Goal: Information Seeking & Learning: Learn about a topic

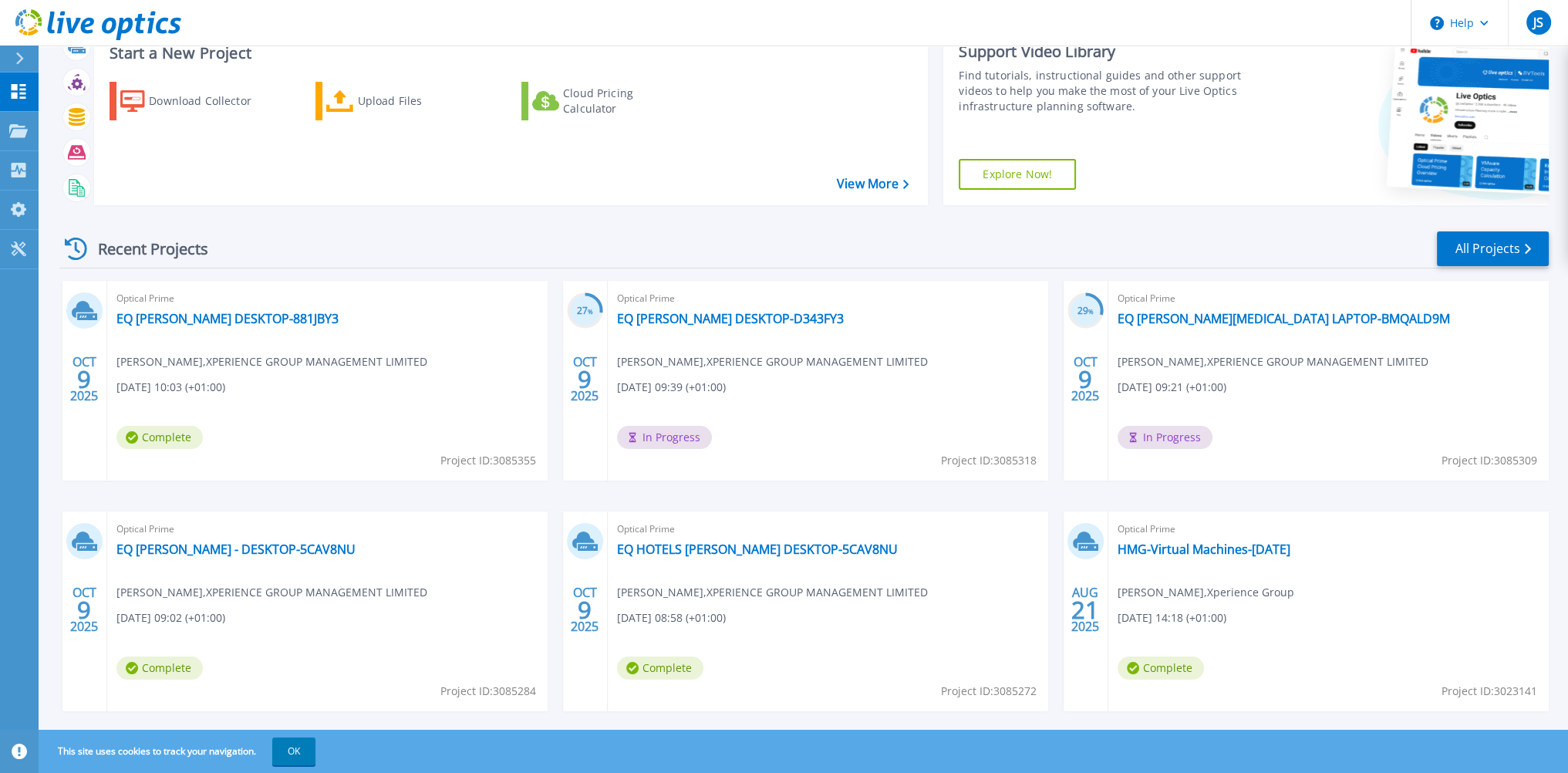
scroll to position [77, 0]
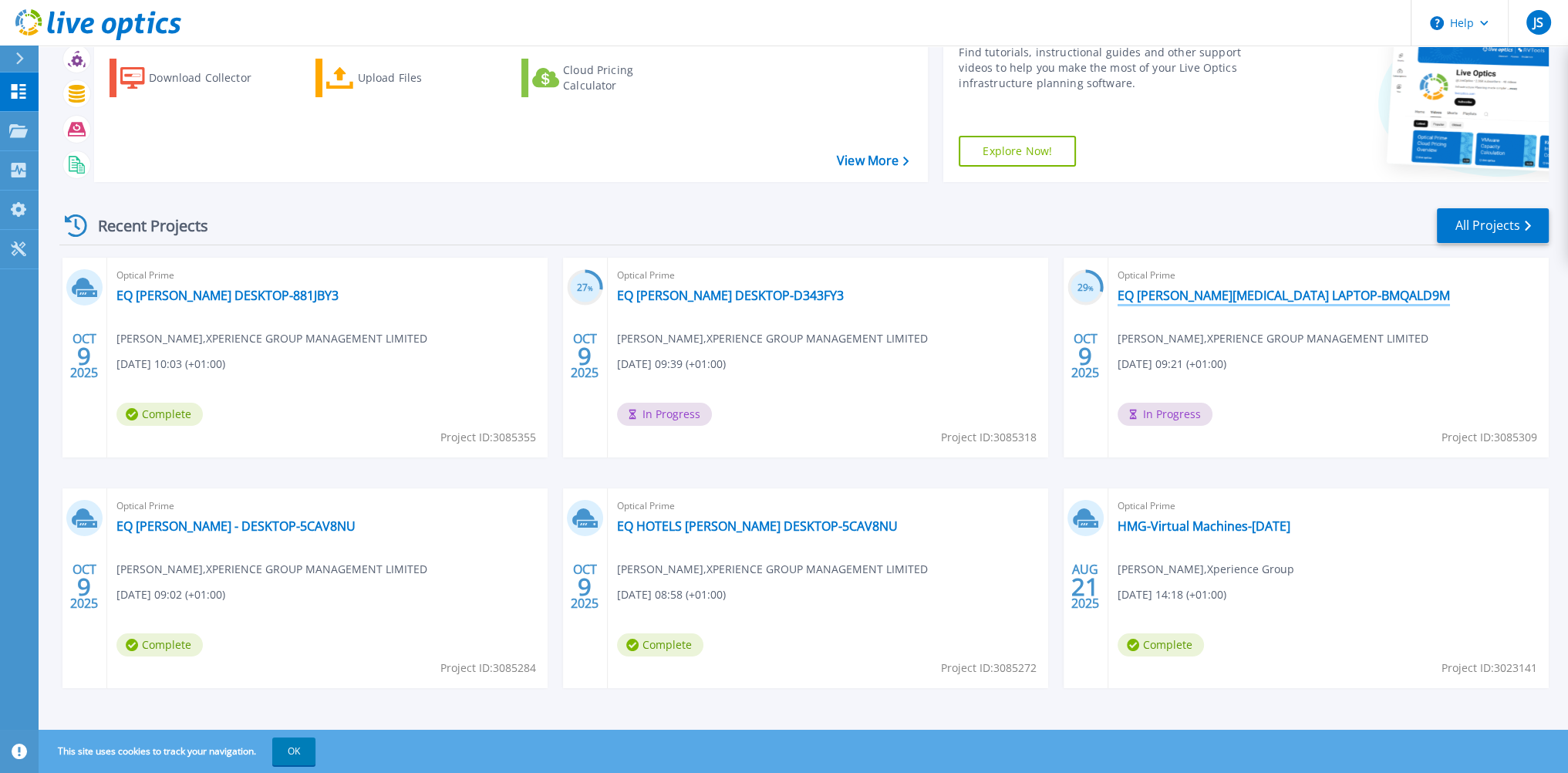
click at [1201, 294] on link "EQ STEVEN BAL LAPTOP-BMQALD9M" at bounding box center [1284, 295] width 333 height 15
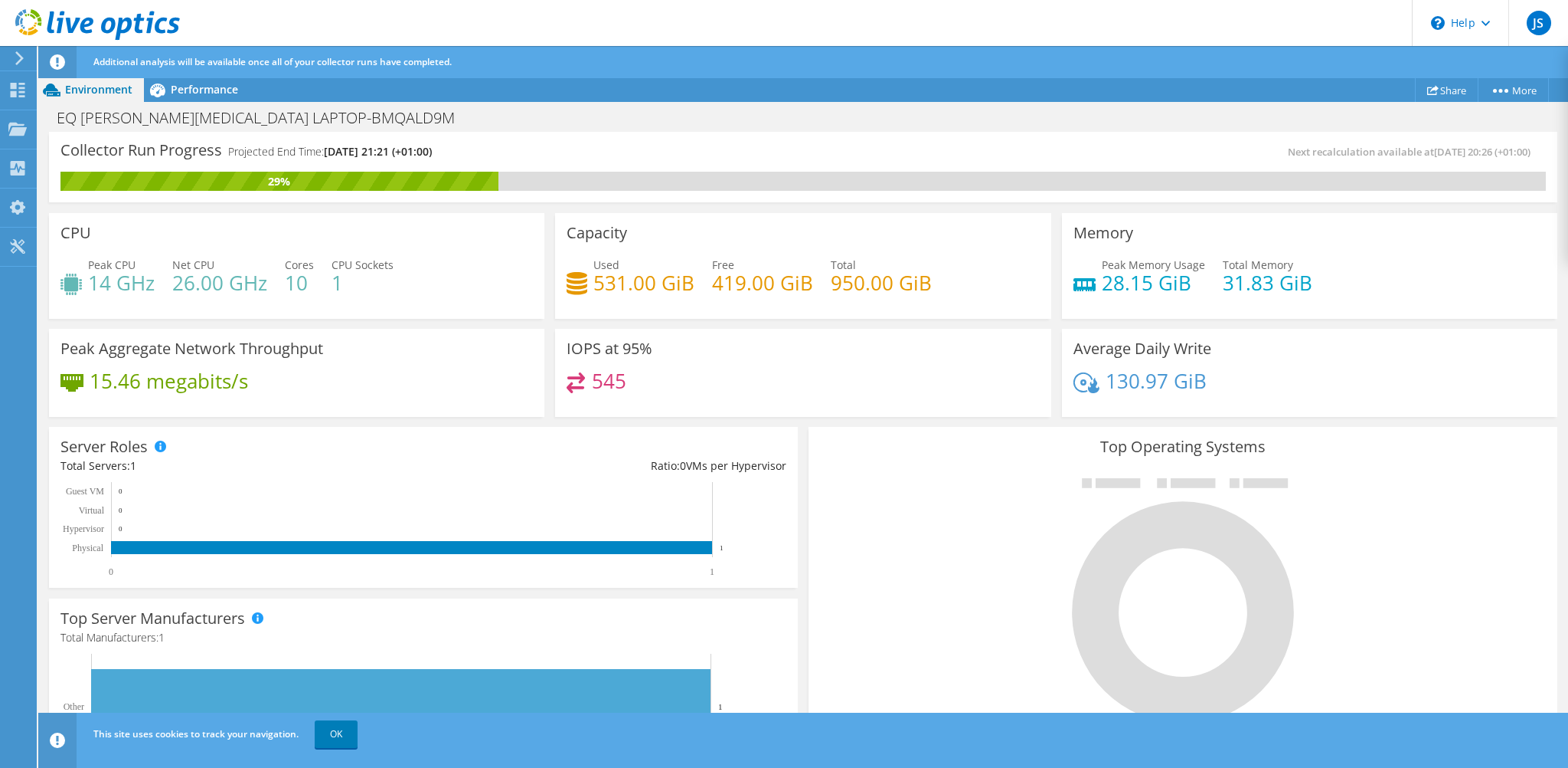
scroll to position [153, 0]
click at [725, 375] on div "545" at bounding box center [803, 388] width 473 height 33
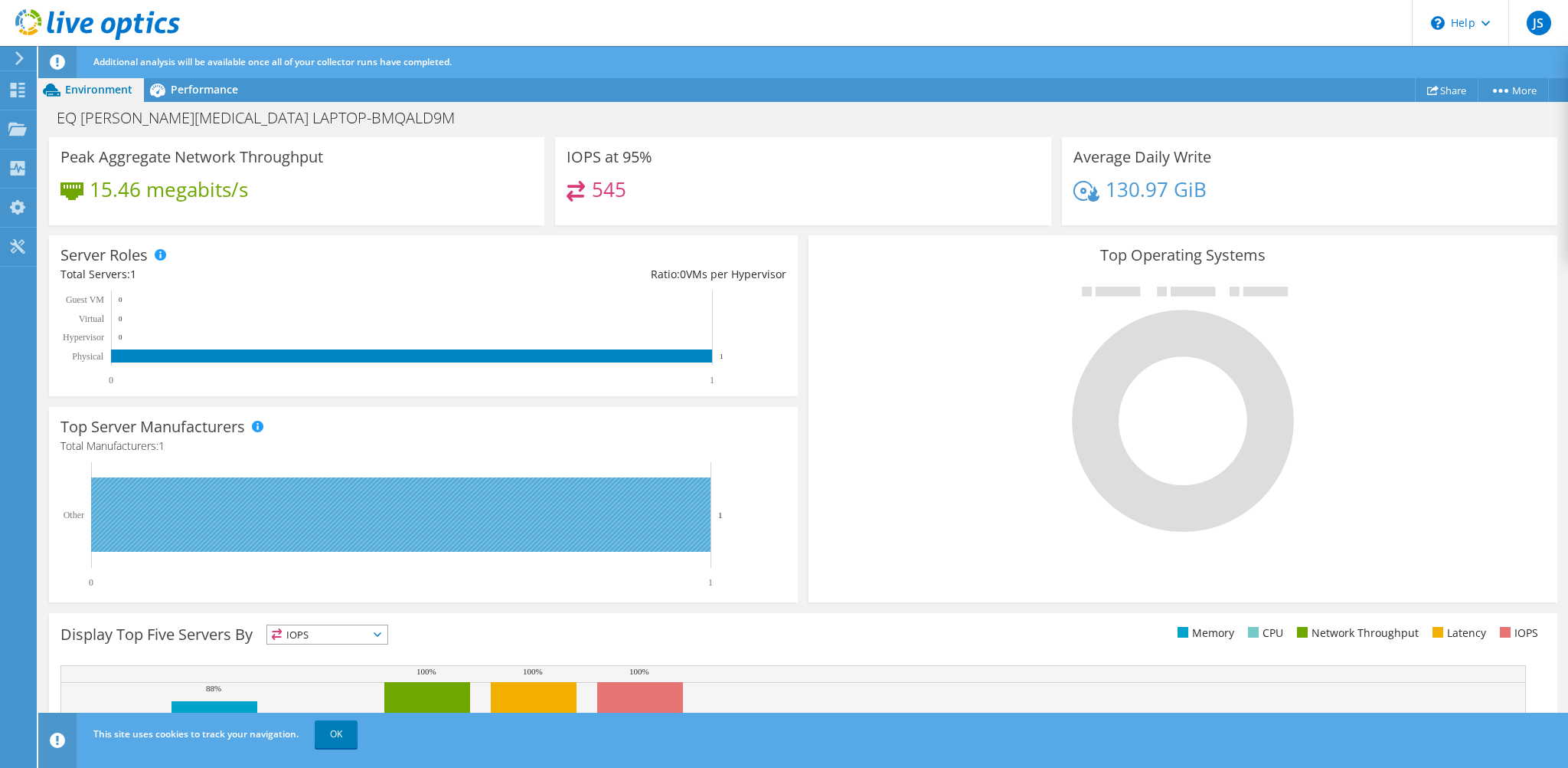
scroll to position [108, 0]
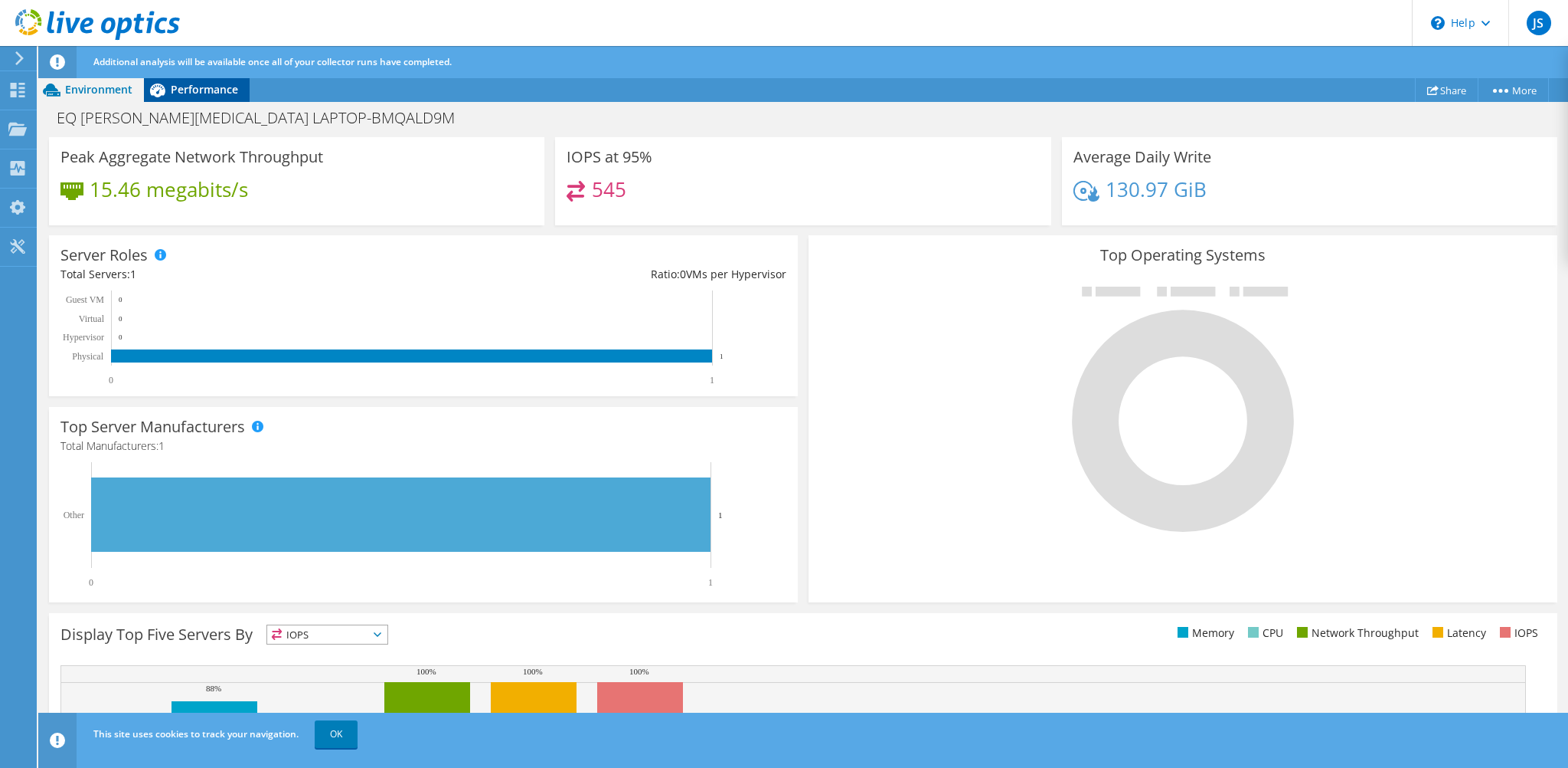
click at [205, 80] on div "Performance" at bounding box center [197, 89] width 106 height 25
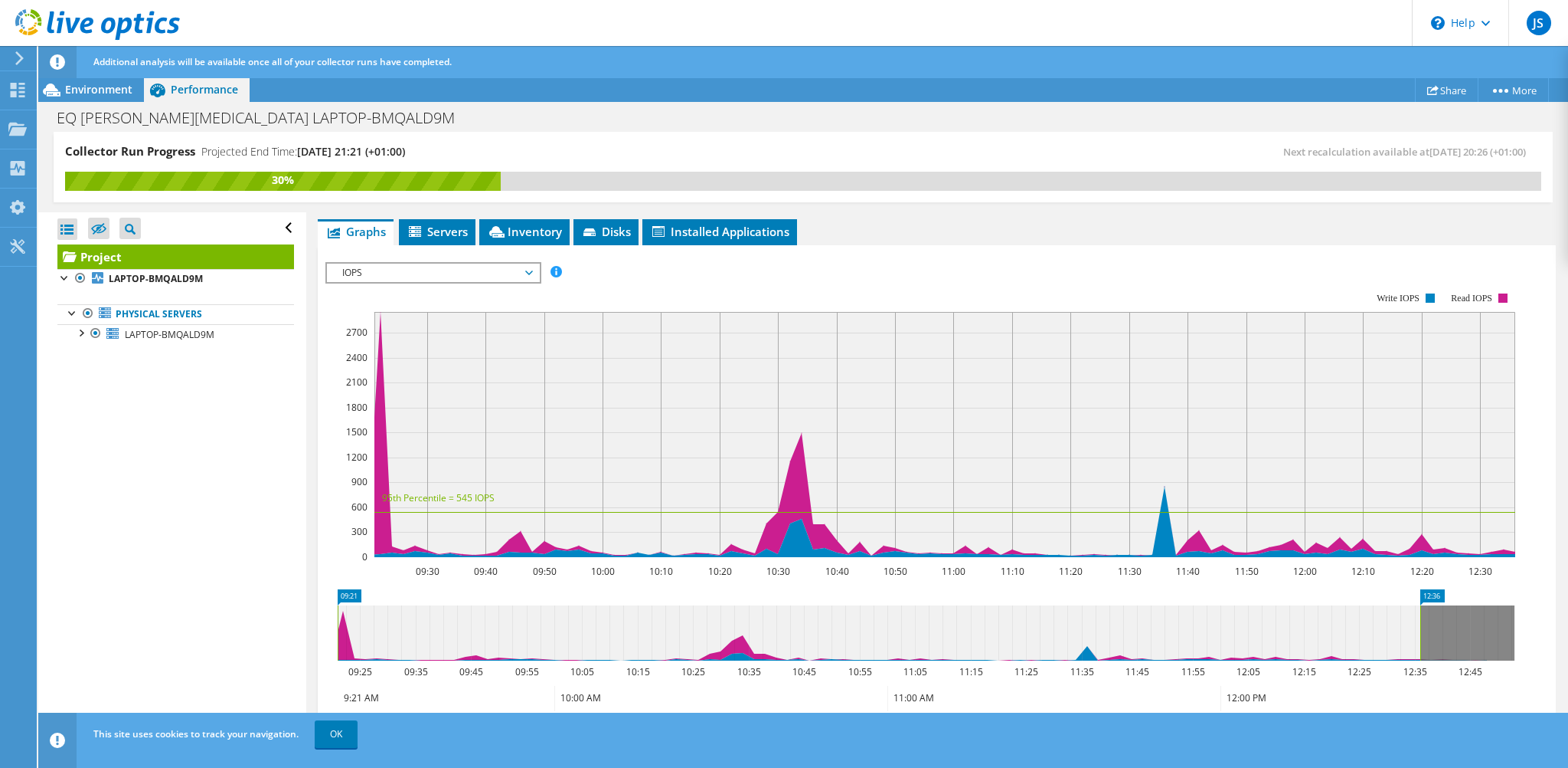
scroll to position [185, 0]
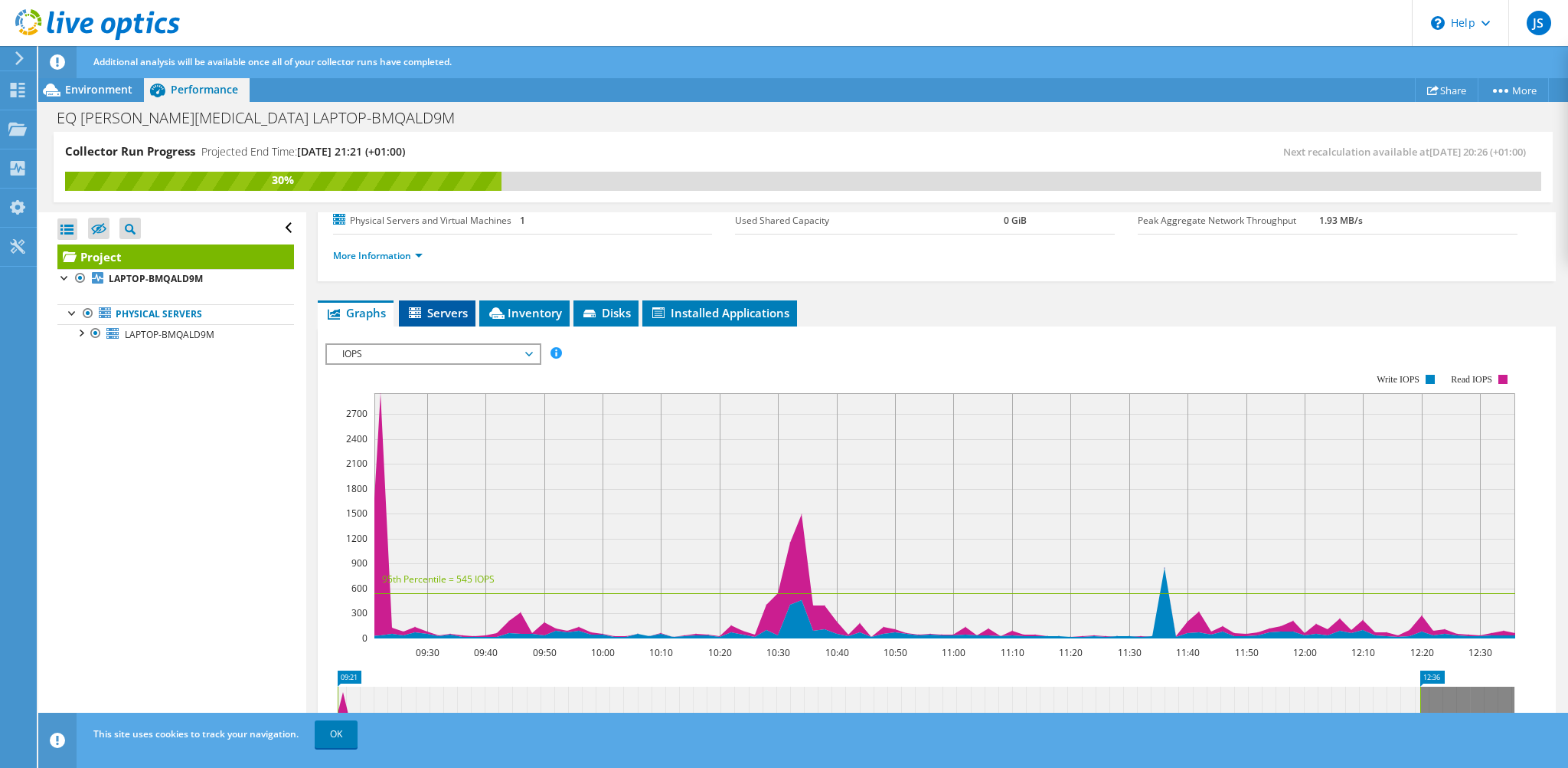
click at [438, 305] on span "Servers" at bounding box center [437, 312] width 61 height 15
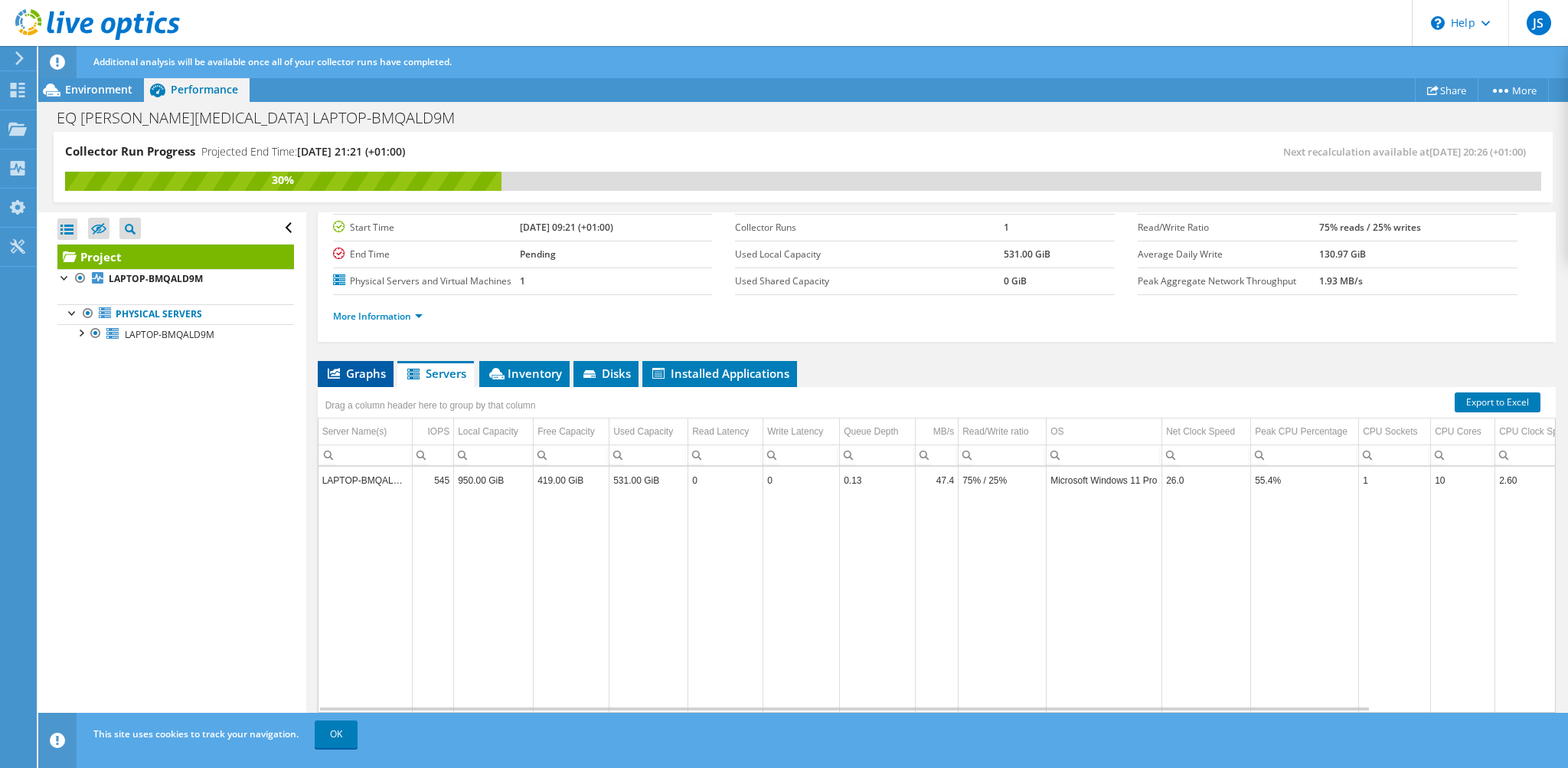
click at [355, 373] on span "Graphs" at bounding box center [355, 372] width 60 height 15
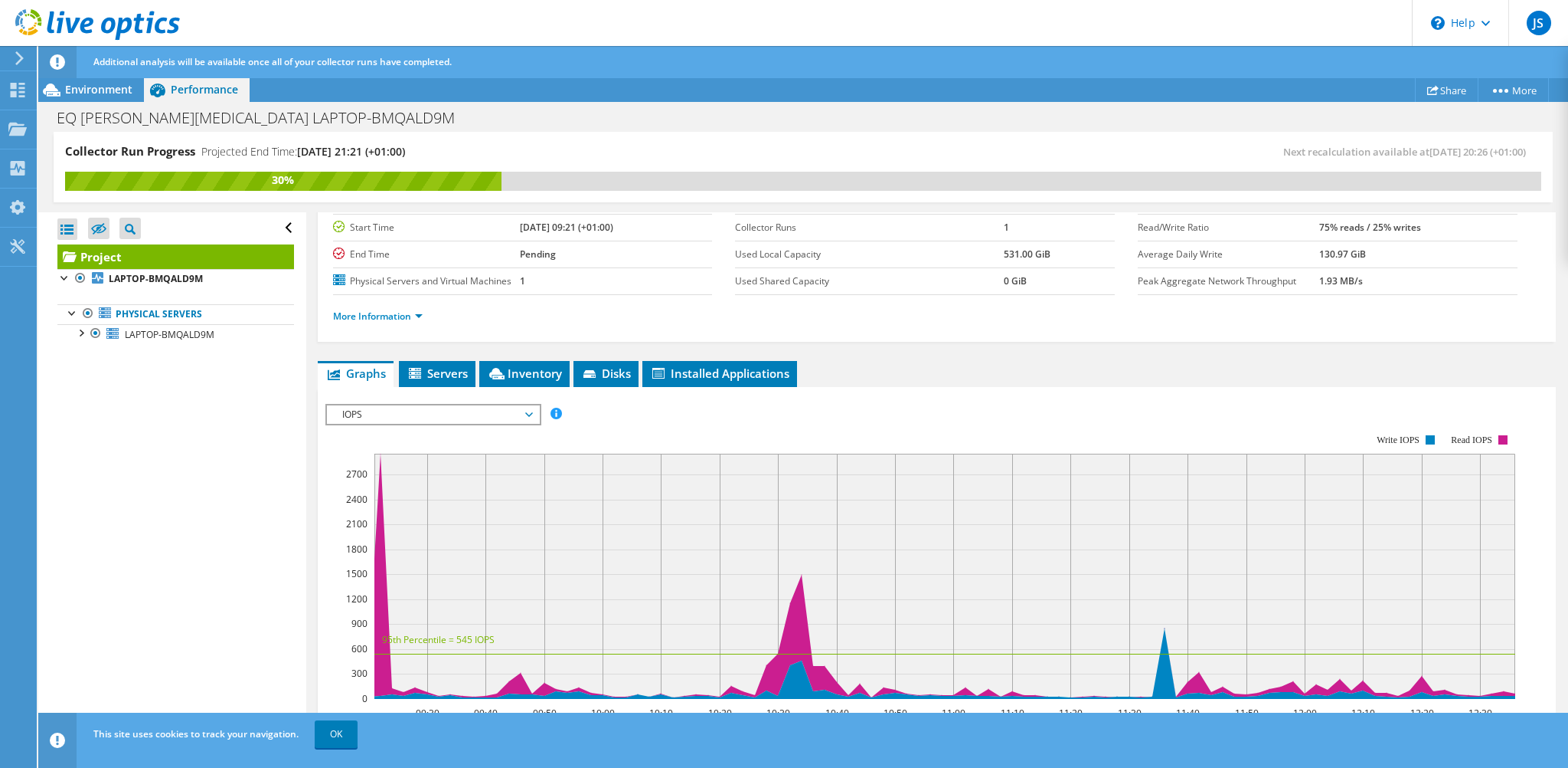
scroll to position [185, 0]
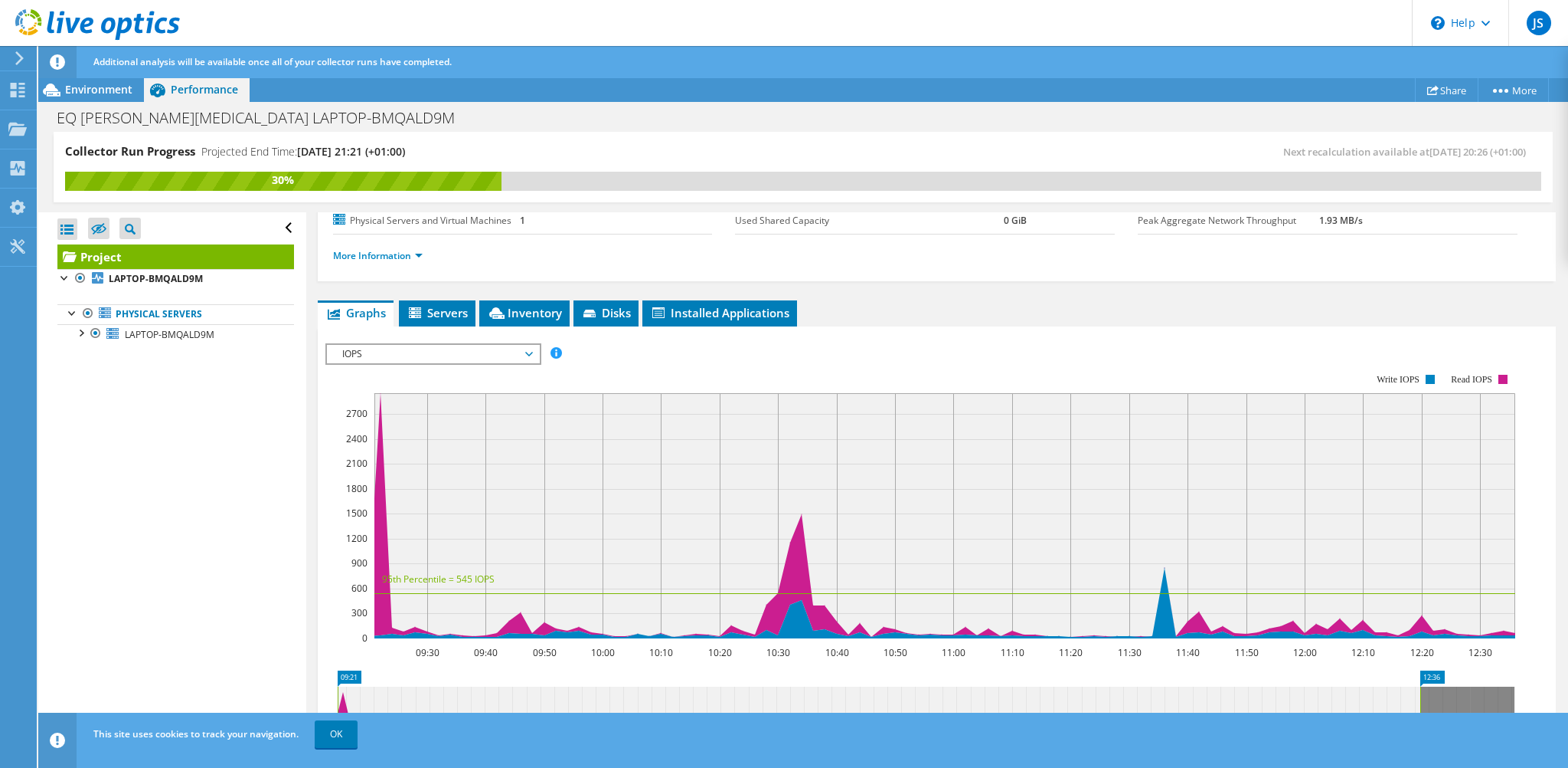
click at [510, 344] on span "IOPS" at bounding box center [432, 353] width 197 height 19
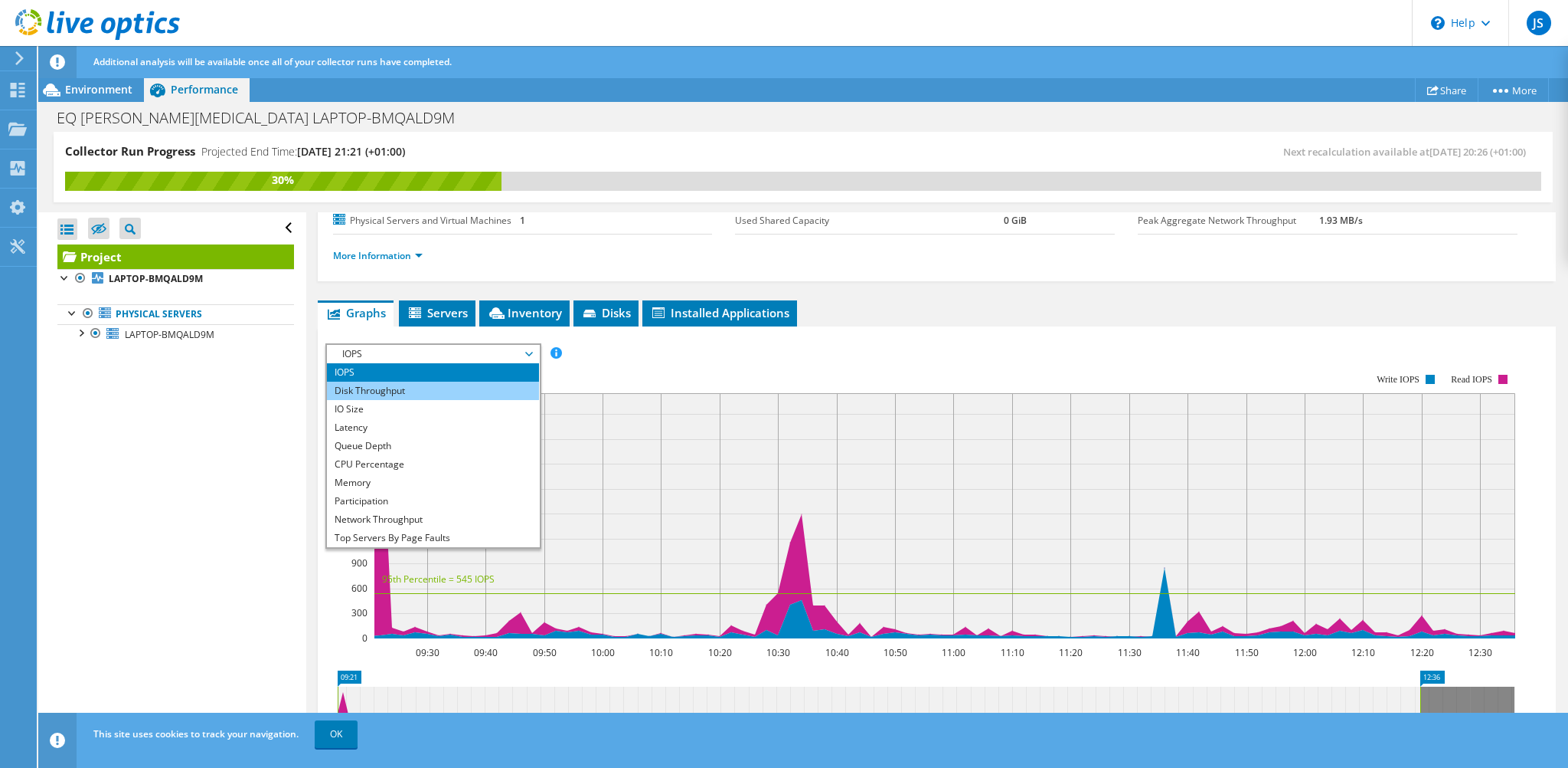
click at [402, 393] on li "Disk Throughput" at bounding box center [433, 391] width 212 height 19
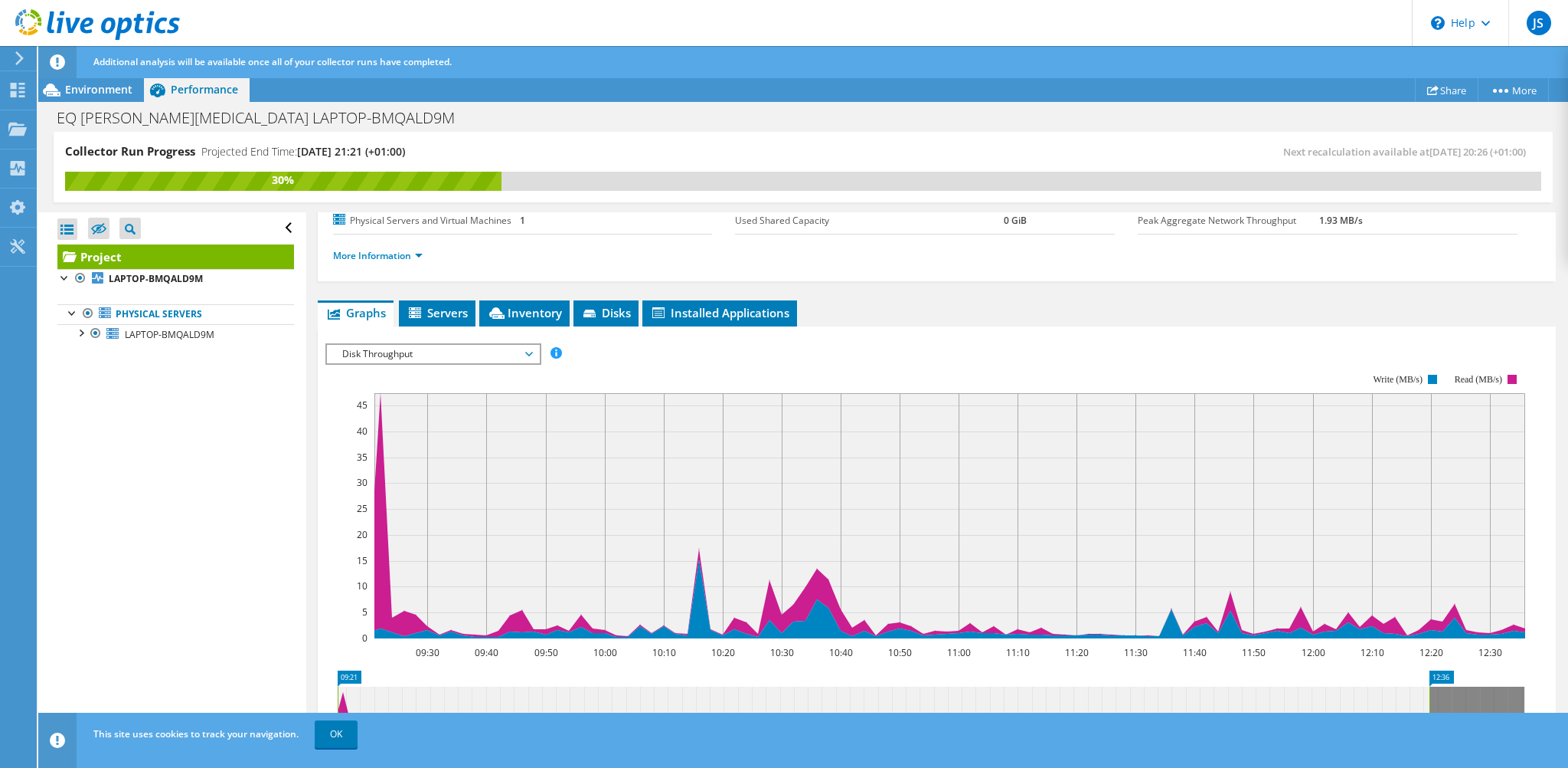
click at [418, 354] on span "Disk Throughput" at bounding box center [432, 353] width 197 height 19
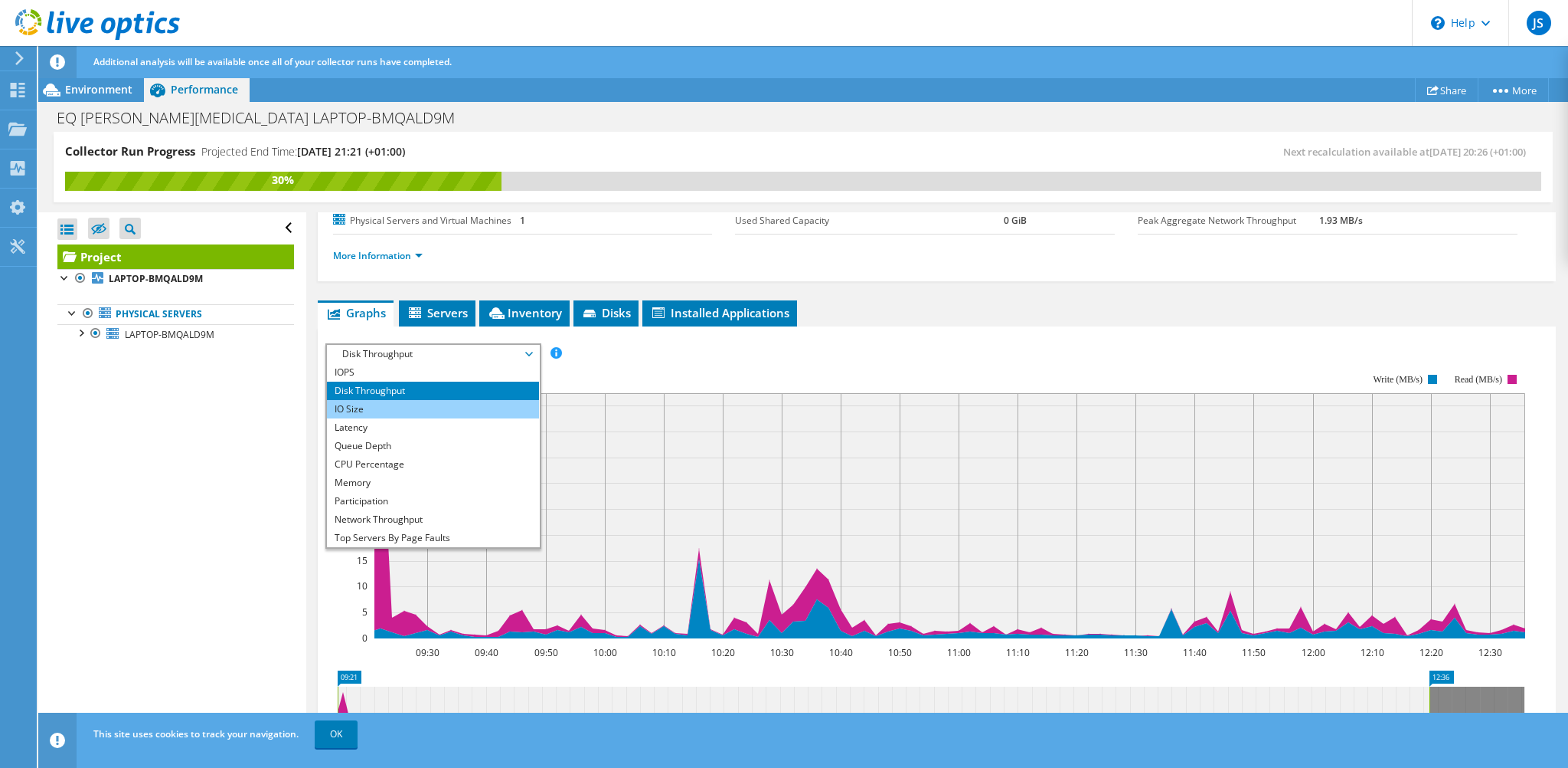
click at [386, 401] on li "IO Size" at bounding box center [433, 409] width 212 height 19
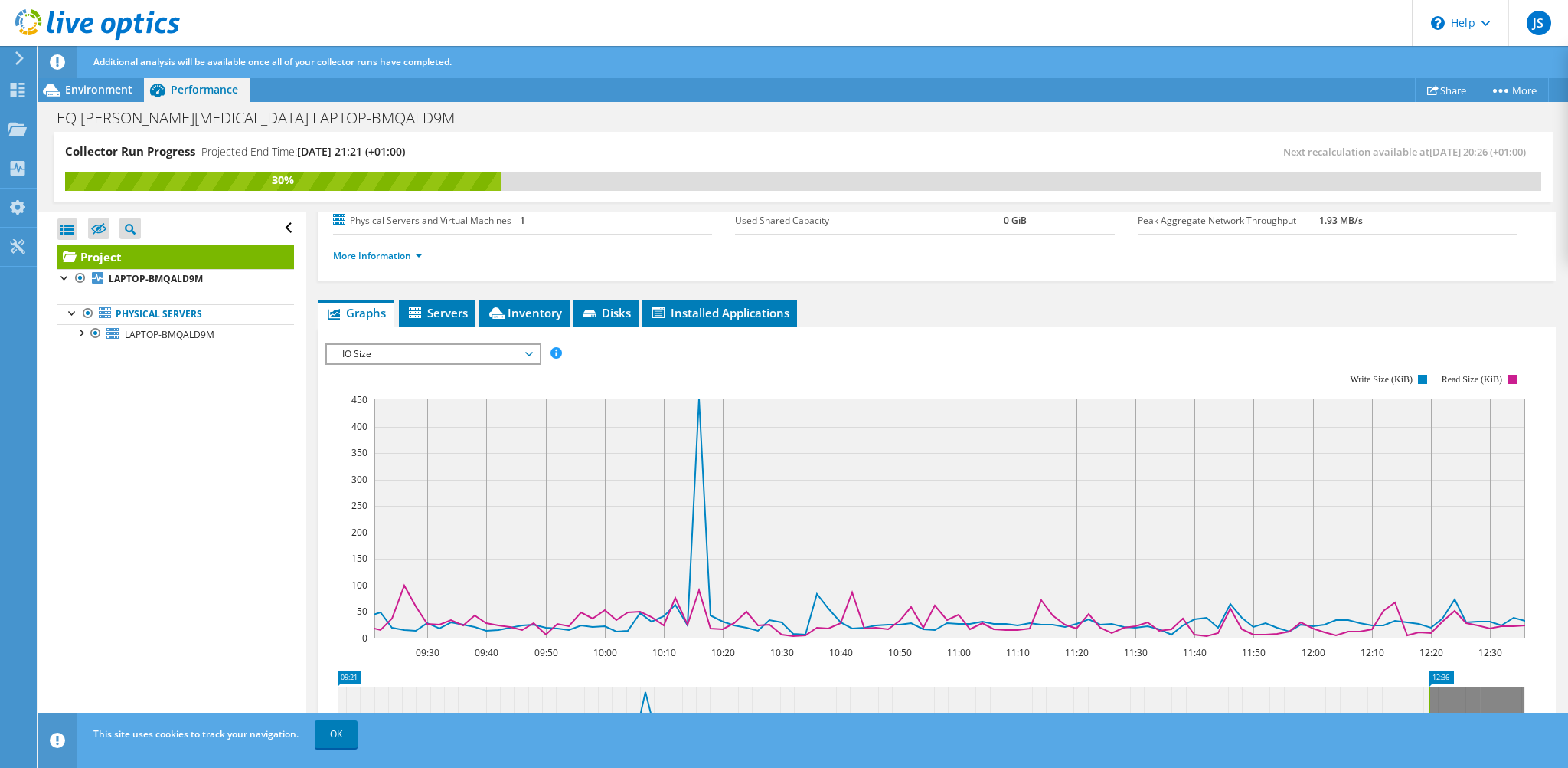
click at [432, 361] on rect at bounding box center [925, 506] width 1200 height 307
click at [434, 350] on span "IO Size" at bounding box center [432, 353] width 197 height 19
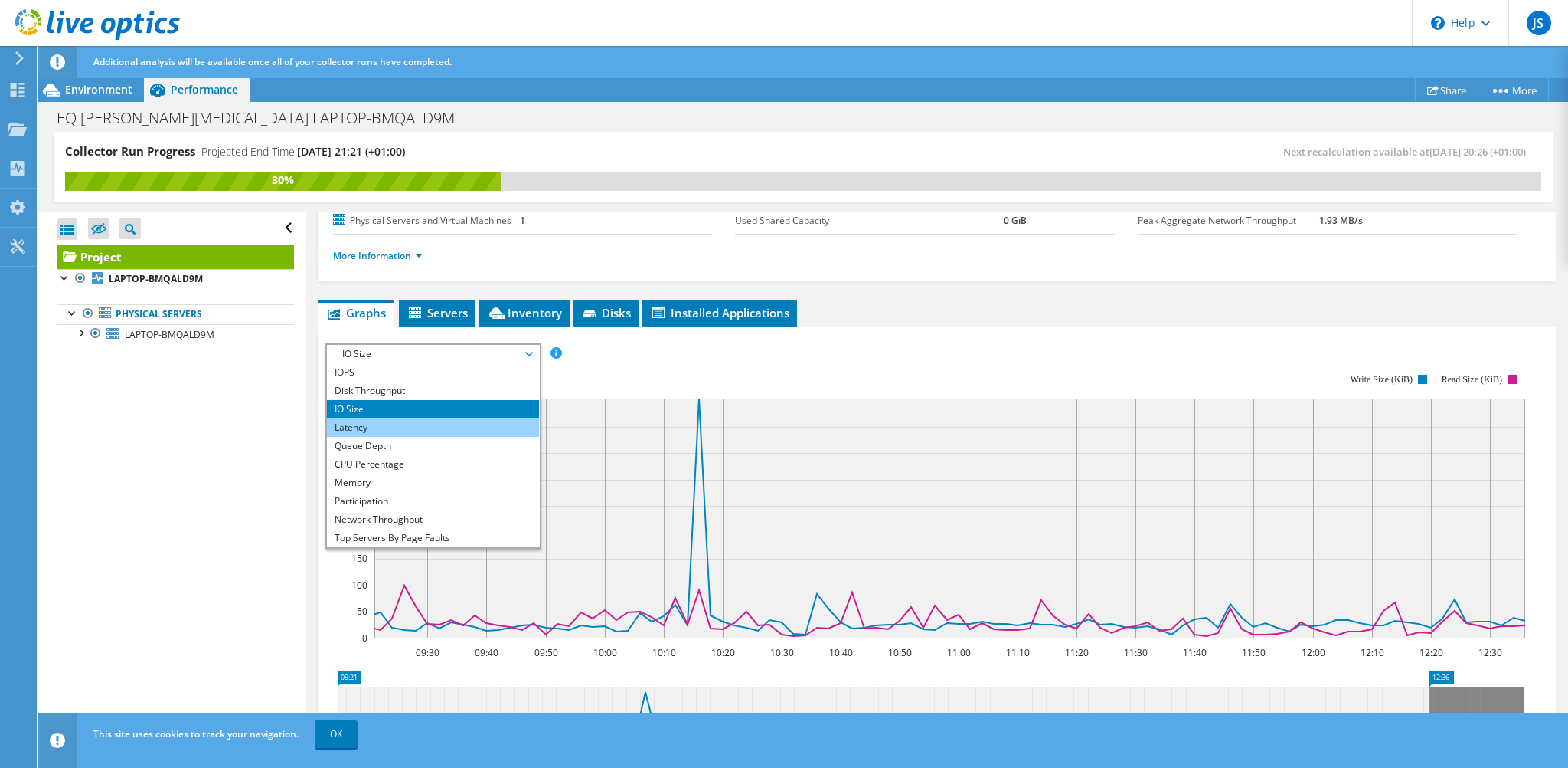
click at [381, 431] on li "Latency" at bounding box center [433, 428] width 212 height 19
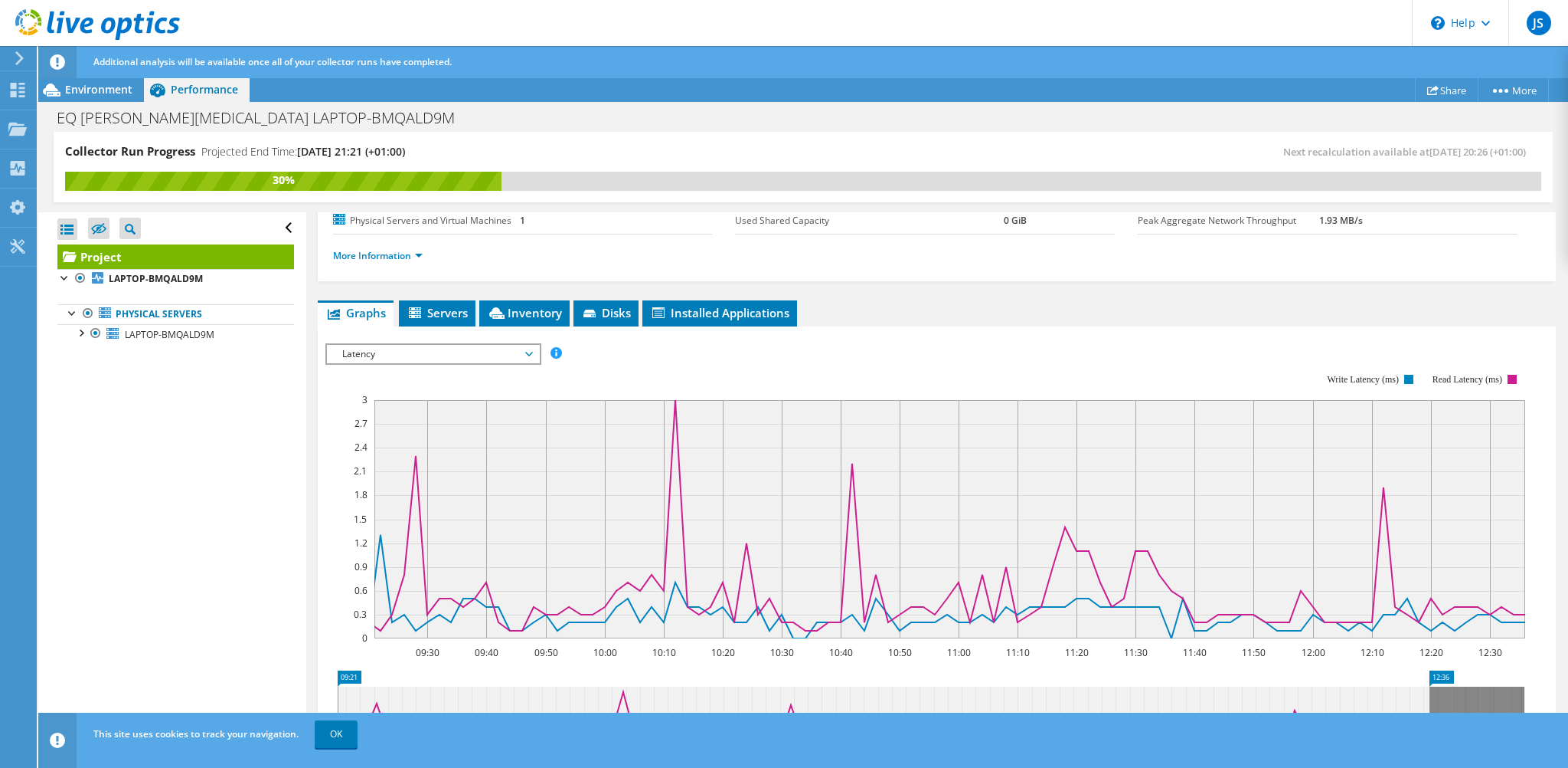
click at [415, 355] on span "Latency" at bounding box center [432, 353] width 197 height 19
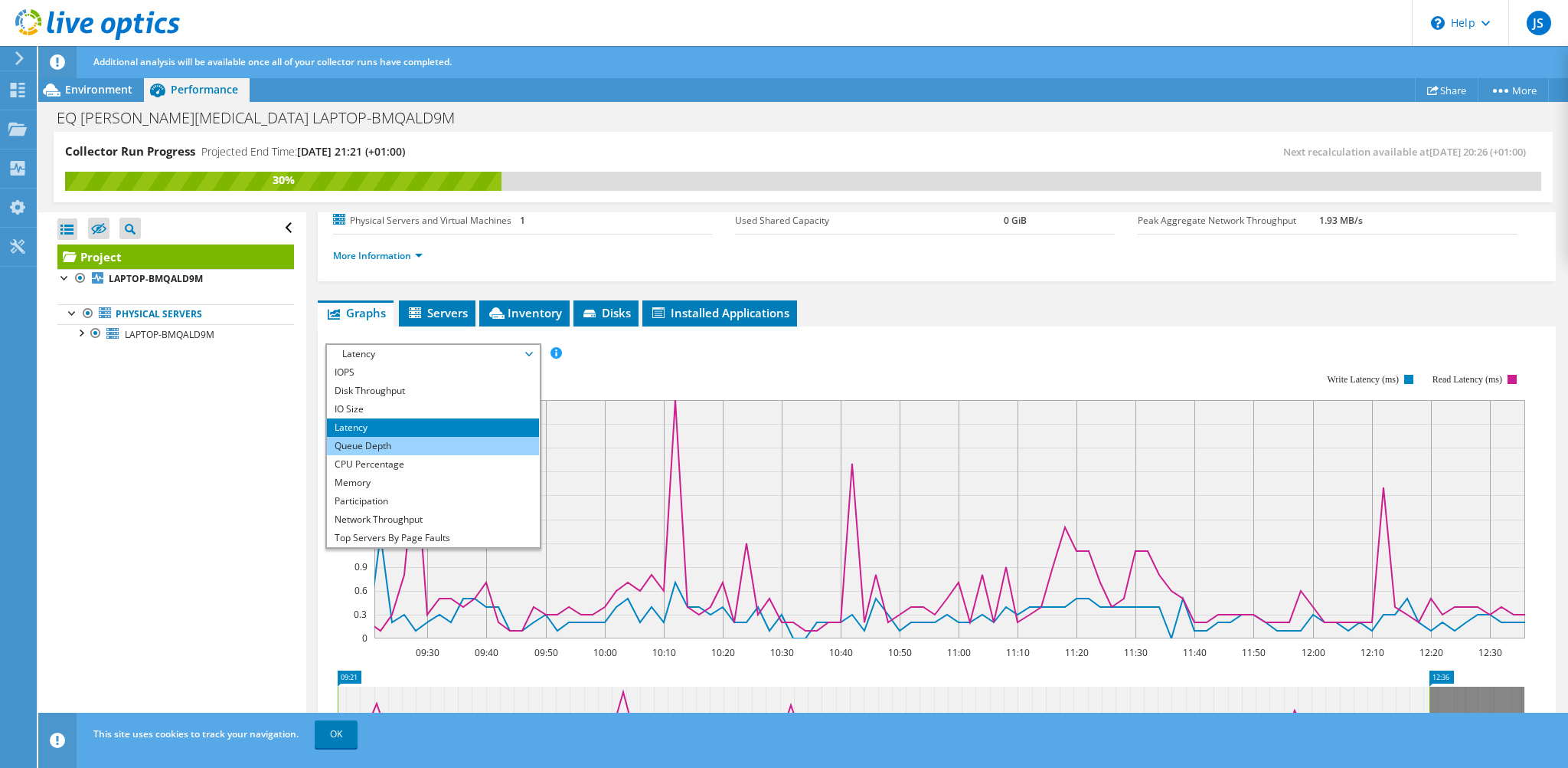
click at [375, 436] on li "Queue Depth" at bounding box center [433, 445] width 212 height 19
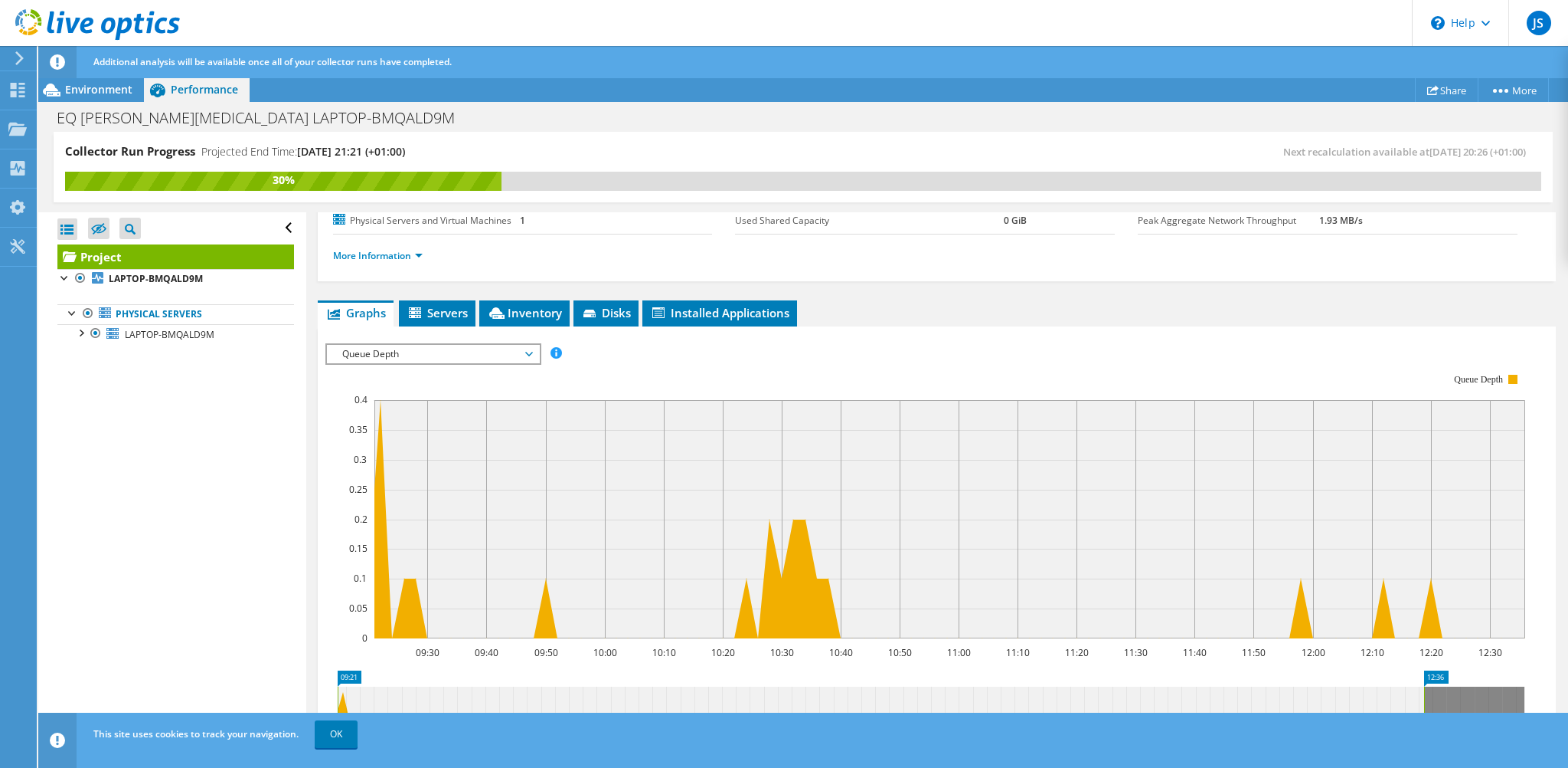
click at [402, 344] on span "Queue Depth" at bounding box center [432, 353] width 197 height 19
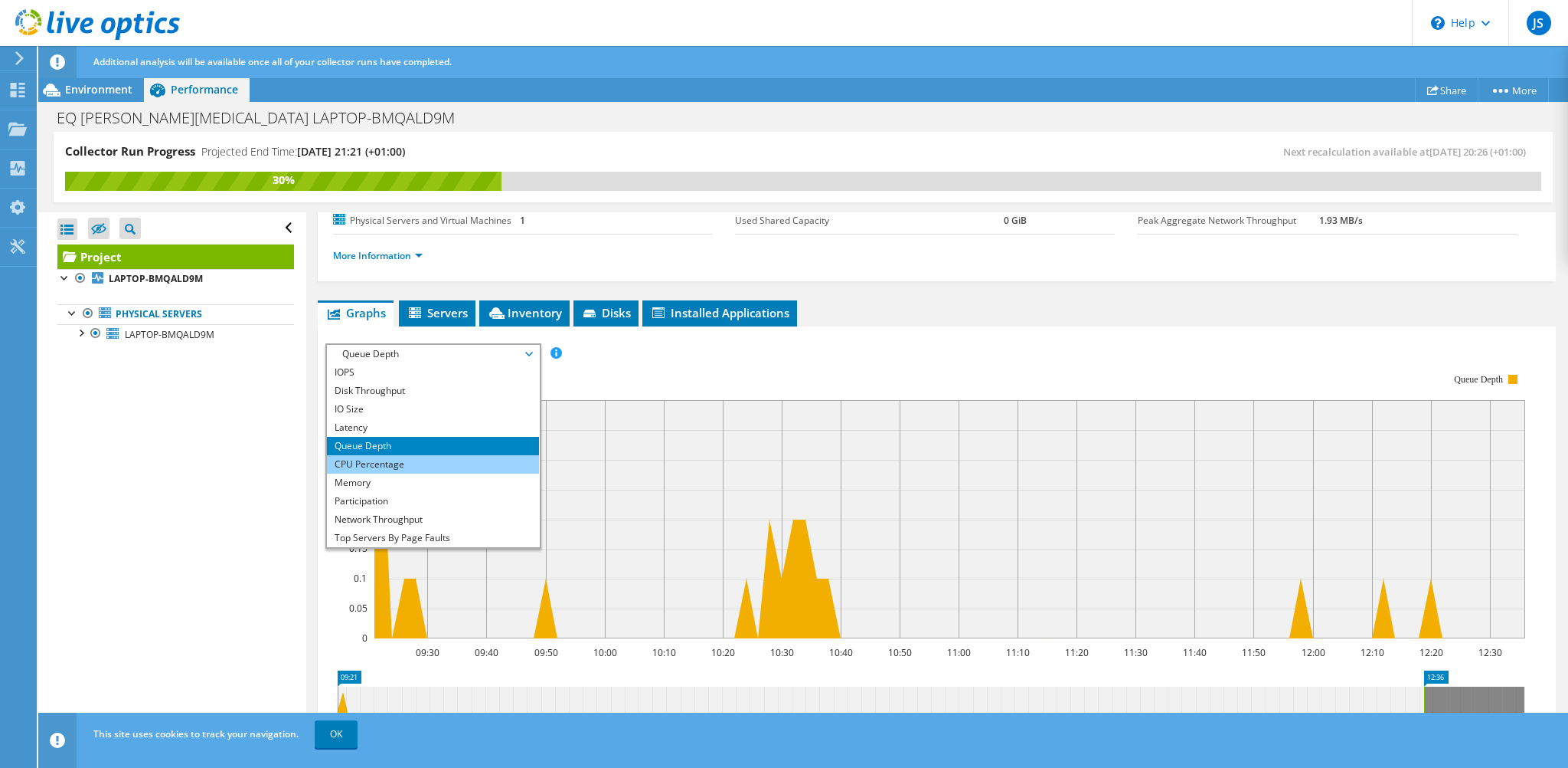
click at [390, 459] on li "CPU Percentage" at bounding box center [433, 464] width 212 height 19
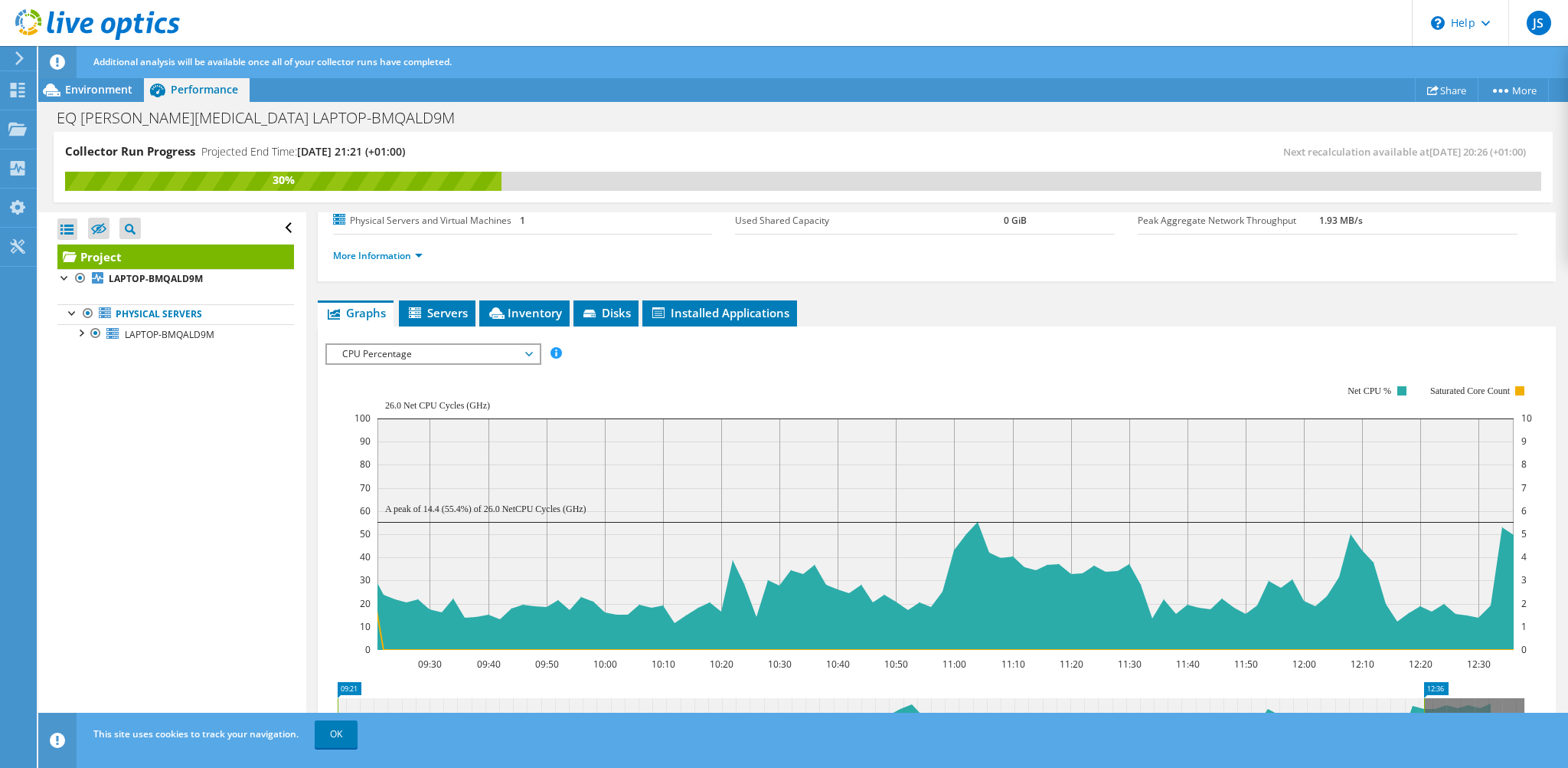
click at [347, 344] on span "CPU Percentage" at bounding box center [432, 353] width 197 height 19
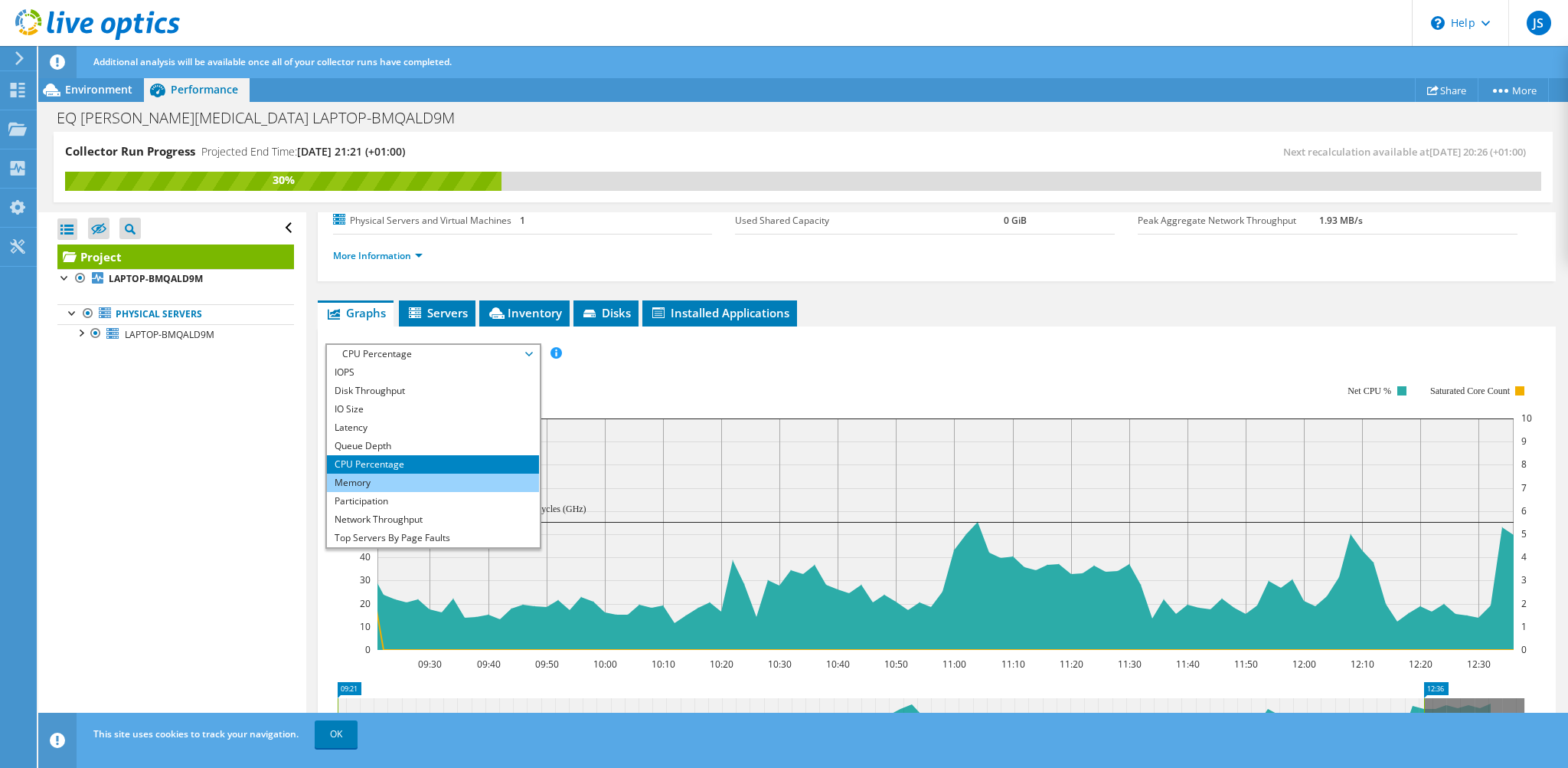
click at [385, 479] on li "Memory" at bounding box center [433, 482] width 212 height 19
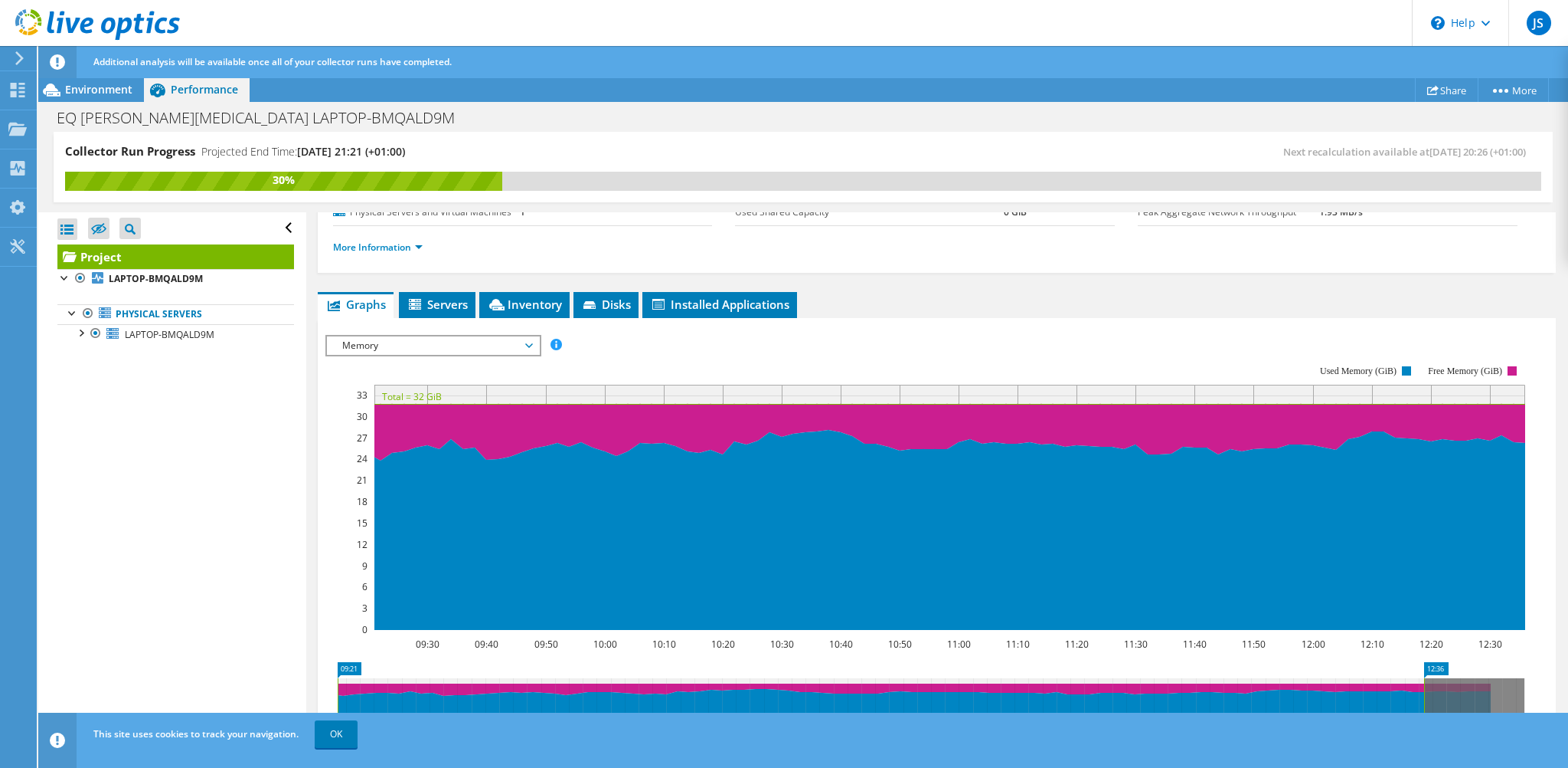
scroll to position [77, 0]
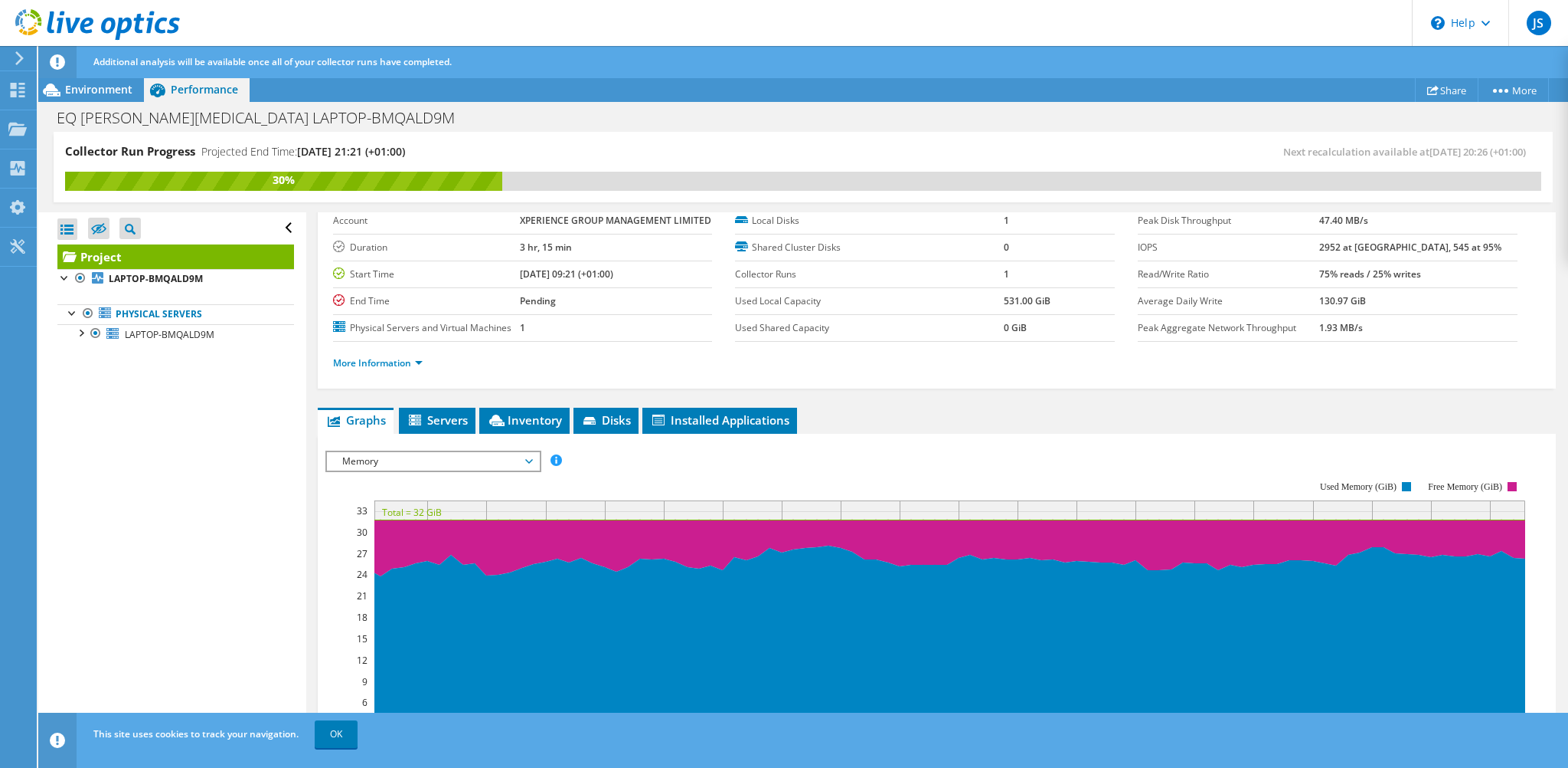
click at [435, 453] on span "Memory" at bounding box center [432, 461] width 197 height 19
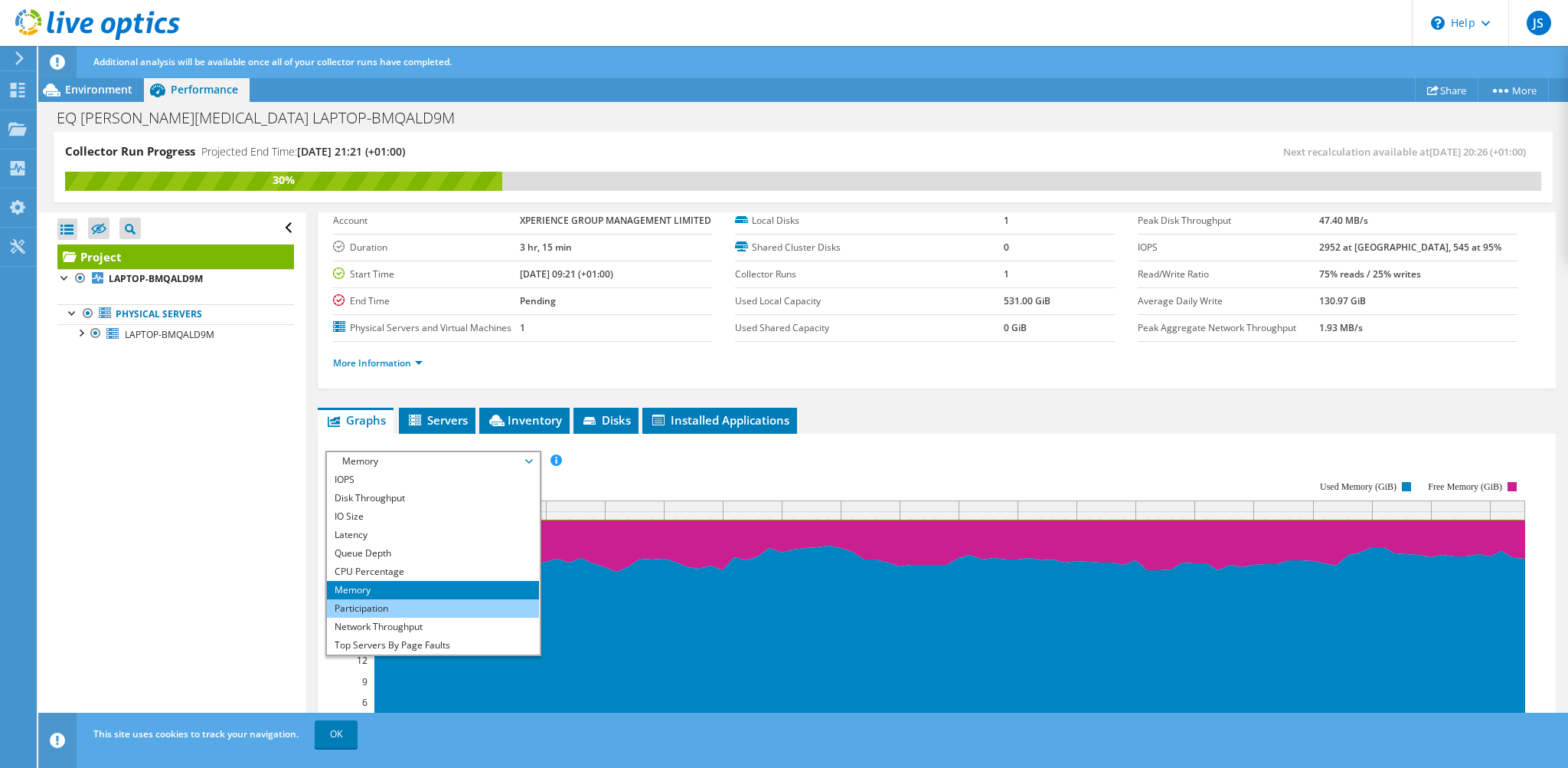
click at [384, 611] on li "Participation" at bounding box center [433, 608] width 212 height 19
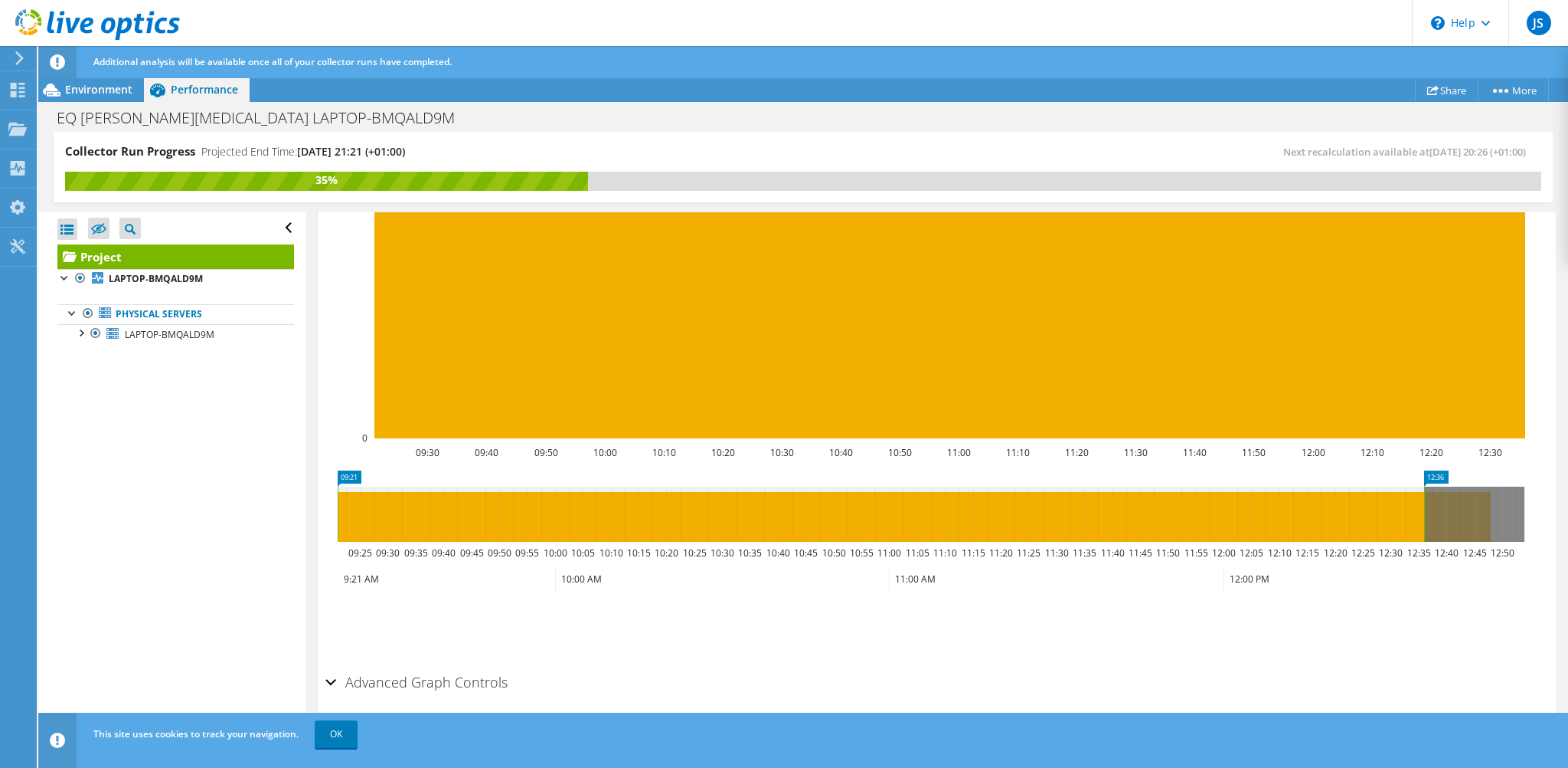
scroll to position [385, 0]
click at [97, 88] on span "Environment" at bounding box center [99, 89] width 67 height 15
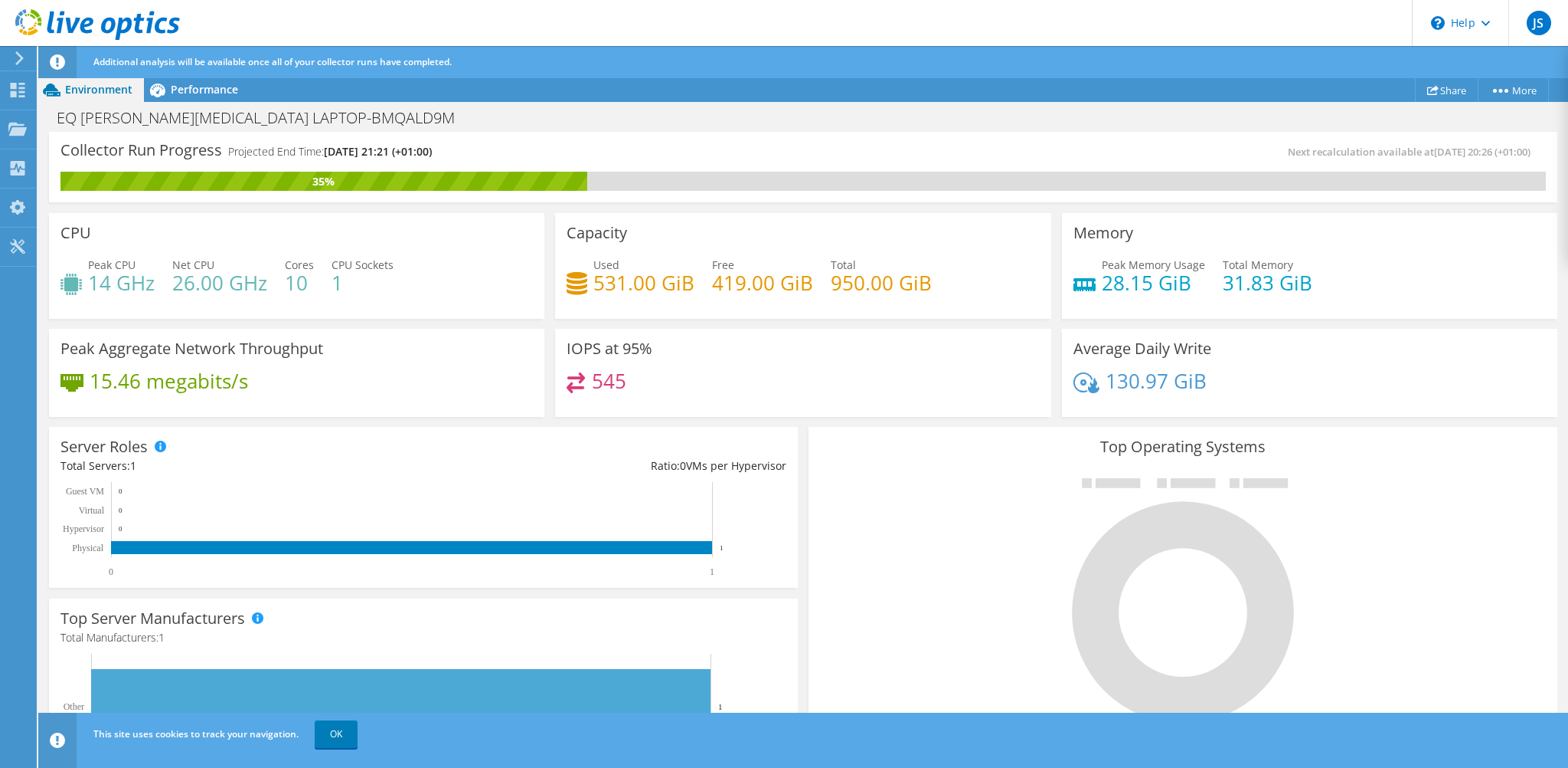
scroll to position [416, 0]
click at [69, 132] on div "Projects" at bounding box center [72, 129] width 73 height 39
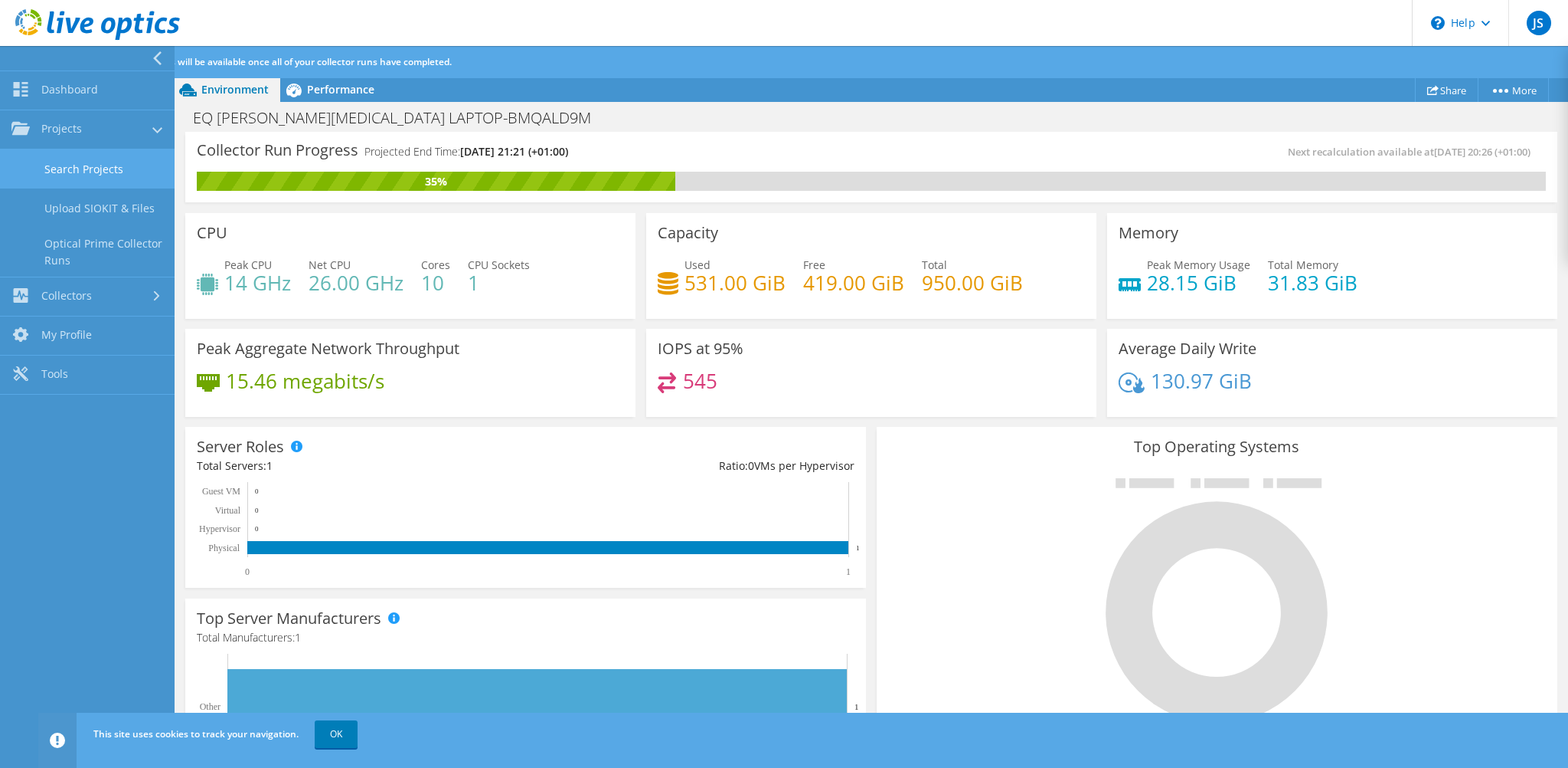
click at [87, 175] on link "Search Projects" at bounding box center [87, 168] width 175 height 39
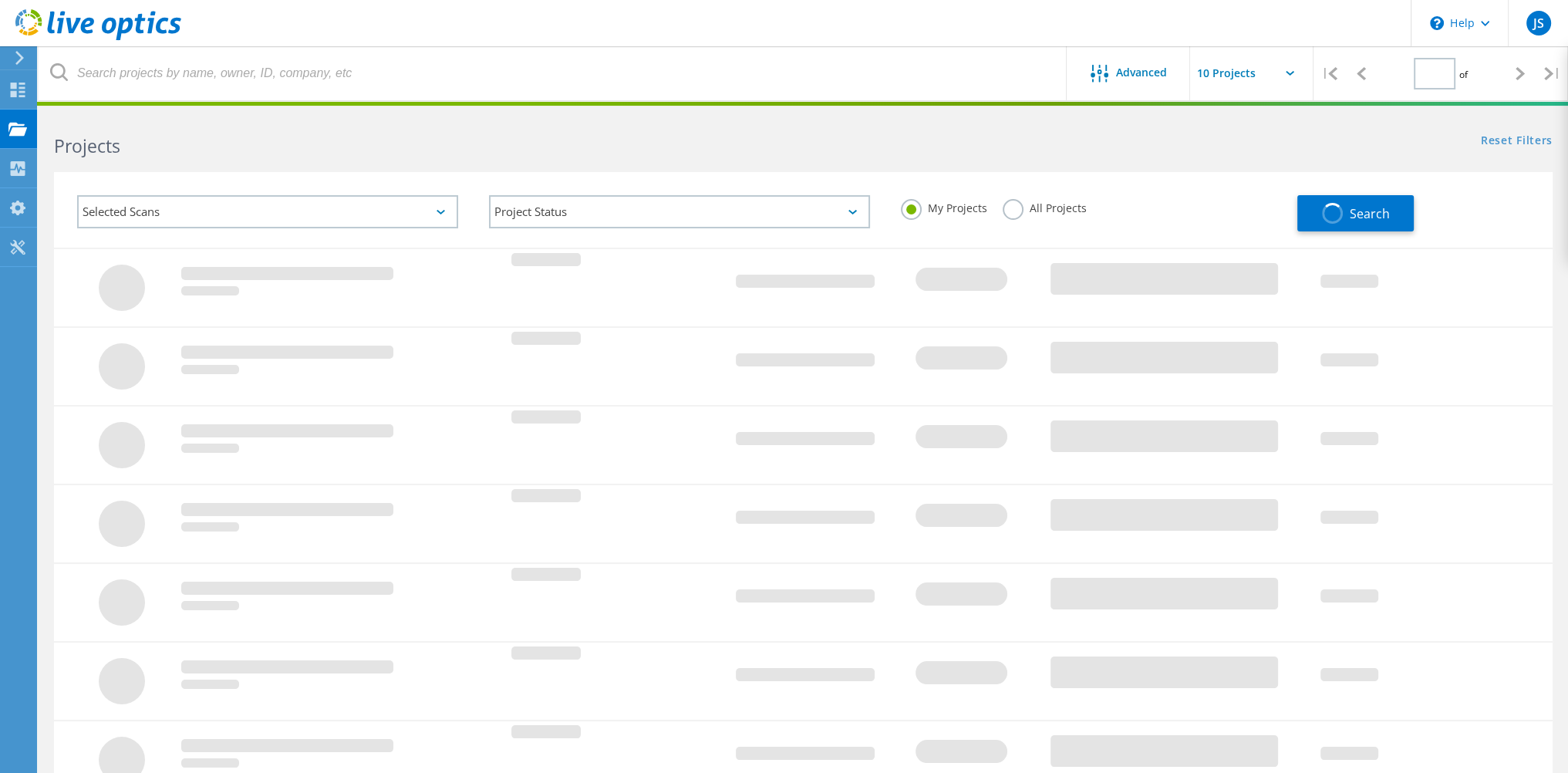
type input "1"
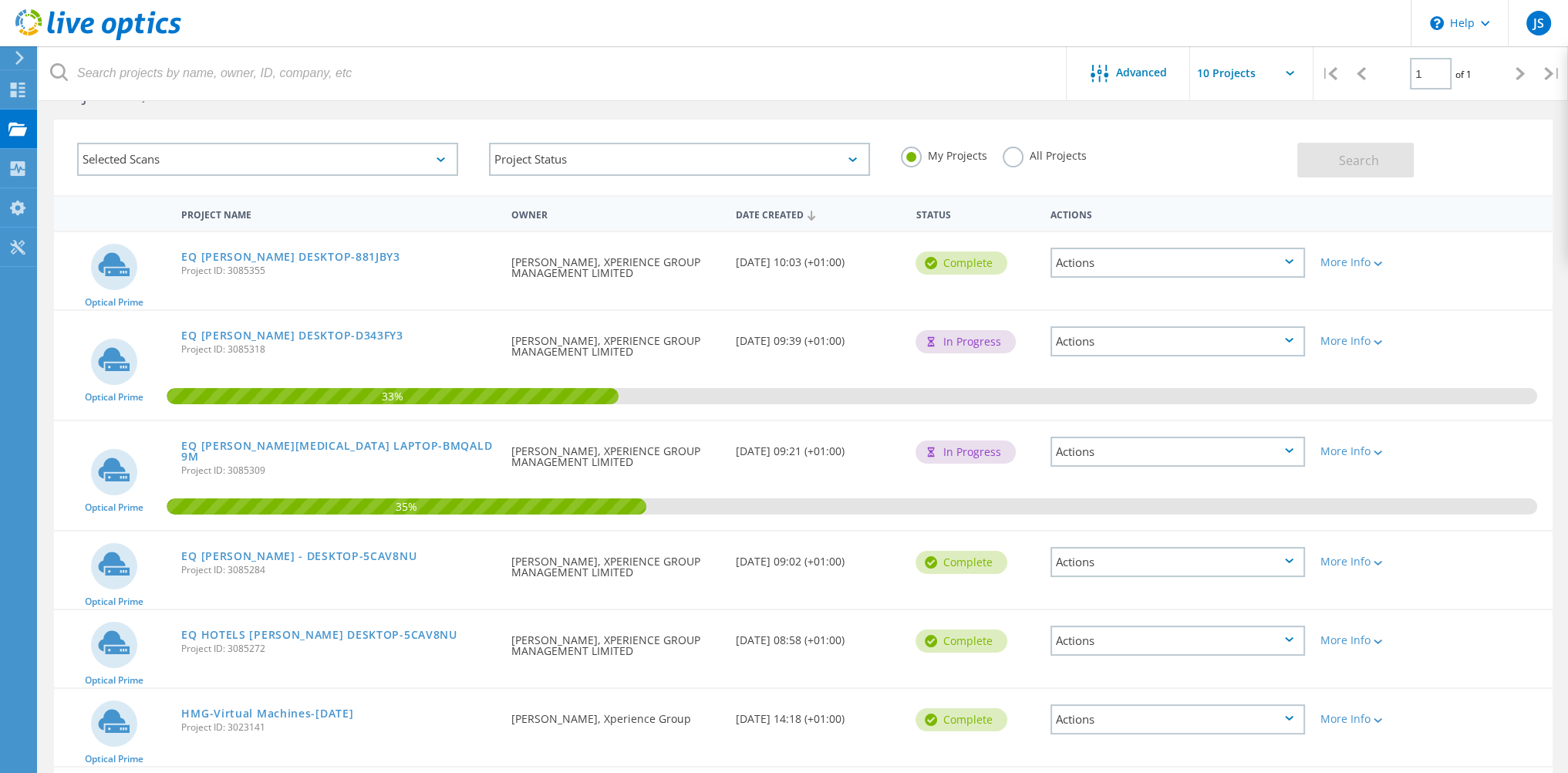
scroll to position [77, 0]
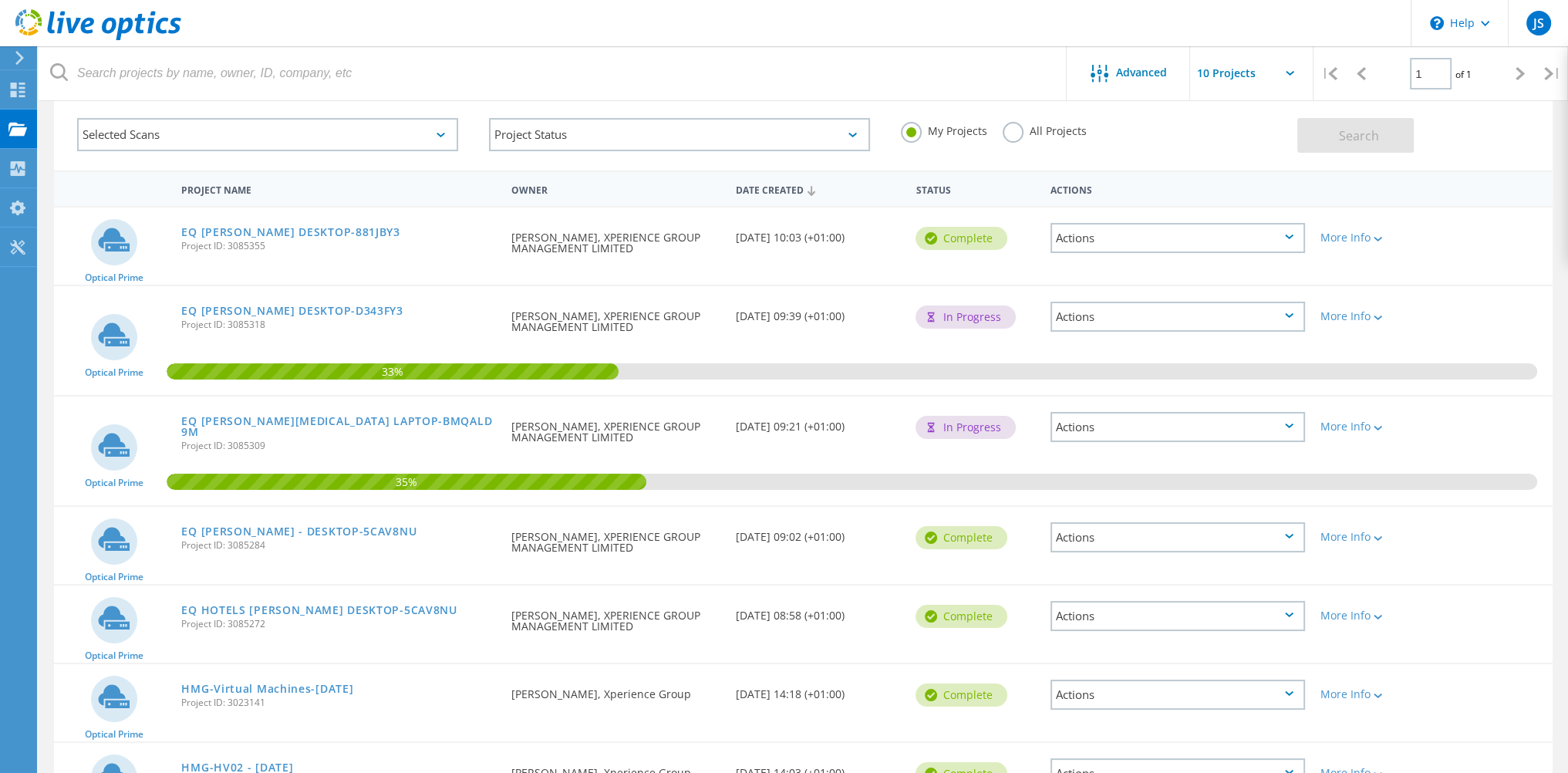
click at [1163, 313] on div "Actions" at bounding box center [1176, 317] width 254 height 30
click at [1448, 295] on div "33%" at bounding box center [803, 340] width 1498 height 109
click at [281, 312] on link "EQ [PERSON_NAME] DESKTOP-D343FY3" at bounding box center [292, 311] width 221 height 11
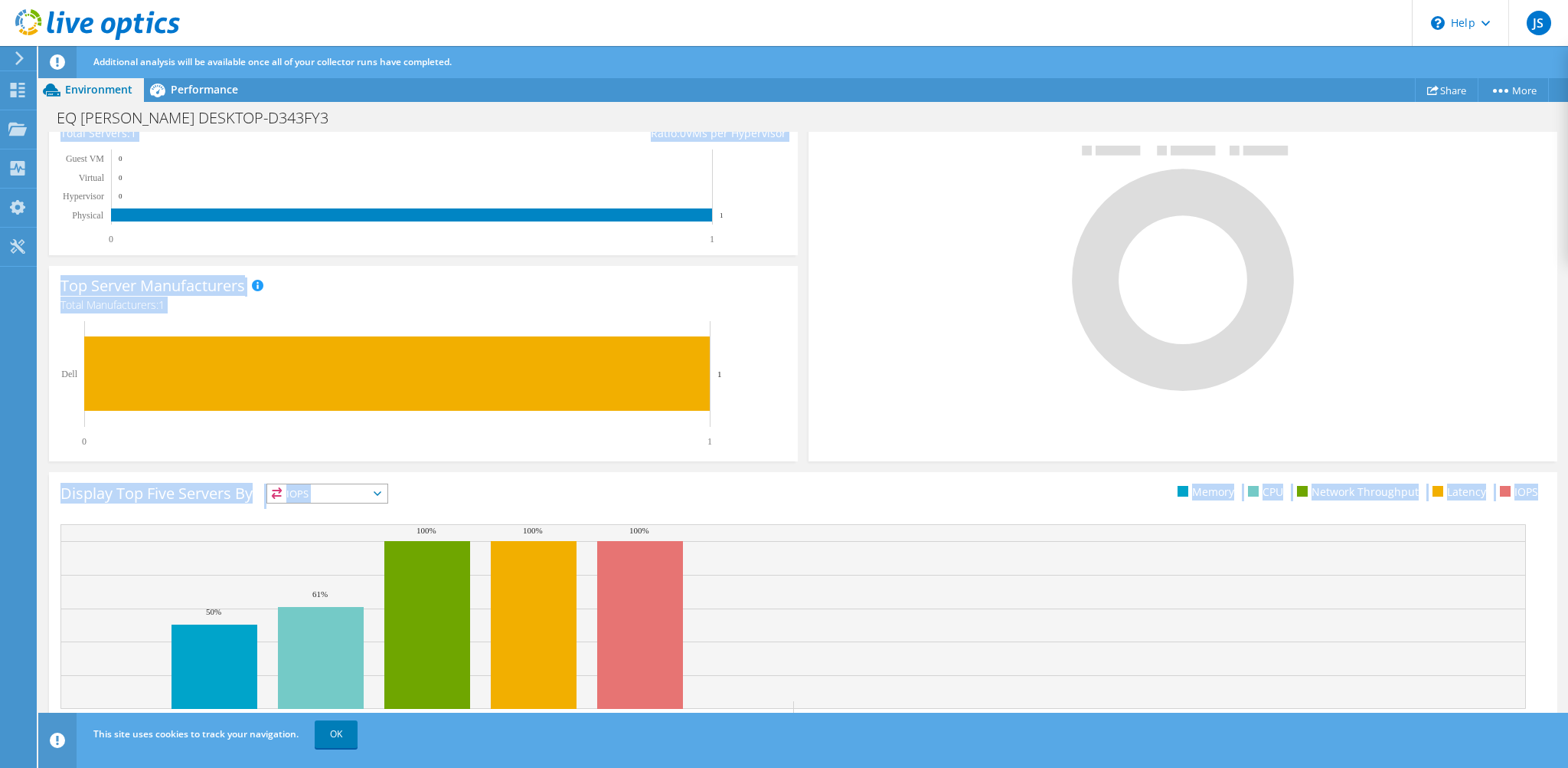
scroll to position [344, 0]
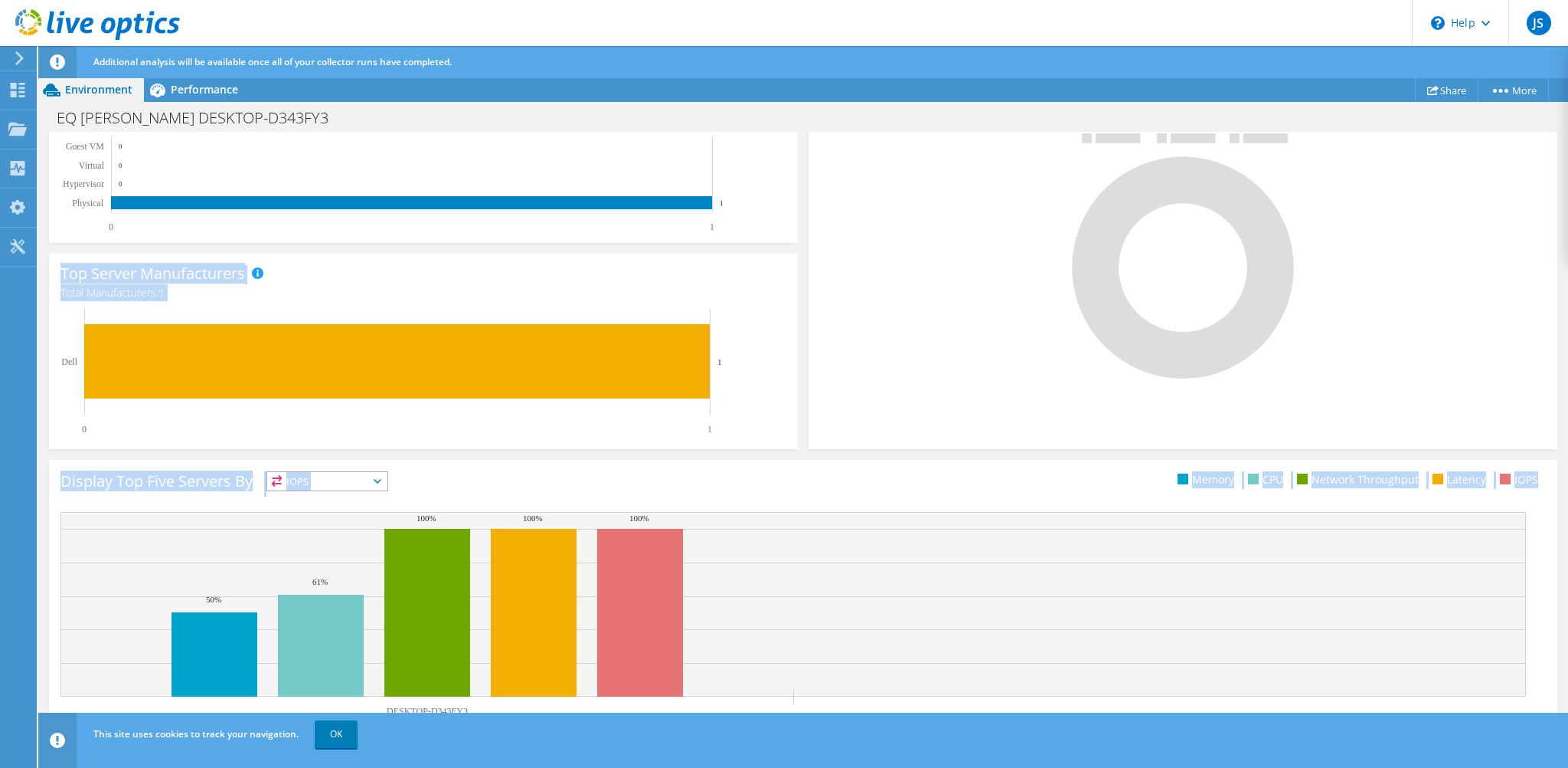
drag, startPoint x: 1568, startPoint y: 406, endPoint x: 1551, endPoint y: 691, distance: 285.5
click at [1551, 691] on div "Collector Run Progress Projected End Time: 10/09/2025, 21:39 (+01:00) Next reca…" at bounding box center [803, 450] width 1530 height 637
click at [824, 510] on div "Display Top Five Servers By IOPS IOPS" at bounding box center [803, 609] width 1509 height 299
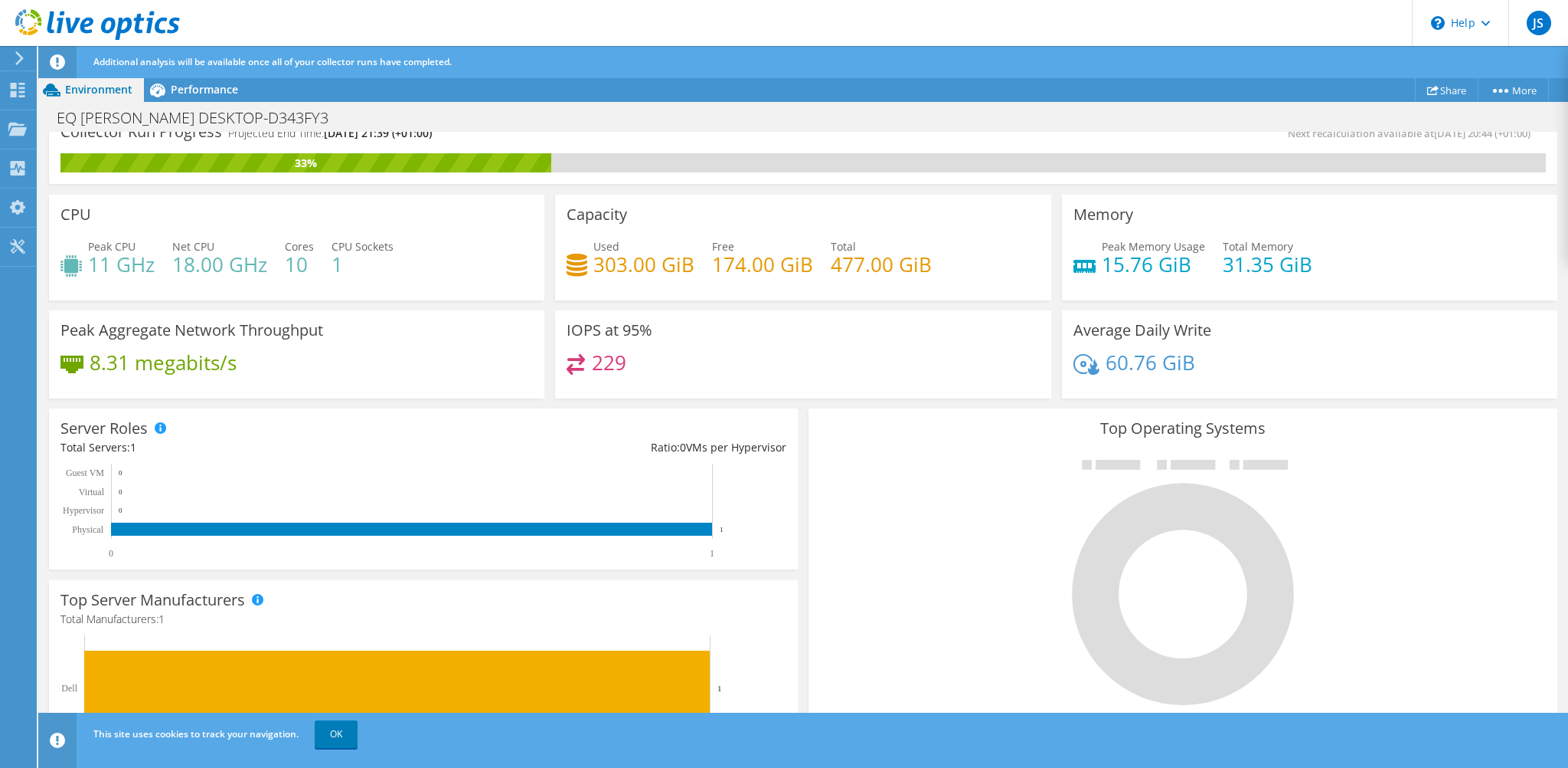
scroll to position [0, 0]
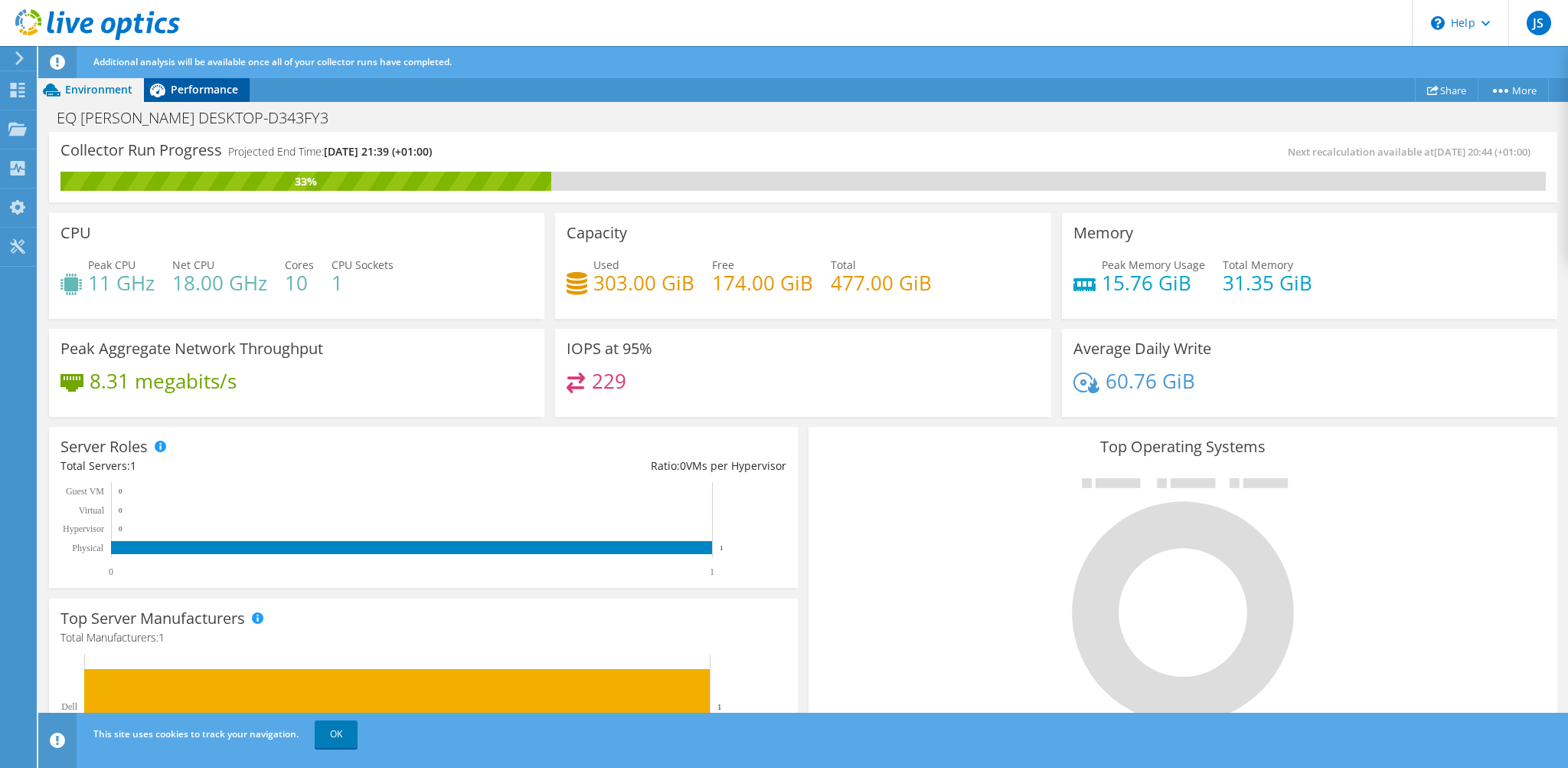
click at [209, 93] on span "Performance" at bounding box center [205, 89] width 67 height 15
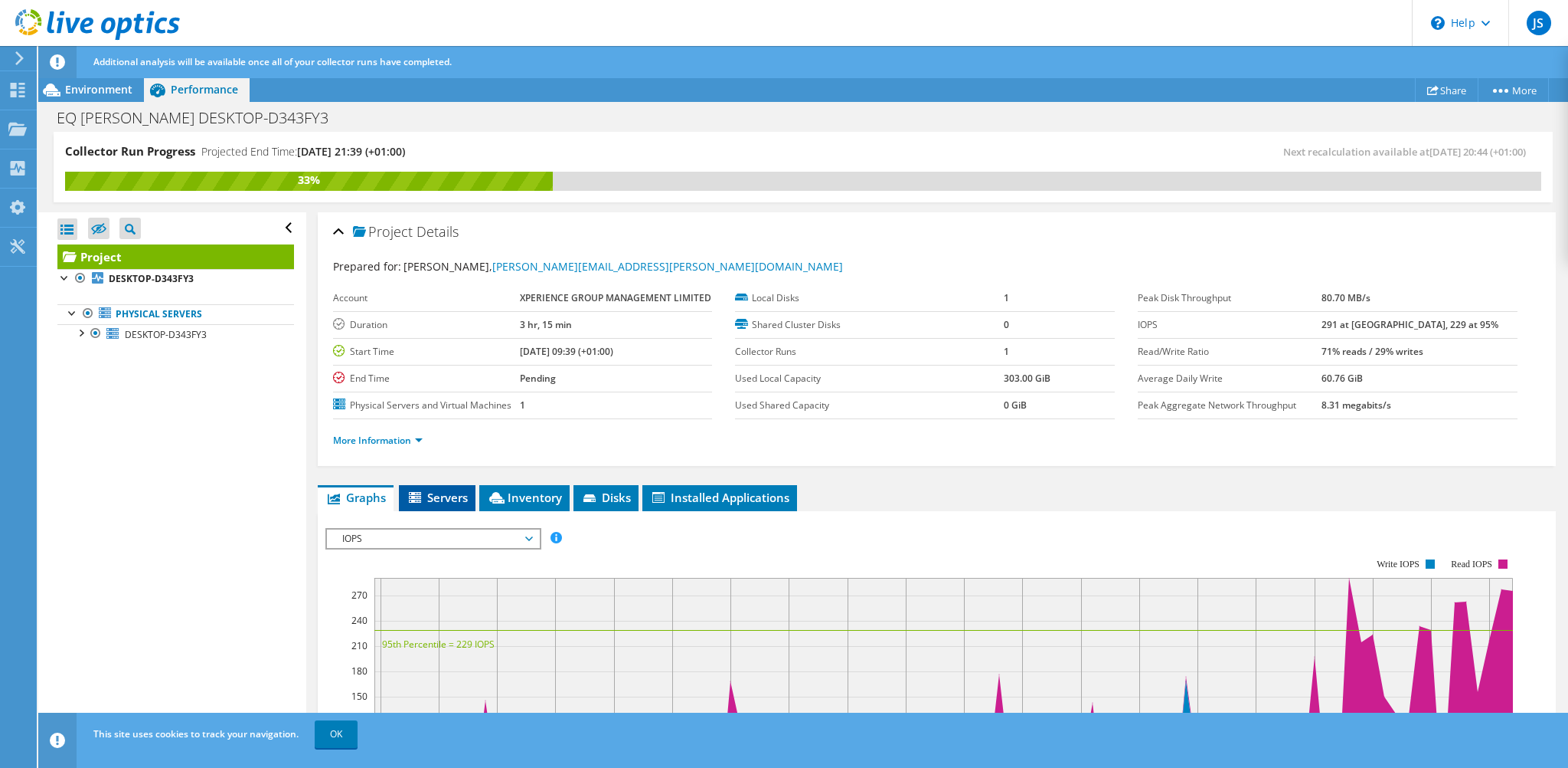
click at [458, 501] on span "Servers" at bounding box center [437, 497] width 61 height 15
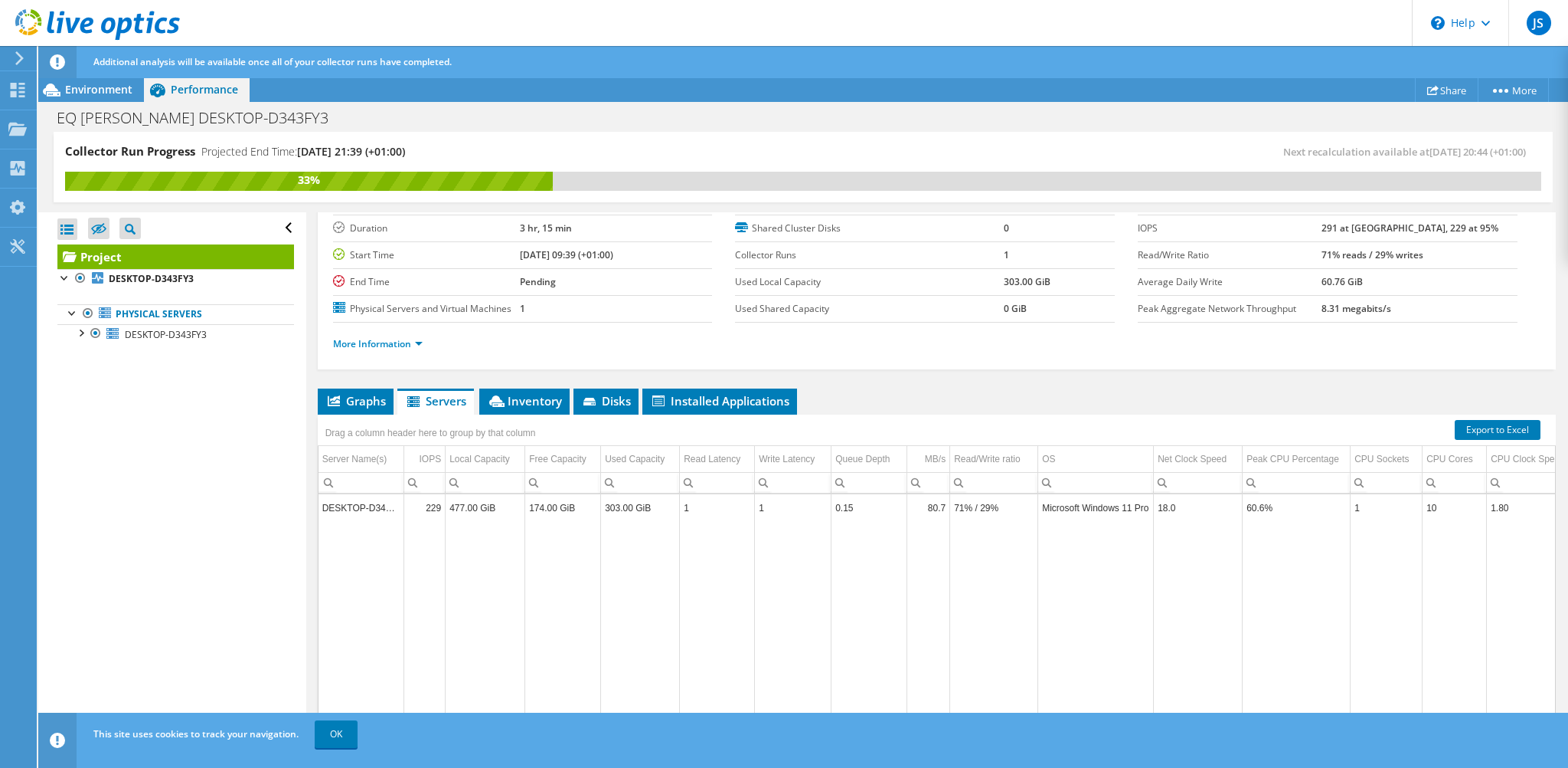
scroll to position [124, 0]
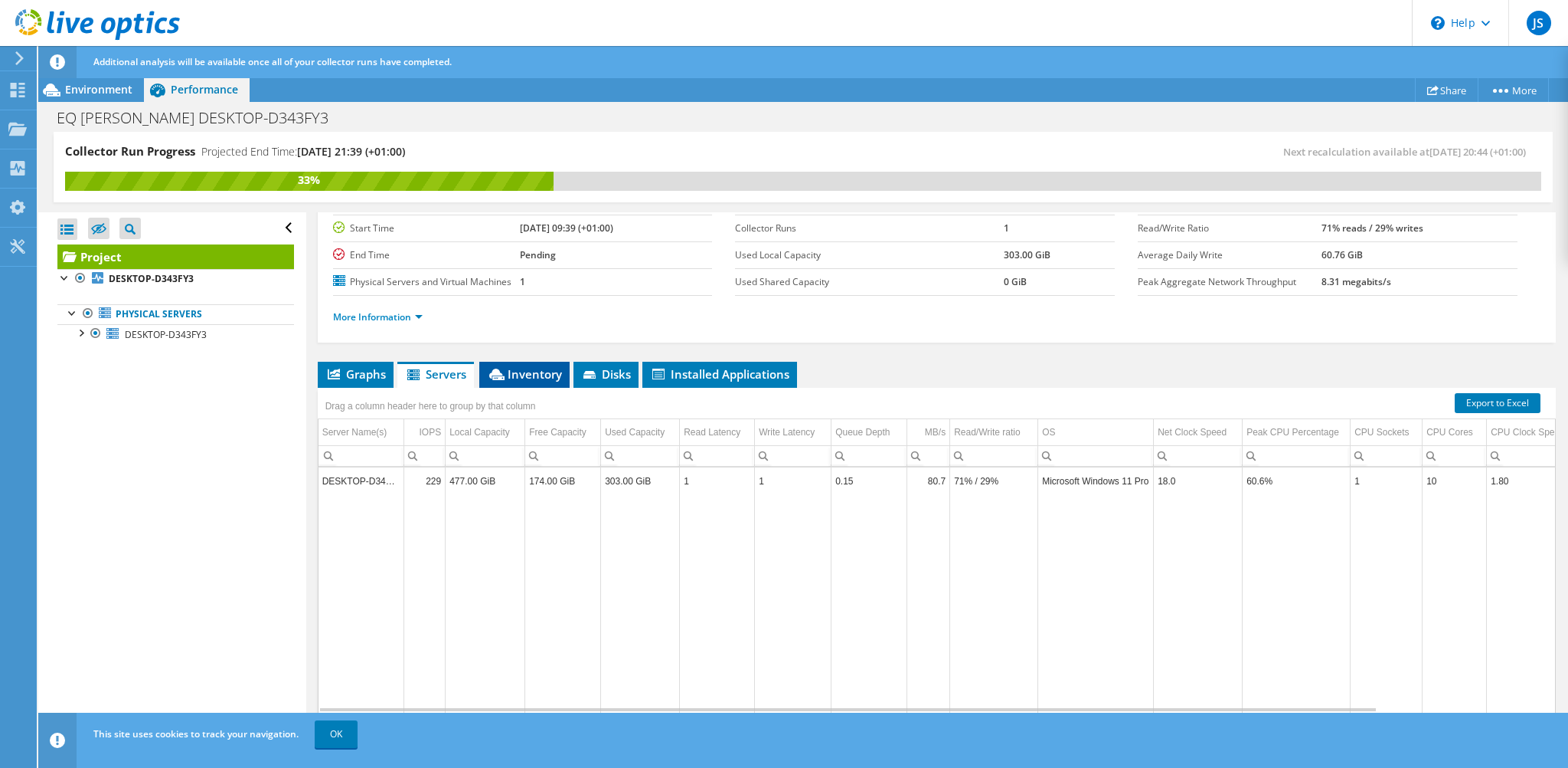
click at [535, 371] on span "Inventory" at bounding box center [524, 373] width 75 height 15
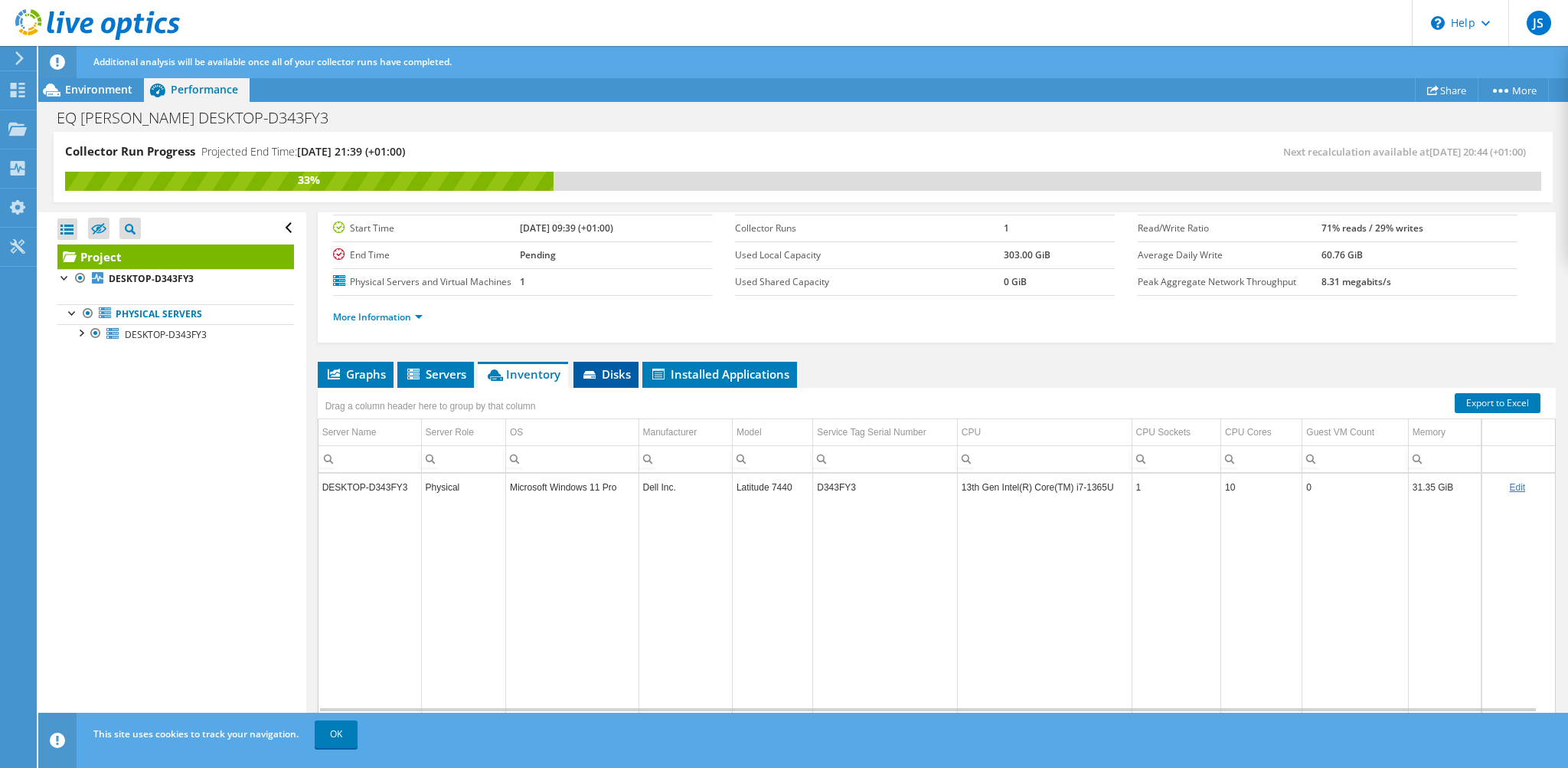
click at [615, 371] on span "Disks" at bounding box center [606, 373] width 49 height 15
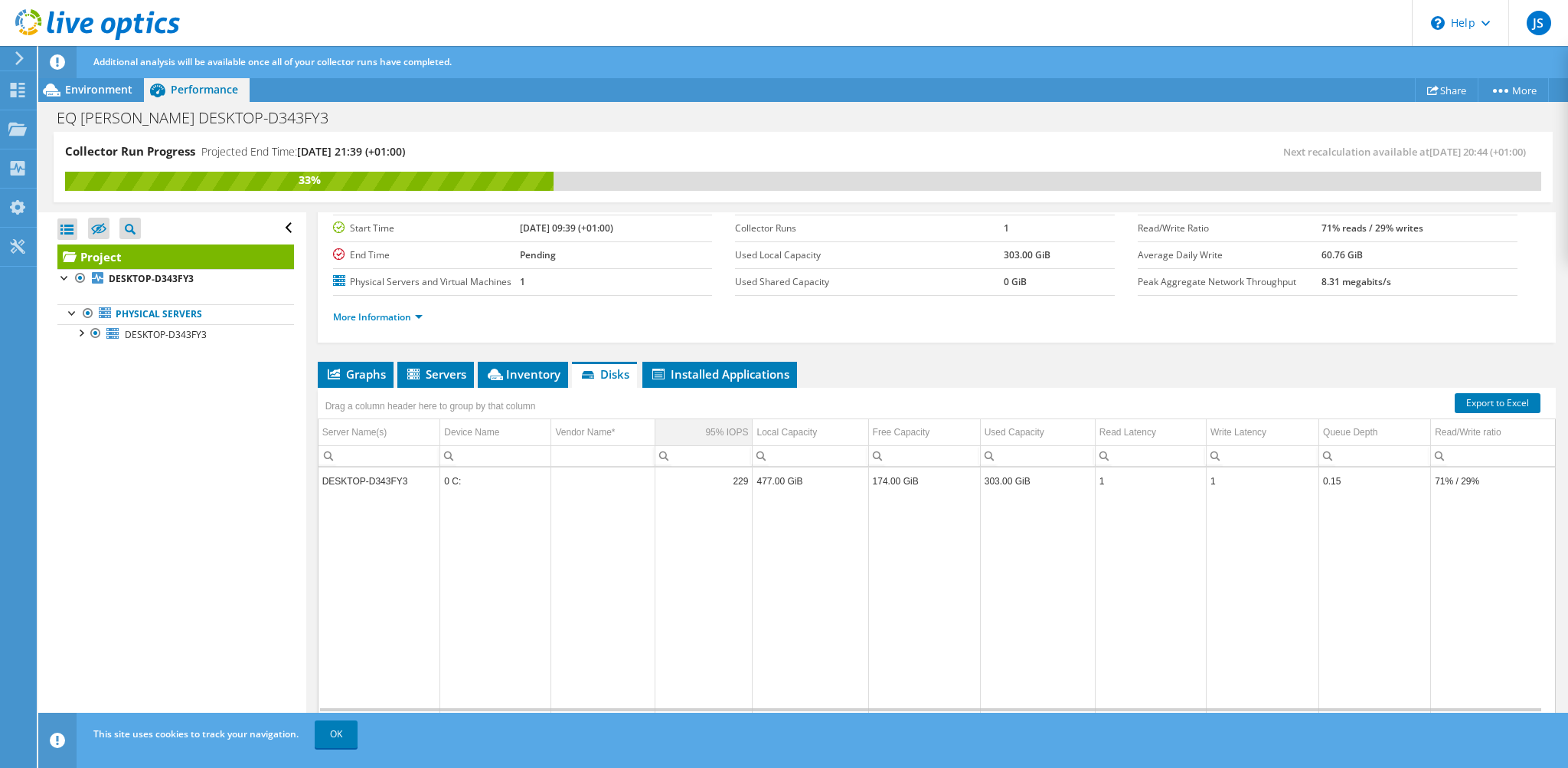
click at [722, 424] on div "95% IOPS" at bounding box center [726, 432] width 43 height 19
click at [722, 427] on div "95% IOPS" at bounding box center [726, 432] width 43 height 19
click at [981, 374] on ul "Graphs Servers Inventory Hypervisor Disks Cluster Disks Installed Applications" at bounding box center [937, 374] width 1239 height 26
click at [110, 90] on span "Environment" at bounding box center [99, 89] width 67 height 15
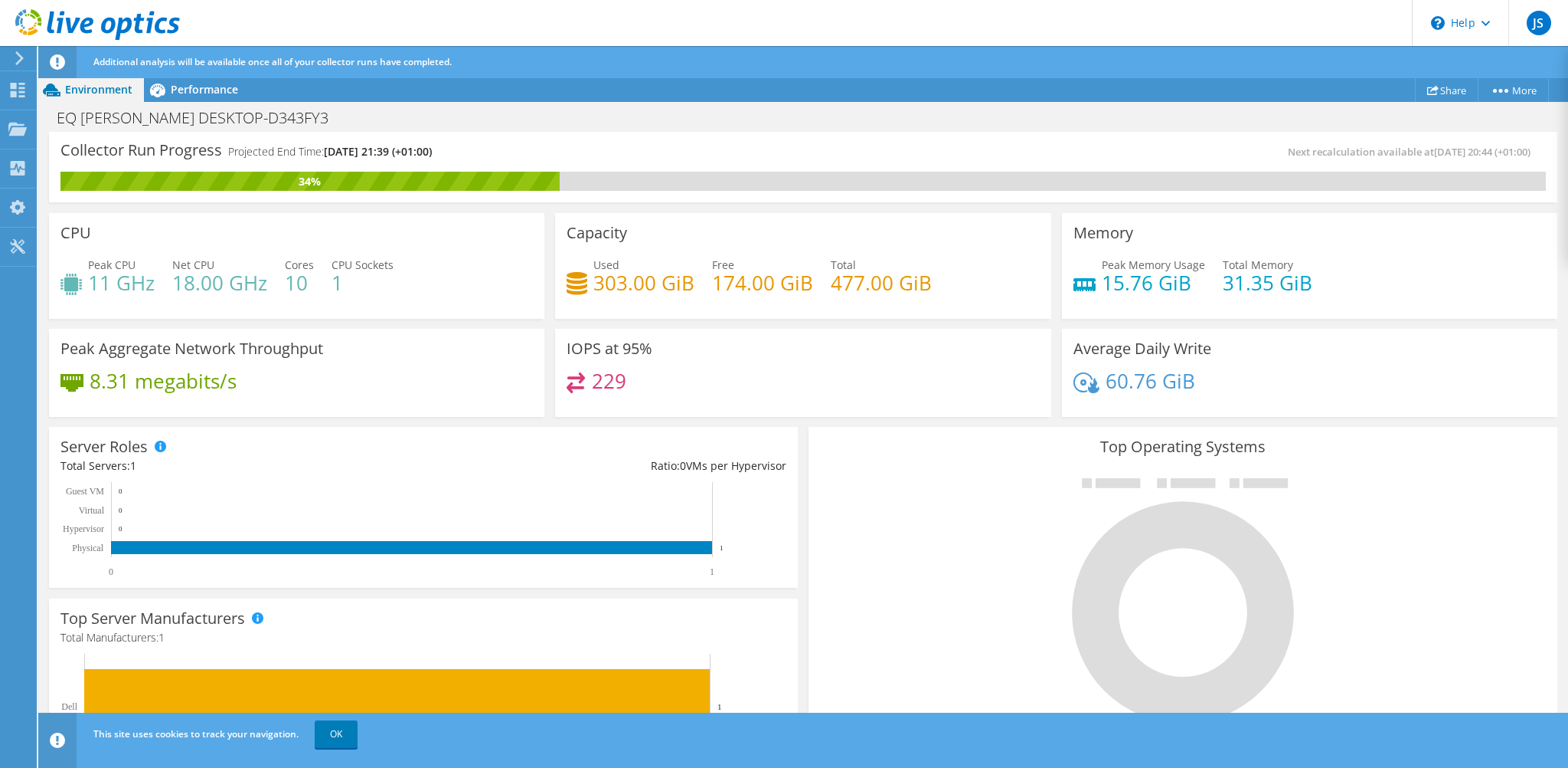
scroll to position [154, 0]
click at [205, 79] on div "Performance" at bounding box center [197, 89] width 106 height 25
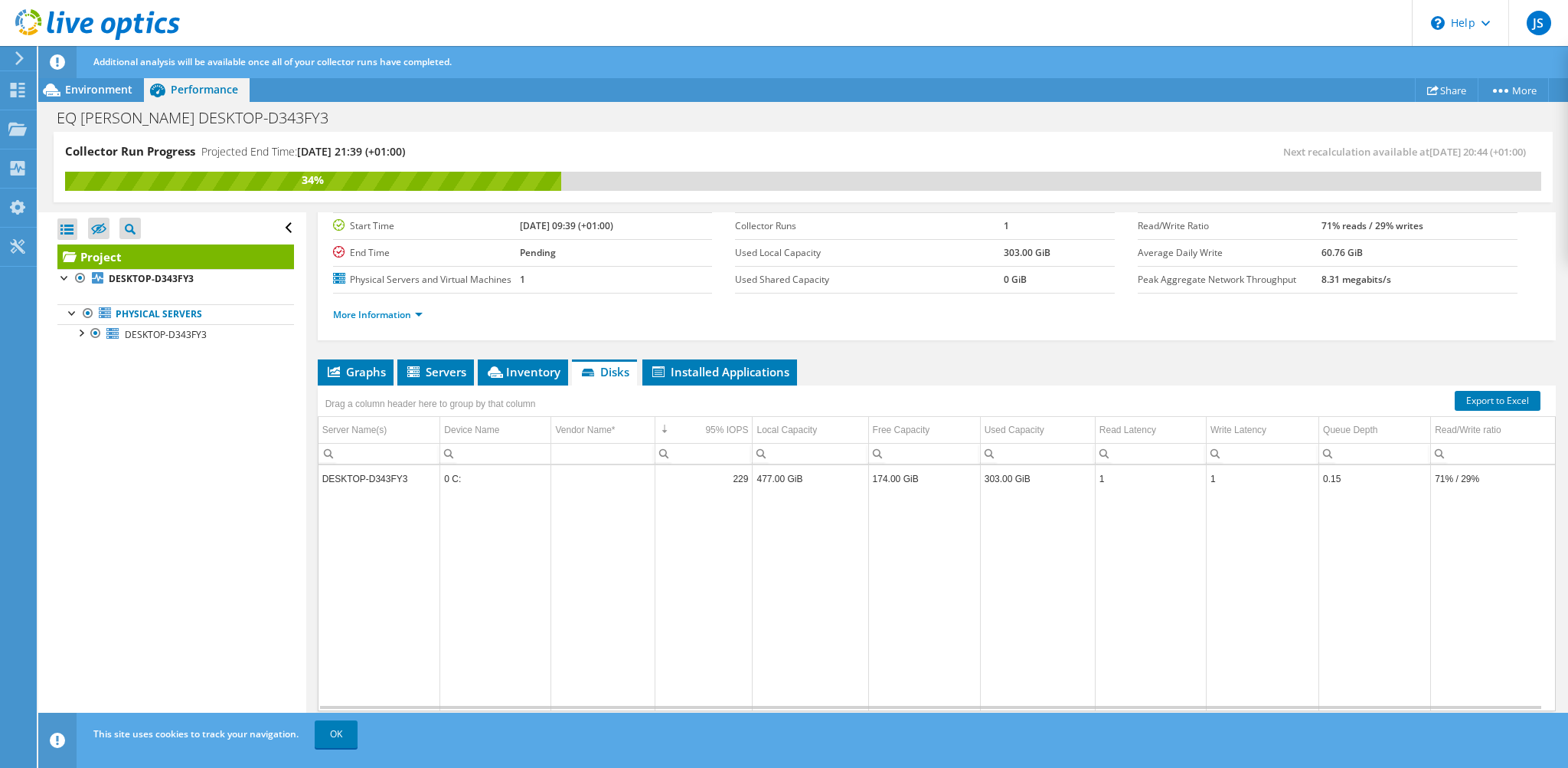
scroll to position [124, 0]
click at [416, 313] on link "More Information" at bounding box center [378, 316] width 90 height 13
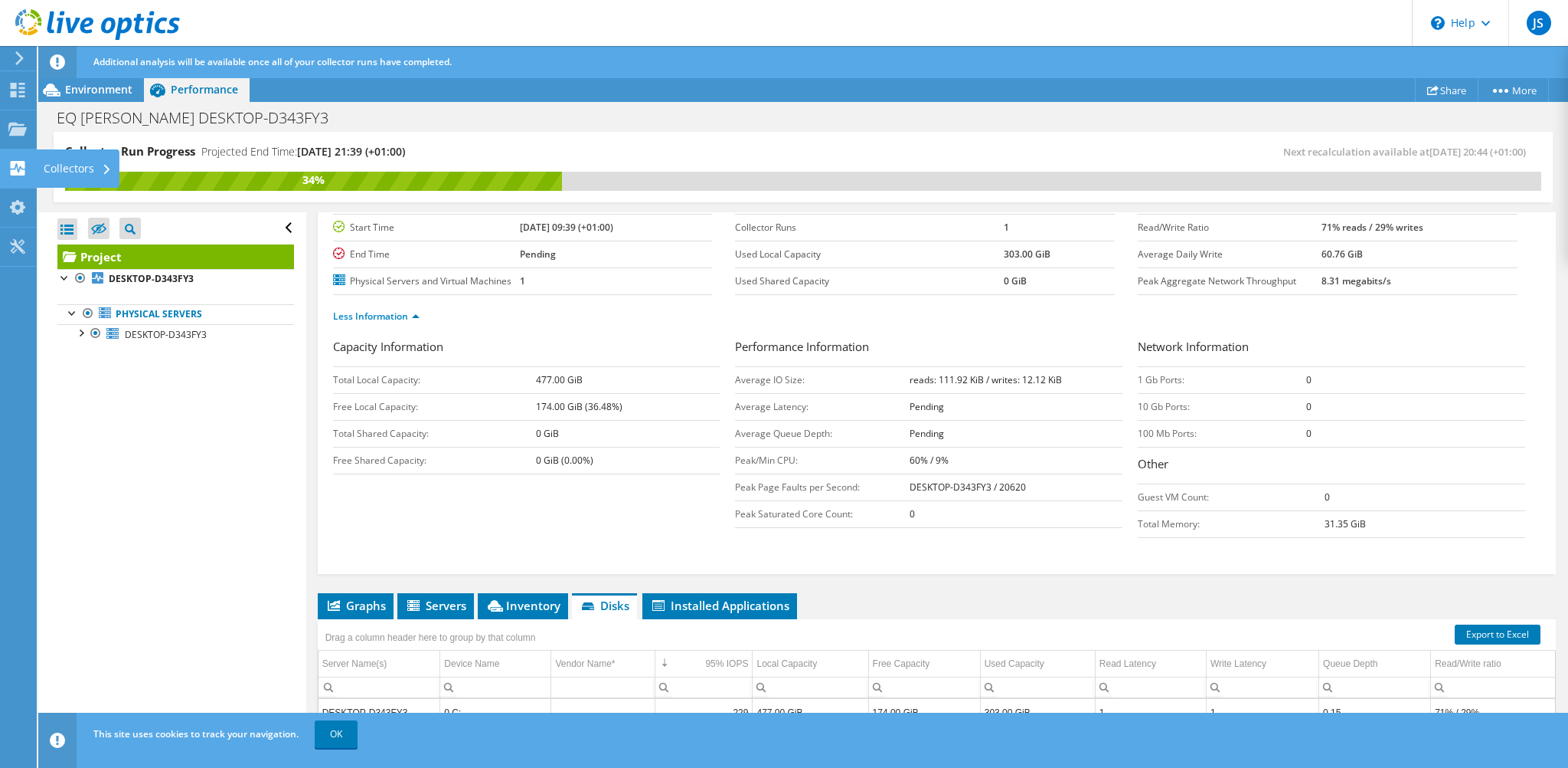
click at [39, 171] on div "Collectors" at bounding box center [77, 168] width 83 height 39
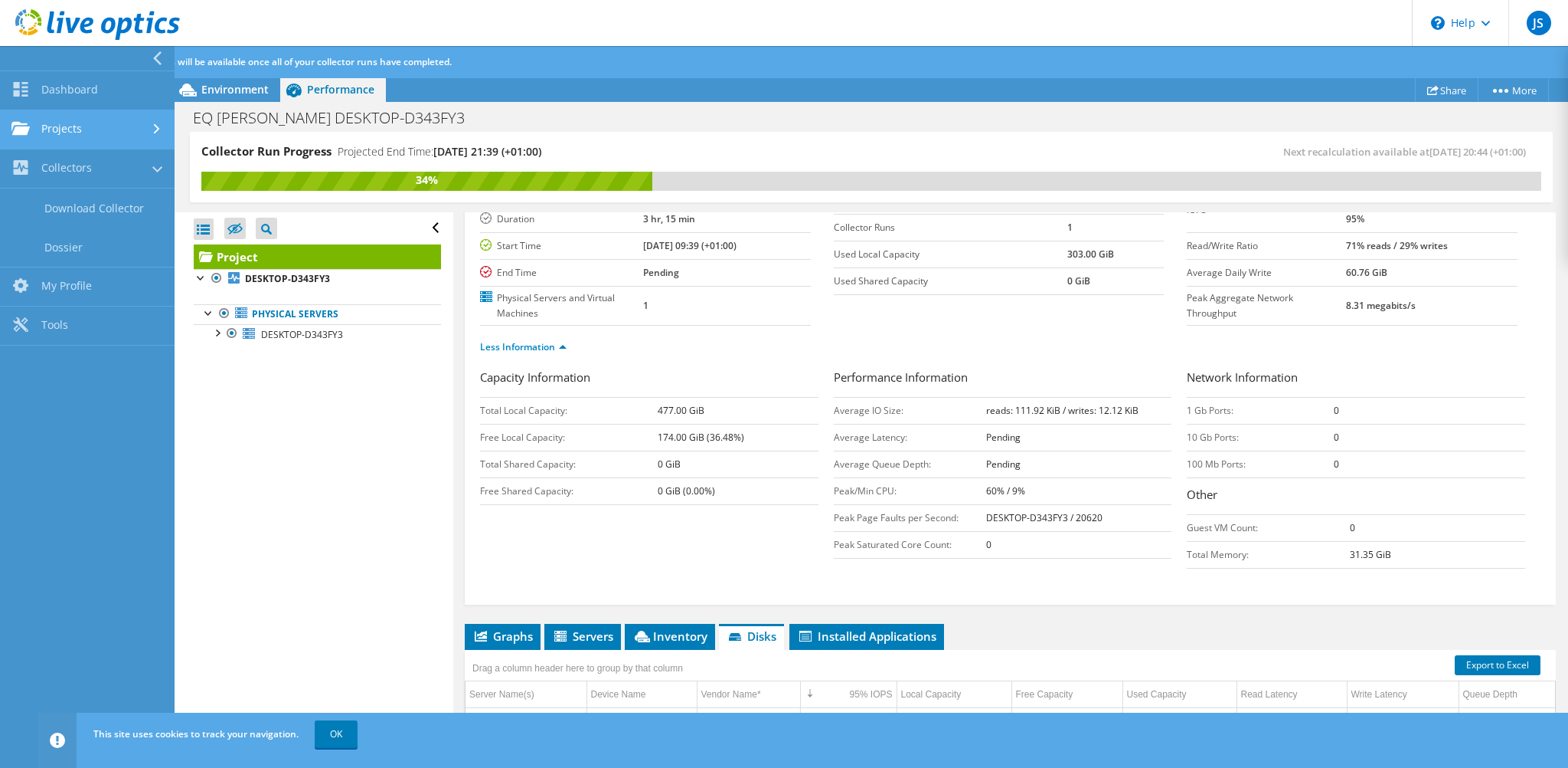
click at [89, 130] on link "Projects" at bounding box center [87, 129] width 175 height 39
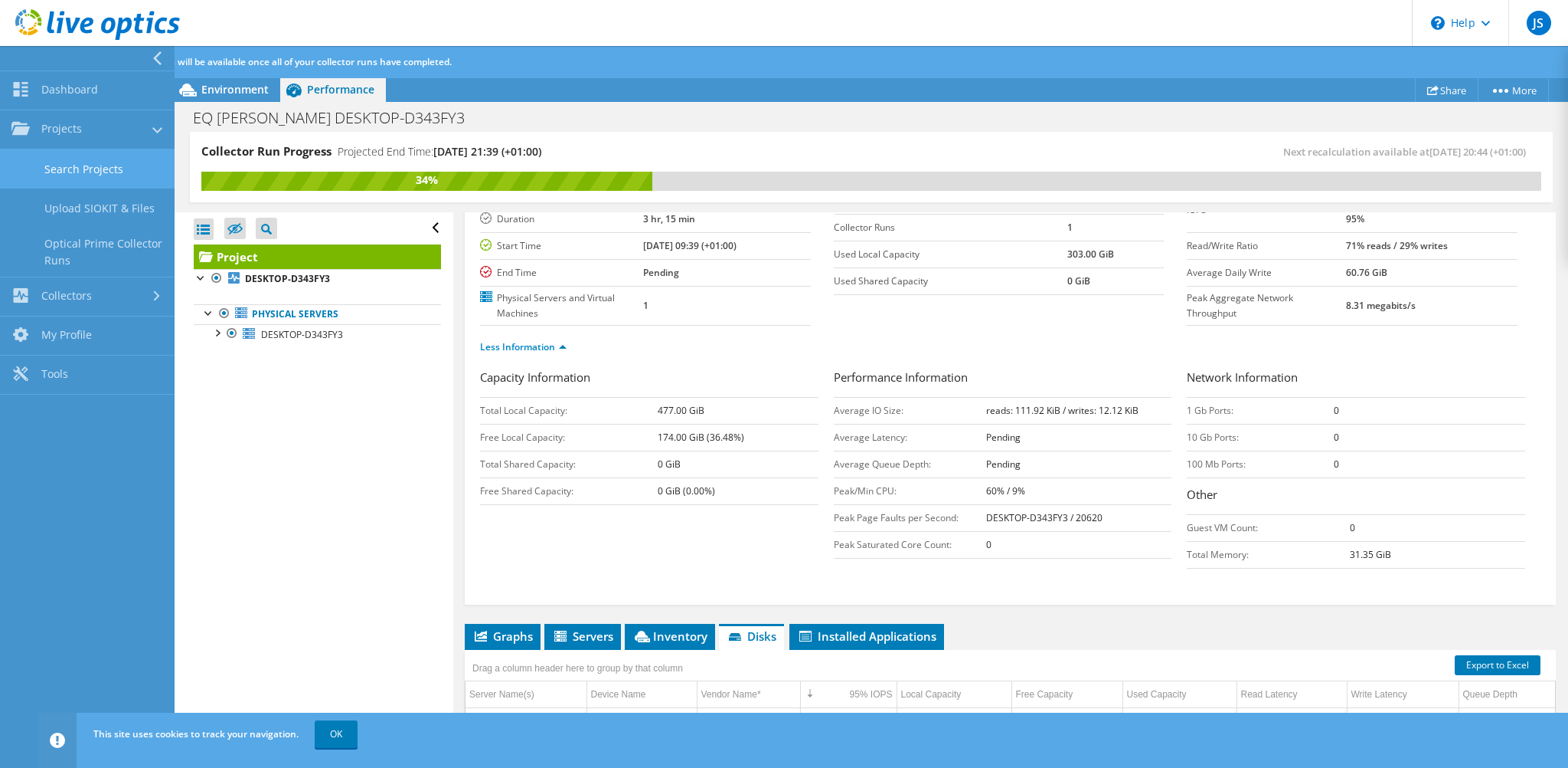
click at [67, 168] on link "Search Projects" at bounding box center [87, 168] width 175 height 39
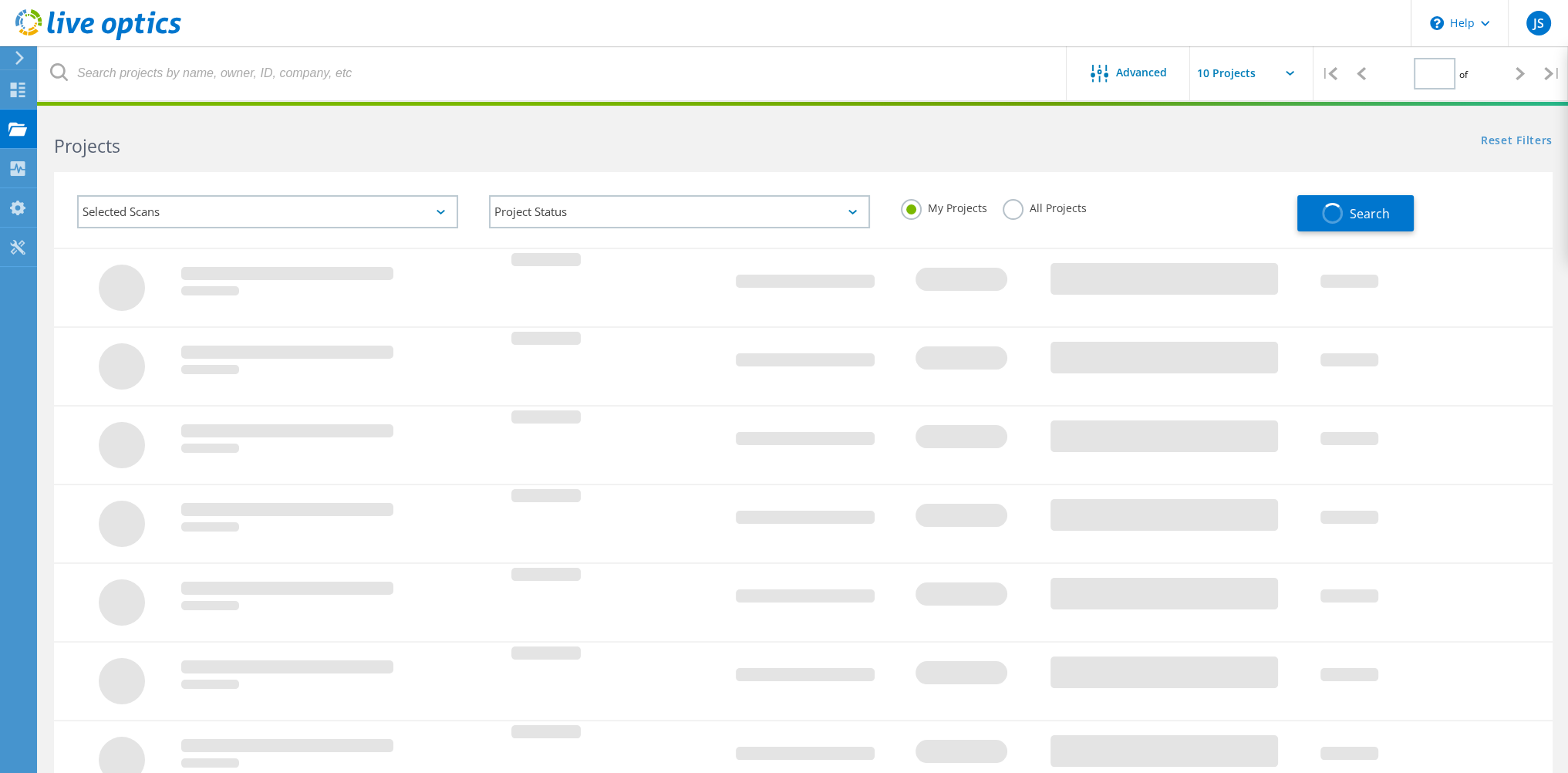
type input "1"
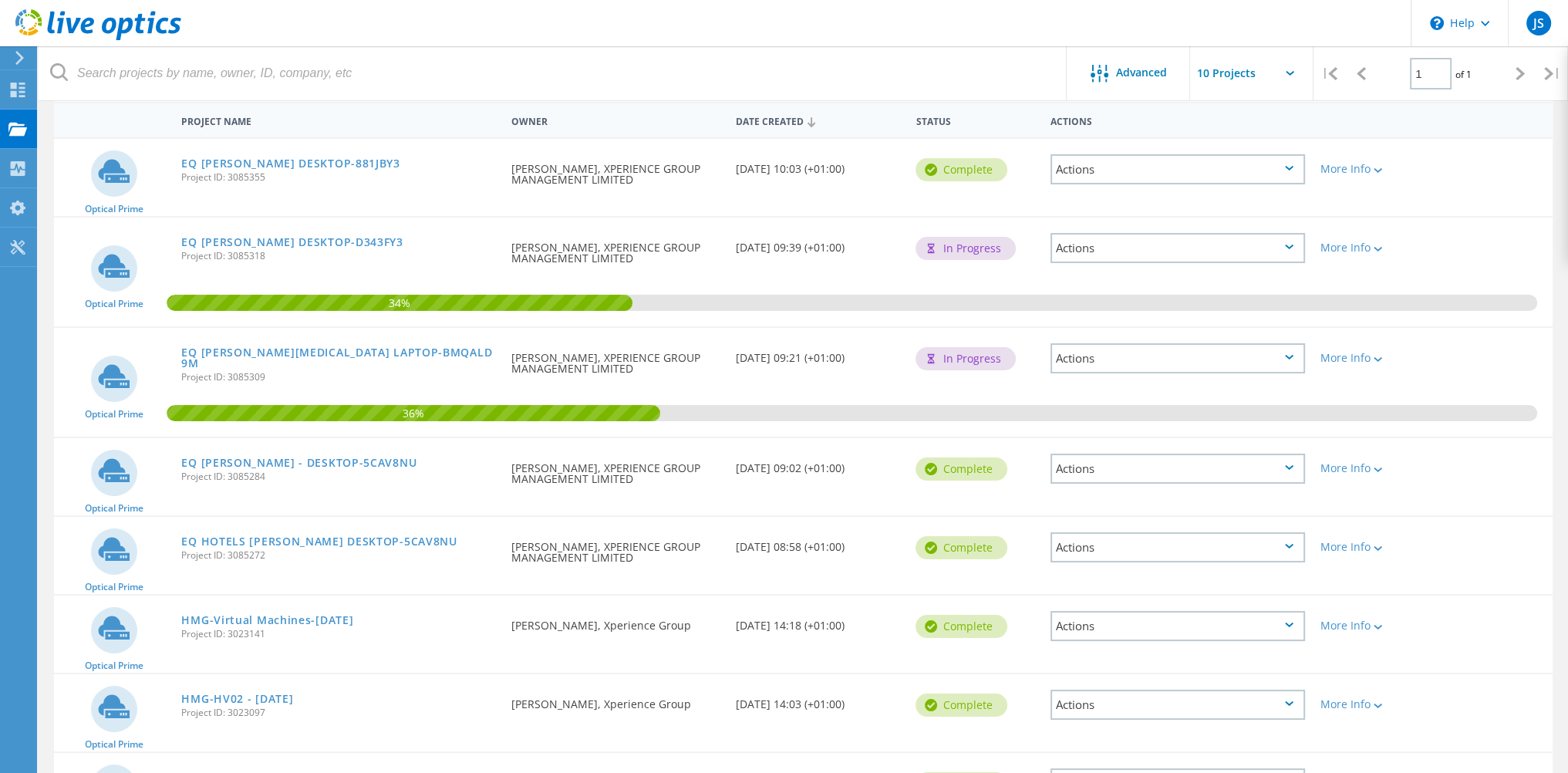
scroll to position [154, 0]
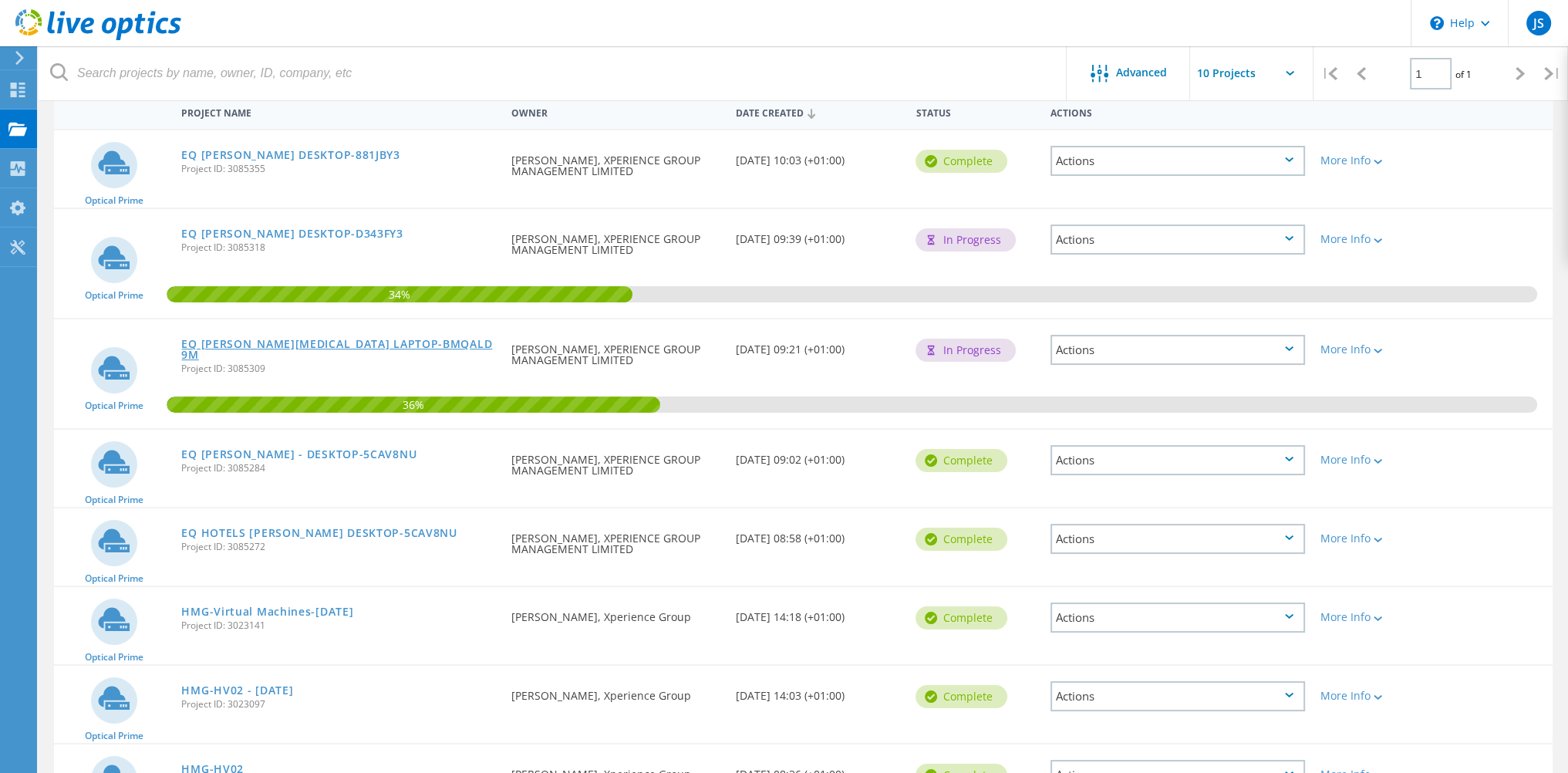
click at [310, 346] on link "EQ [PERSON_NAME][MEDICAL_DATA] LAPTOP-BMQALD9M" at bounding box center [338, 350] width 314 height 22
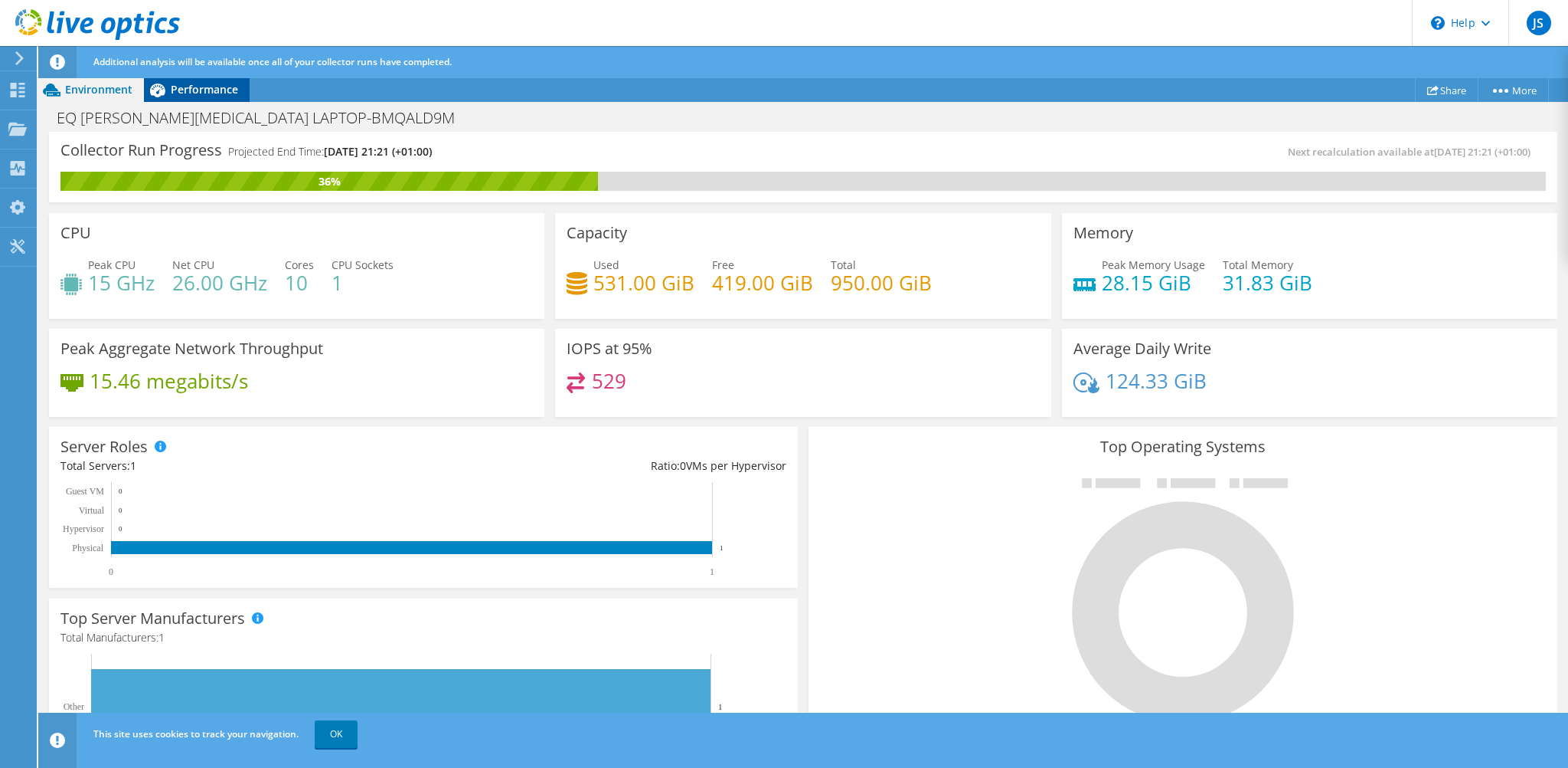
click at [198, 94] on span "Performance" at bounding box center [205, 89] width 67 height 15
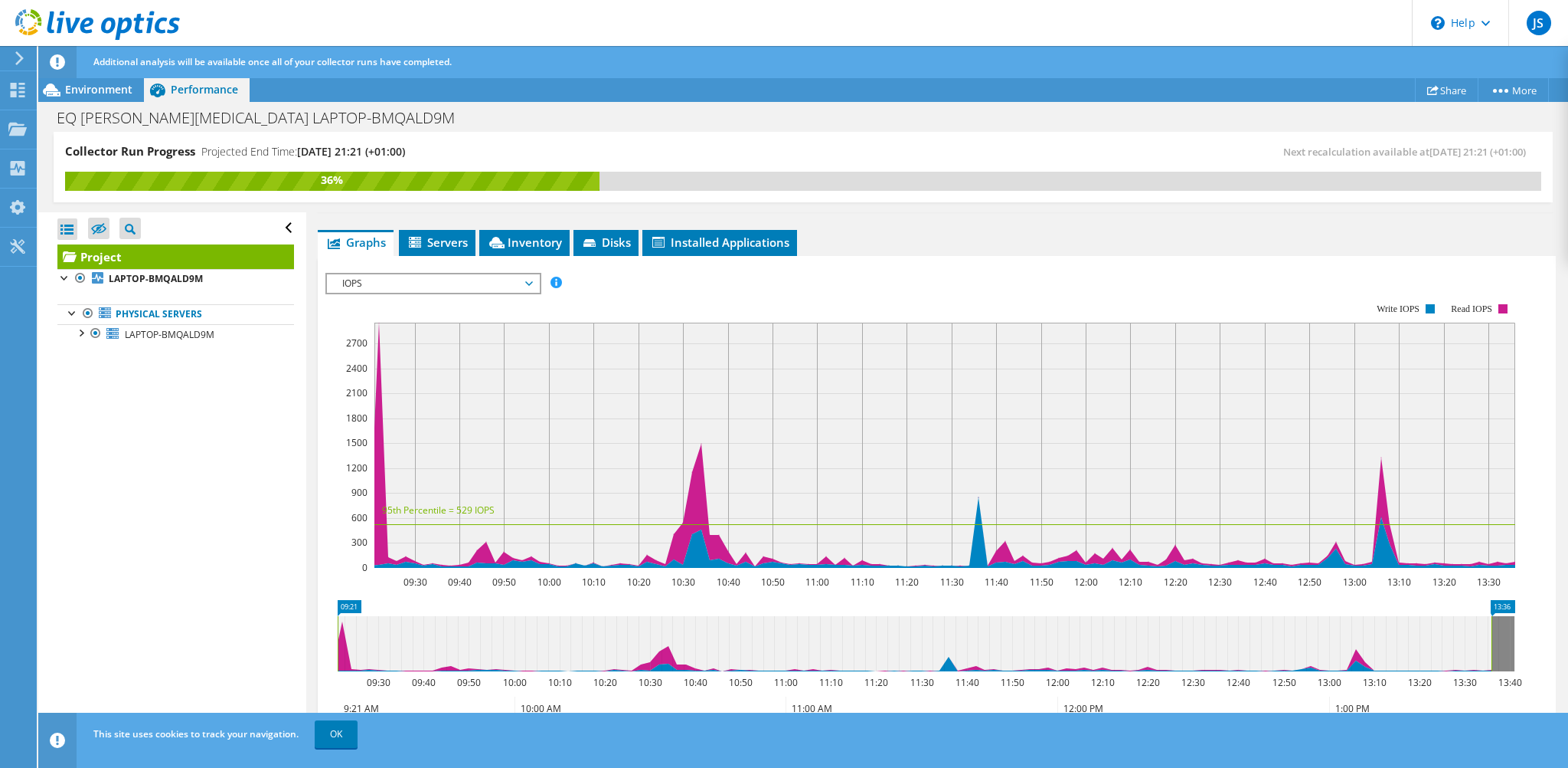
scroll to position [154, 0]
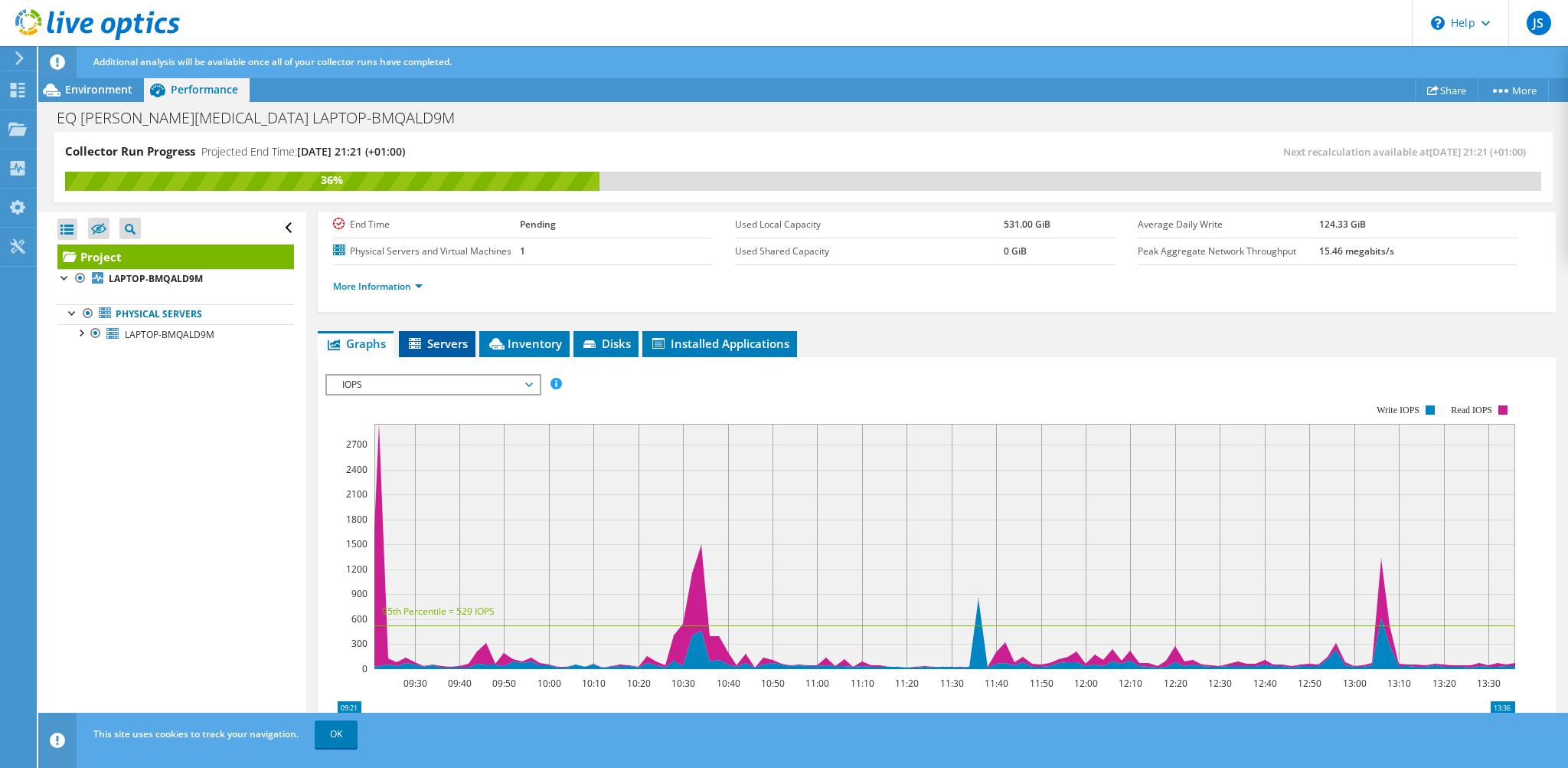
click at [437, 337] on span "Servers" at bounding box center [437, 342] width 61 height 15
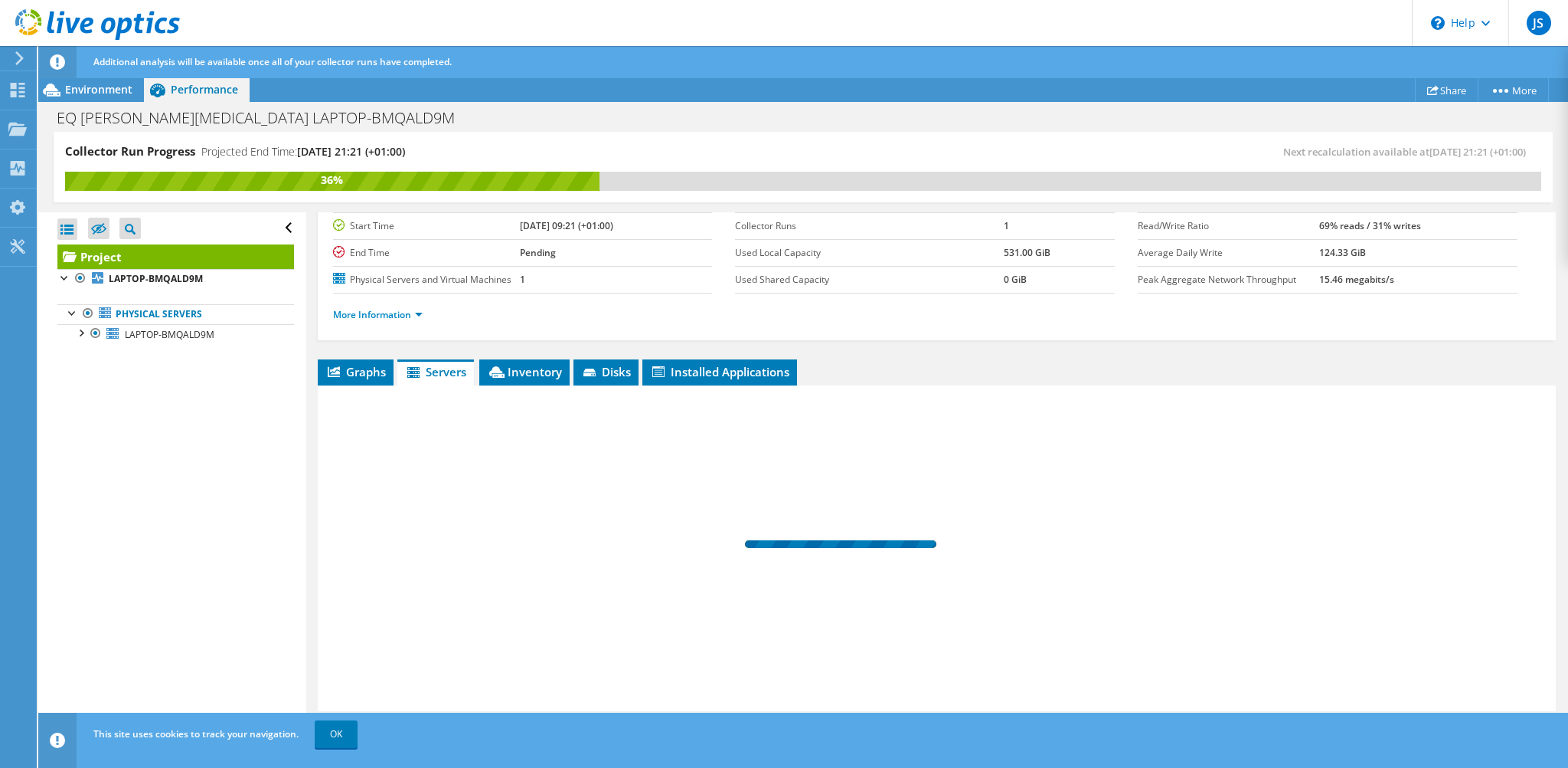
scroll to position [124, 0]
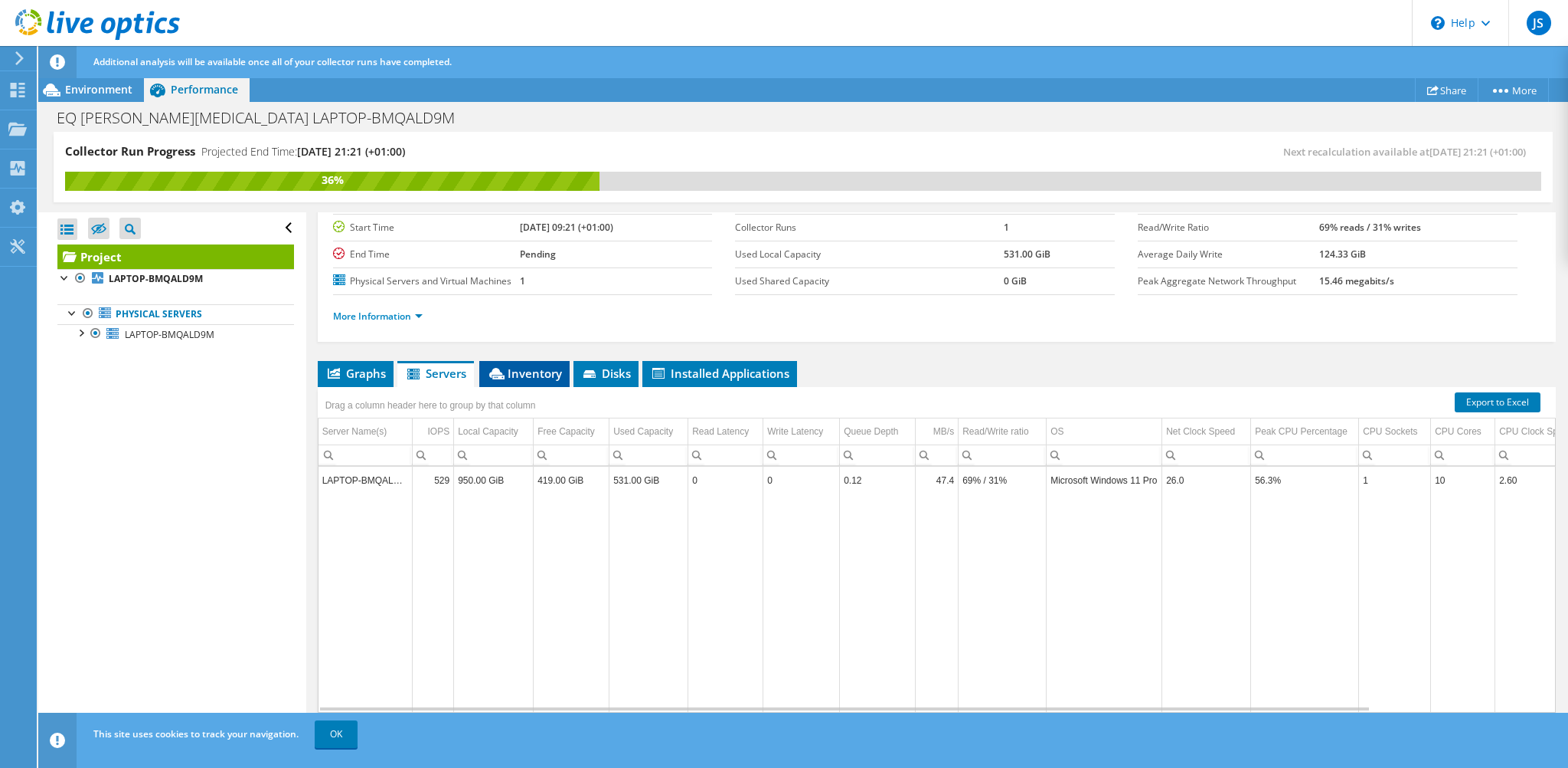
click at [537, 375] on span "Inventory" at bounding box center [524, 372] width 75 height 15
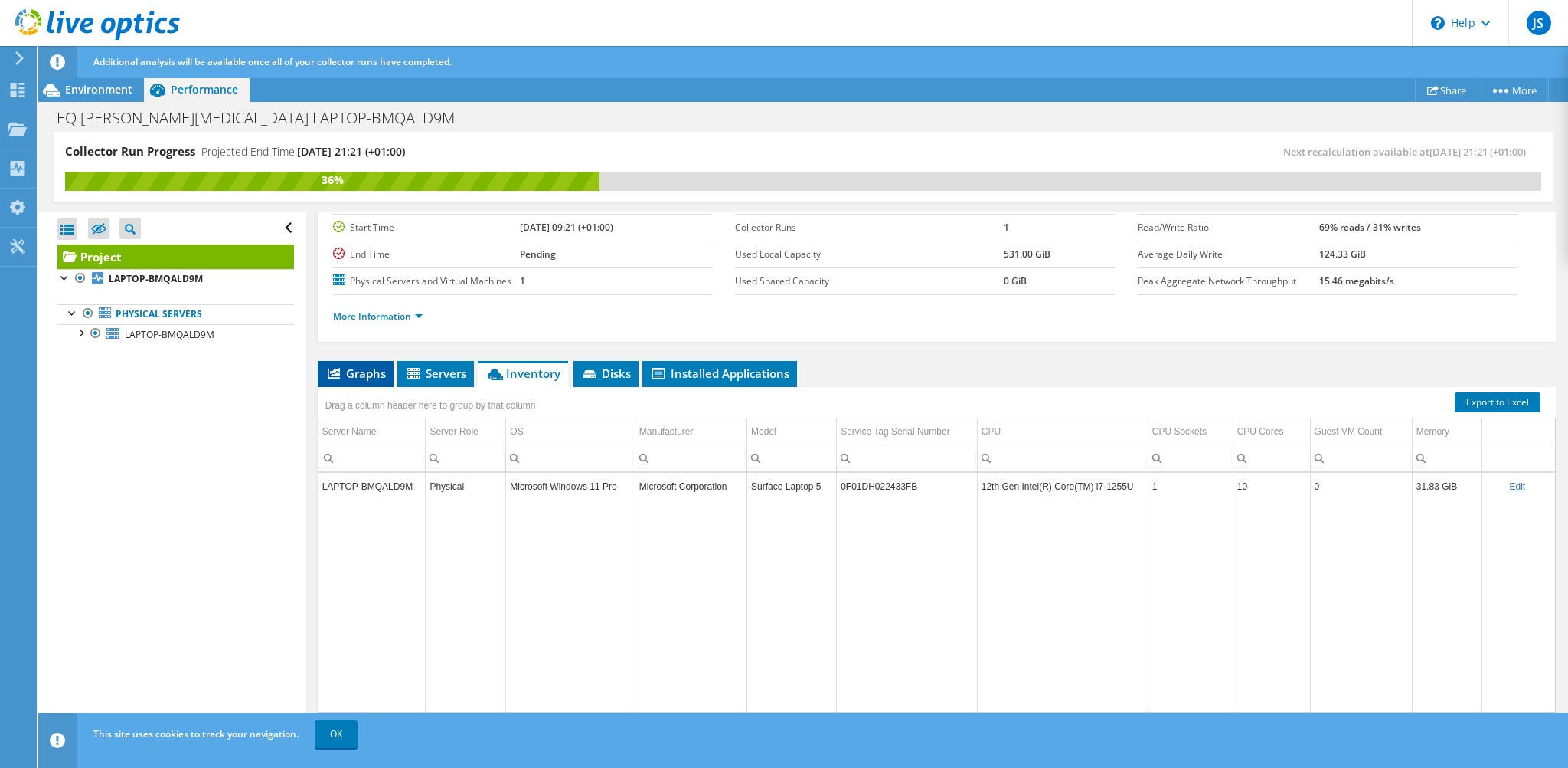
click at [362, 370] on span "Graphs" at bounding box center [355, 372] width 60 height 15
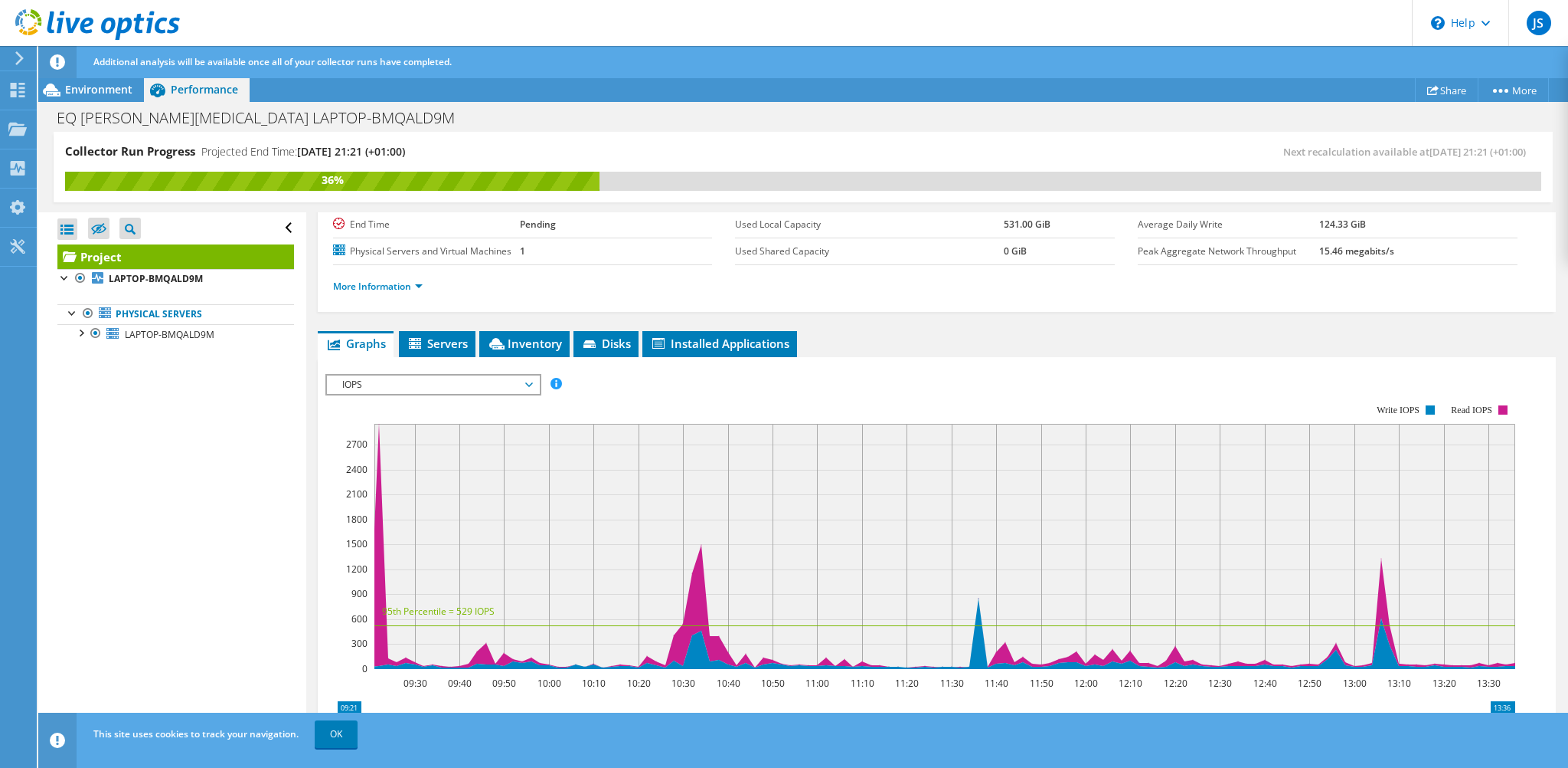
click at [442, 375] on span "IOPS" at bounding box center [432, 384] width 197 height 19
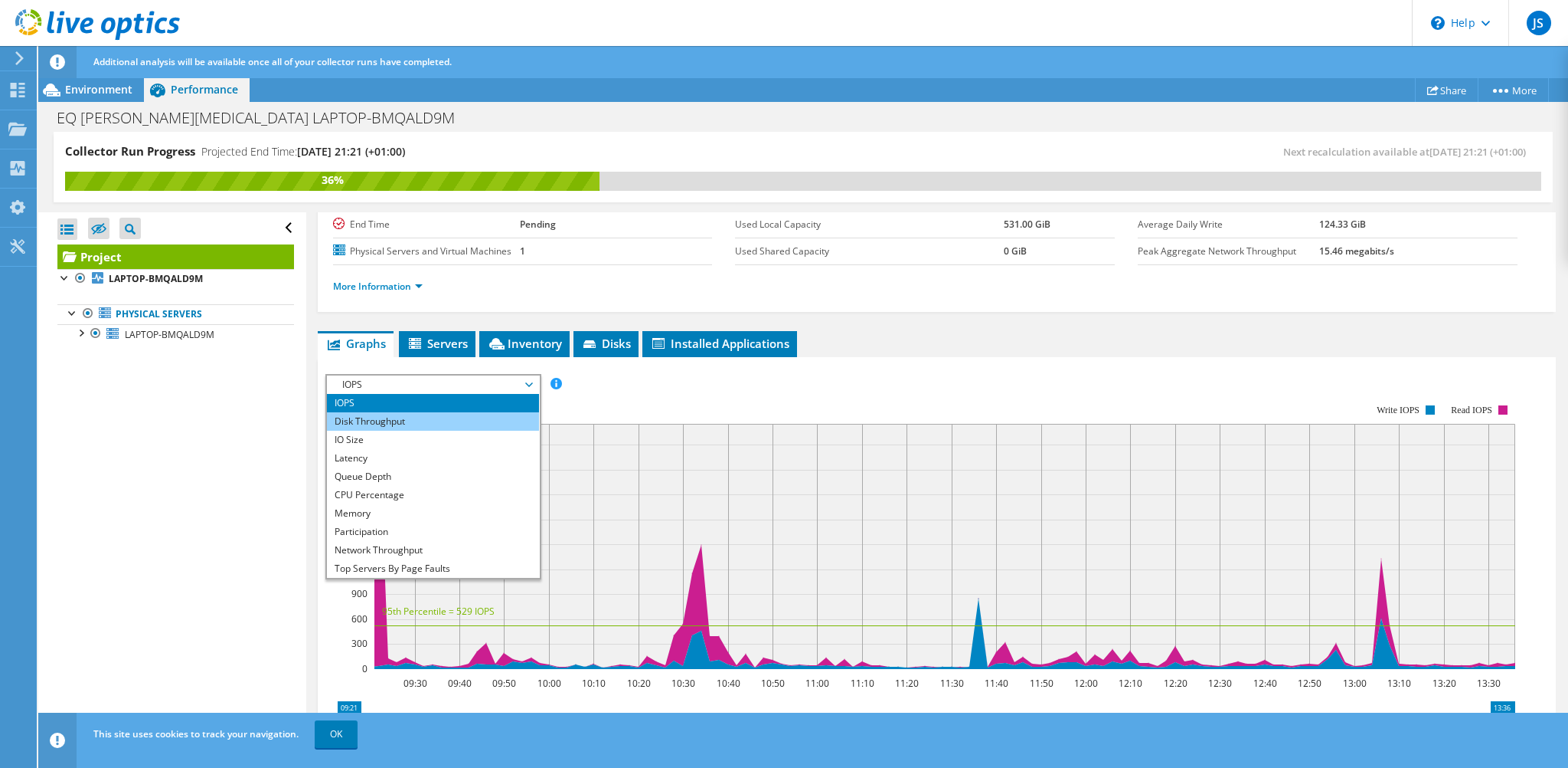
click at [418, 416] on li "Disk Throughput" at bounding box center [433, 421] width 212 height 19
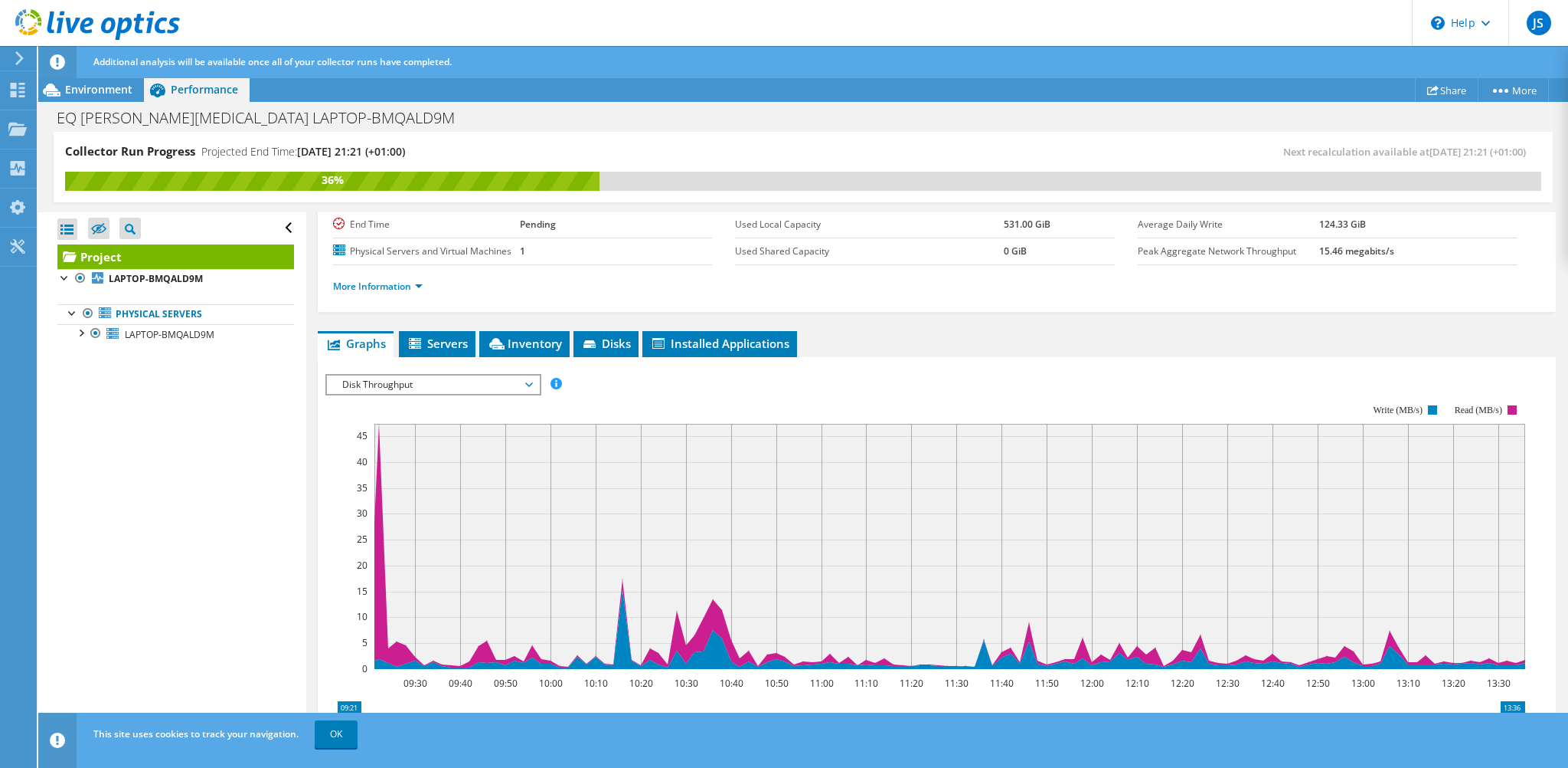
click at [419, 398] on rect at bounding box center [925, 536] width 1200 height 307
click at [431, 385] on span "Disk Throughput" at bounding box center [432, 384] width 197 height 19
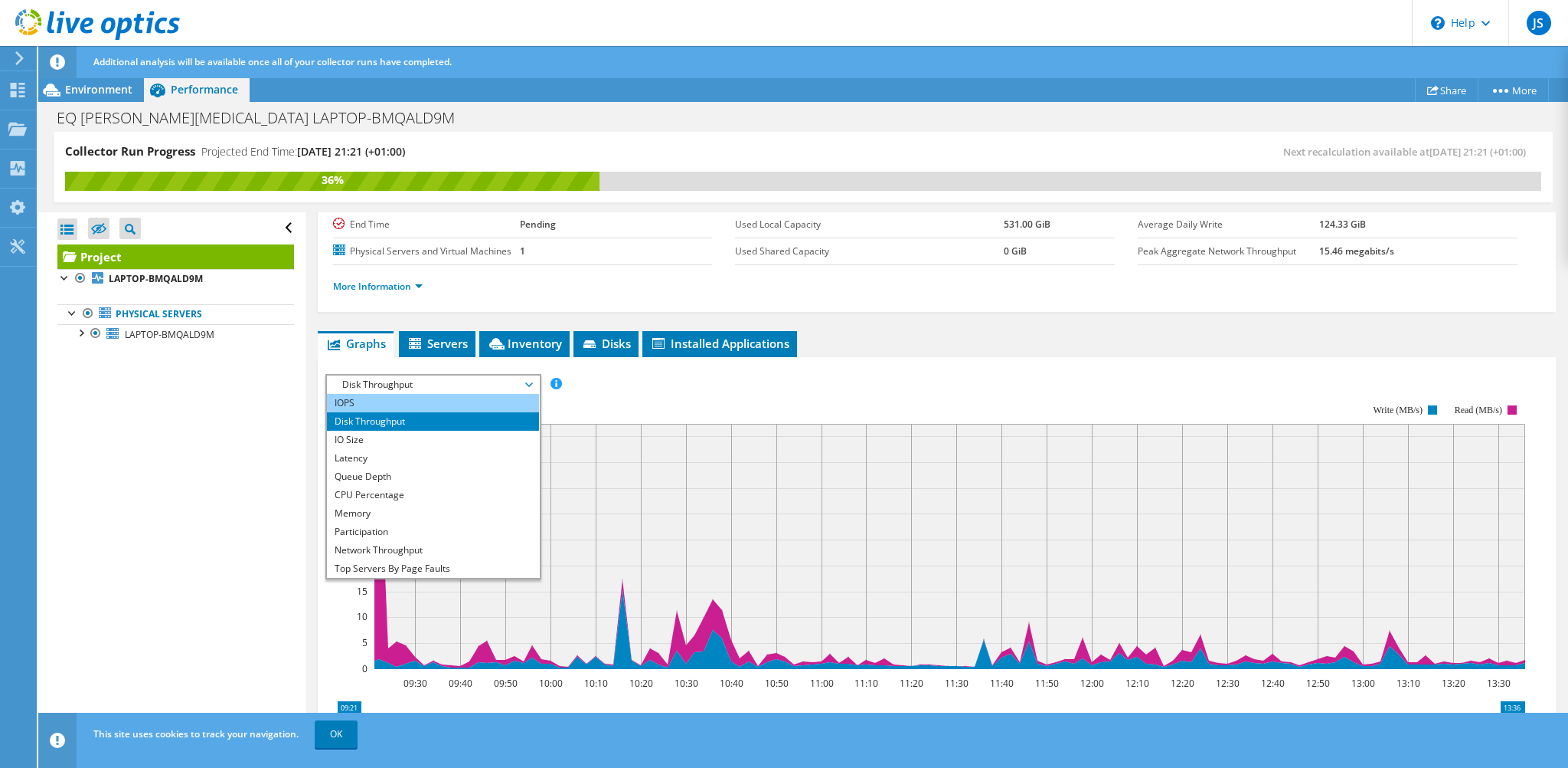
click at [404, 398] on li "IOPS" at bounding box center [433, 403] width 212 height 19
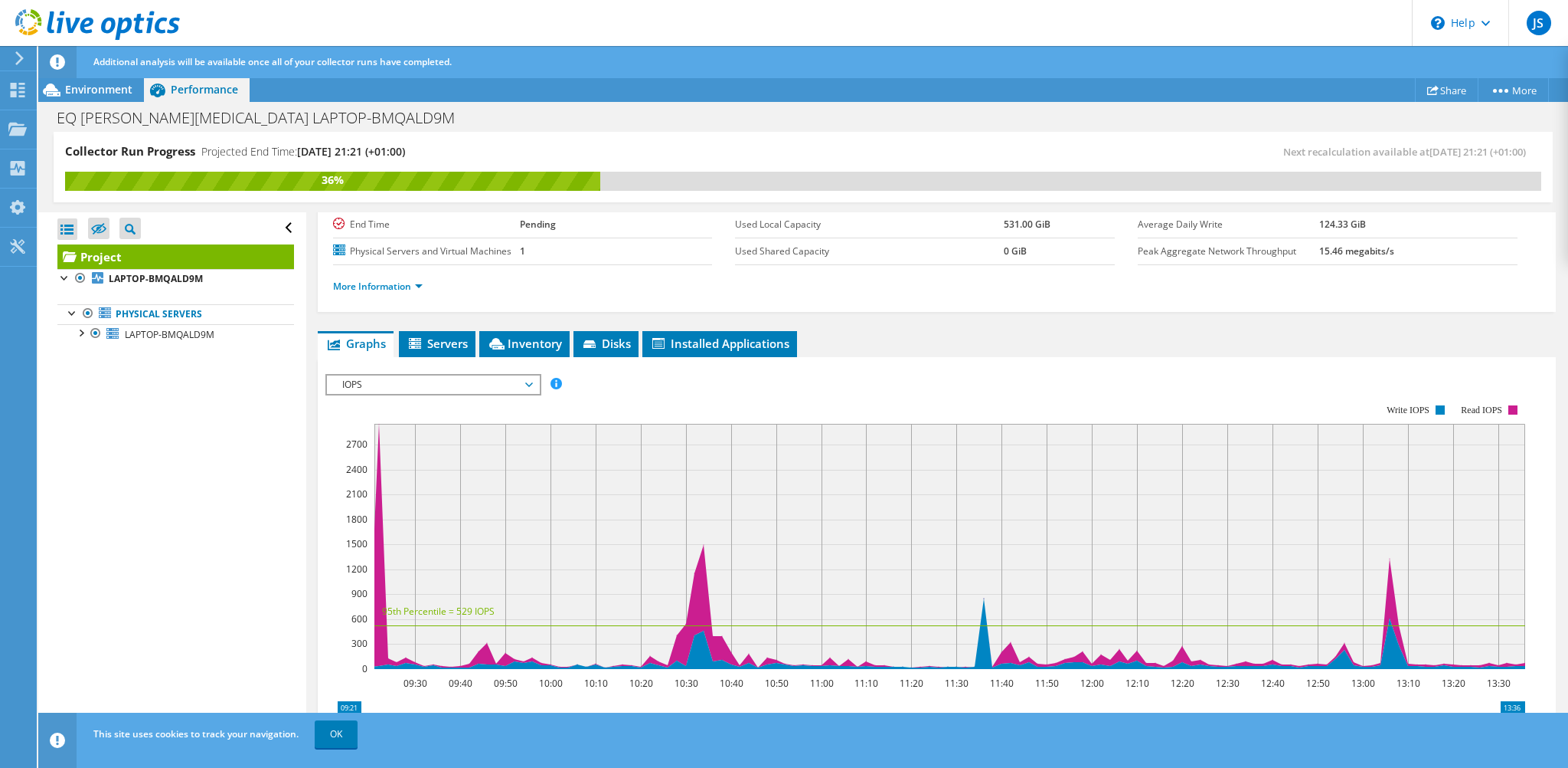
click at [399, 375] on span "IOPS" at bounding box center [432, 384] width 197 height 19
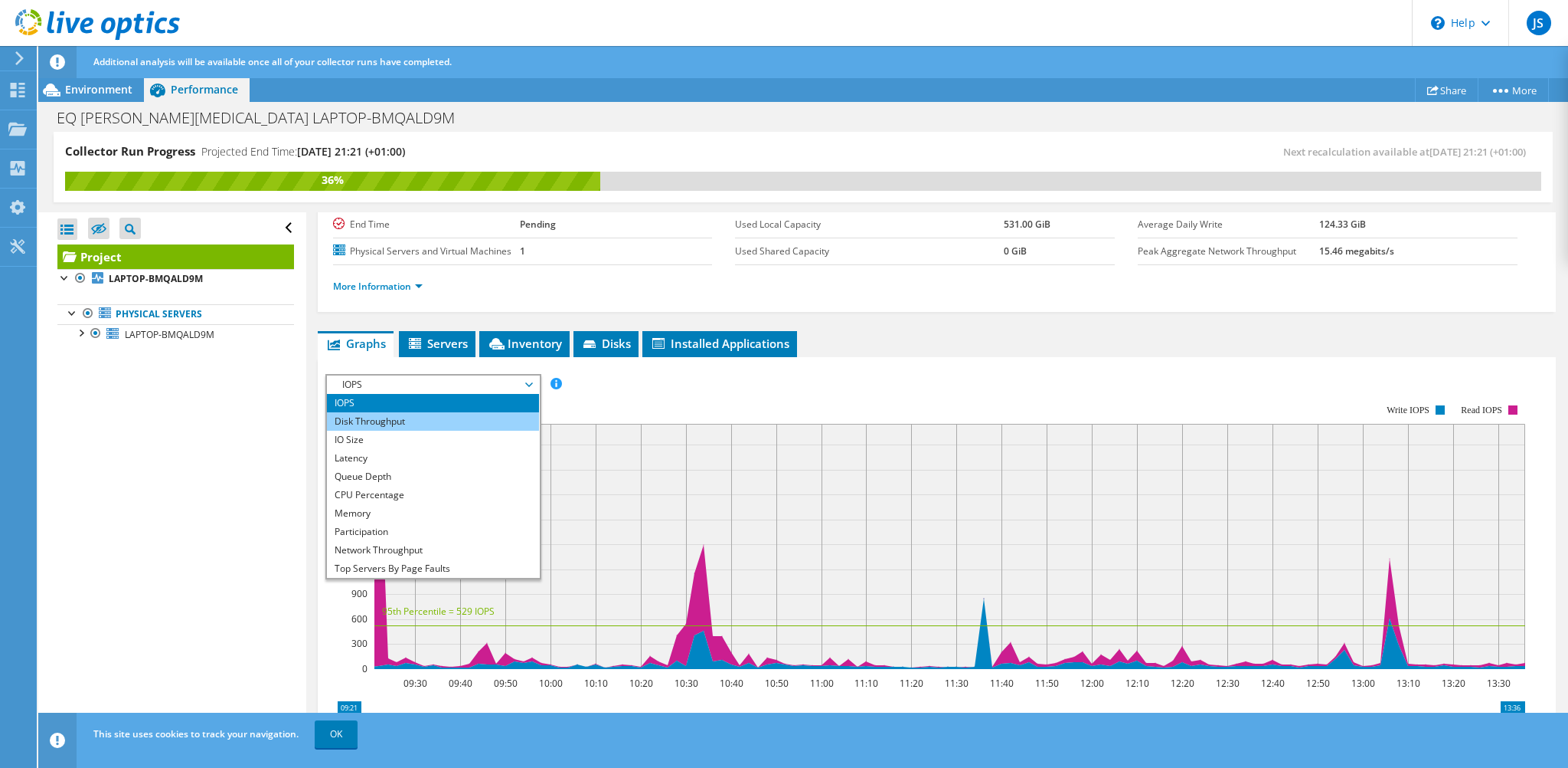
click at [371, 421] on li "Disk Throughput" at bounding box center [433, 421] width 212 height 19
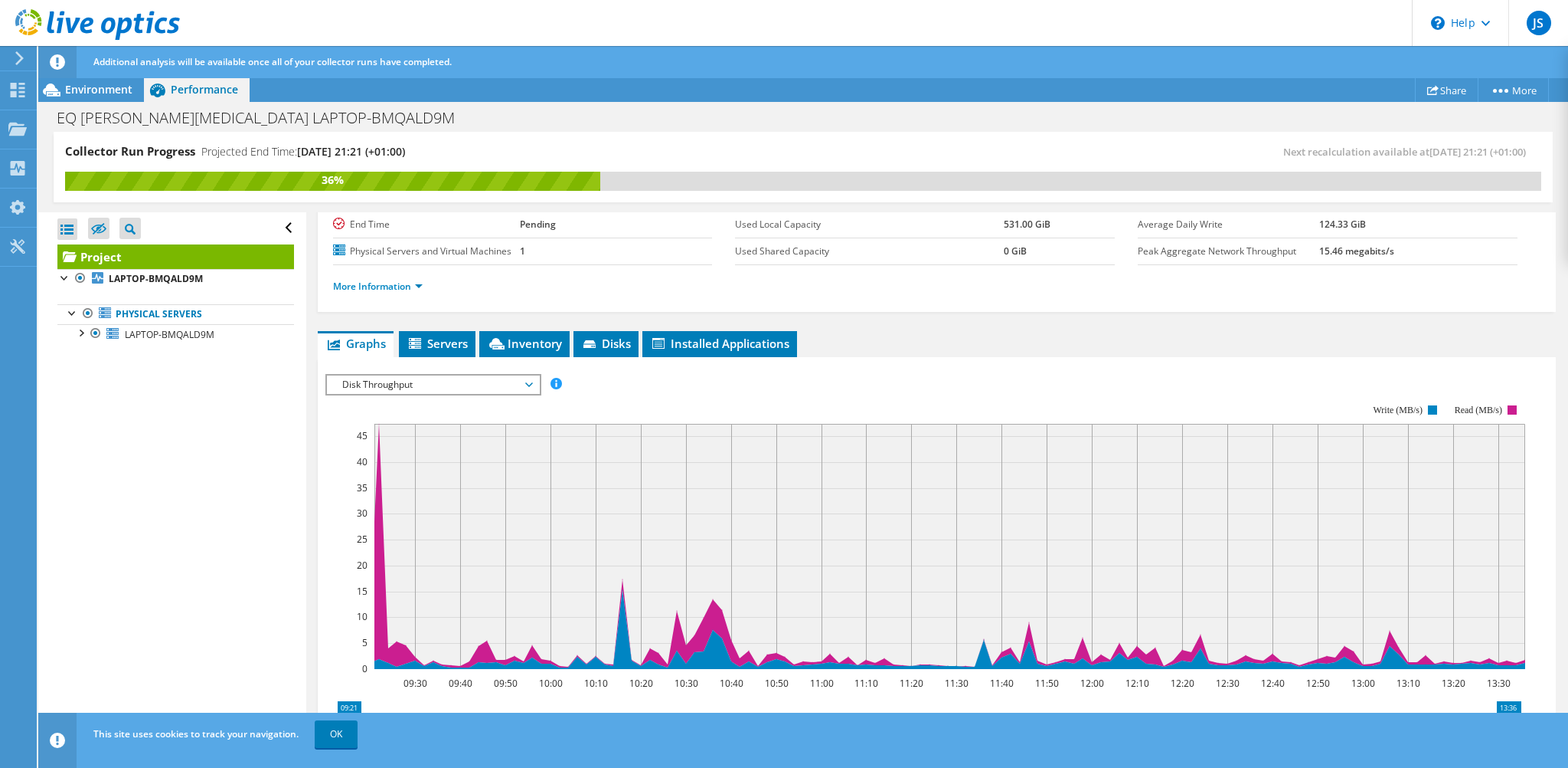
click at [456, 378] on span "Disk Throughput" at bounding box center [432, 384] width 197 height 19
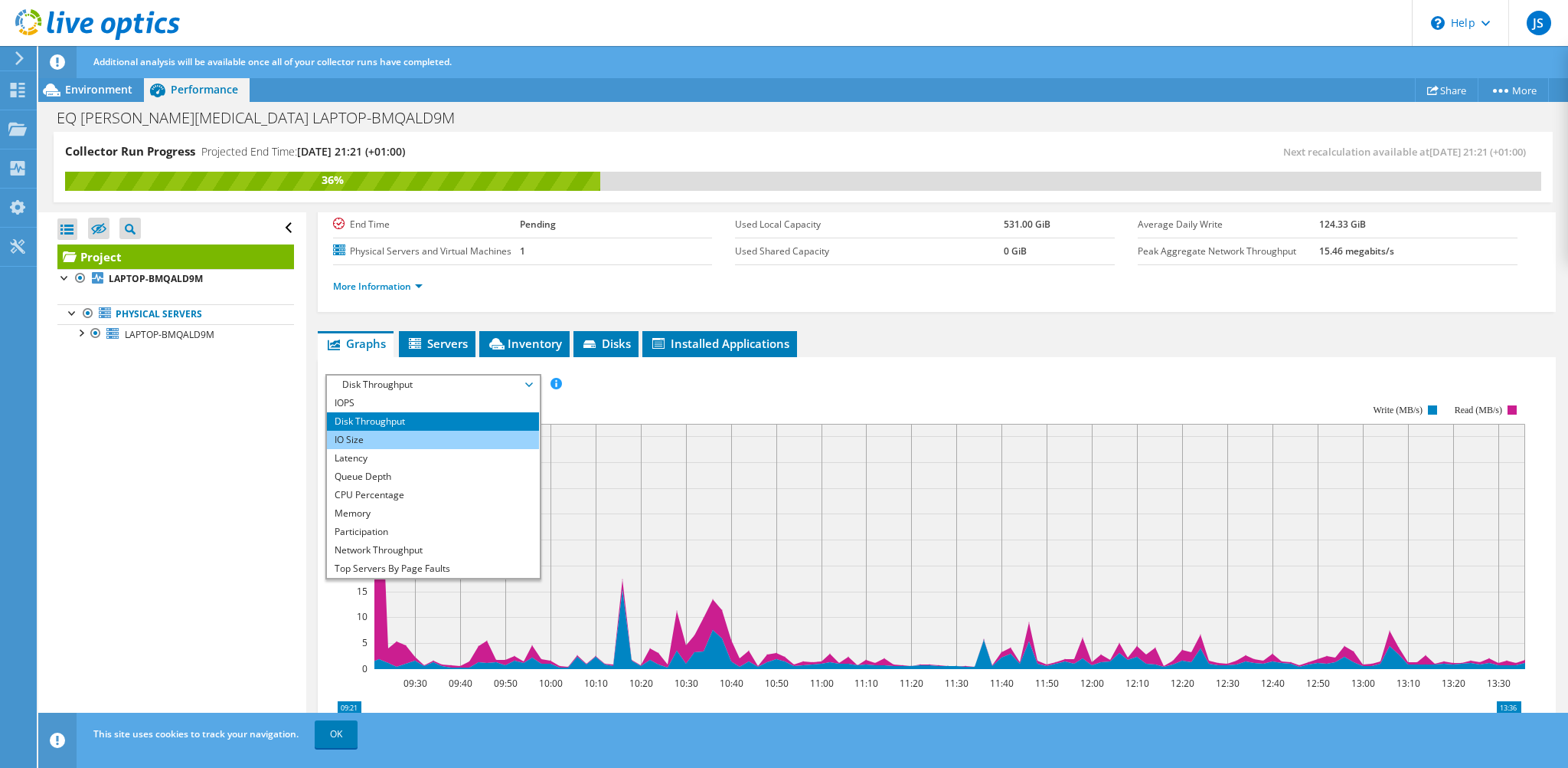
click at [382, 441] on li "IO Size" at bounding box center [433, 439] width 212 height 19
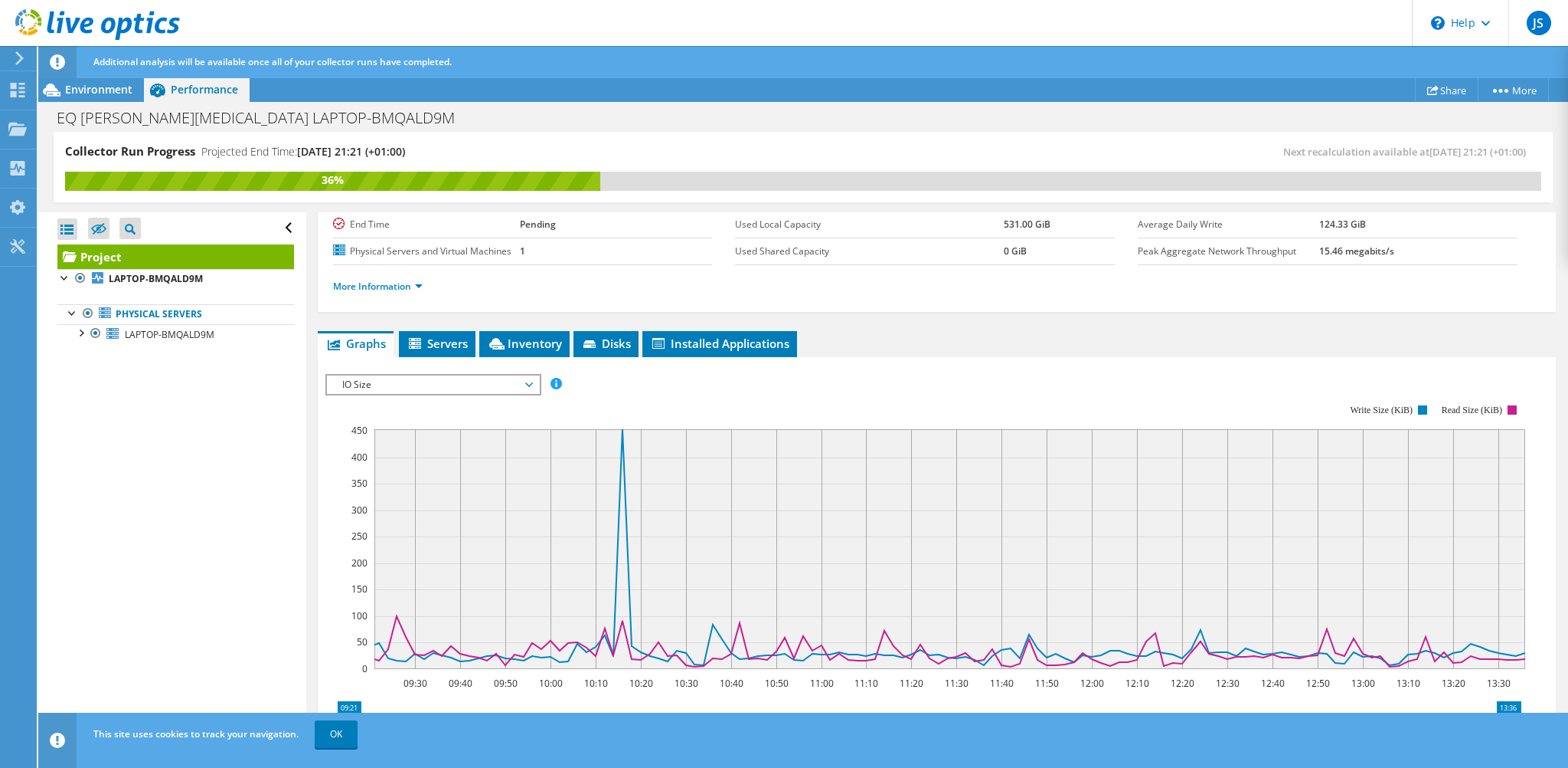
click at [367, 379] on span "IO Size" at bounding box center [432, 384] width 197 height 19
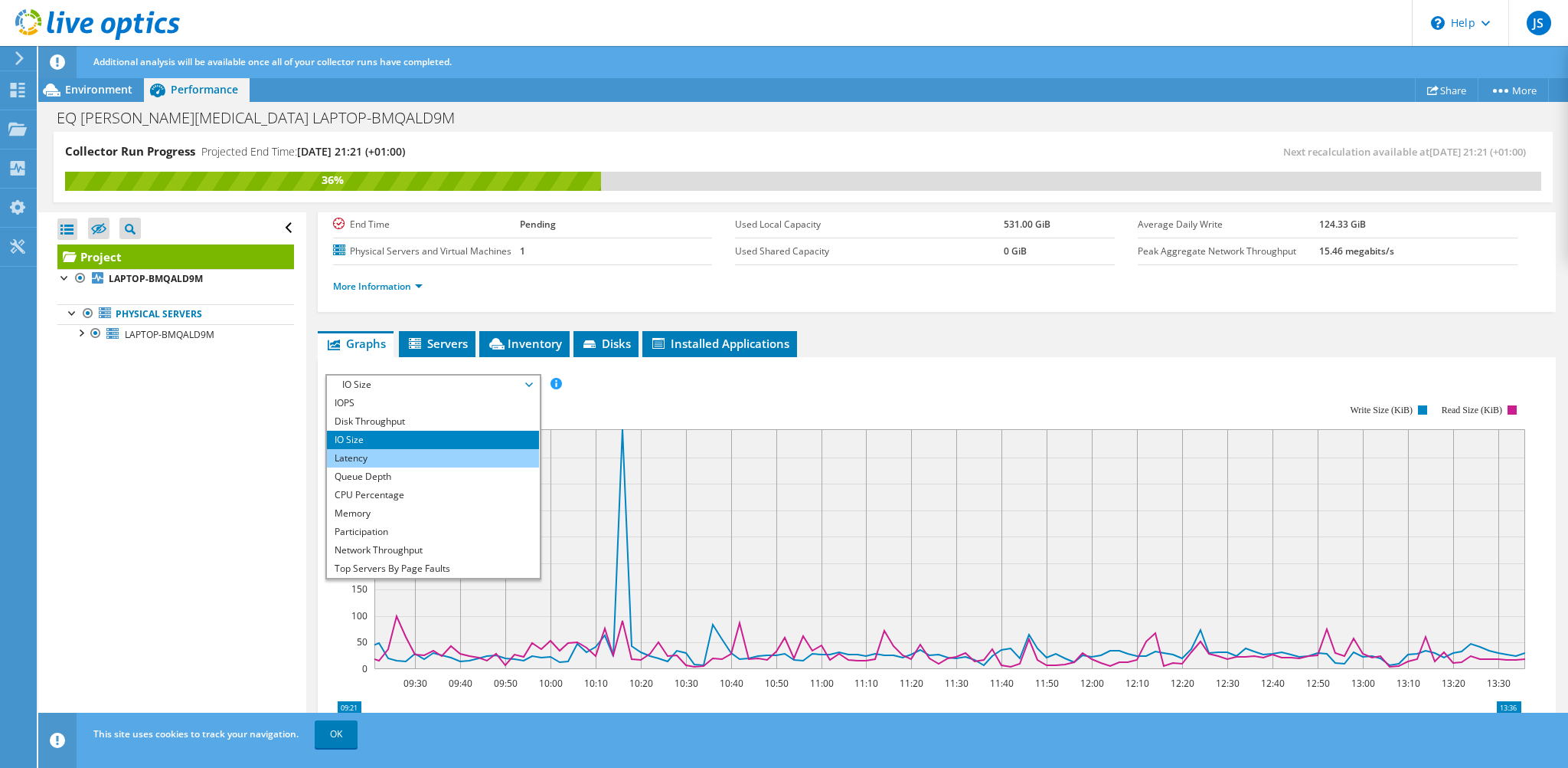
click at [378, 457] on li "Latency" at bounding box center [433, 458] width 212 height 19
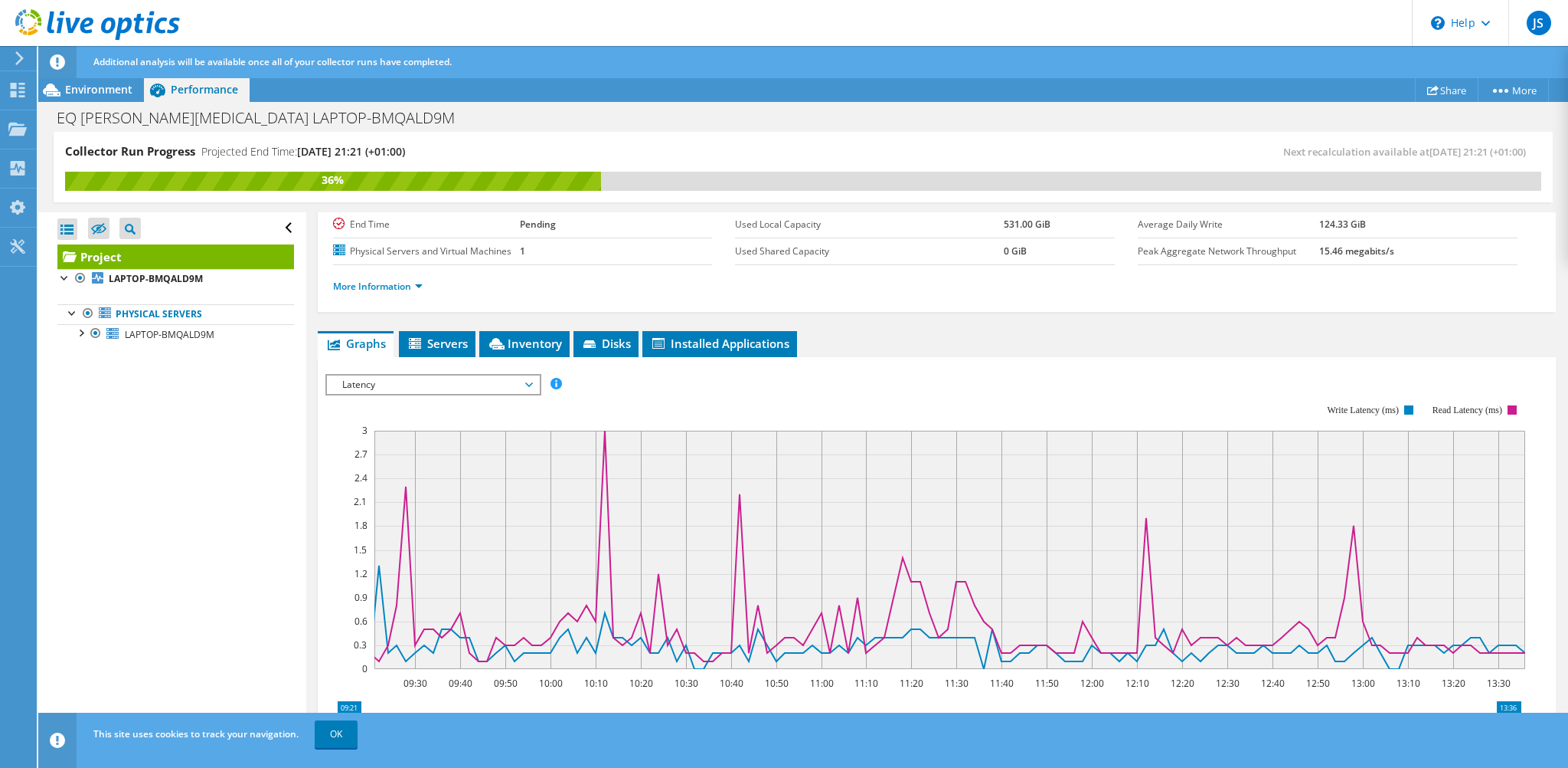
click at [425, 382] on span "Latency" at bounding box center [432, 384] width 197 height 19
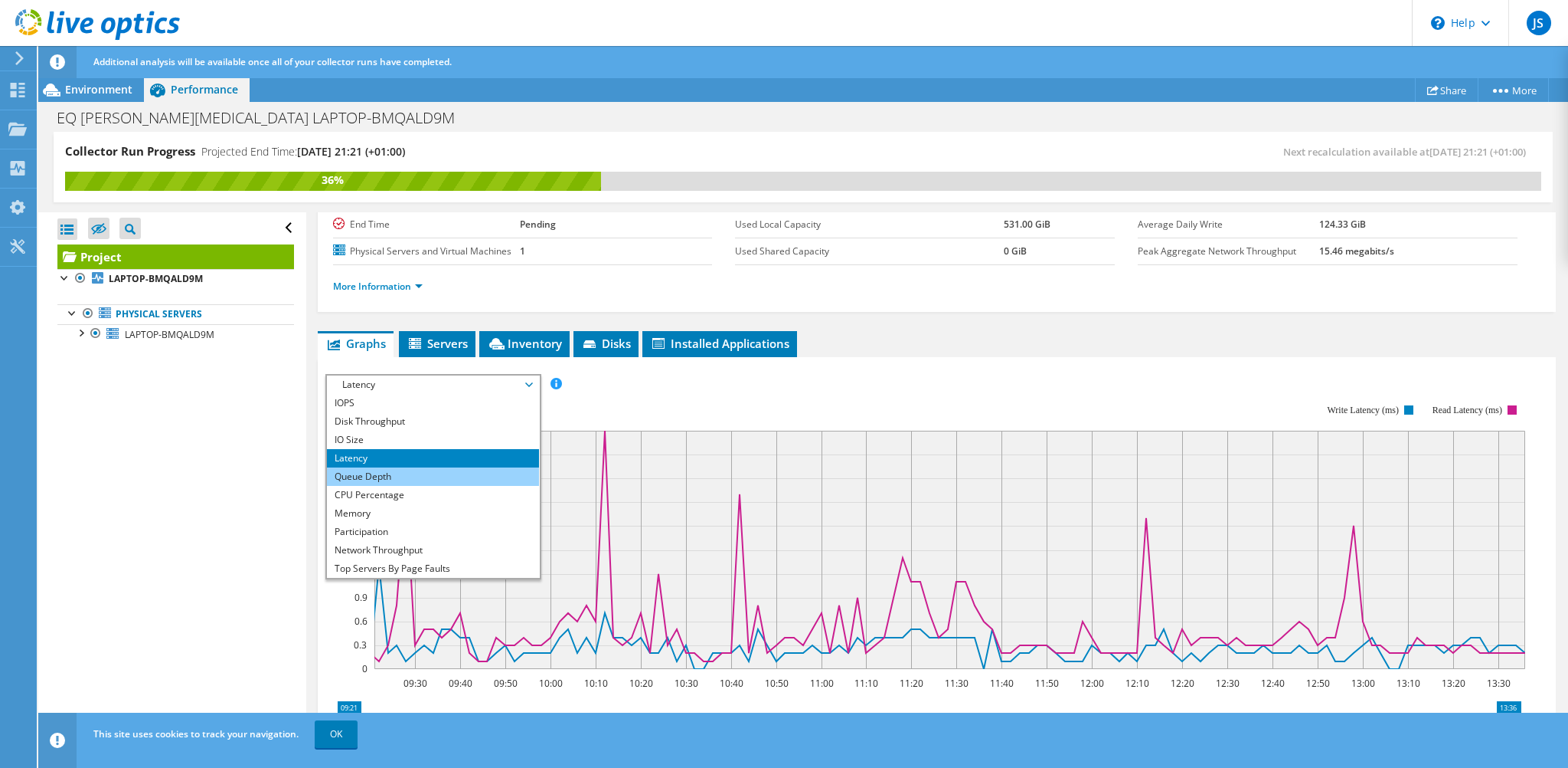
click at [375, 477] on li "Queue Depth" at bounding box center [433, 476] width 212 height 19
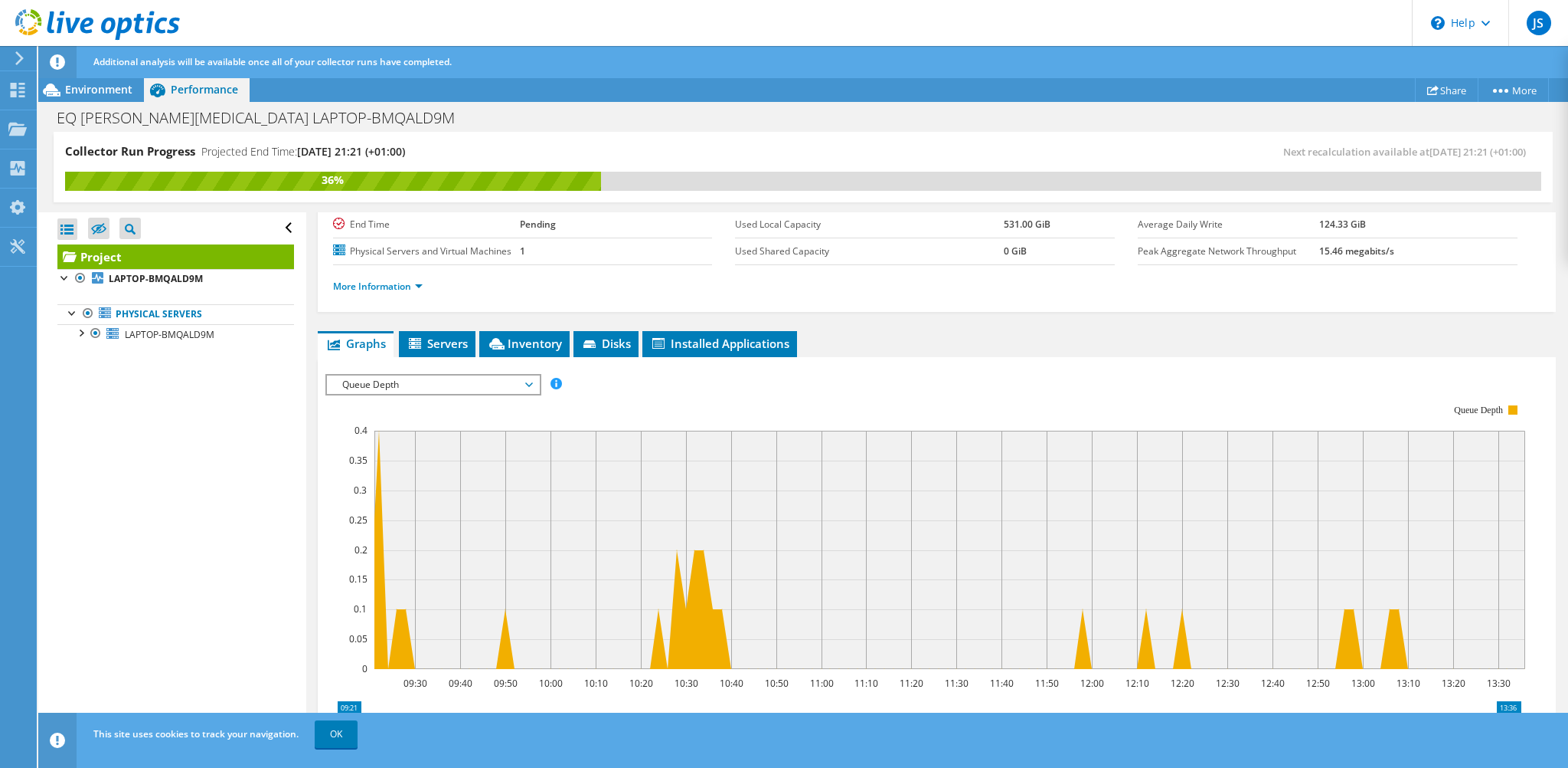
click at [384, 399] on rect at bounding box center [925, 536] width 1200 height 307
click at [394, 382] on span "Queue Depth" at bounding box center [432, 384] width 197 height 19
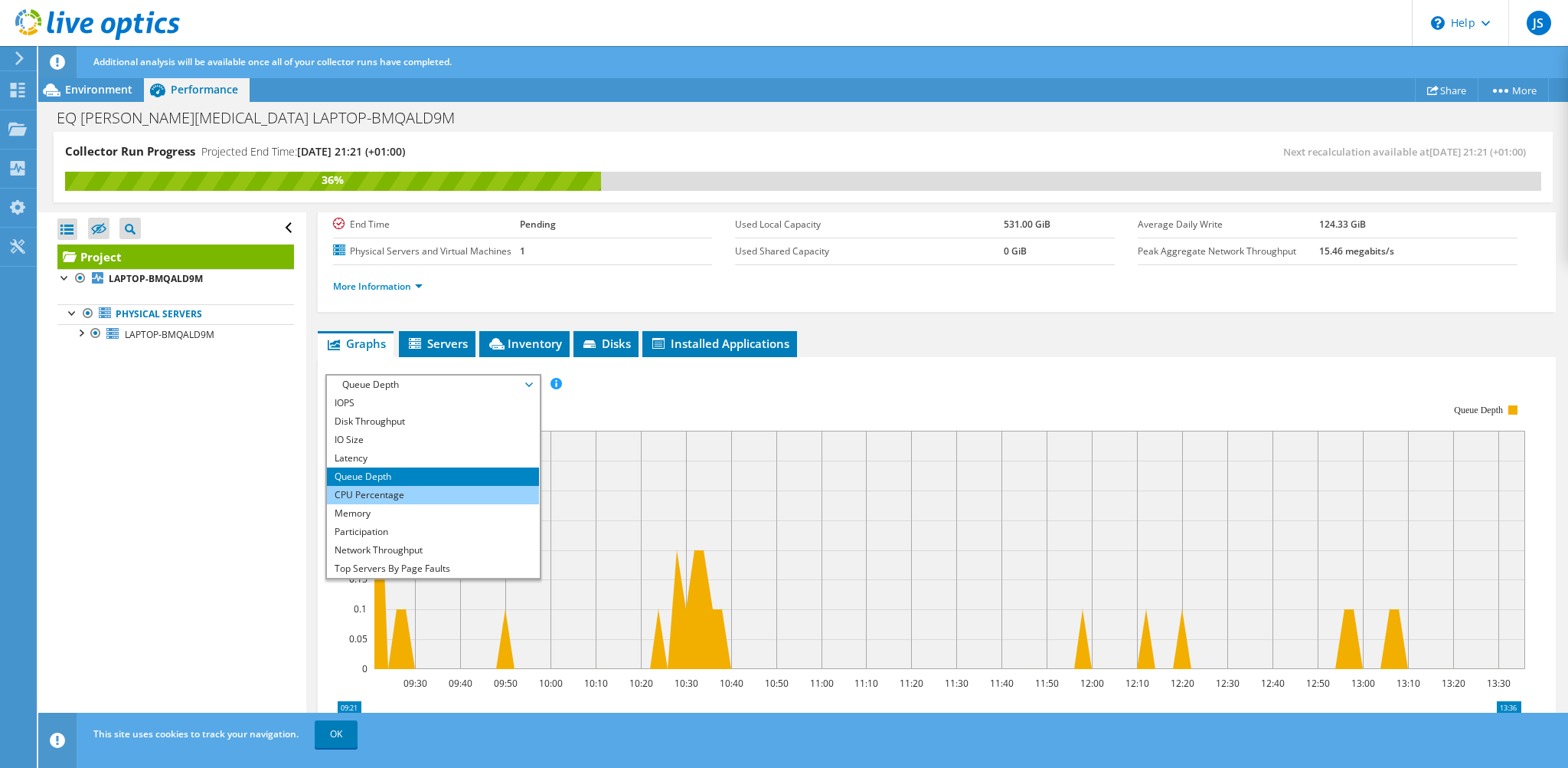
click at [374, 493] on li "CPU Percentage" at bounding box center [433, 495] width 212 height 19
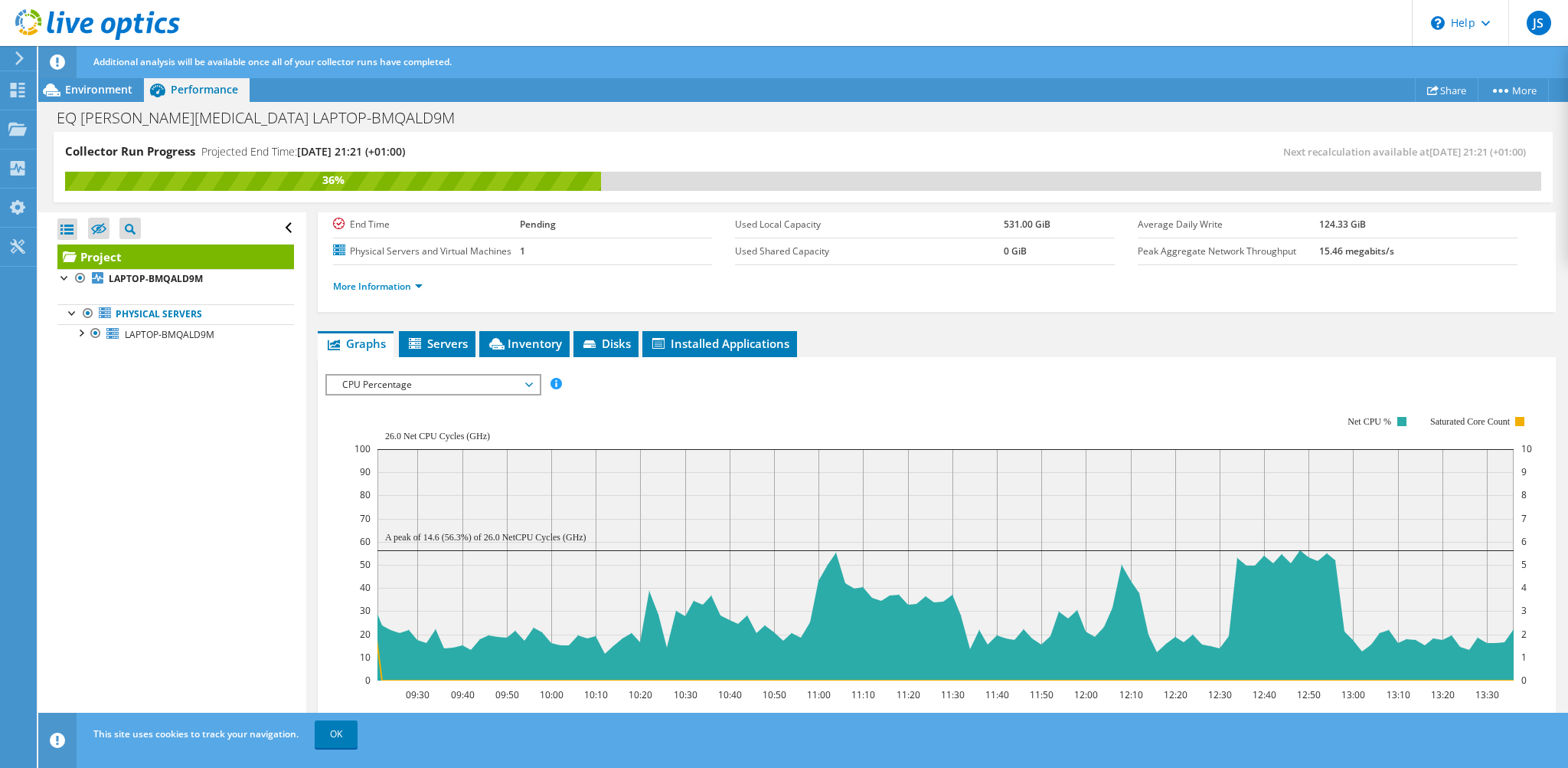
click at [435, 396] on rect at bounding box center [943, 548] width 1178 height 307
click at [446, 385] on span "CPU Percentage" at bounding box center [432, 384] width 197 height 19
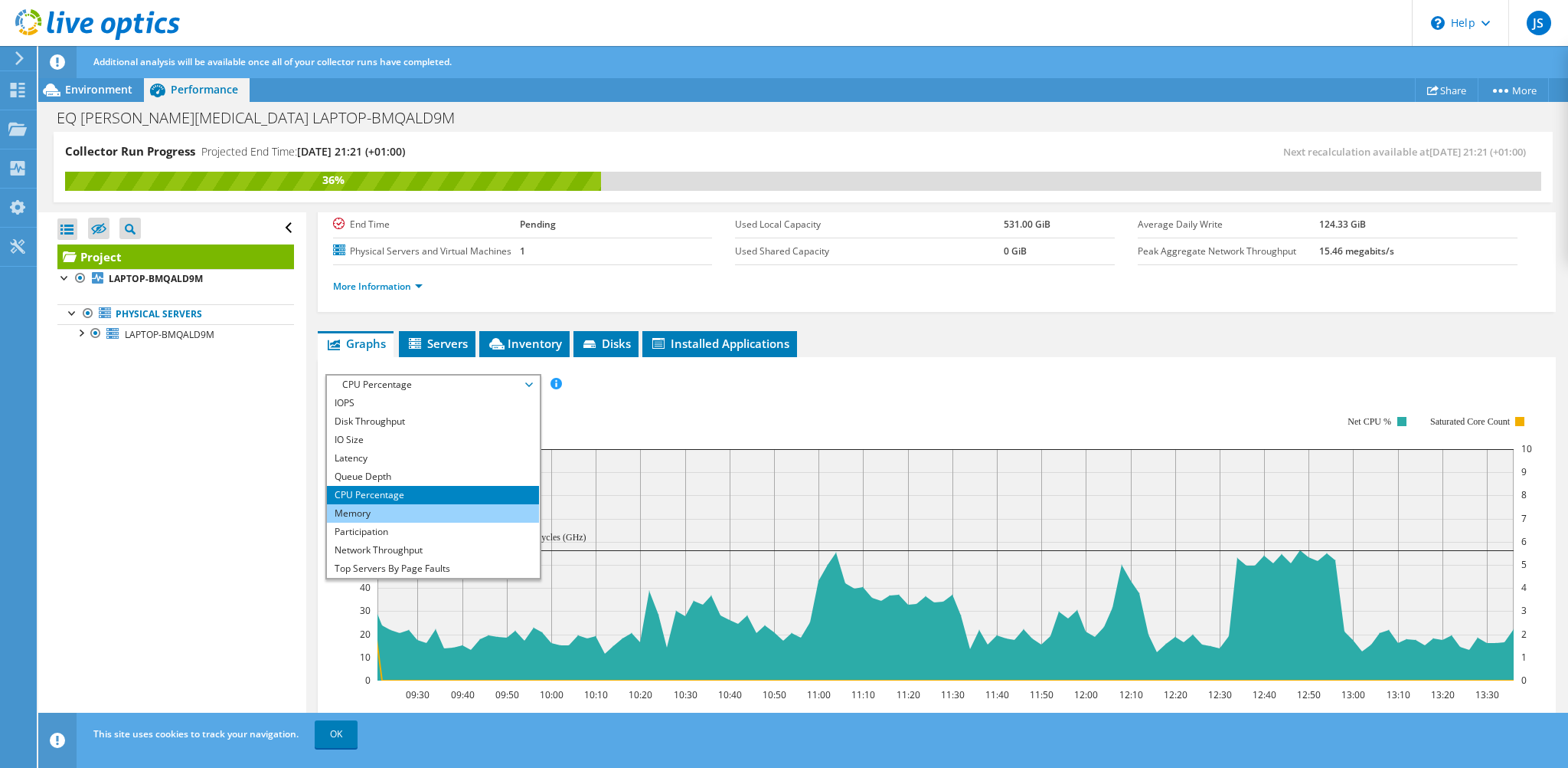
click at [371, 513] on li "Memory" at bounding box center [433, 513] width 212 height 19
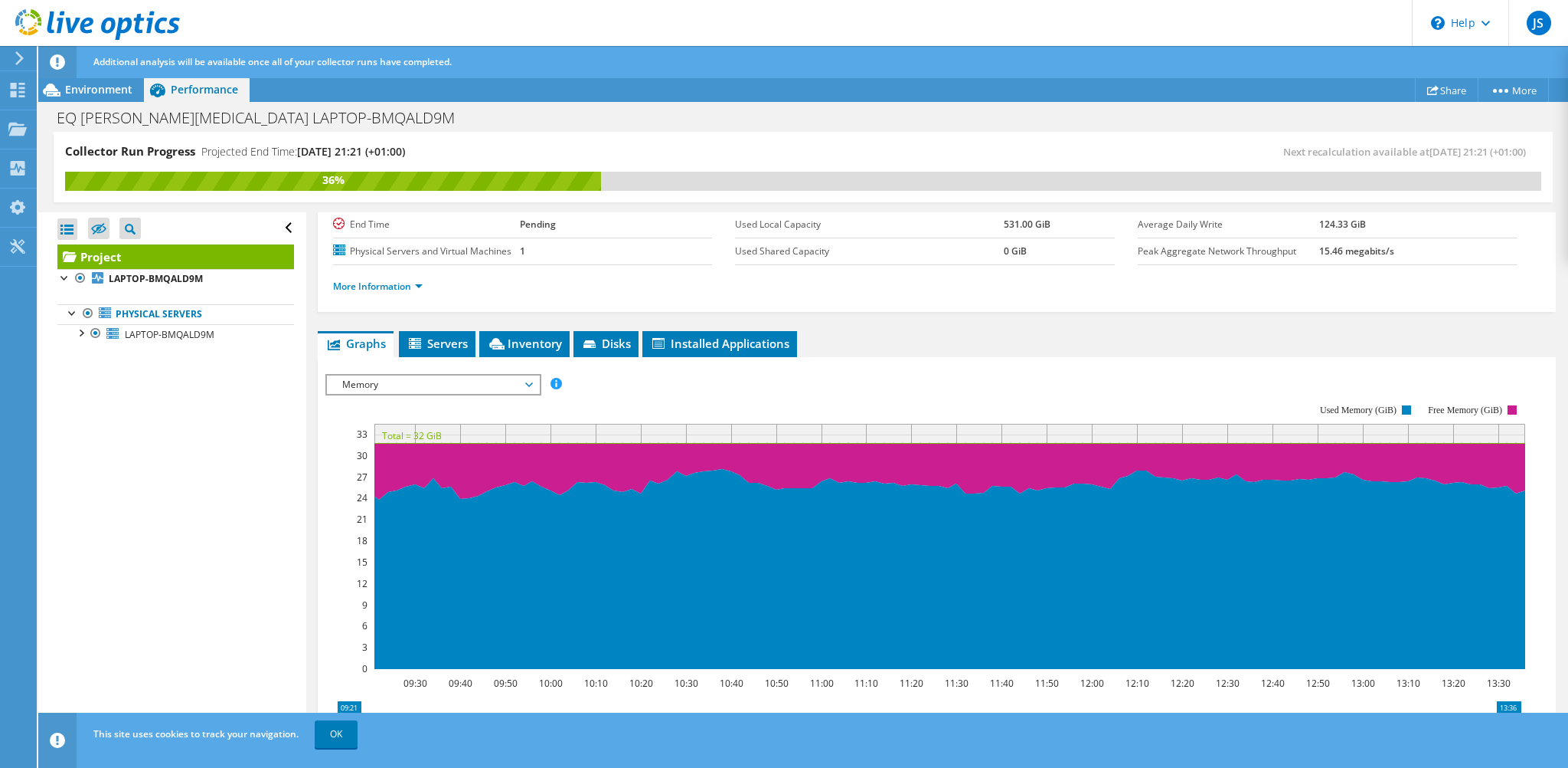
click at [383, 378] on span "Memory" at bounding box center [432, 384] width 197 height 19
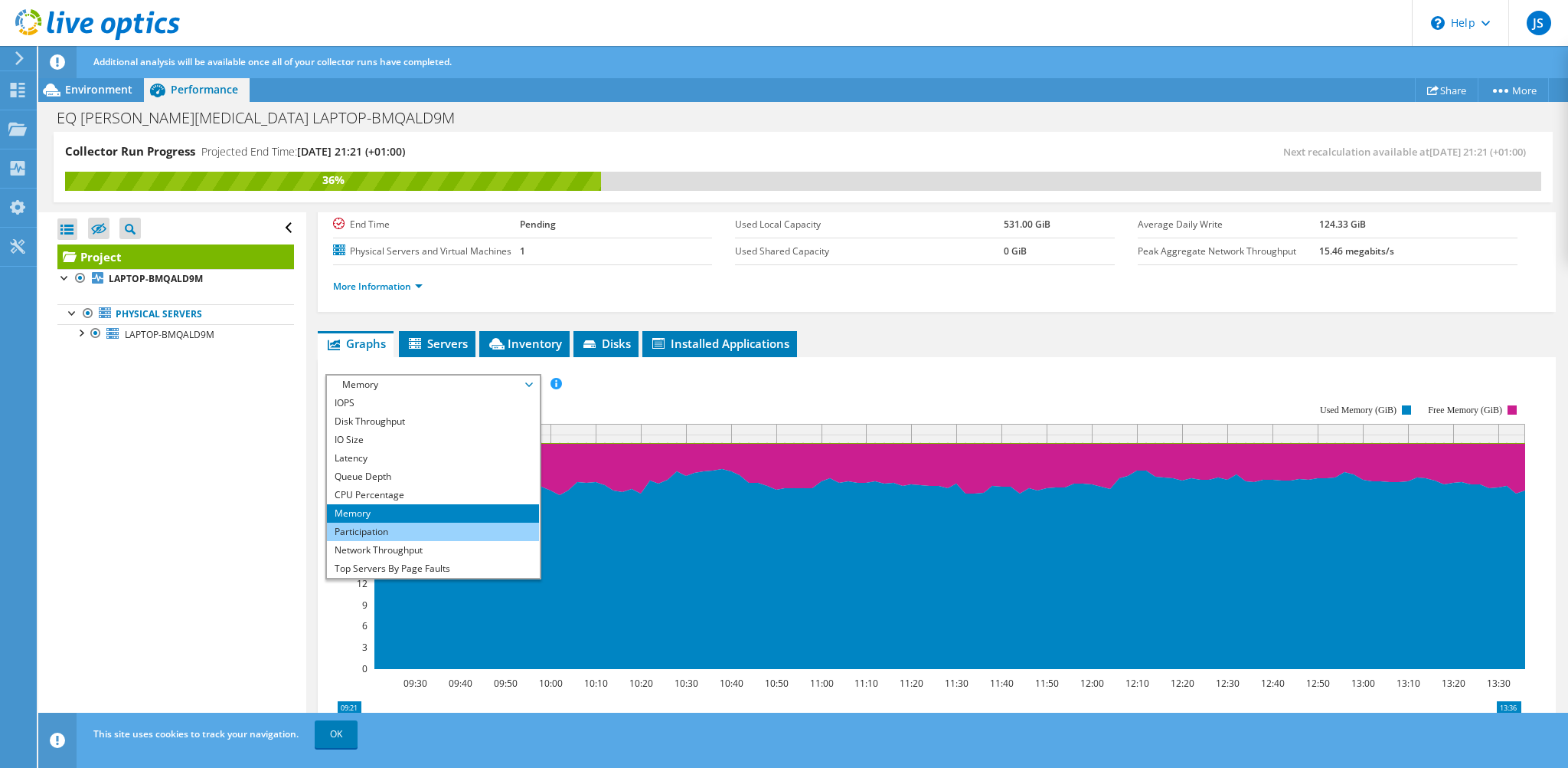
click at [368, 523] on li "Participation" at bounding box center [433, 531] width 212 height 19
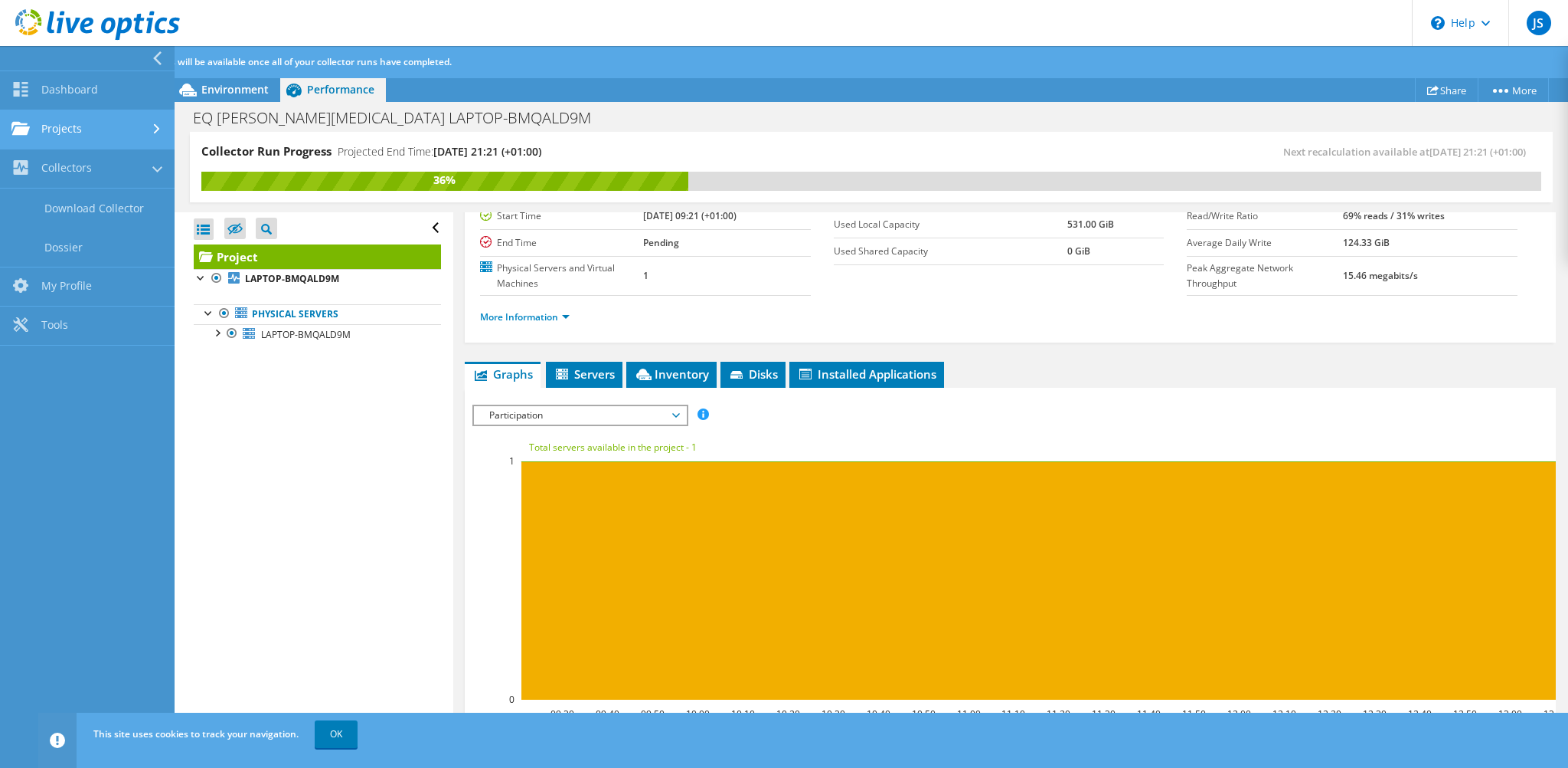
click at [88, 124] on link "Projects" at bounding box center [87, 129] width 175 height 39
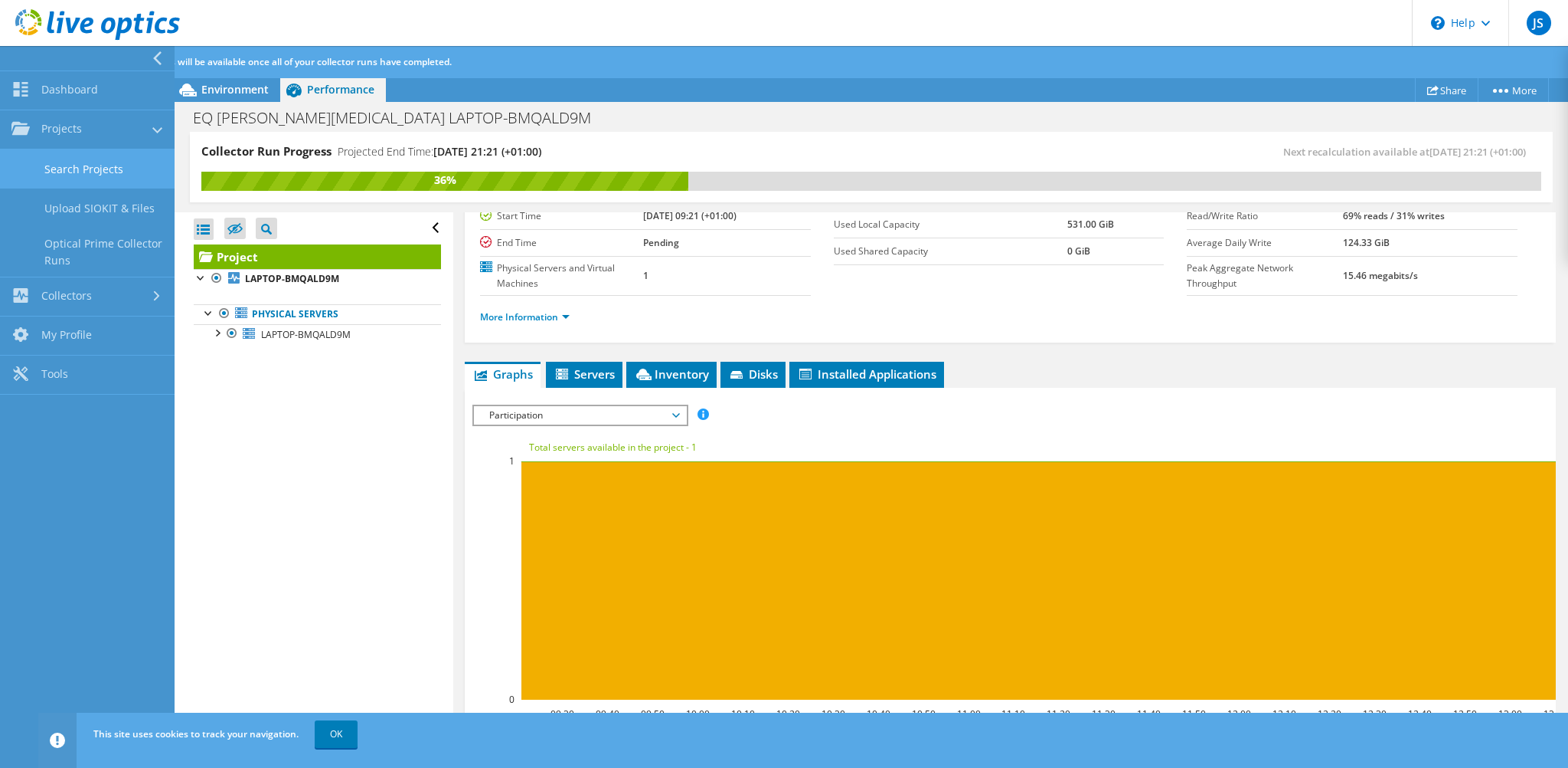
click at [86, 170] on link "Search Projects" at bounding box center [87, 168] width 175 height 39
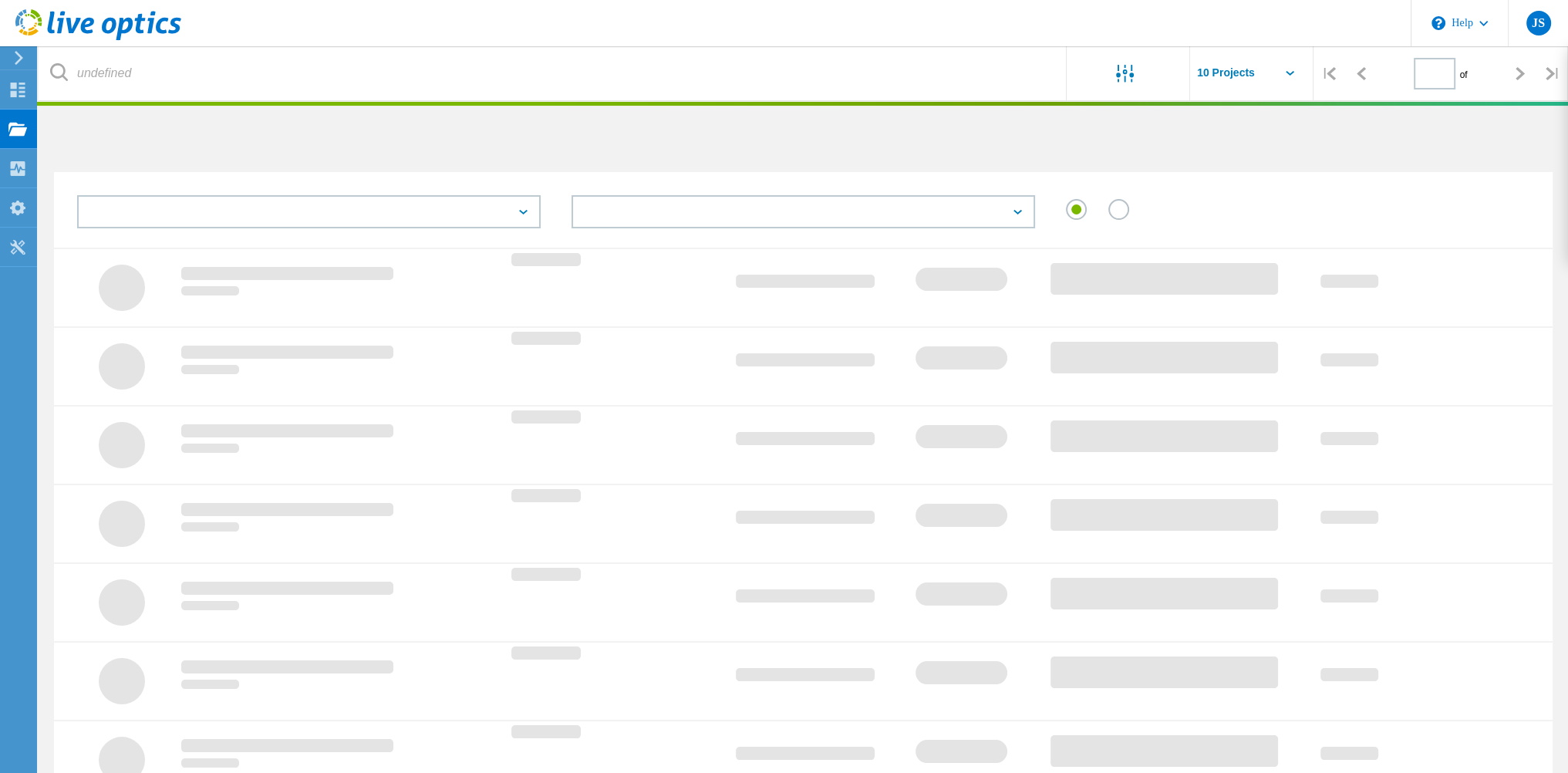
type input "1"
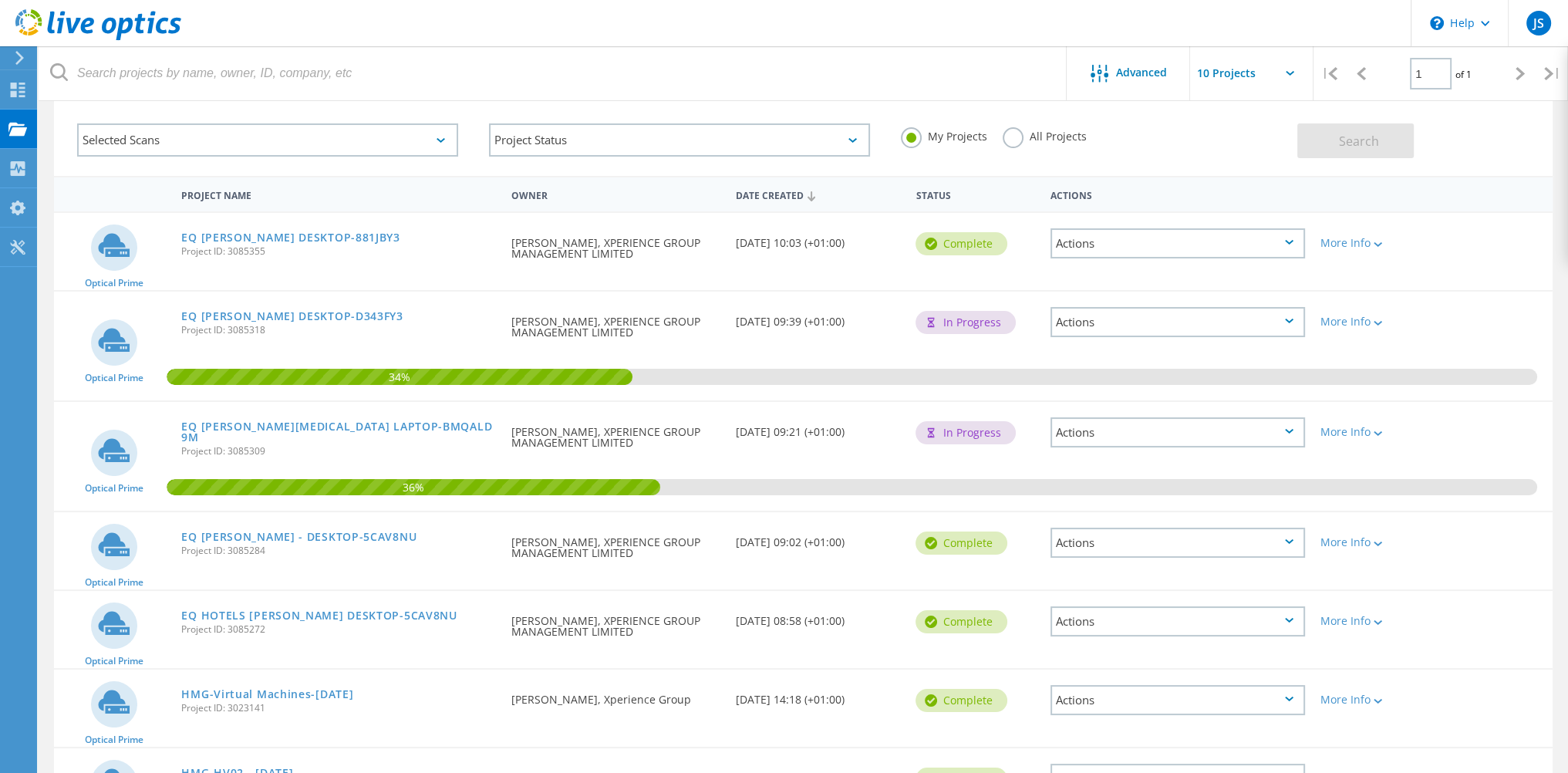
scroll to position [154, 0]
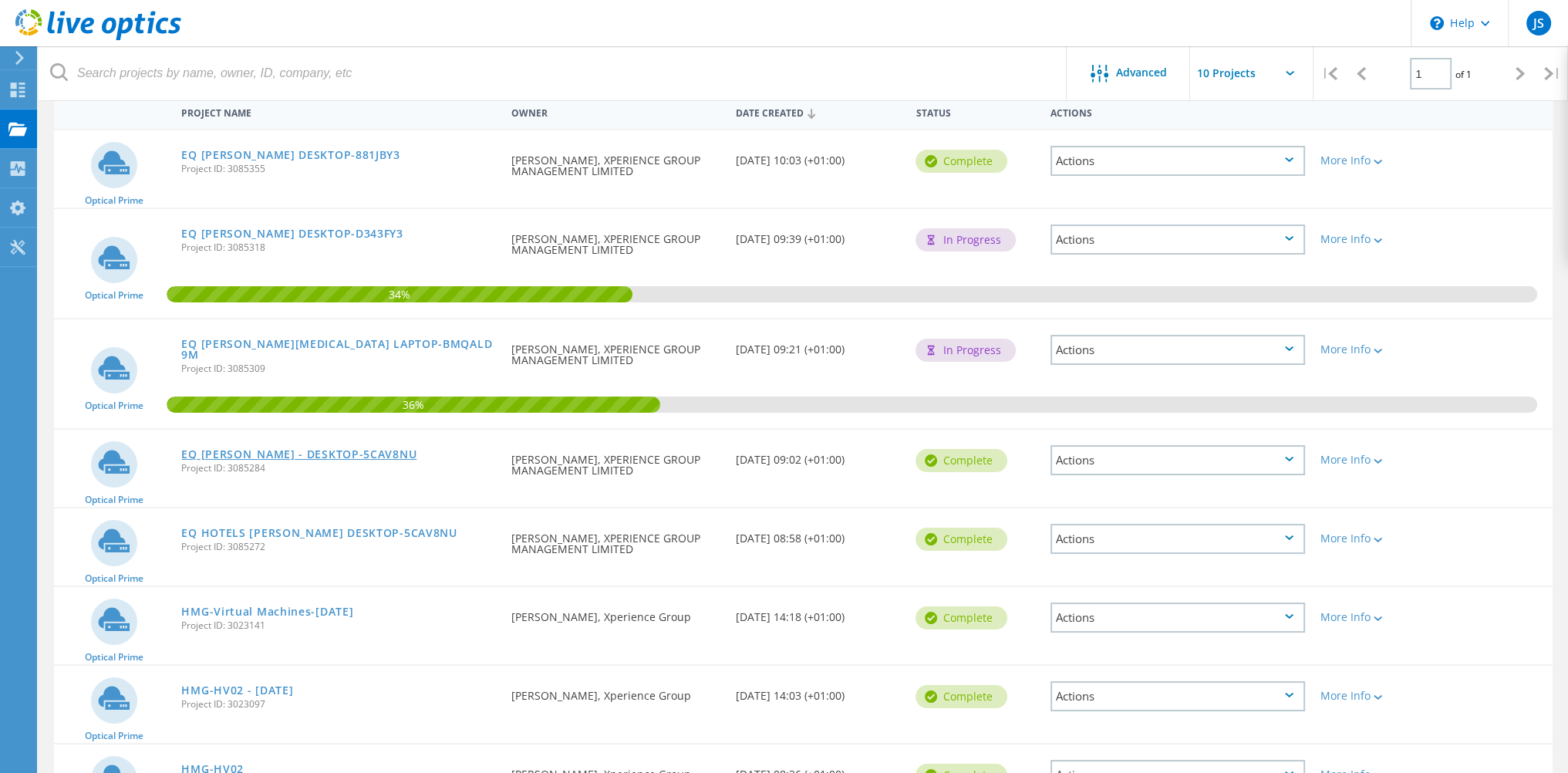
click at [296, 449] on link "EQ [PERSON_NAME] - DESKTOP-5CAV8NU" at bounding box center [299, 454] width 235 height 11
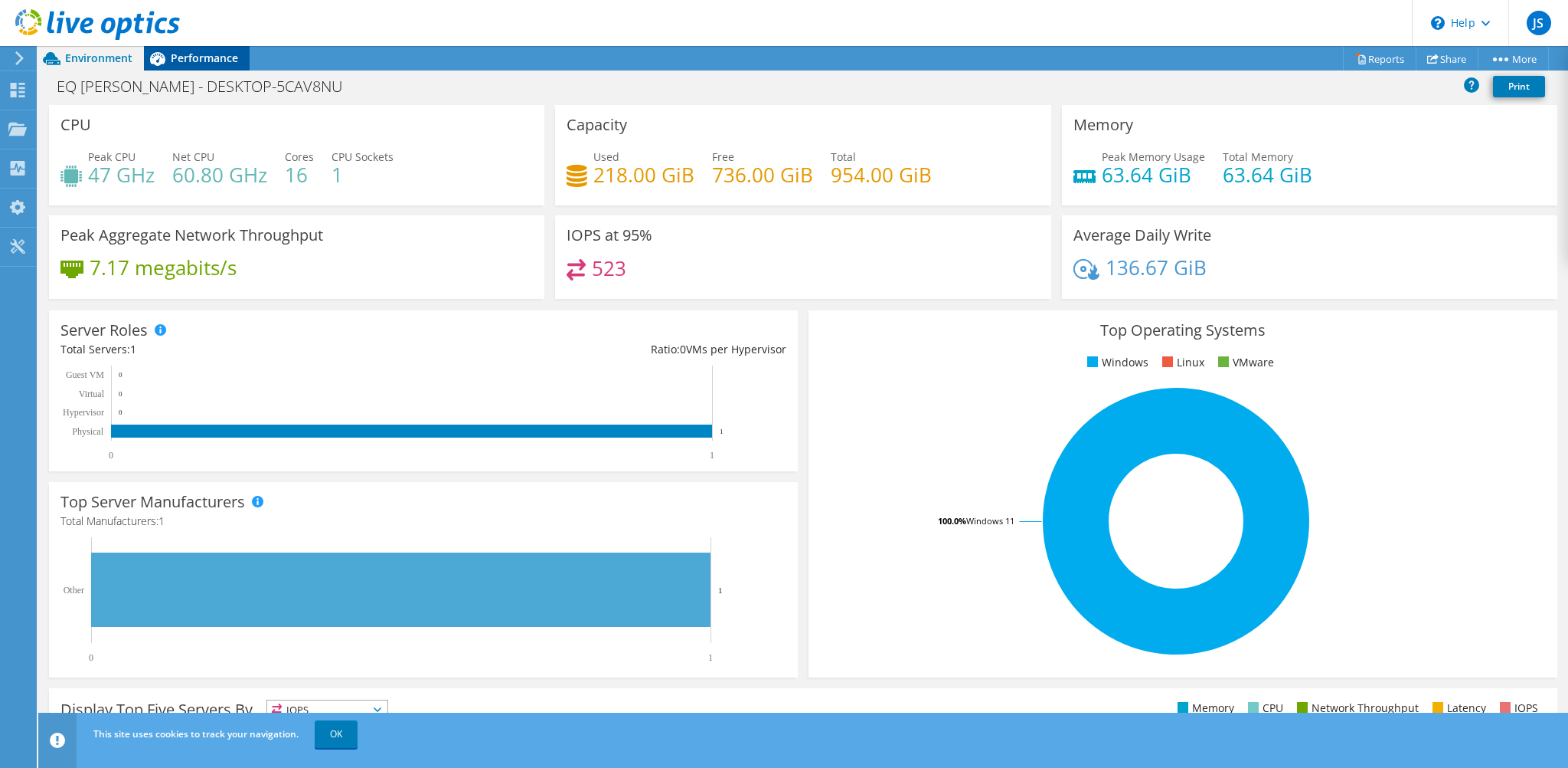
click at [207, 50] on span "Performance" at bounding box center [205, 57] width 67 height 15
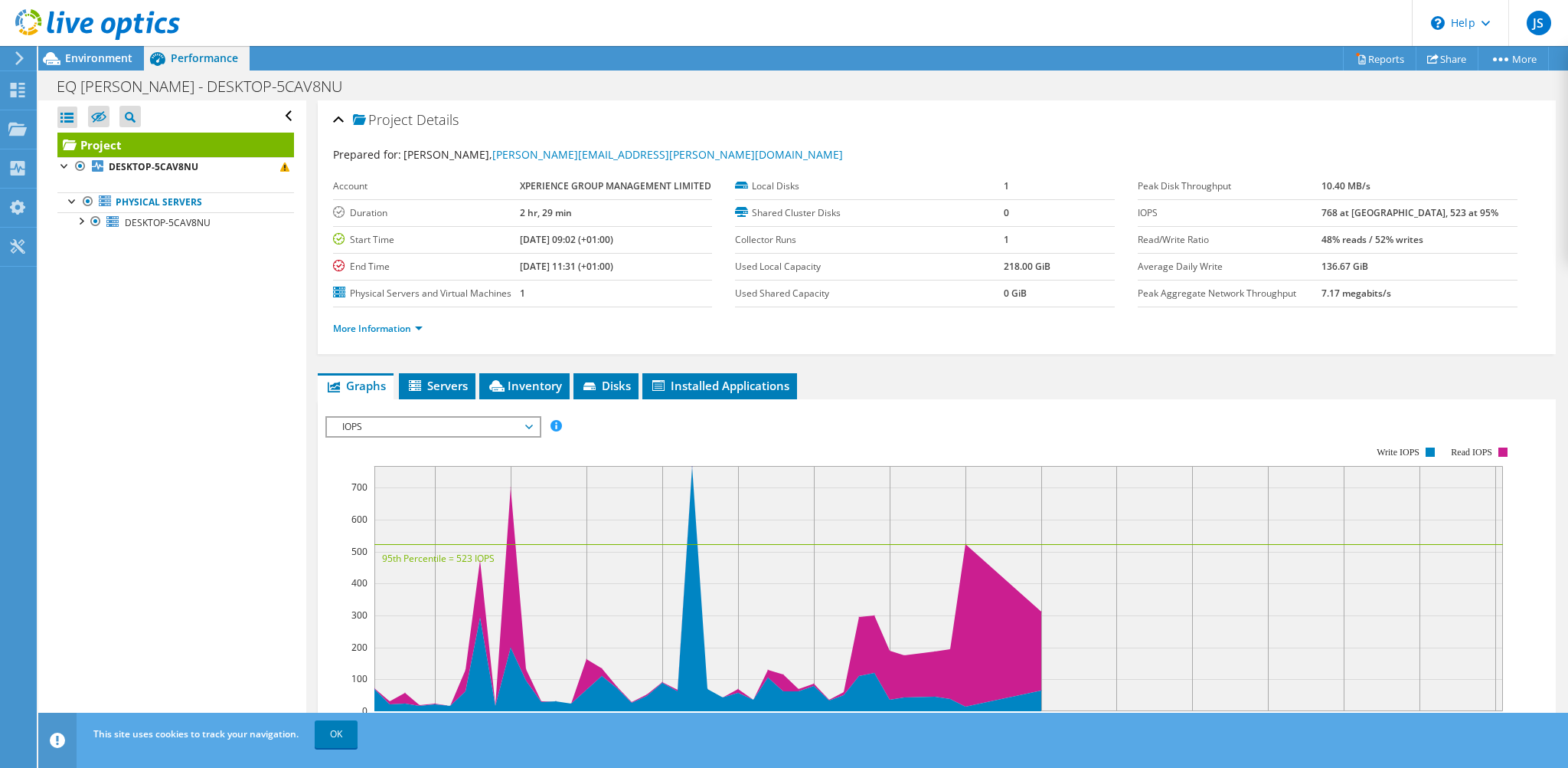
click at [419, 423] on span "IOPS" at bounding box center [432, 427] width 197 height 19
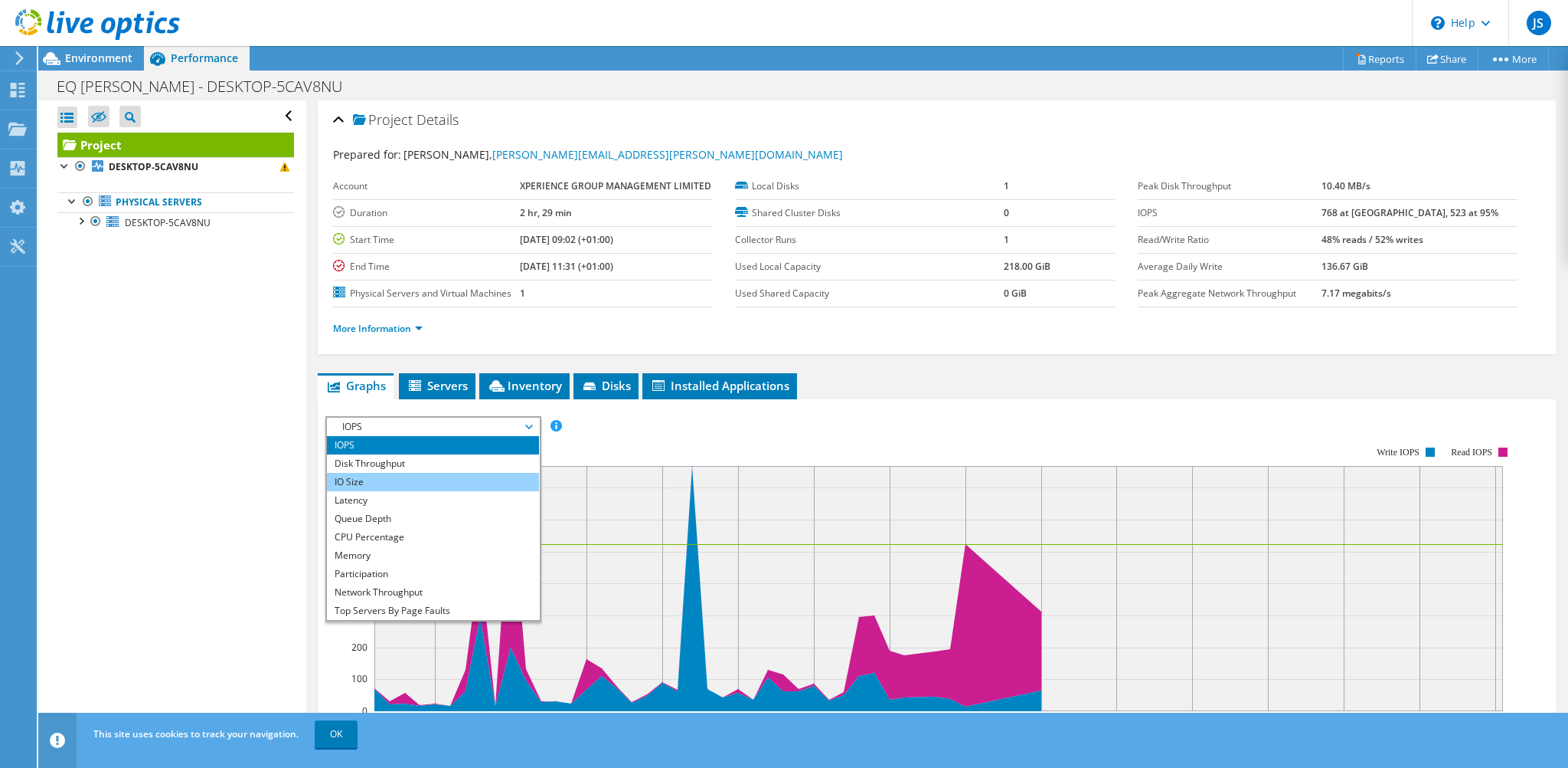
click at [417, 469] on ul "IOPS Disk Throughput IO Size Latency Queue Depth CPU Percentage Memory Page Fau…" at bounding box center [433, 528] width 212 height 184
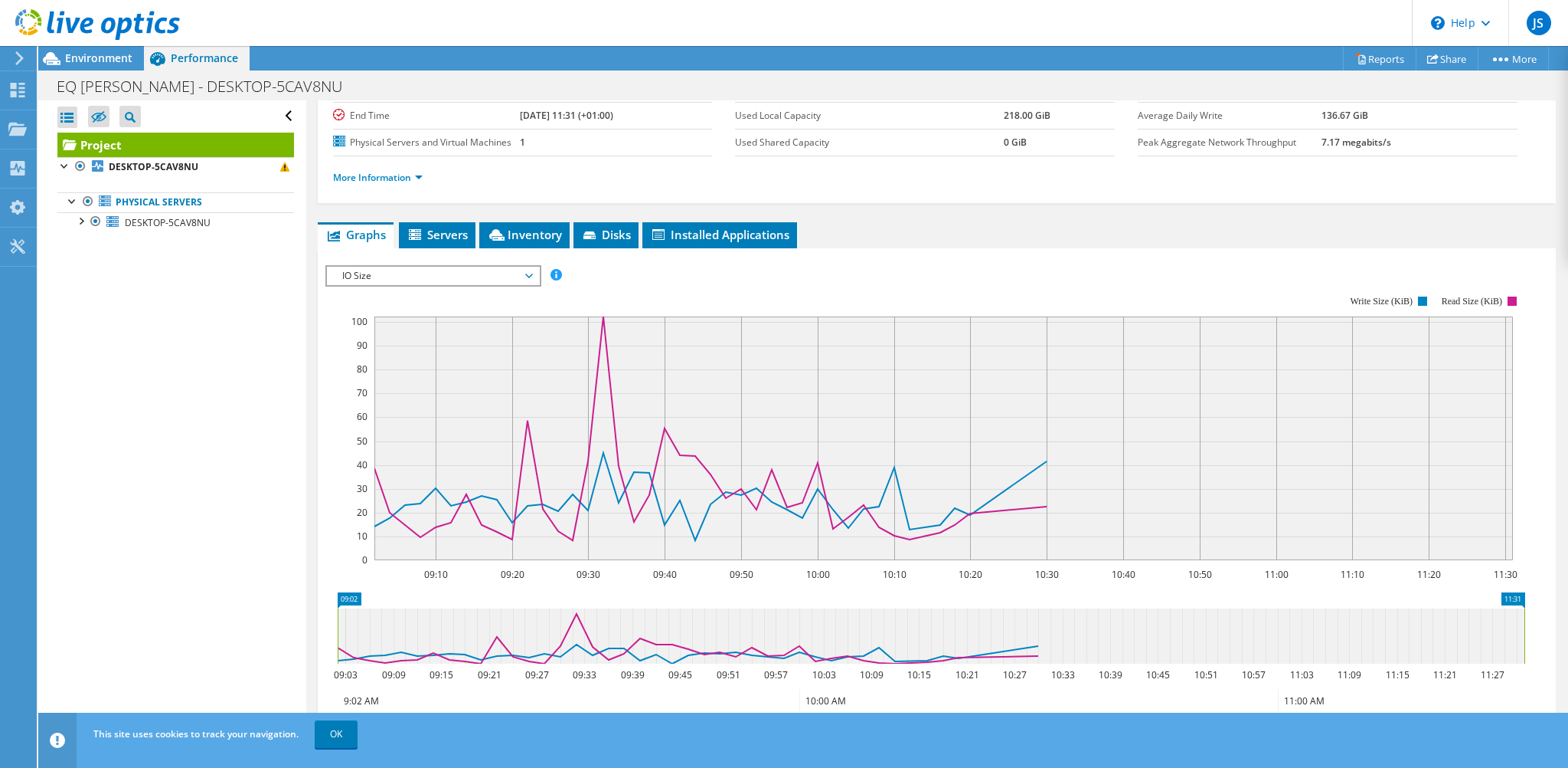
scroll to position [153, 0]
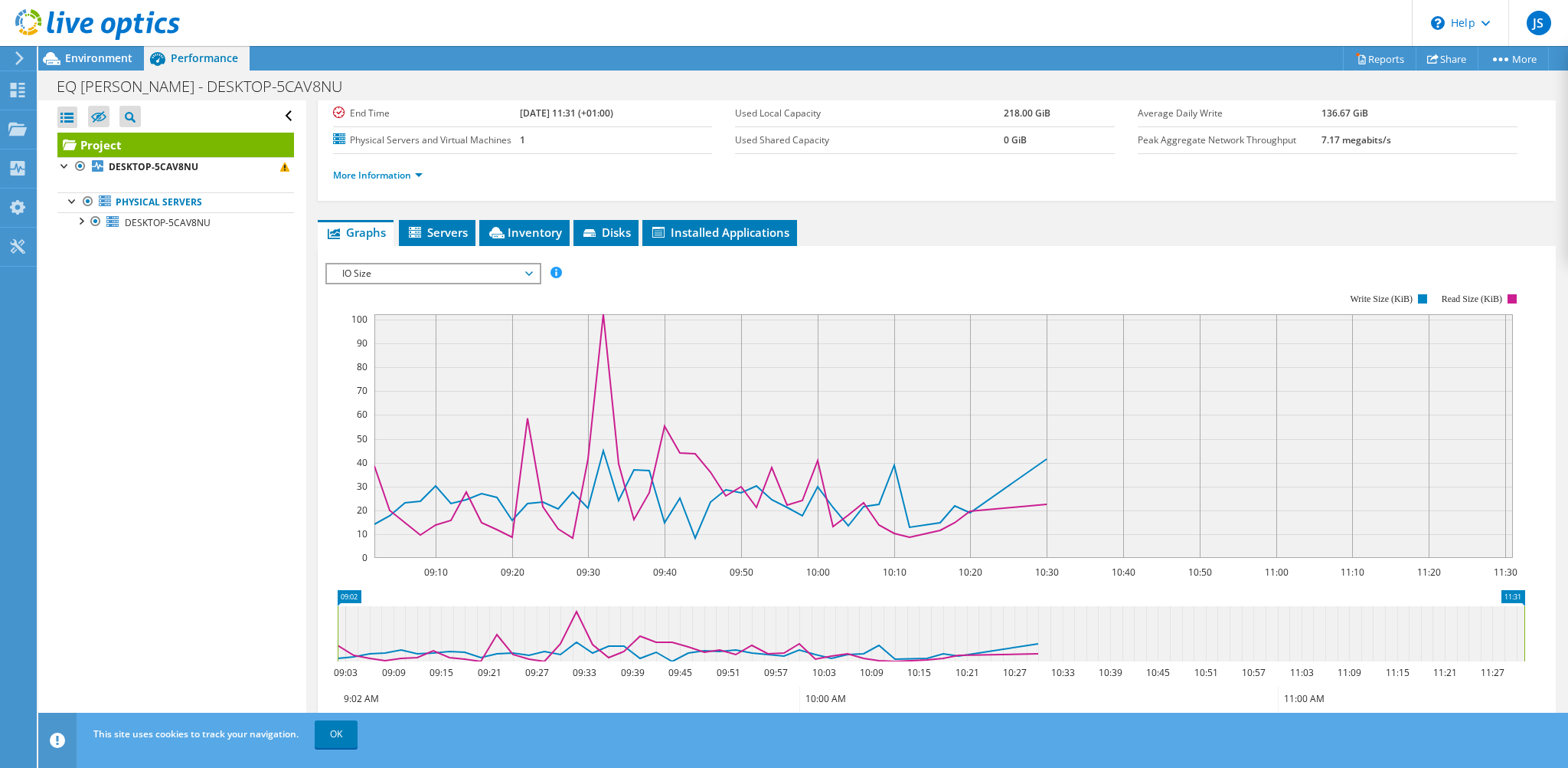
click at [478, 283] on rect at bounding box center [925, 426] width 1200 height 307
click at [481, 278] on span "IO Size" at bounding box center [432, 273] width 197 height 19
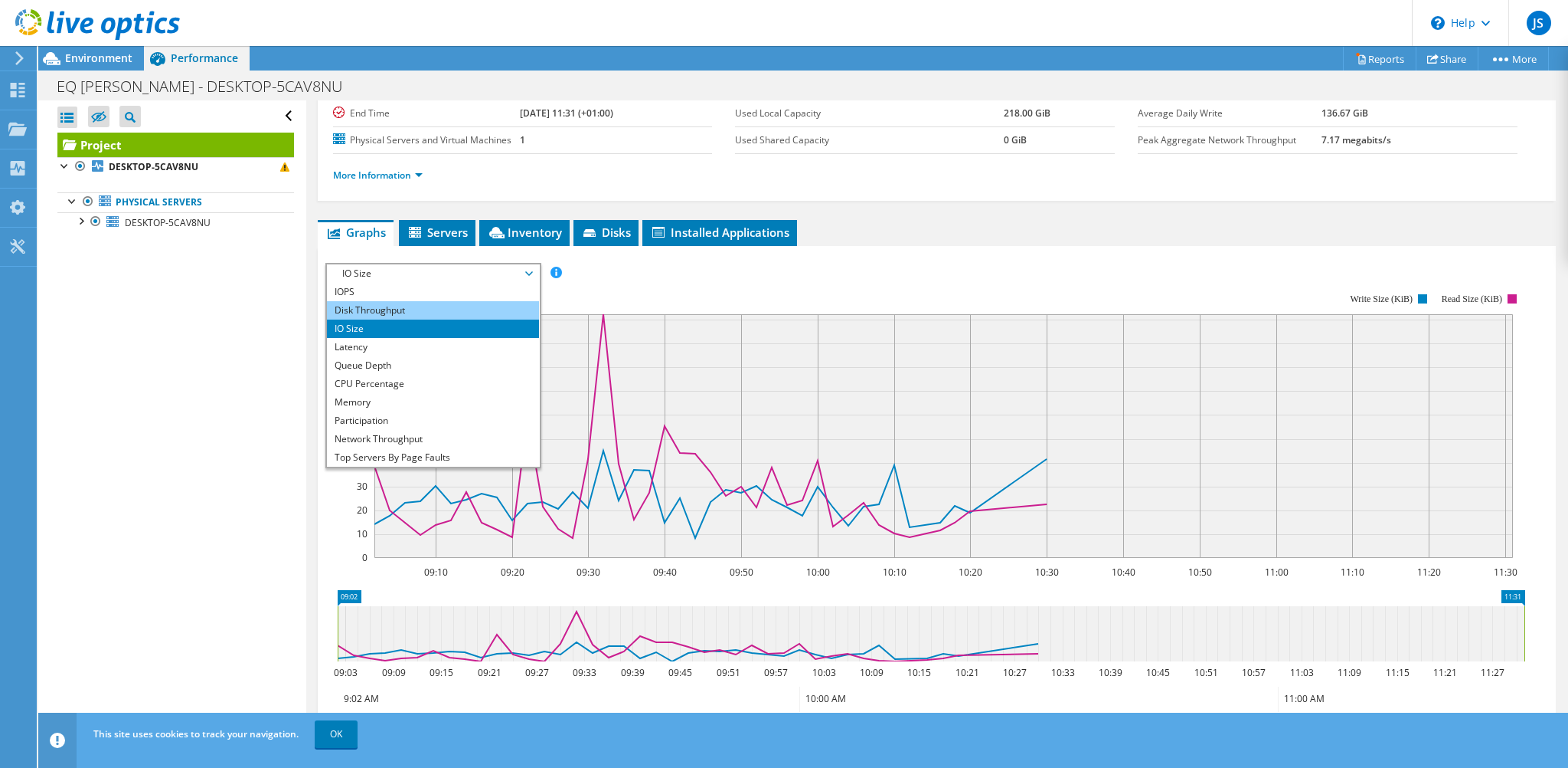
click at [462, 304] on li "Disk Throughput" at bounding box center [433, 310] width 212 height 19
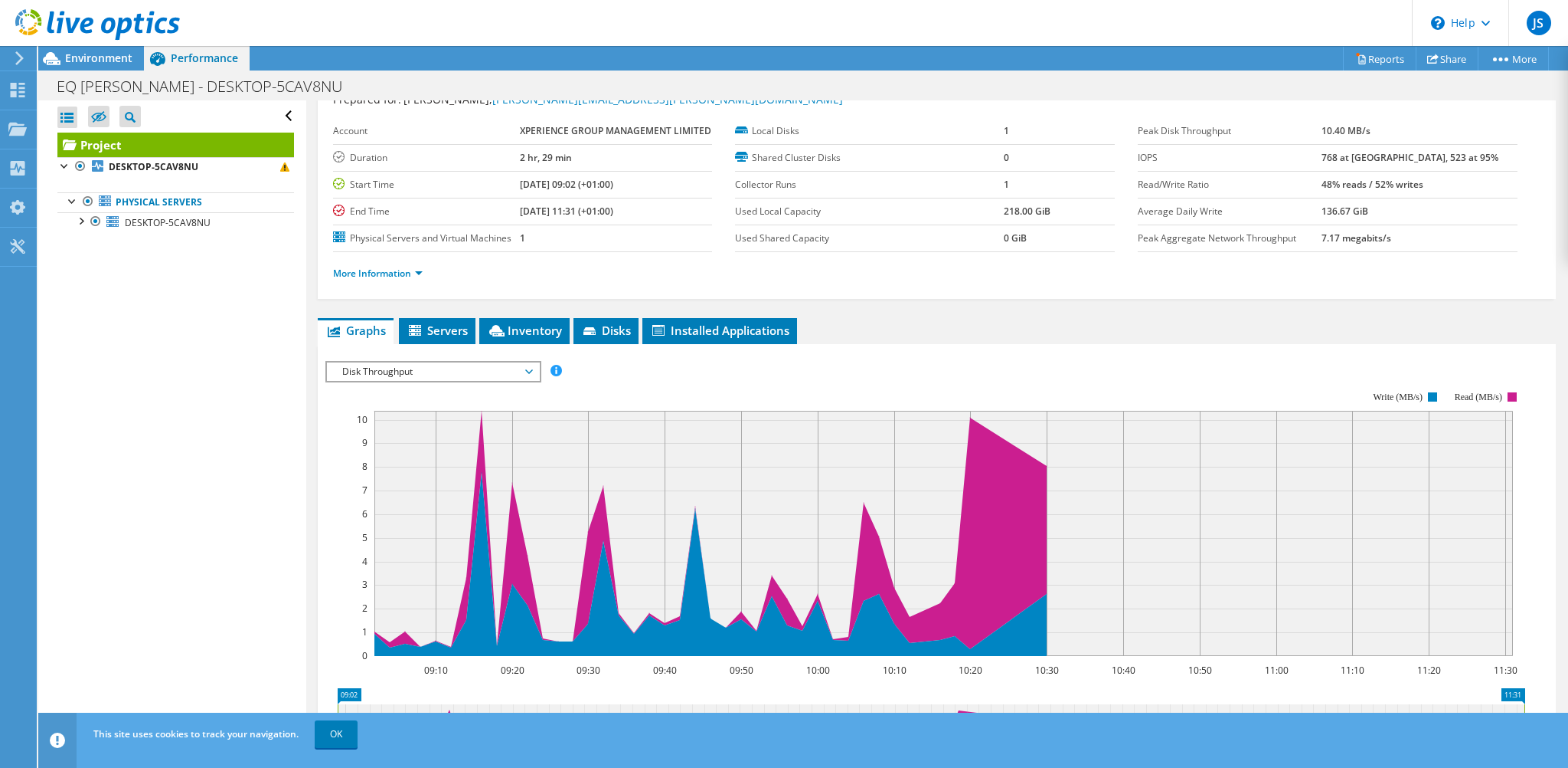
scroll to position [76, 0]
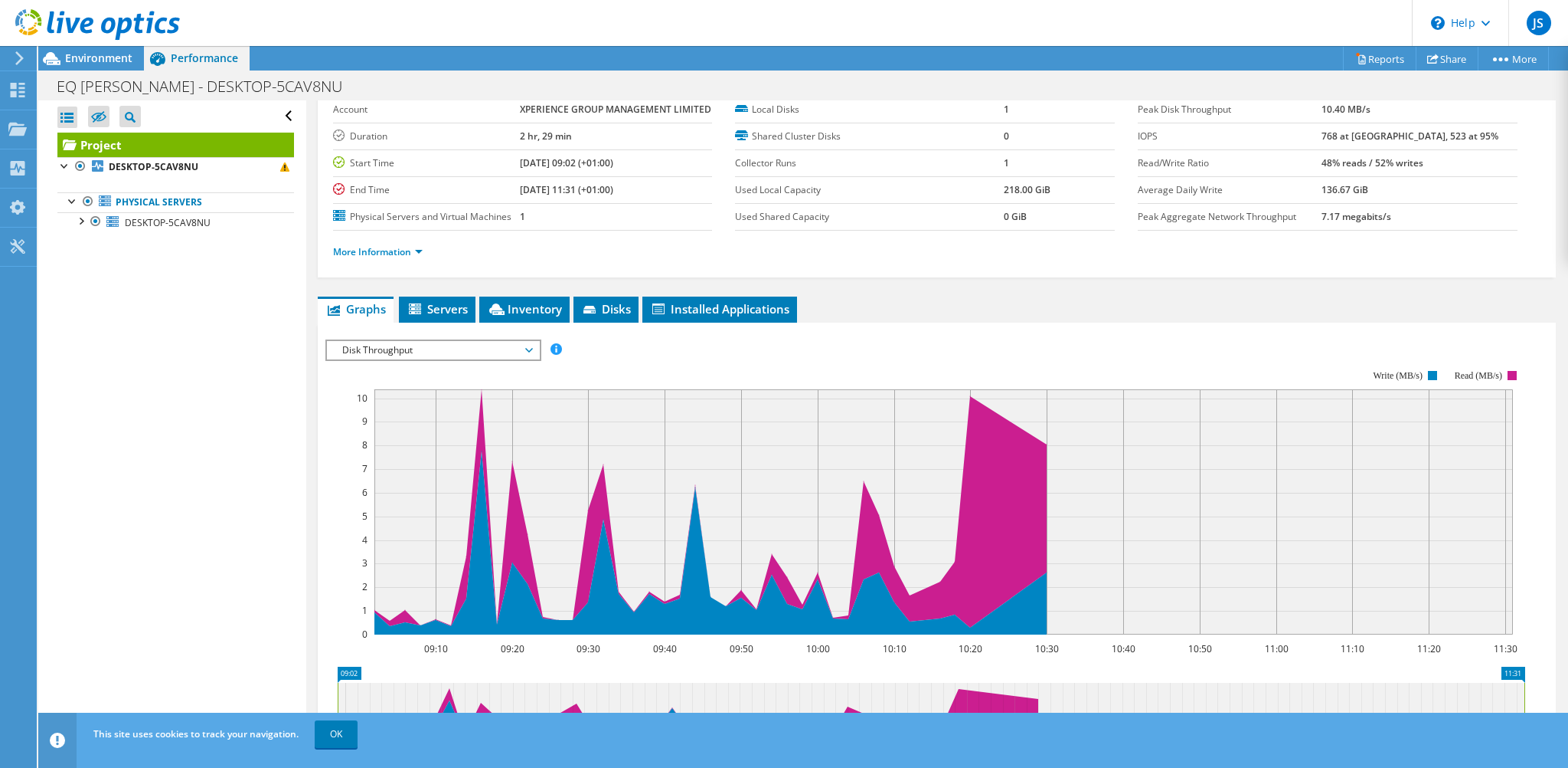
click at [480, 347] on span "Disk Throughput" at bounding box center [432, 349] width 197 height 19
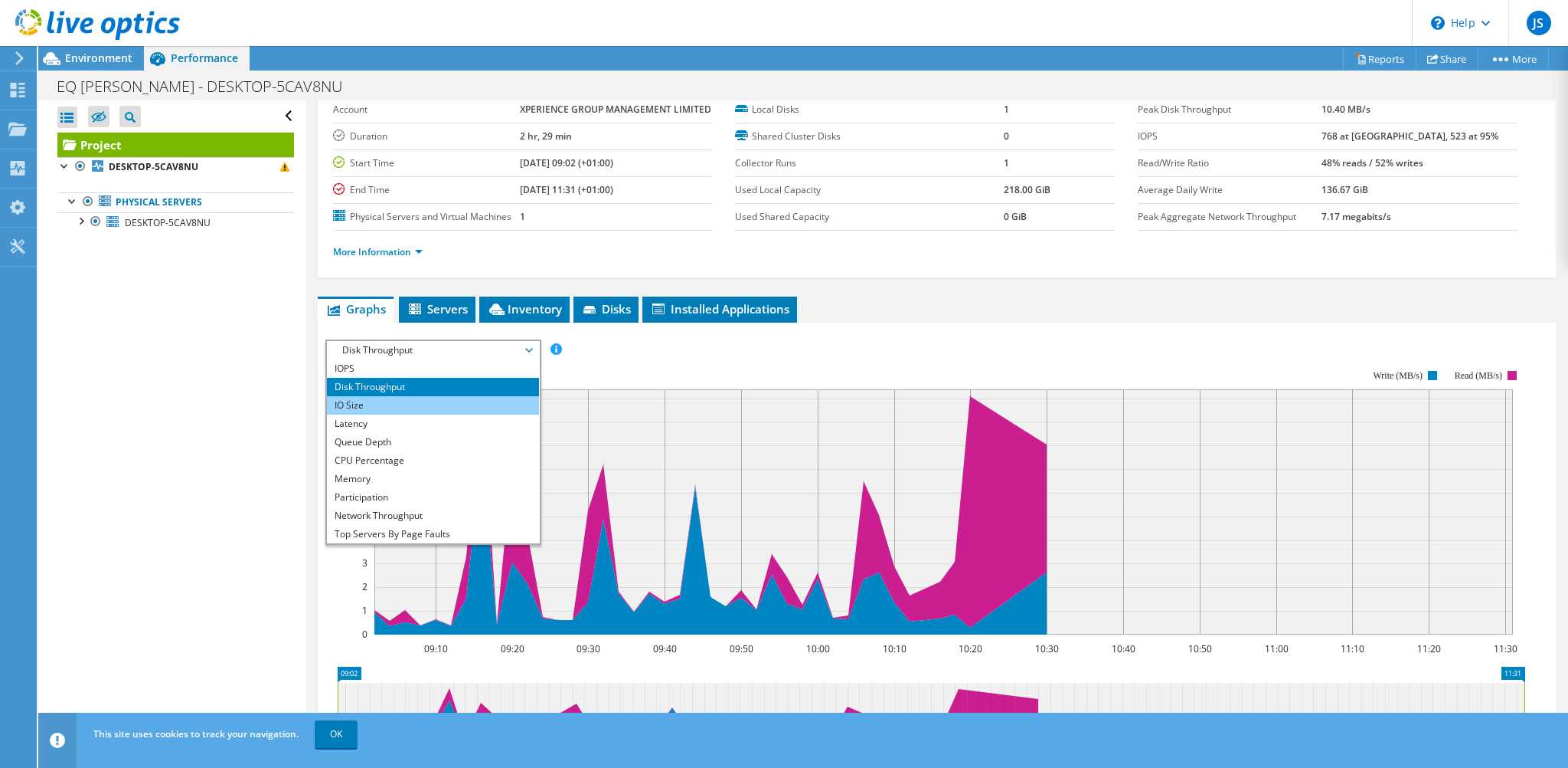
click at [414, 404] on li "IO Size" at bounding box center [433, 405] width 212 height 19
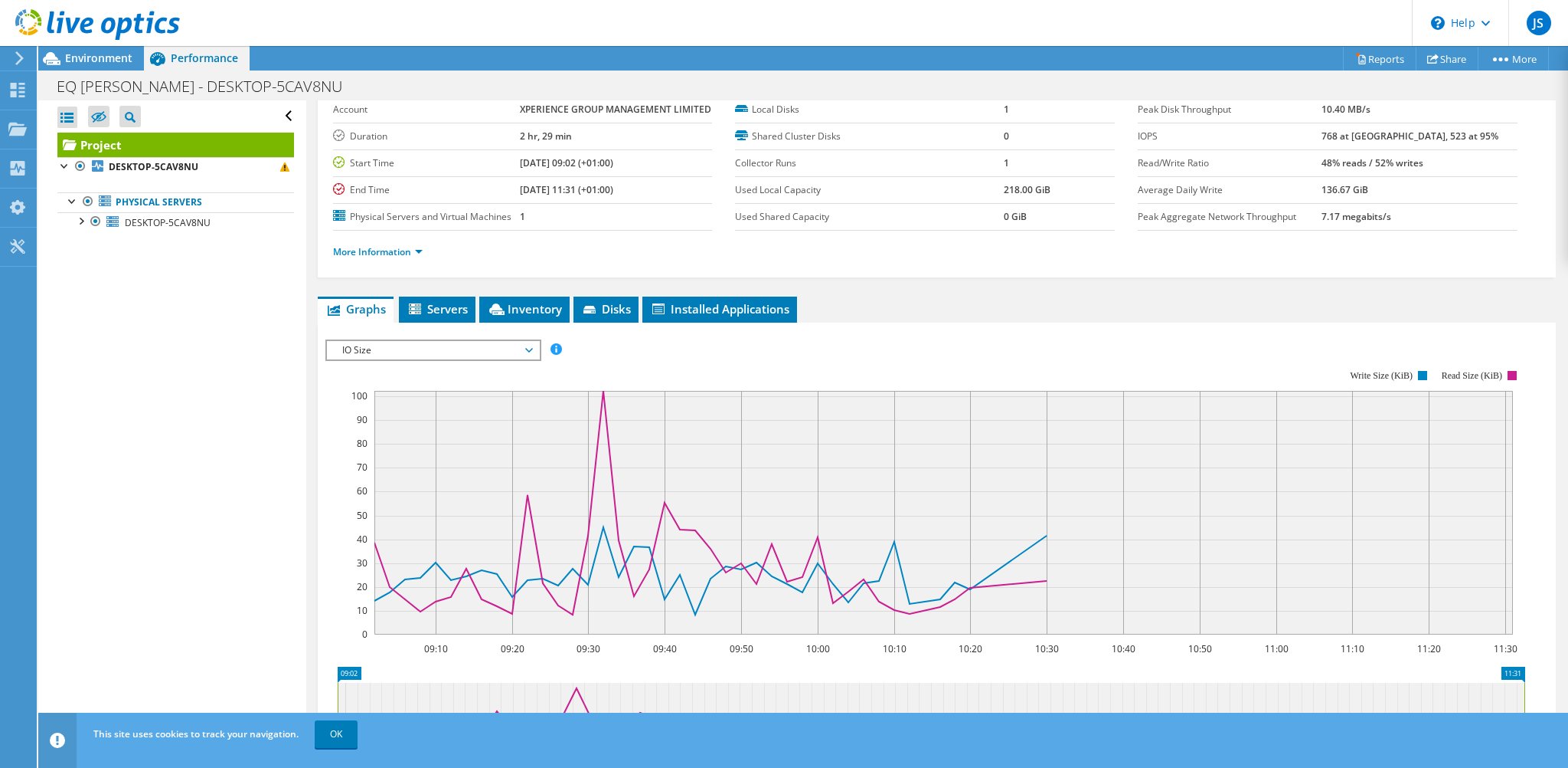
click at [450, 347] on span "IO Size" at bounding box center [432, 349] width 197 height 19
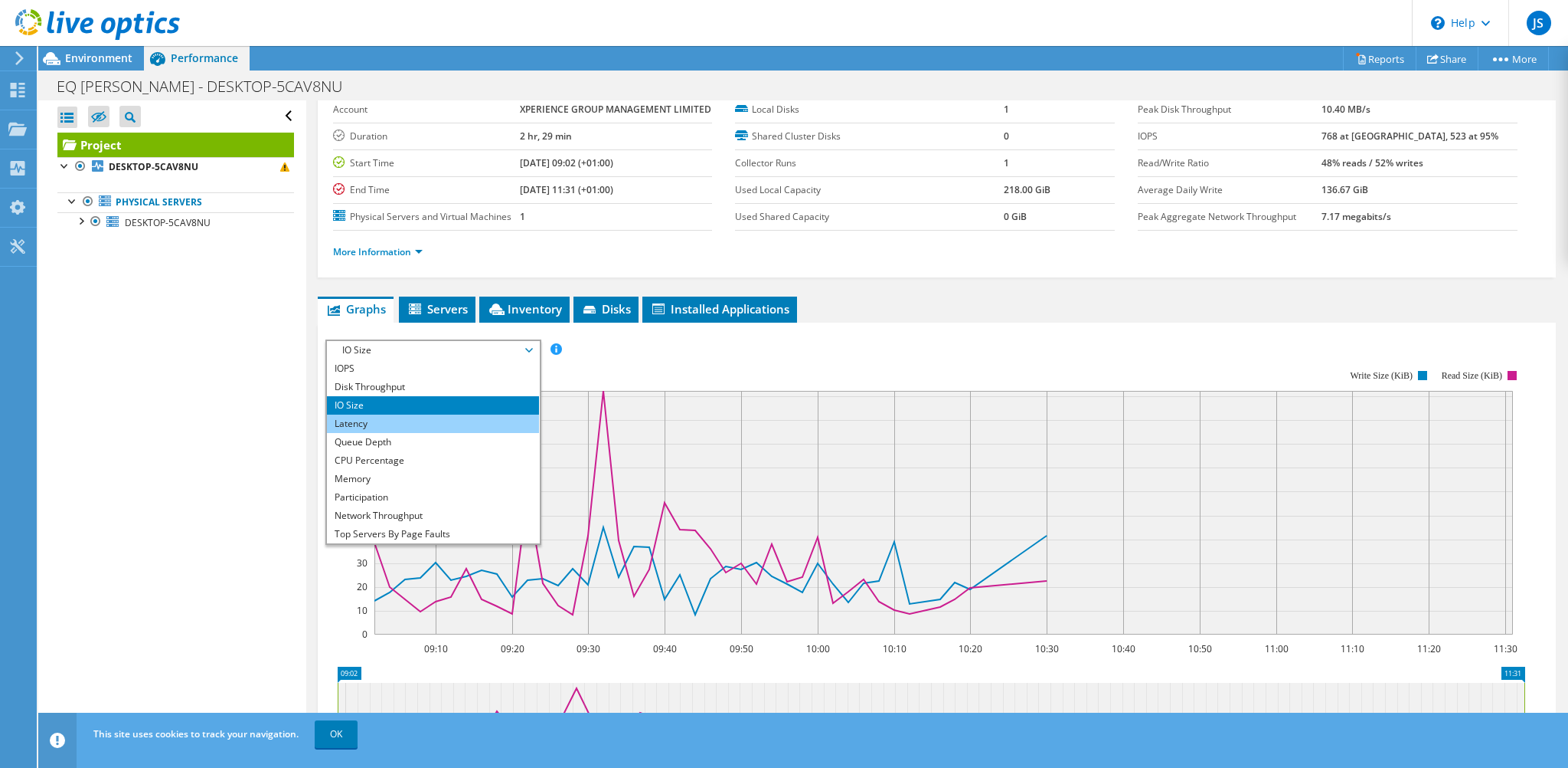
click at [411, 424] on li "Latency" at bounding box center [433, 424] width 212 height 19
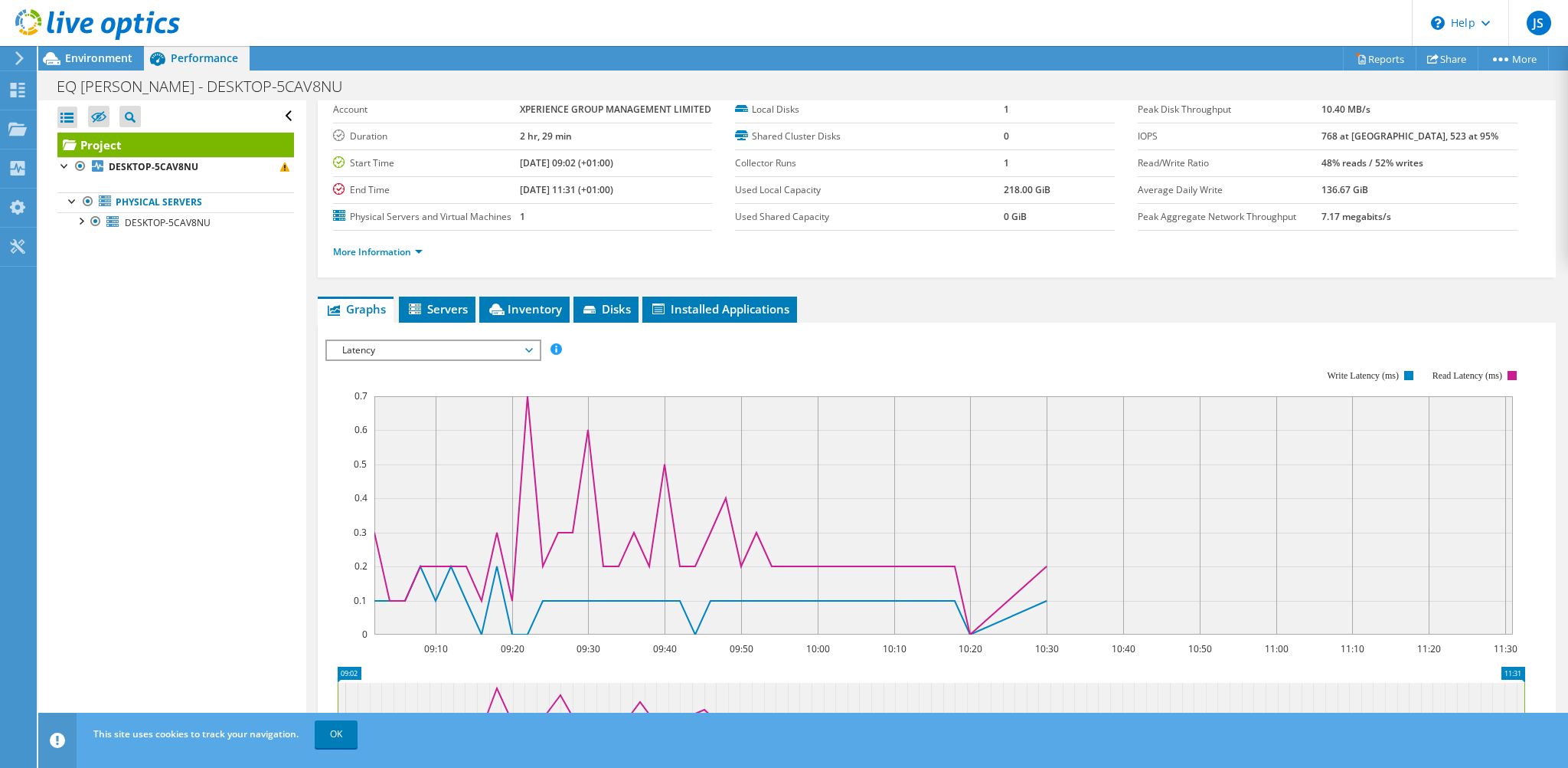
click at [444, 354] on div "Latency IOPS Disk Throughput IO Size Latency Queue Depth CPU Percentage Memory …" at bounding box center [433, 350] width 216 height 22
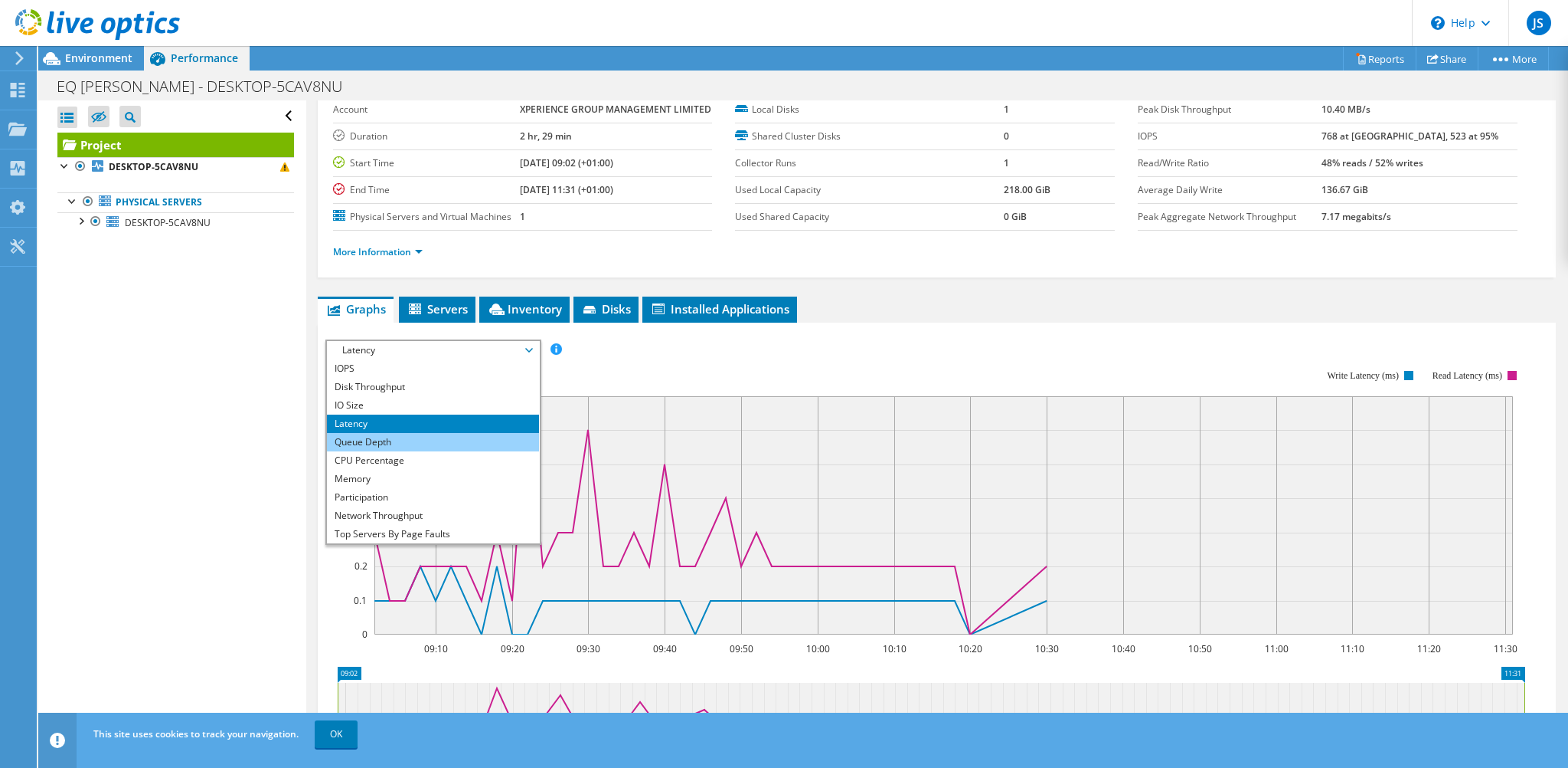
click at [392, 433] on li "Queue Depth" at bounding box center [433, 441] width 212 height 19
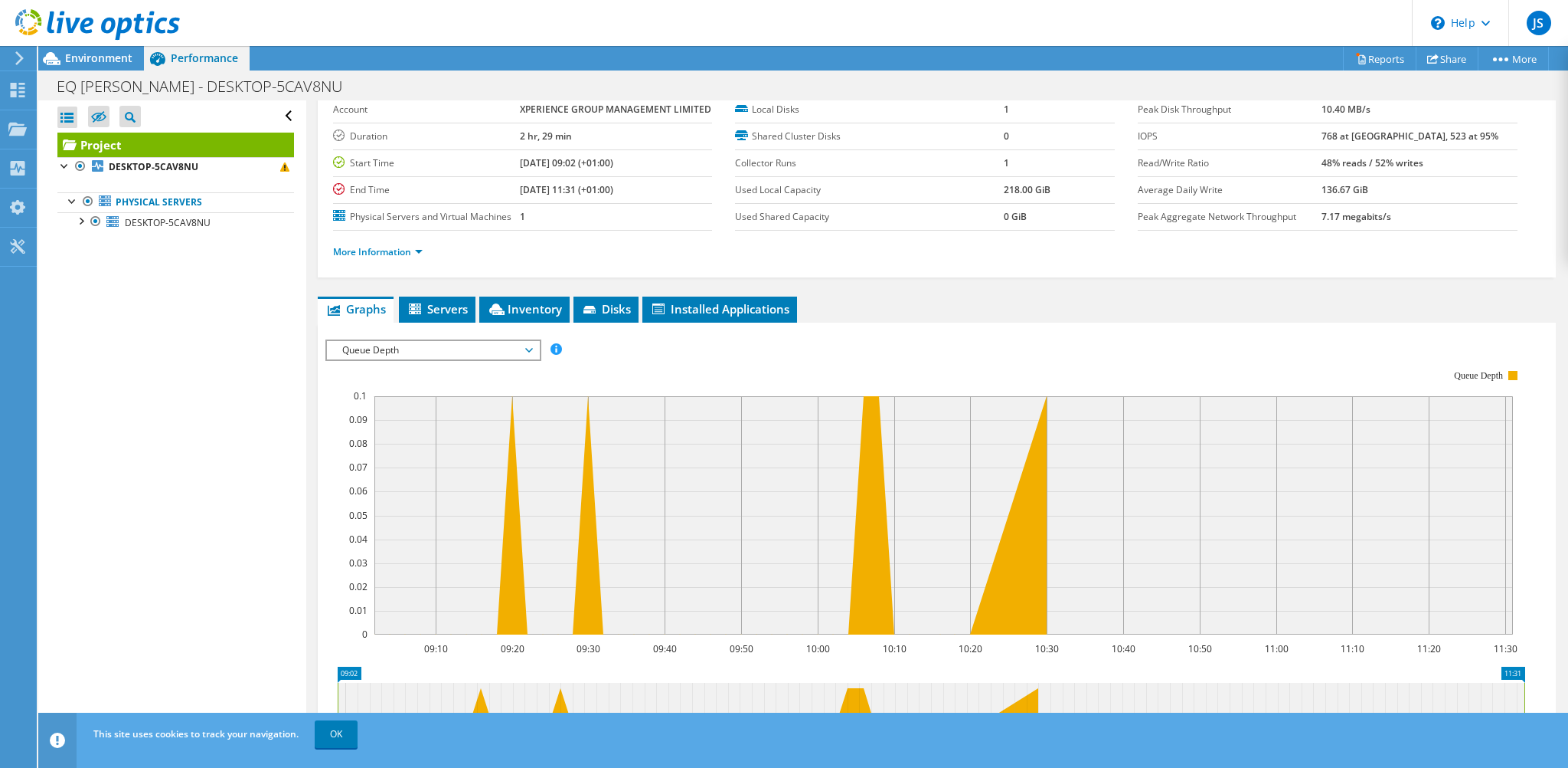
click at [490, 340] on span "Queue Depth" at bounding box center [432, 349] width 197 height 19
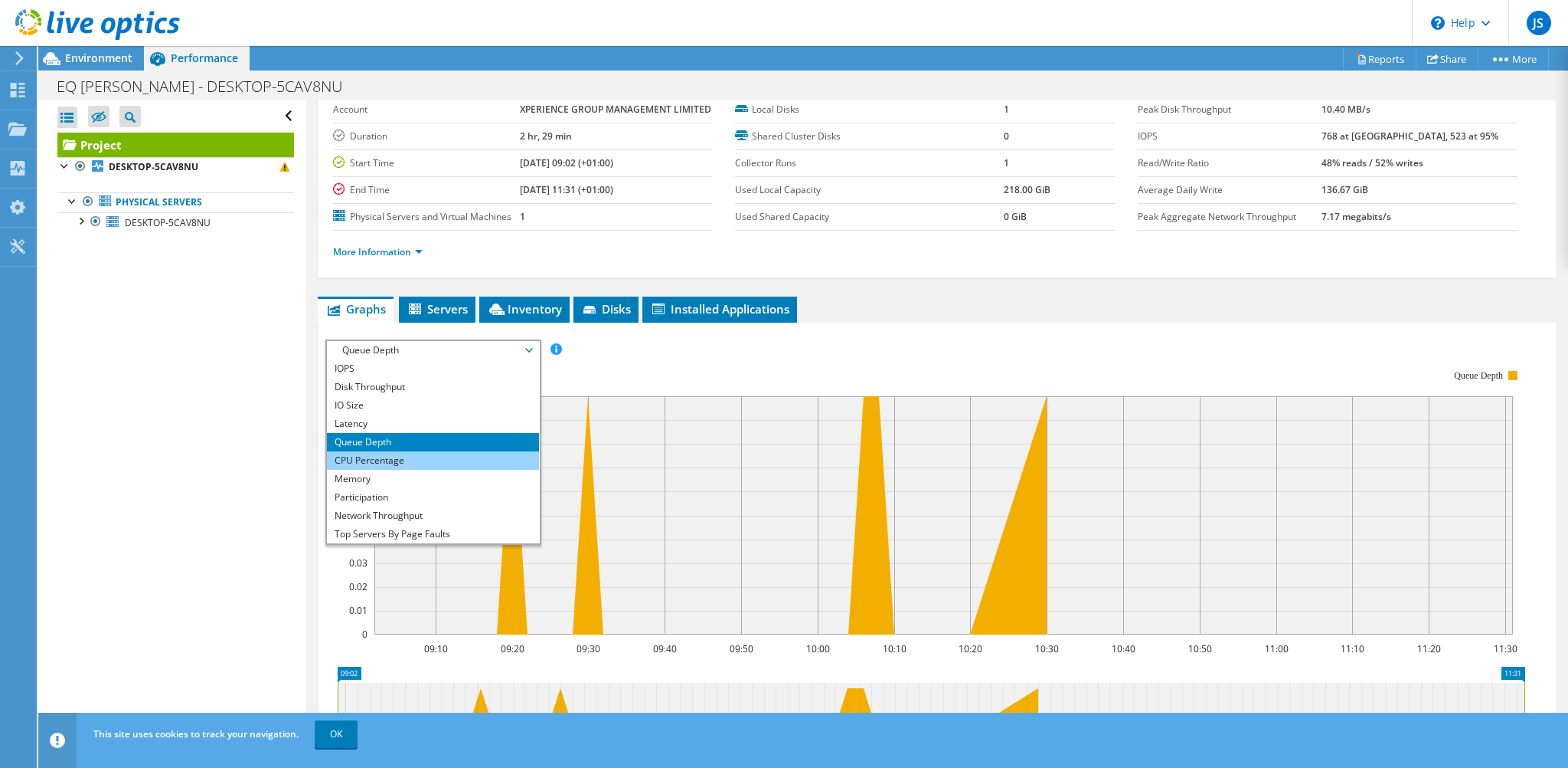
click at [361, 463] on li "CPU Percentage" at bounding box center [433, 460] width 212 height 19
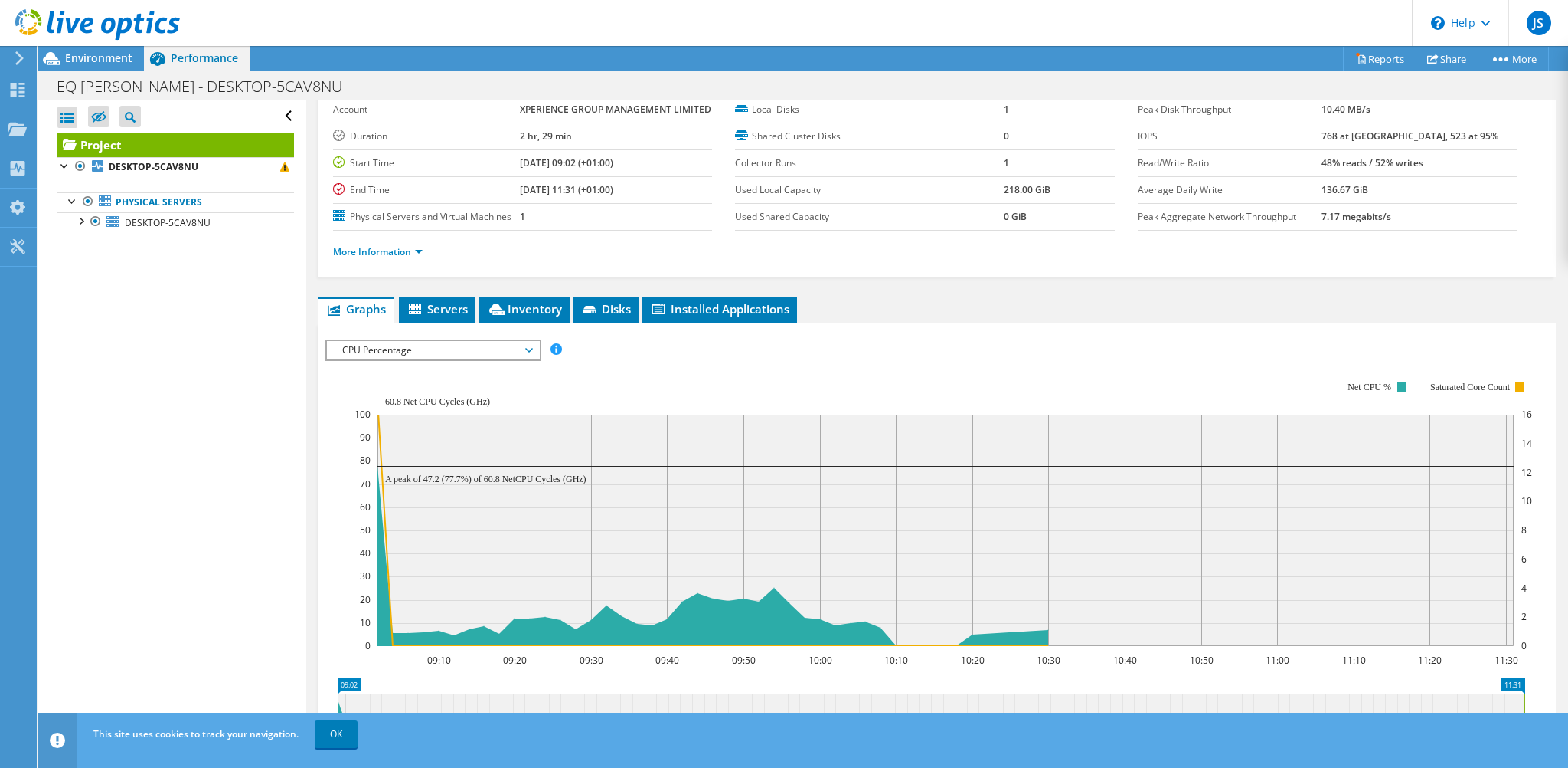
click at [395, 348] on span "CPU Percentage" at bounding box center [432, 349] width 197 height 19
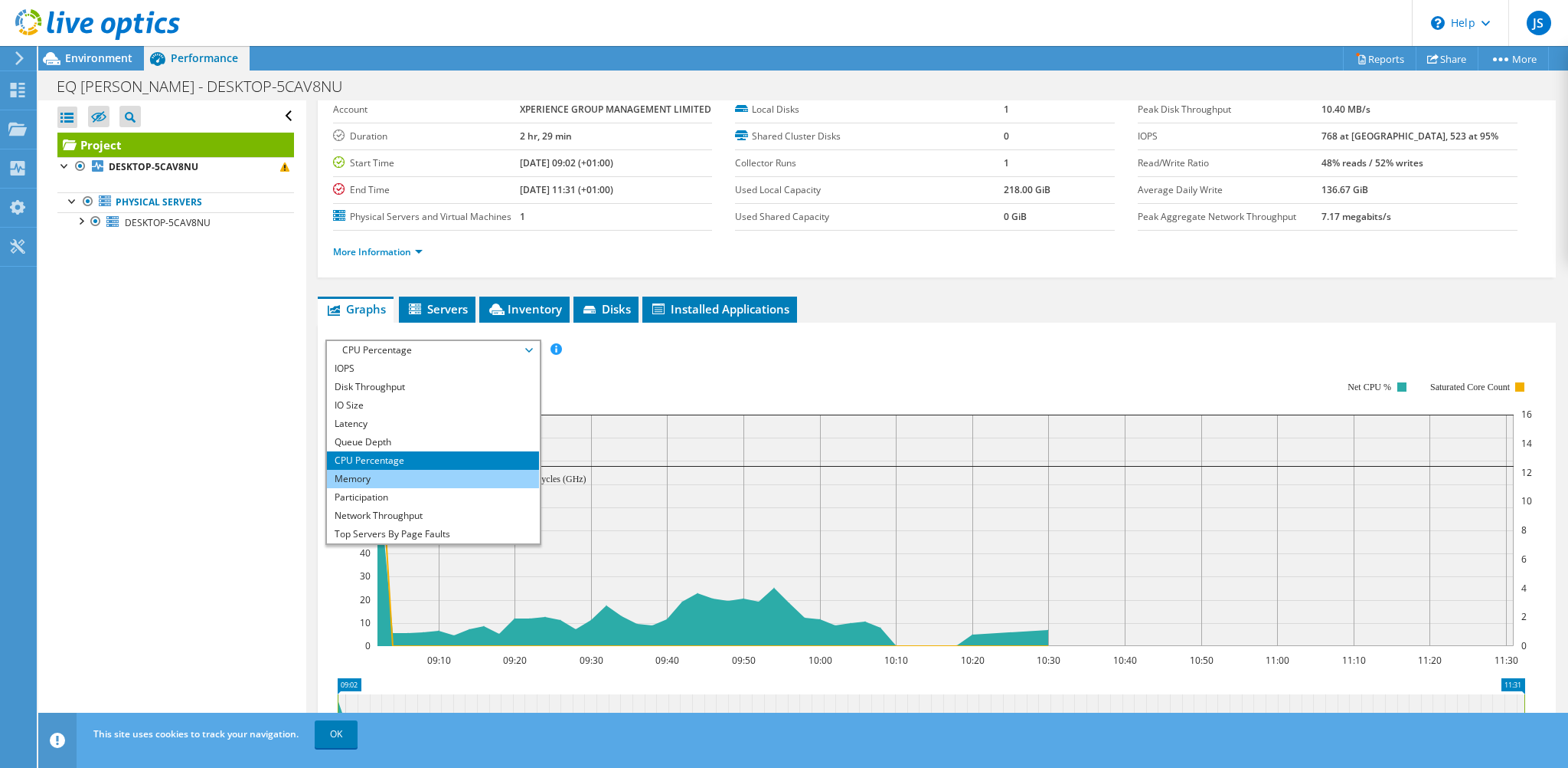
click at [368, 477] on li "Memory" at bounding box center [433, 479] width 212 height 19
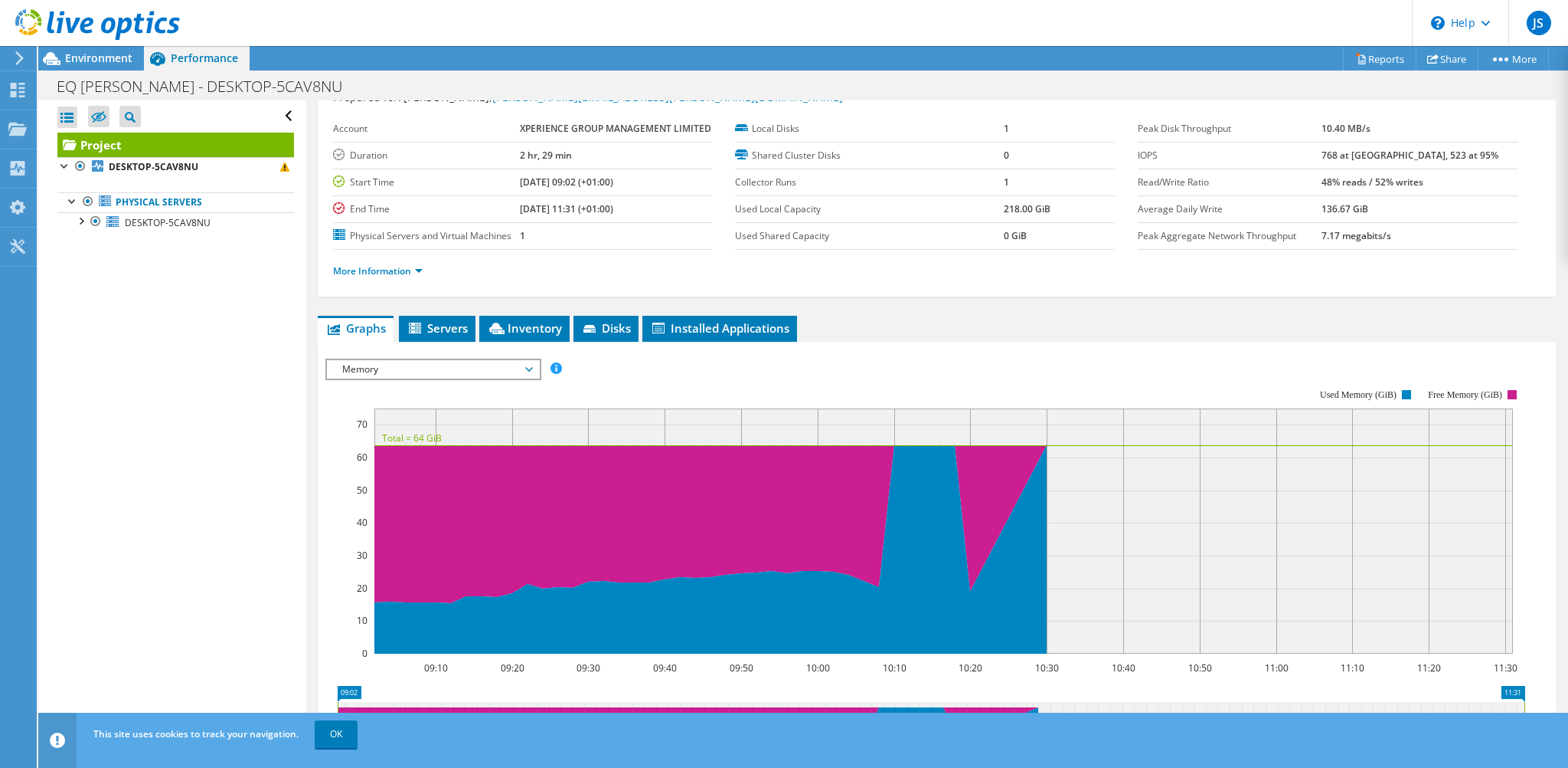
scroll to position [0, 0]
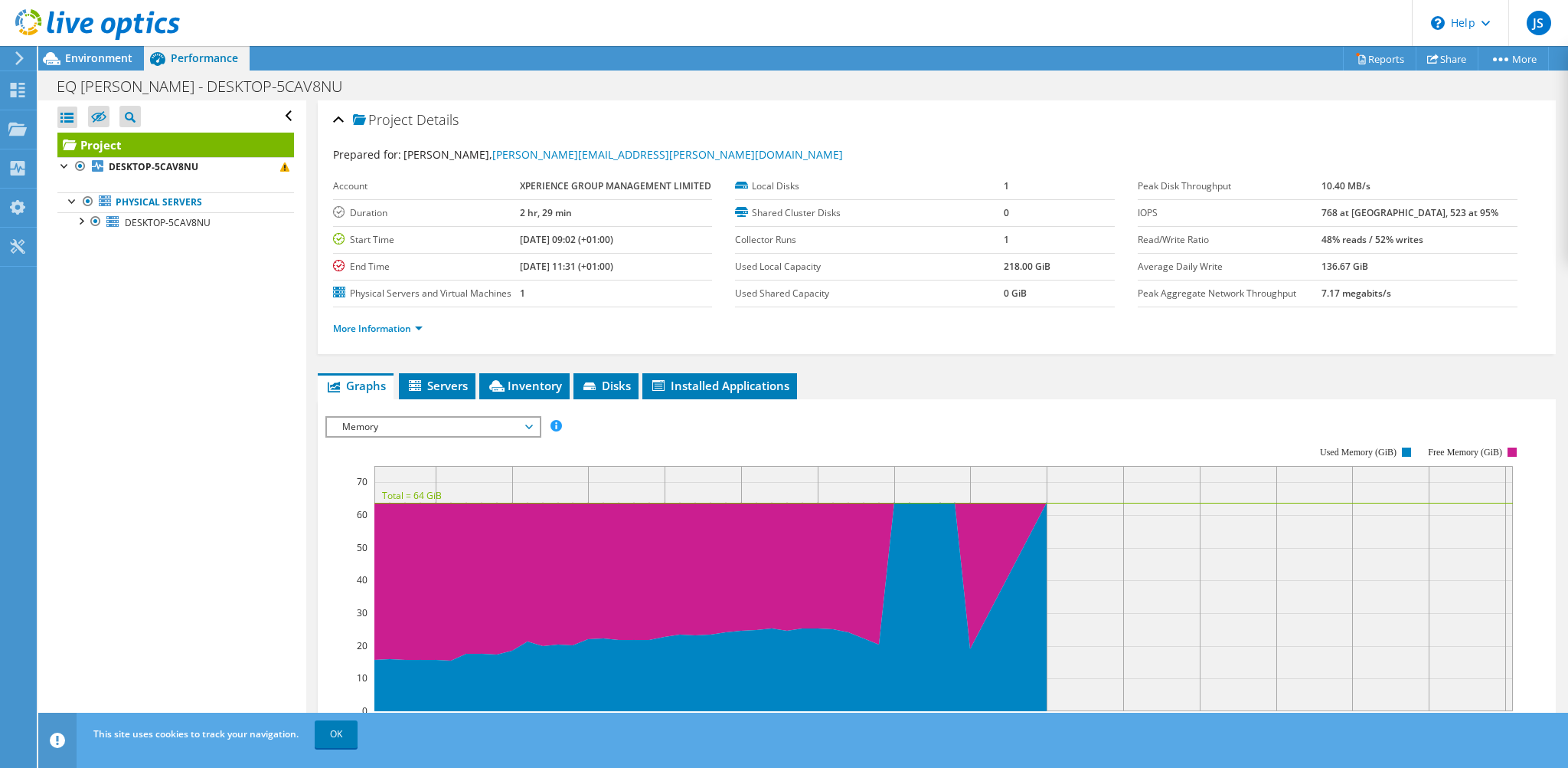
click at [395, 411] on div "IOPS Disk Throughput IO Size Latency Queue Depth CPU Percentage Memory Page Fau…" at bounding box center [937, 674] width 1223 height 530
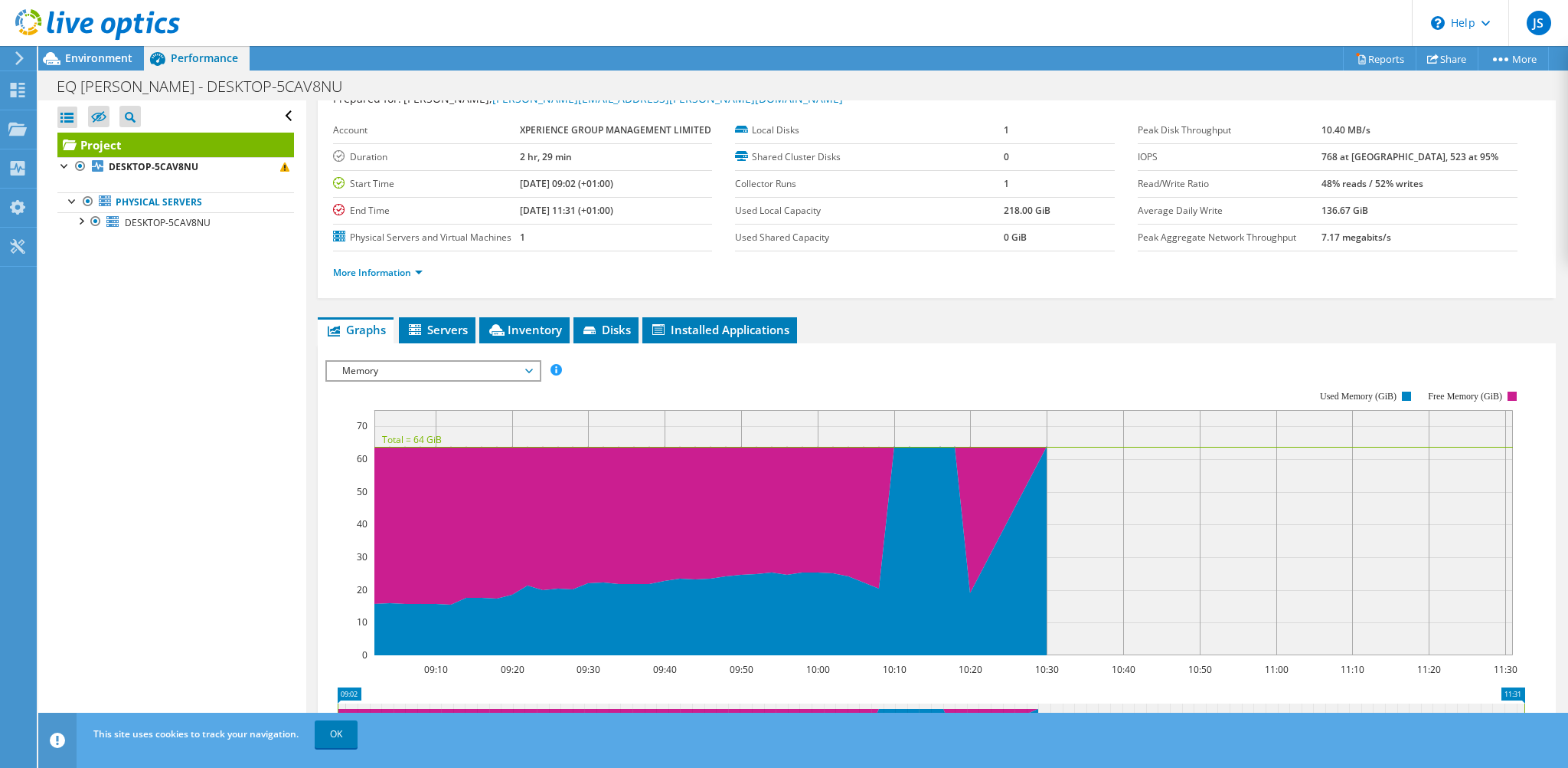
scroll to position [153, 0]
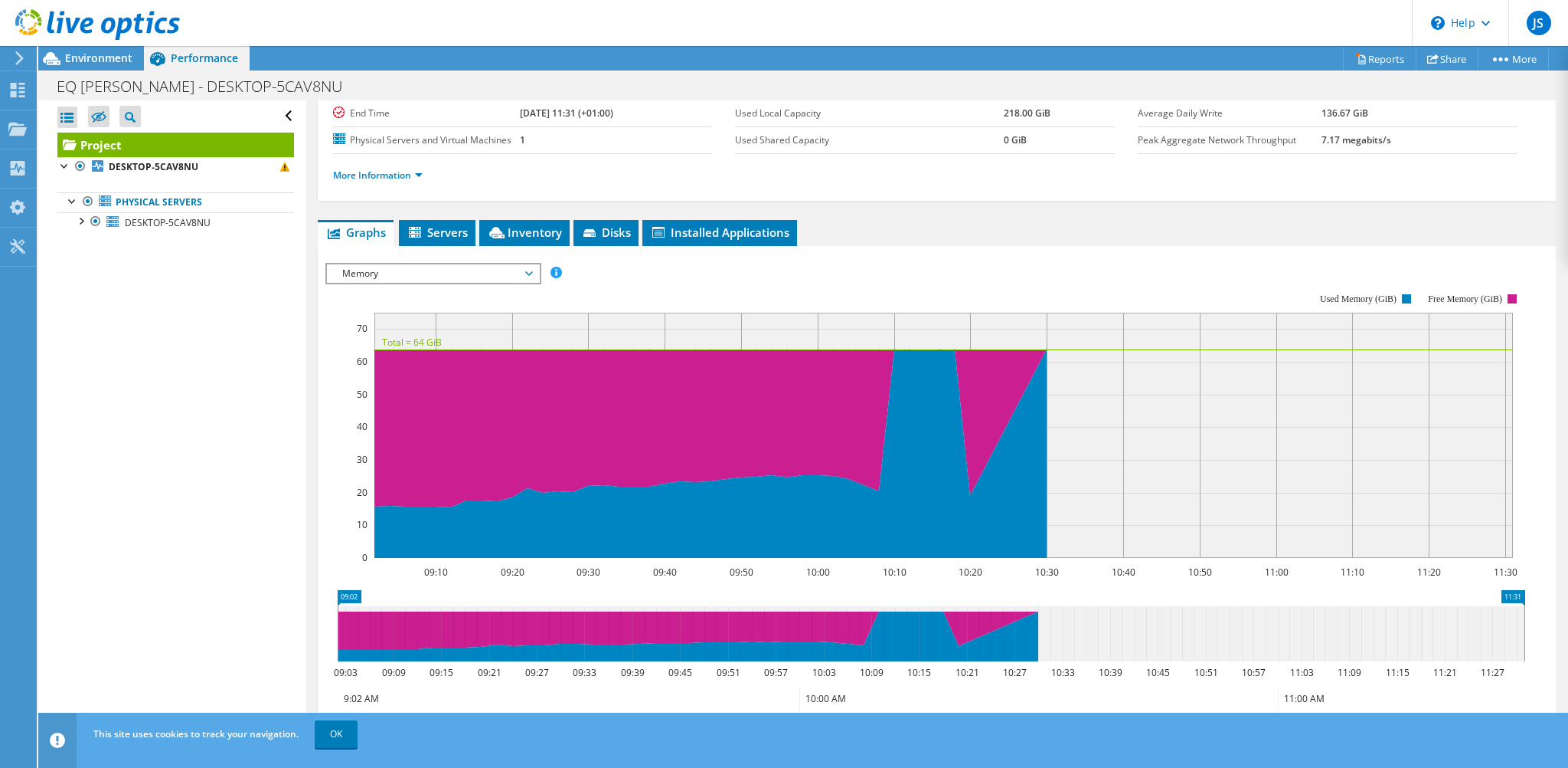
click at [483, 280] on rect at bounding box center [925, 426] width 1200 height 307
click at [484, 269] on span "Memory" at bounding box center [432, 273] width 197 height 19
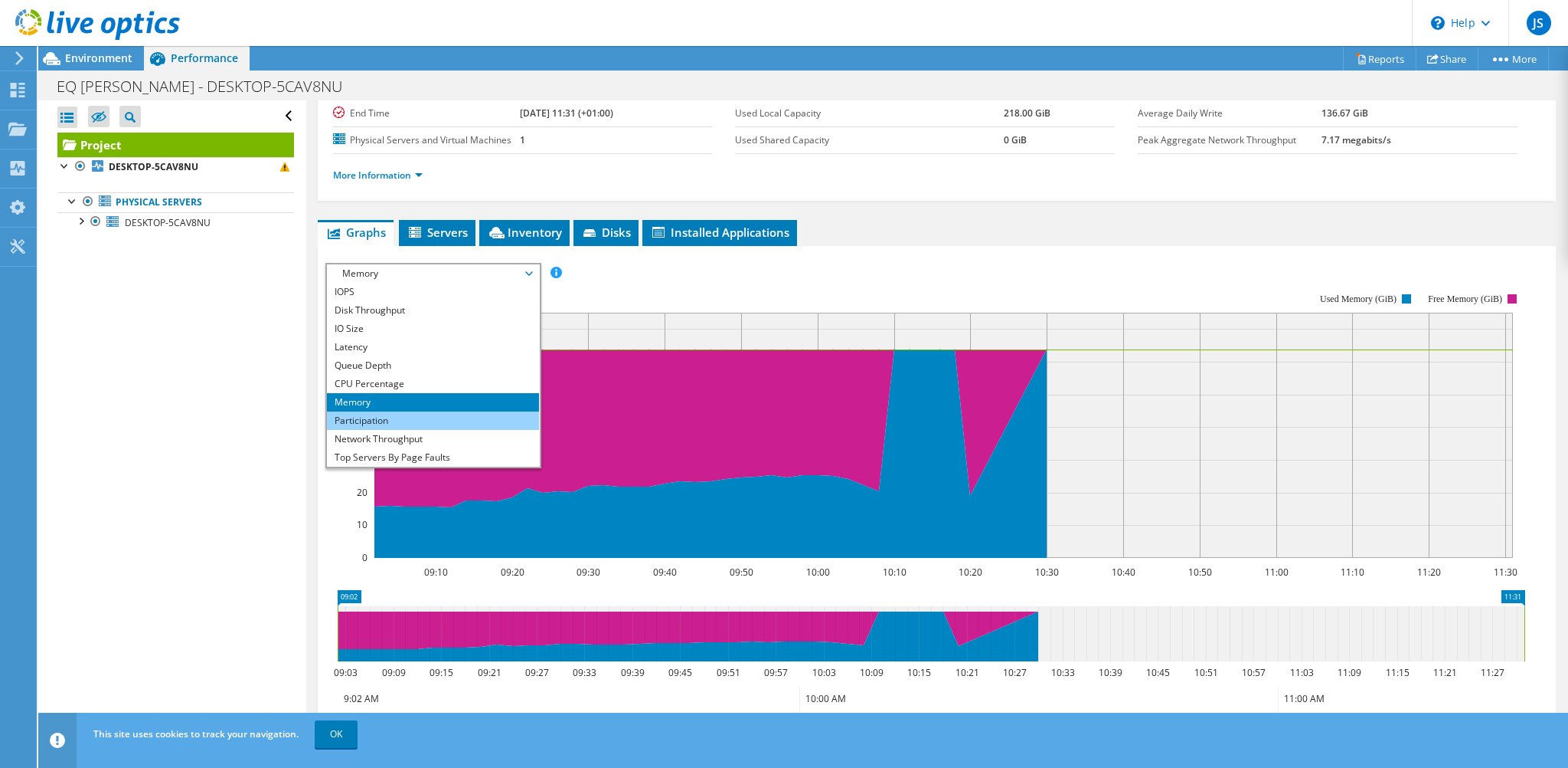
click at [374, 414] on li "Participation" at bounding box center [433, 421] width 212 height 19
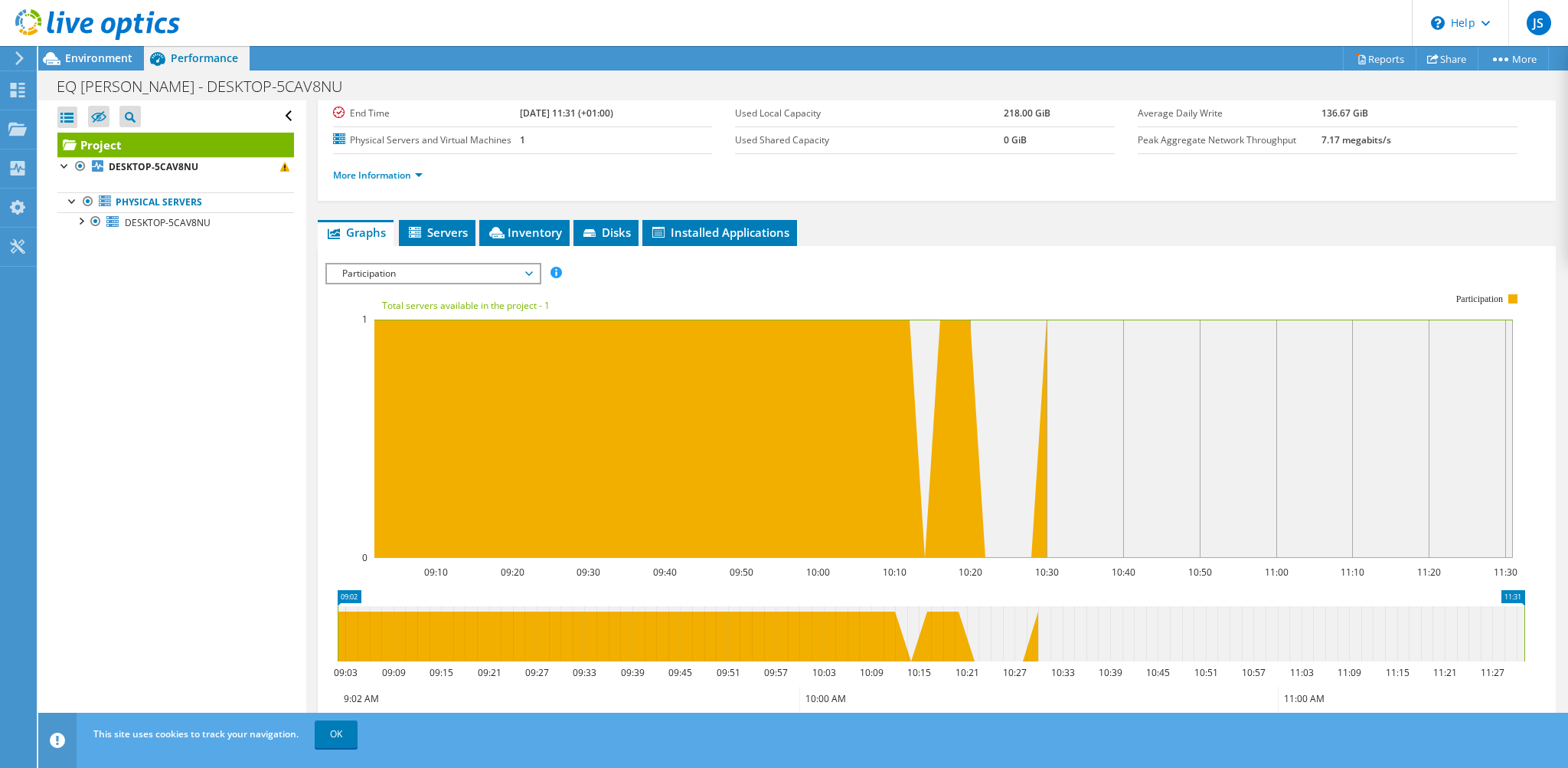
click at [470, 270] on span "Participation" at bounding box center [432, 273] width 197 height 19
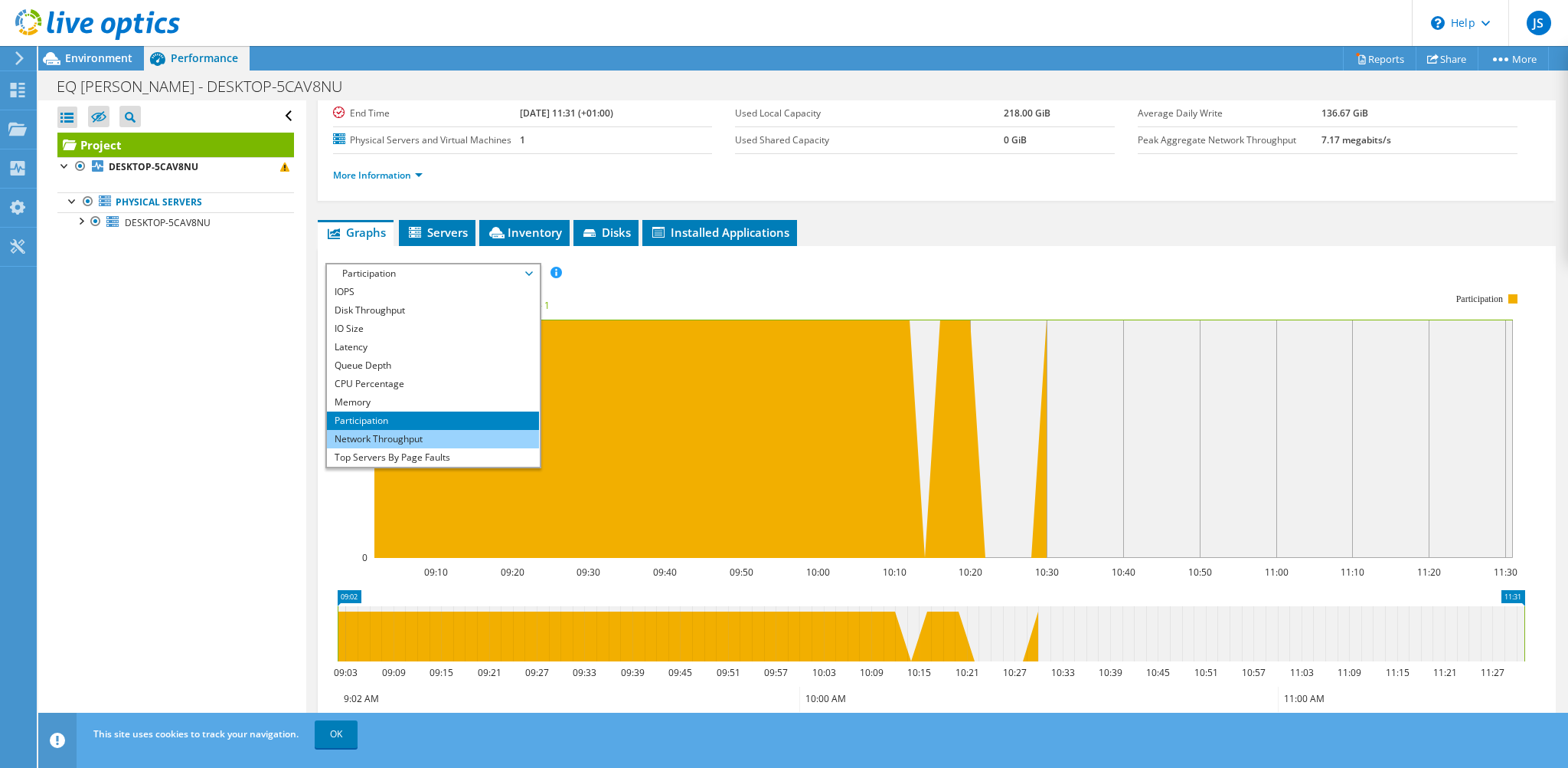
click at [411, 432] on li "Network Throughput" at bounding box center [433, 438] width 212 height 19
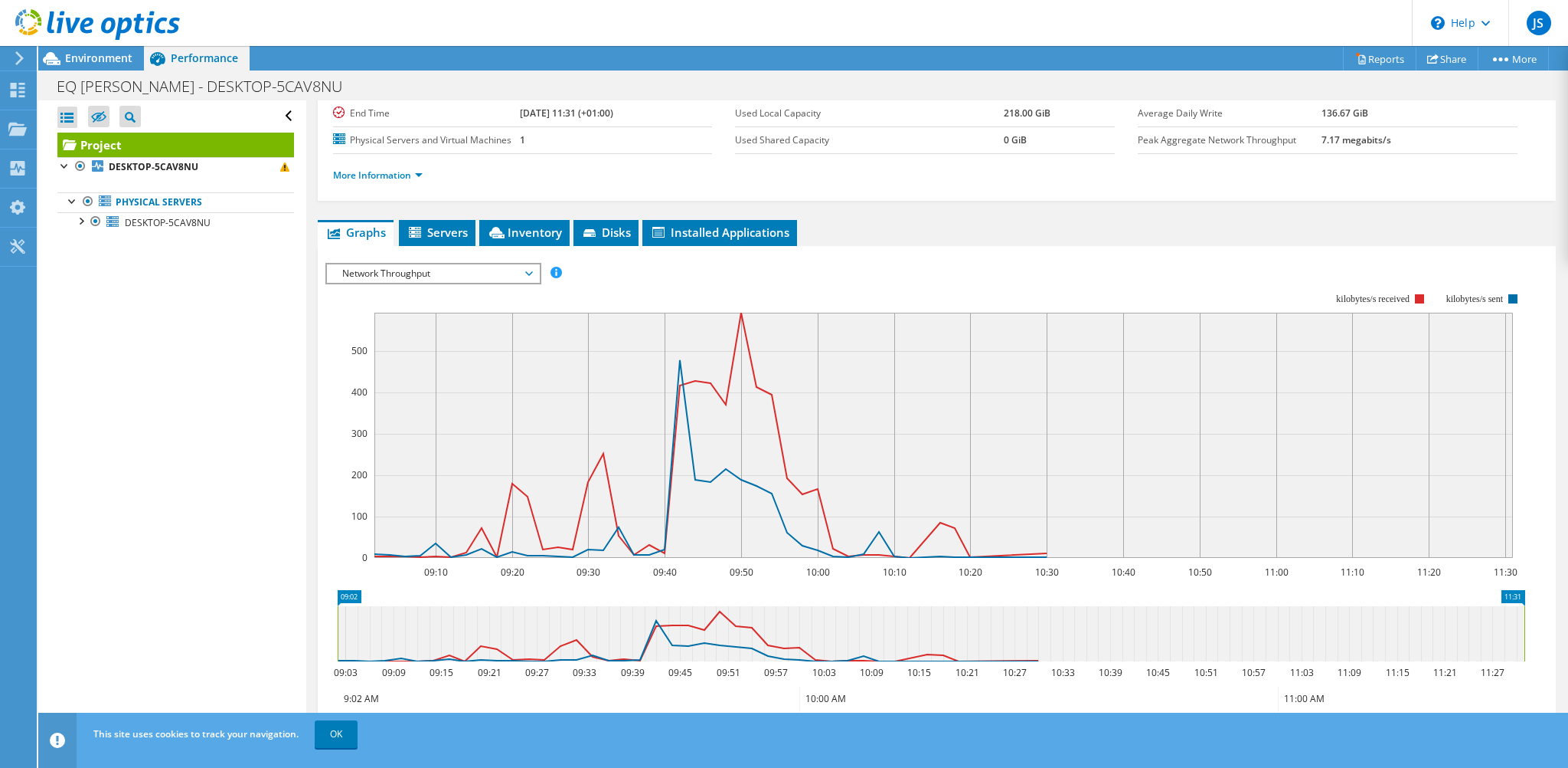
click at [447, 270] on span "Network Throughput" at bounding box center [432, 273] width 197 height 19
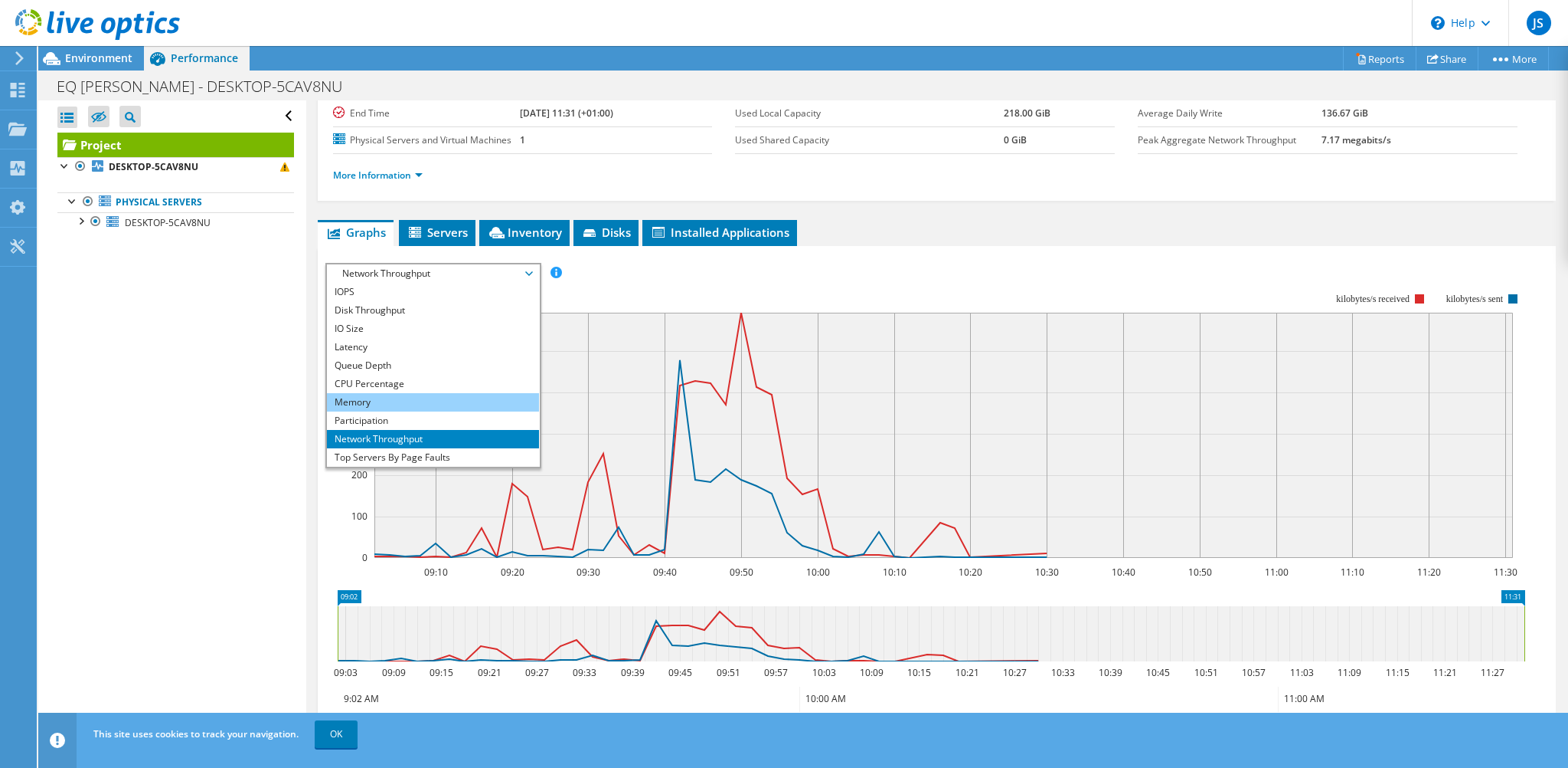
scroll to position [55, 0]
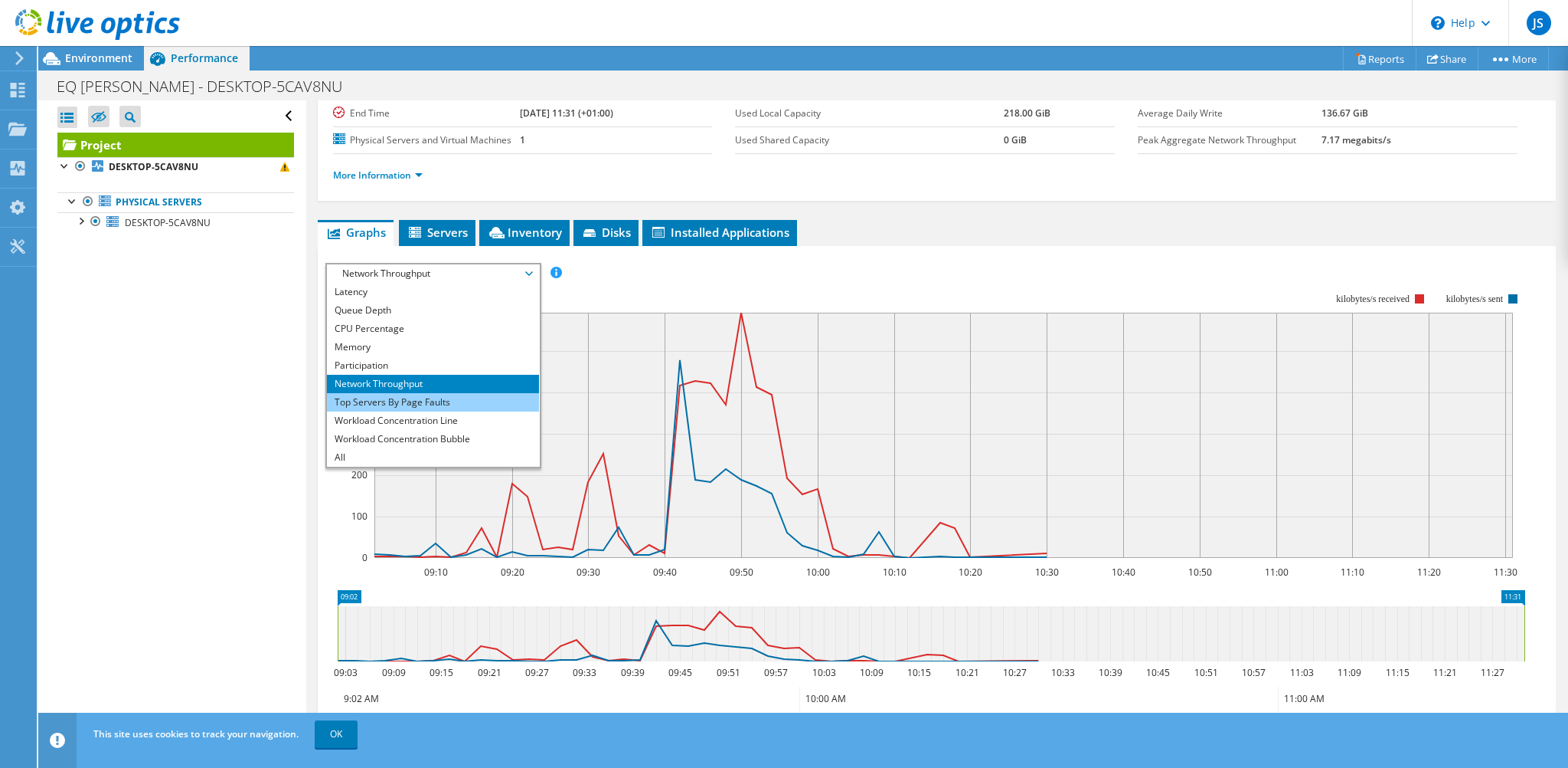
click at [445, 406] on li "Top Servers By Page Faults" at bounding box center [433, 402] width 212 height 19
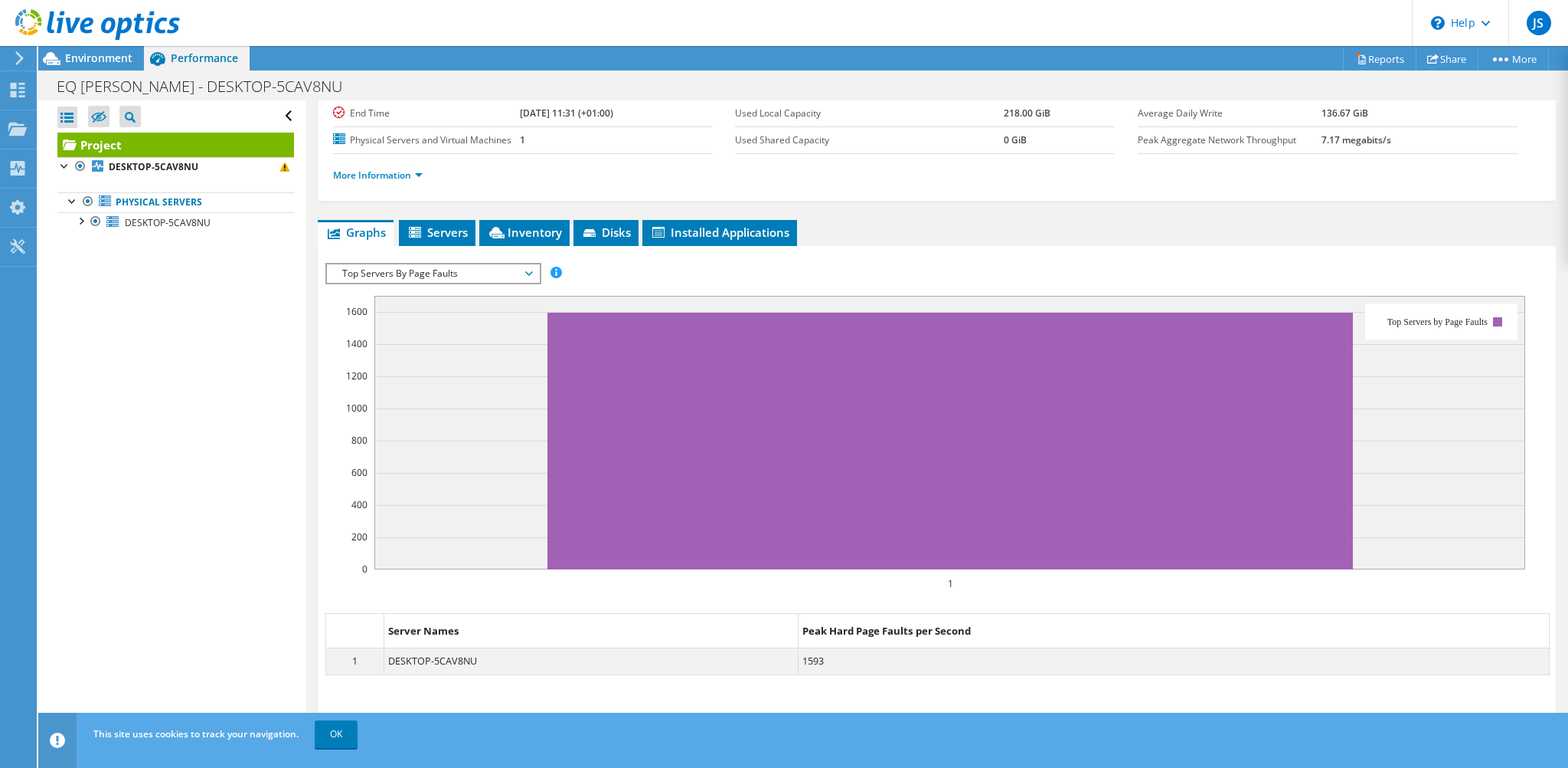
click at [470, 263] on div "Top Servers By Page Faults IOPS Disk Throughput IO Size Latency Queue Depth CPU…" at bounding box center [433, 274] width 216 height 22
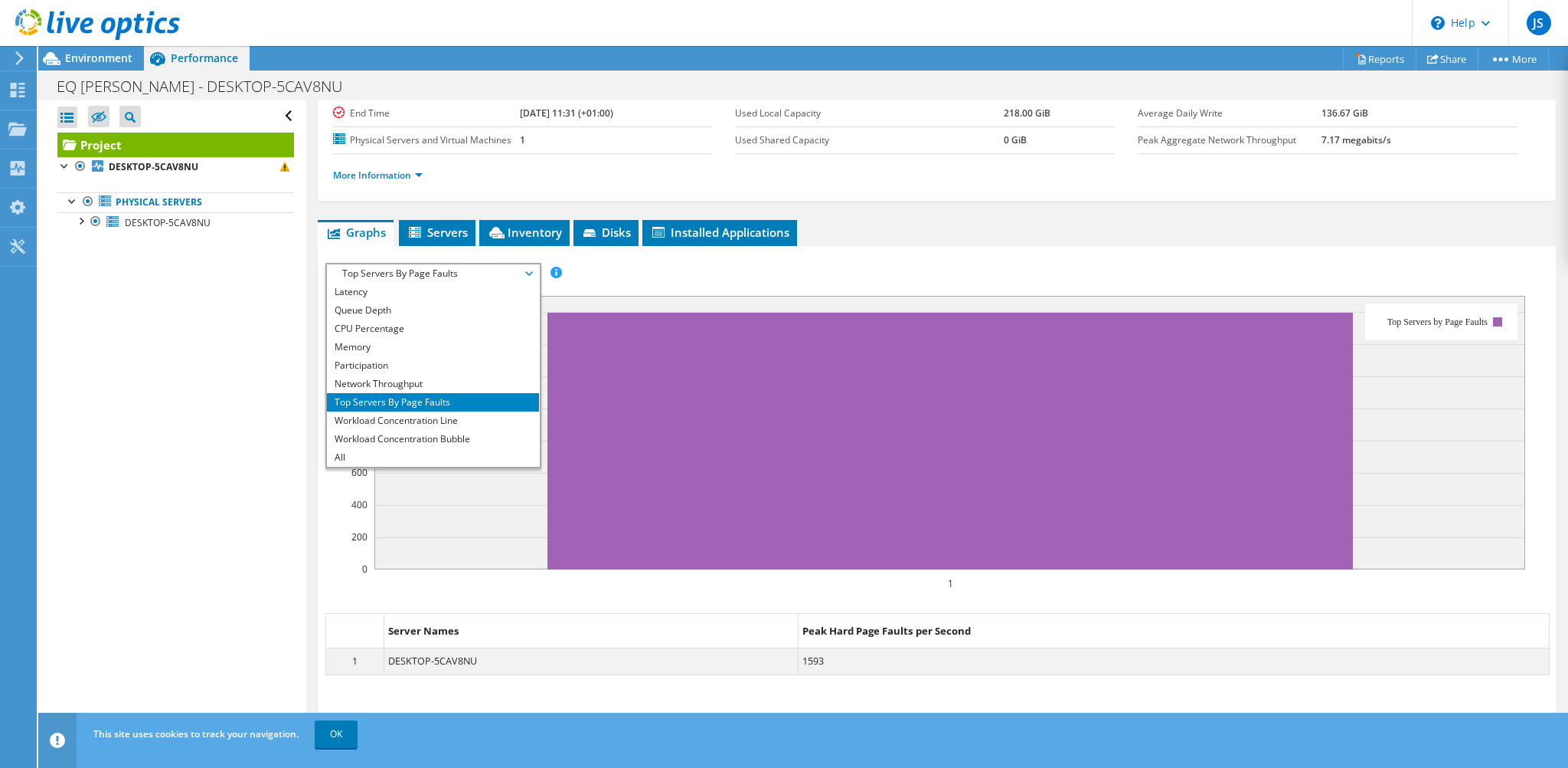
click at [453, 270] on span "Top Servers By Page Faults" at bounding box center [432, 273] width 197 height 19
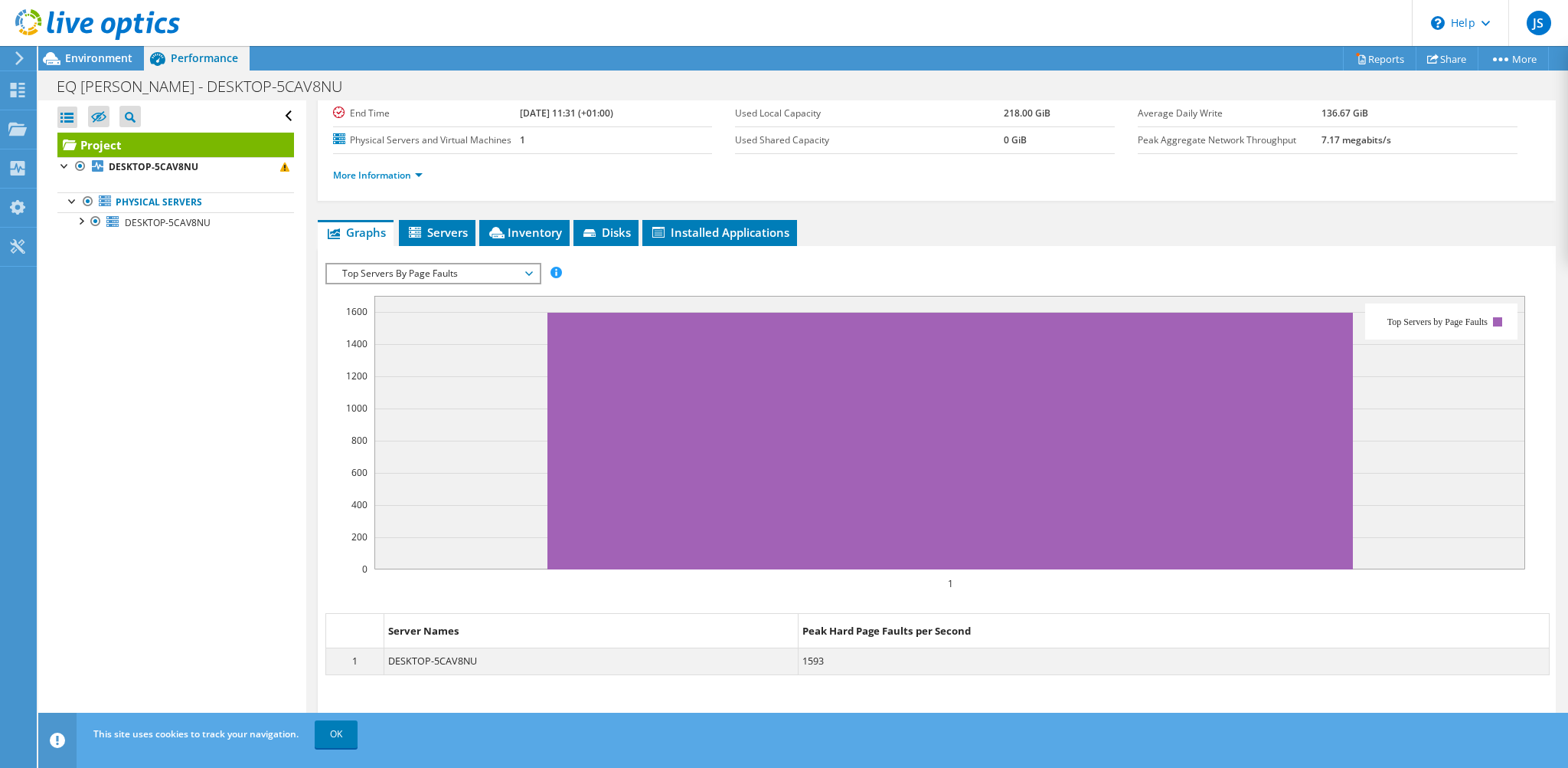
click at [453, 268] on span "Top Servers By Page Faults" at bounding box center [432, 273] width 197 height 19
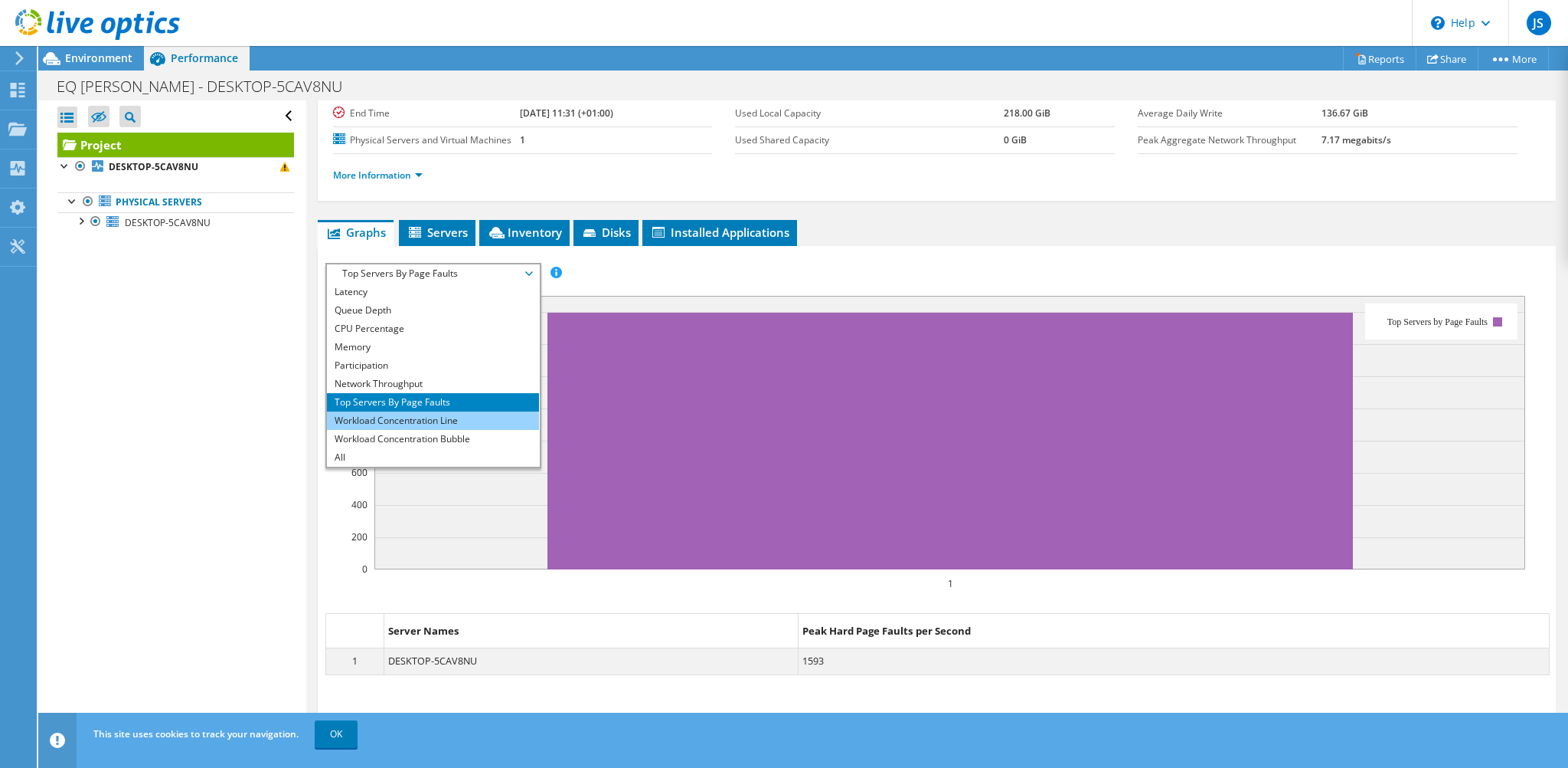
click at [423, 414] on li "Workload Concentration Line" at bounding box center [433, 421] width 212 height 19
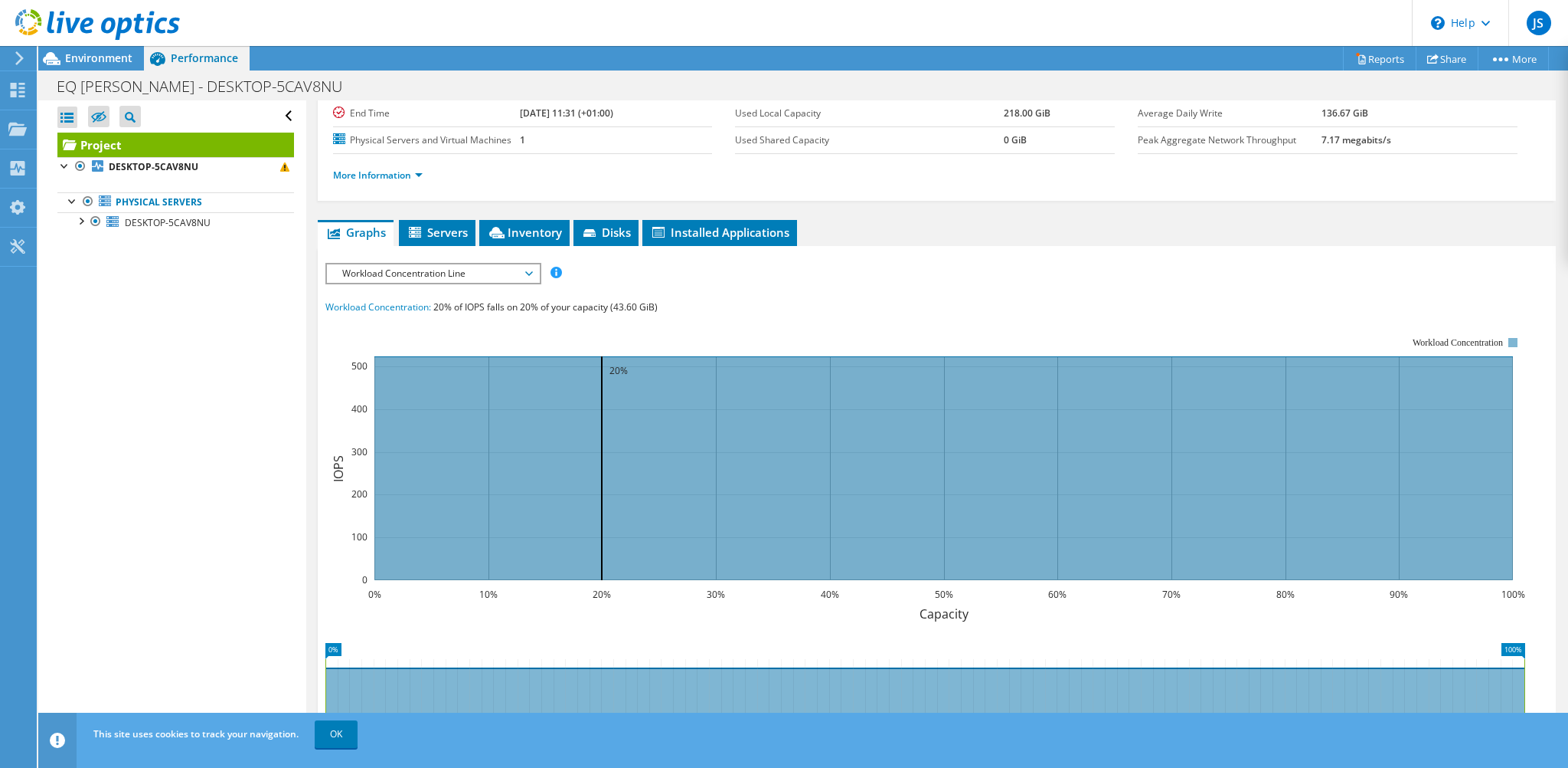
click at [457, 270] on span "Workload Concentration Line" at bounding box center [432, 273] width 197 height 19
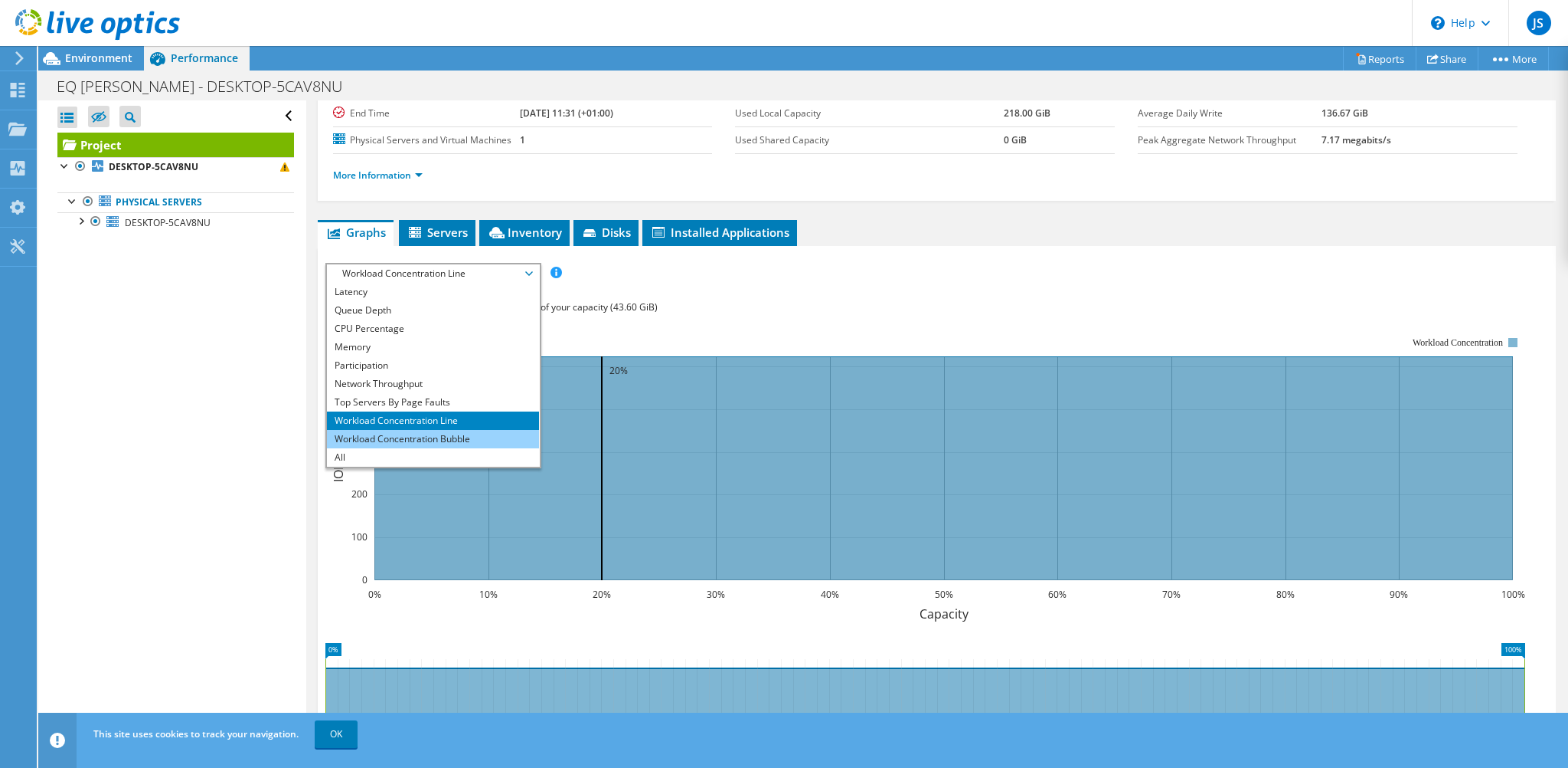
click at [419, 432] on li "Workload Concentration Bubble" at bounding box center [433, 438] width 212 height 19
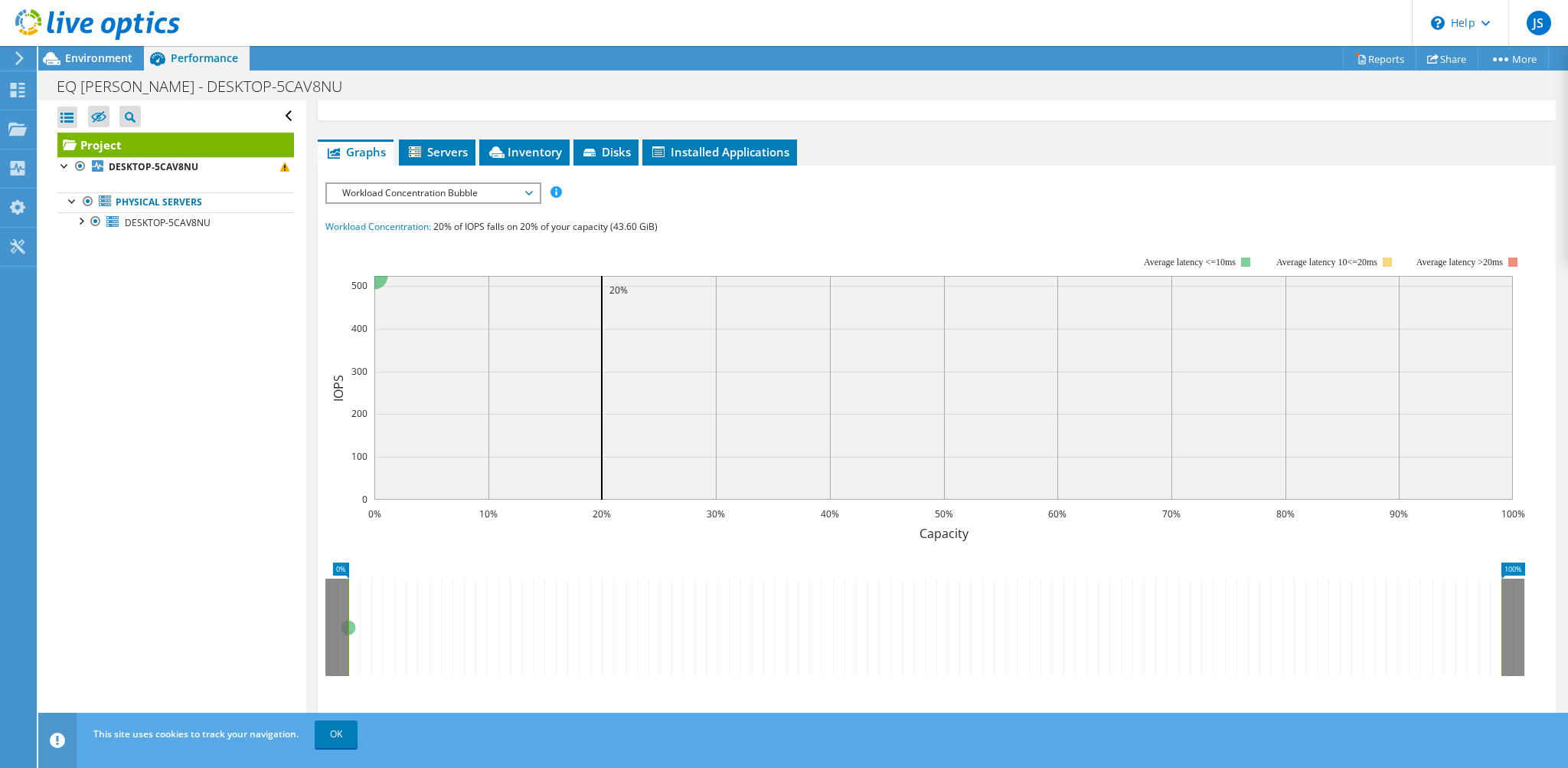
scroll to position [153, 0]
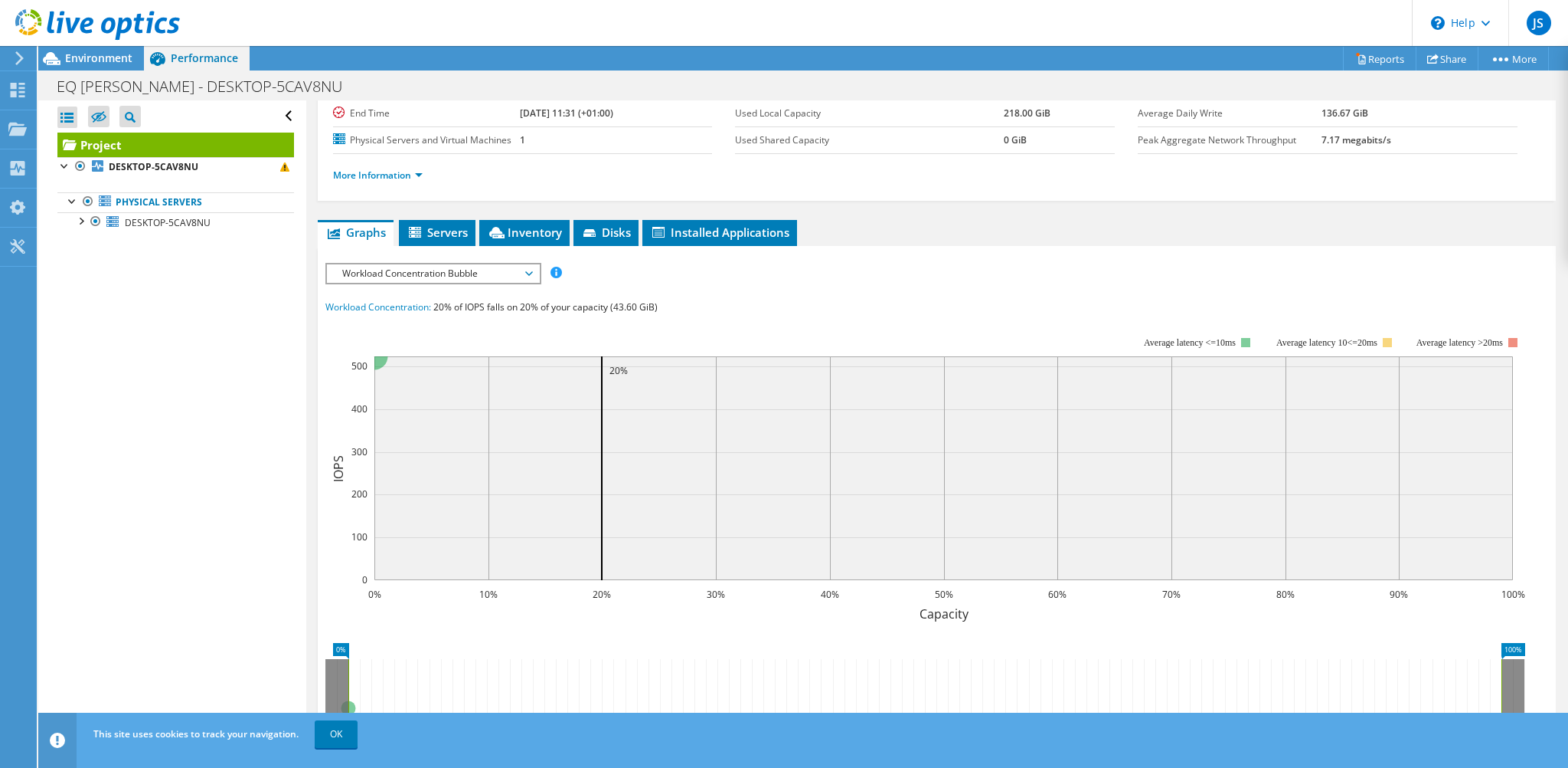
click at [472, 279] on div "Workload Concentration Bubble IOPS Disk Throughput IO Size Latency Queue Depth …" at bounding box center [433, 274] width 216 height 22
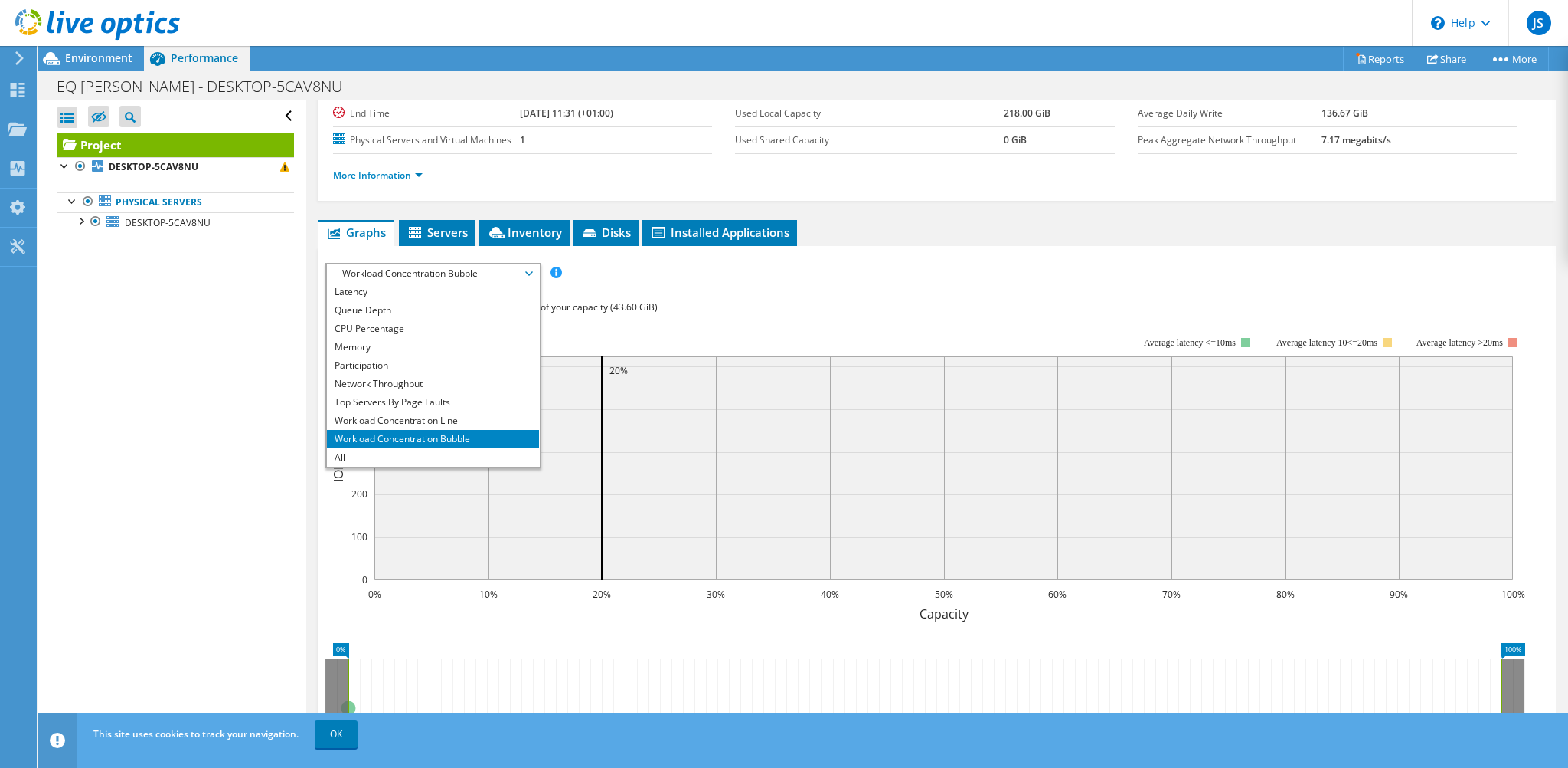
click at [481, 270] on span "Workload Concentration Bubble" at bounding box center [432, 273] width 197 height 19
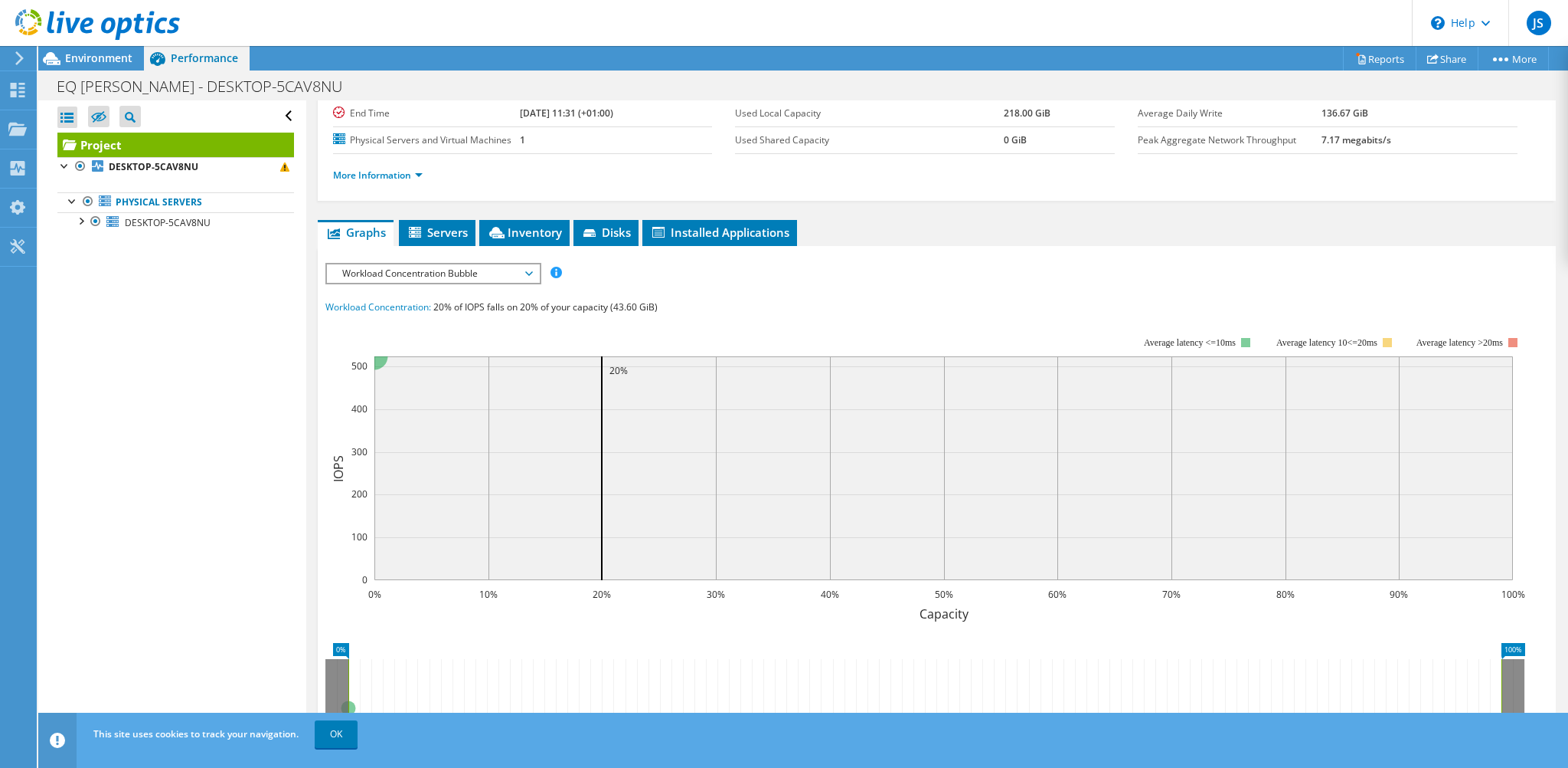
click at [481, 270] on span "Workload Concentration Bubble" at bounding box center [432, 273] width 197 height 19
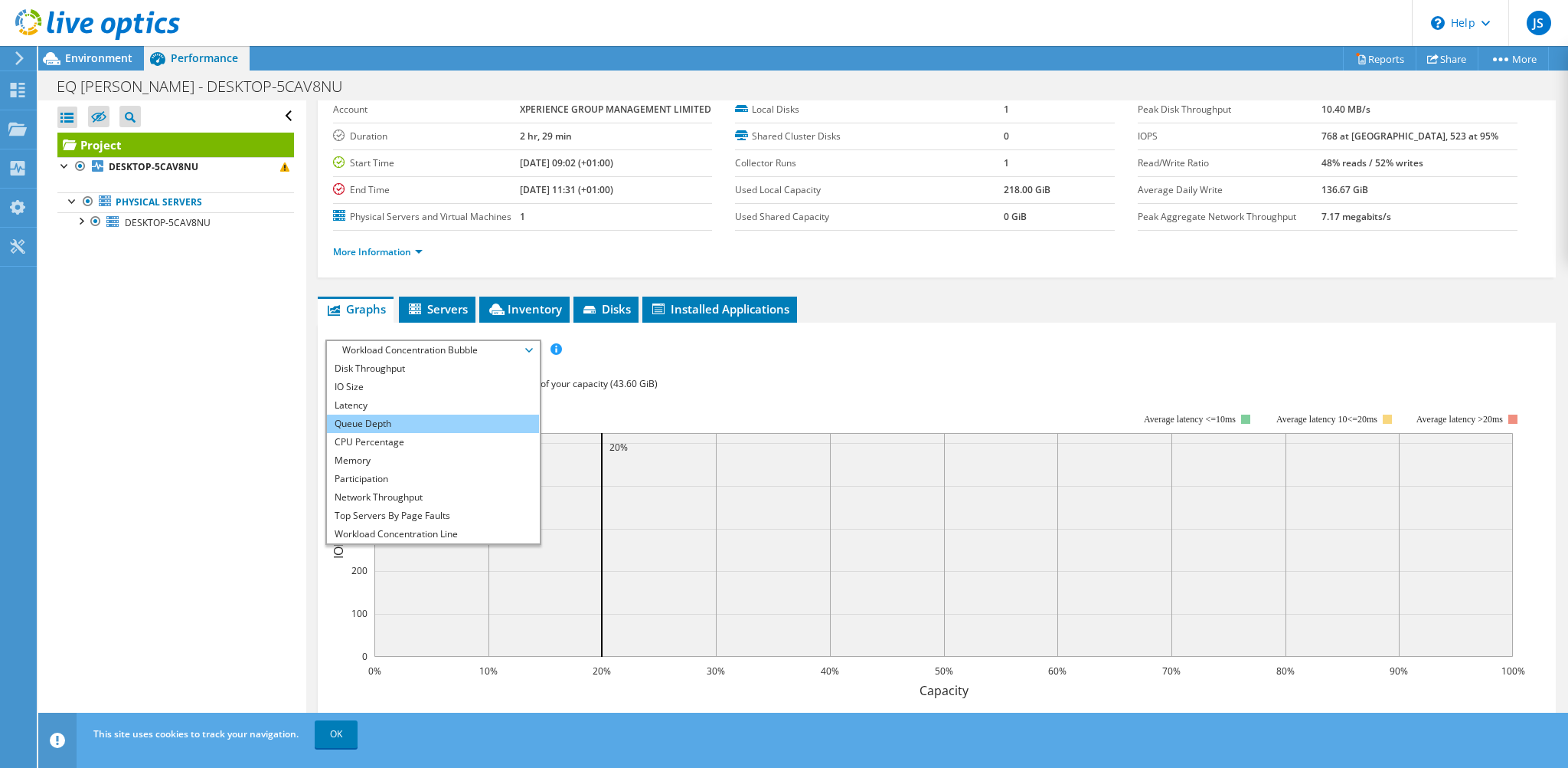
scroll to position [0, 0]
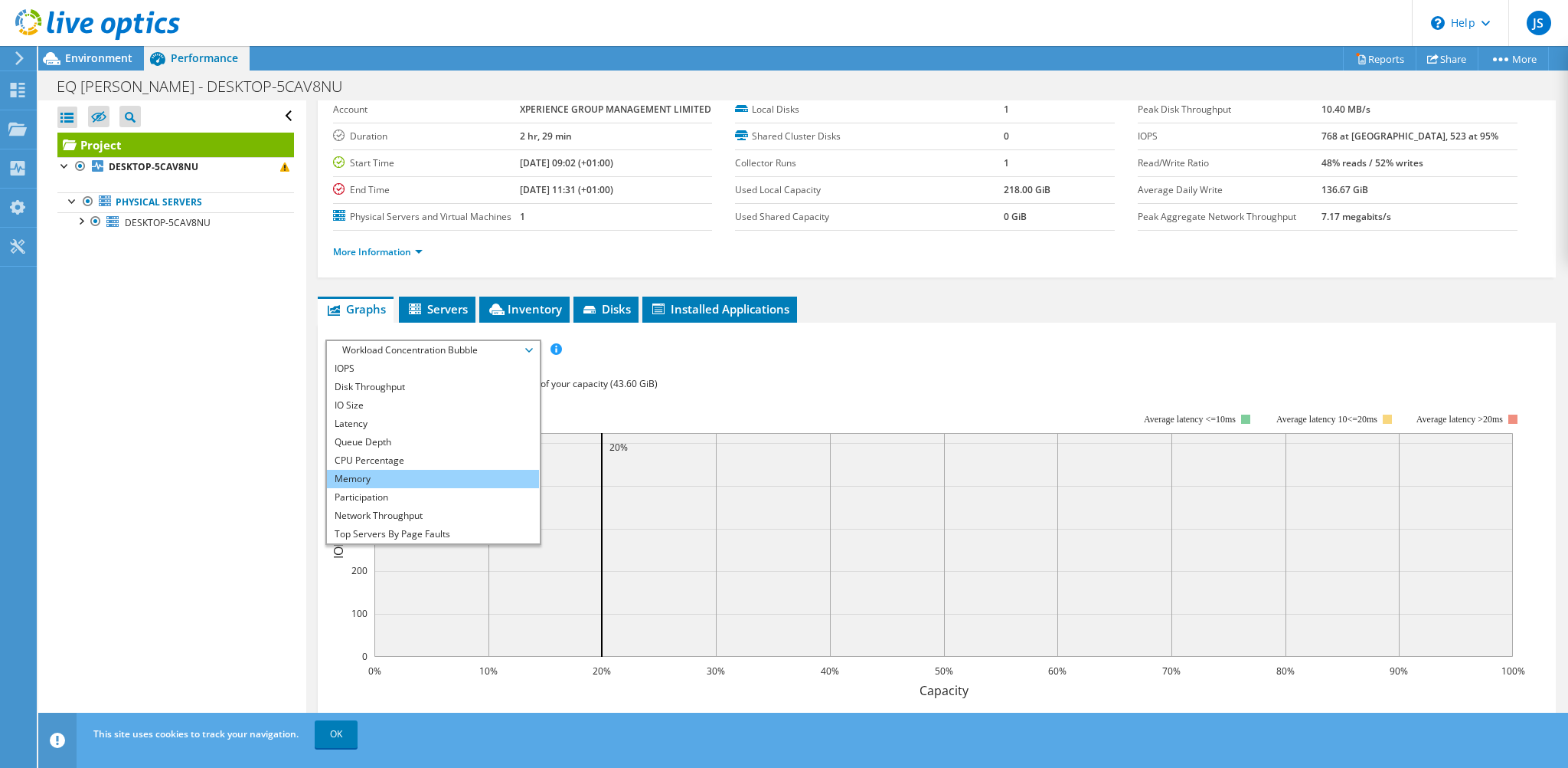
click at [380, 472] on li "Memory" at bounding box center [433, 479] width 212 height 19
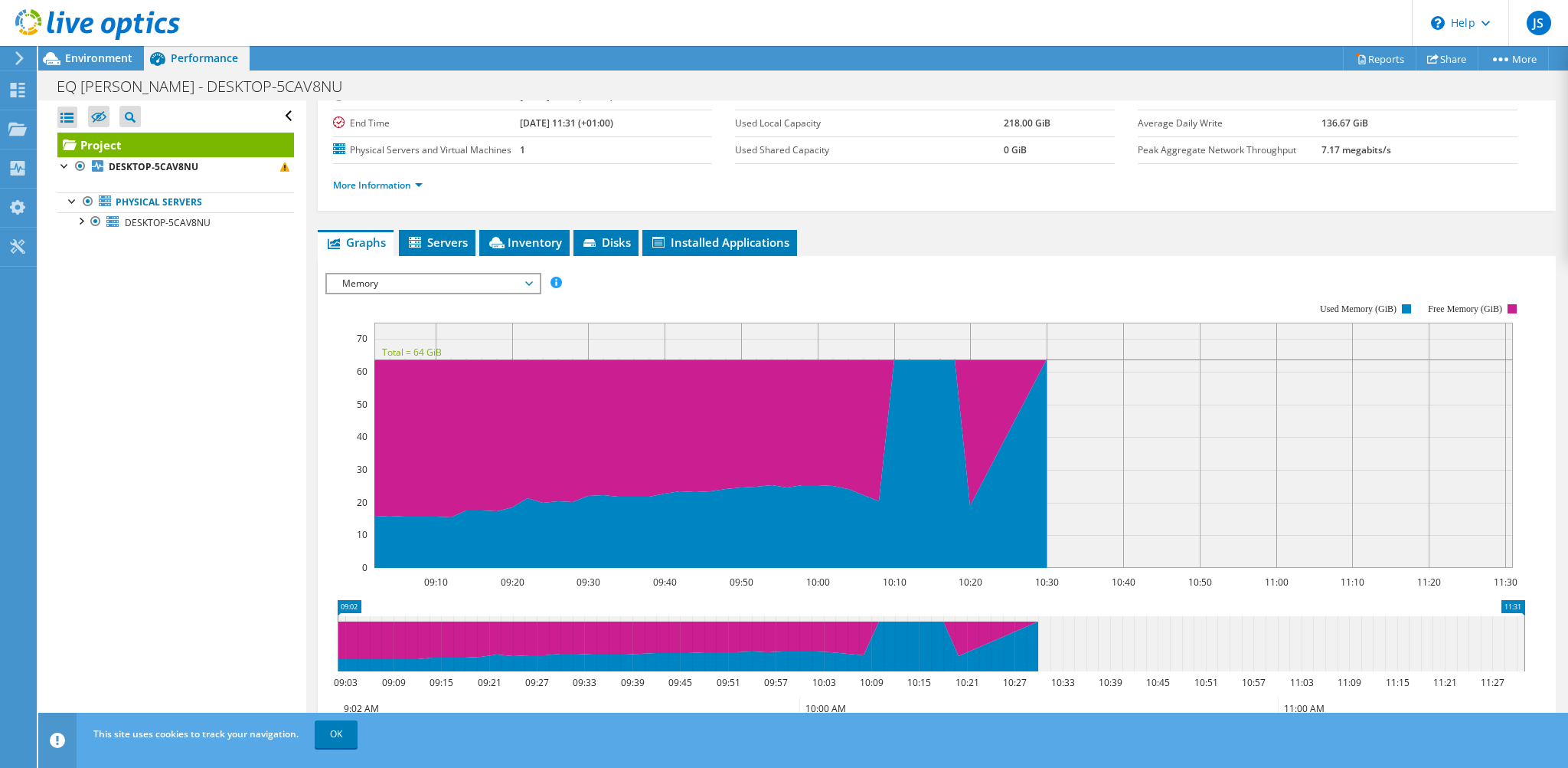
scroll to position [166, 0]
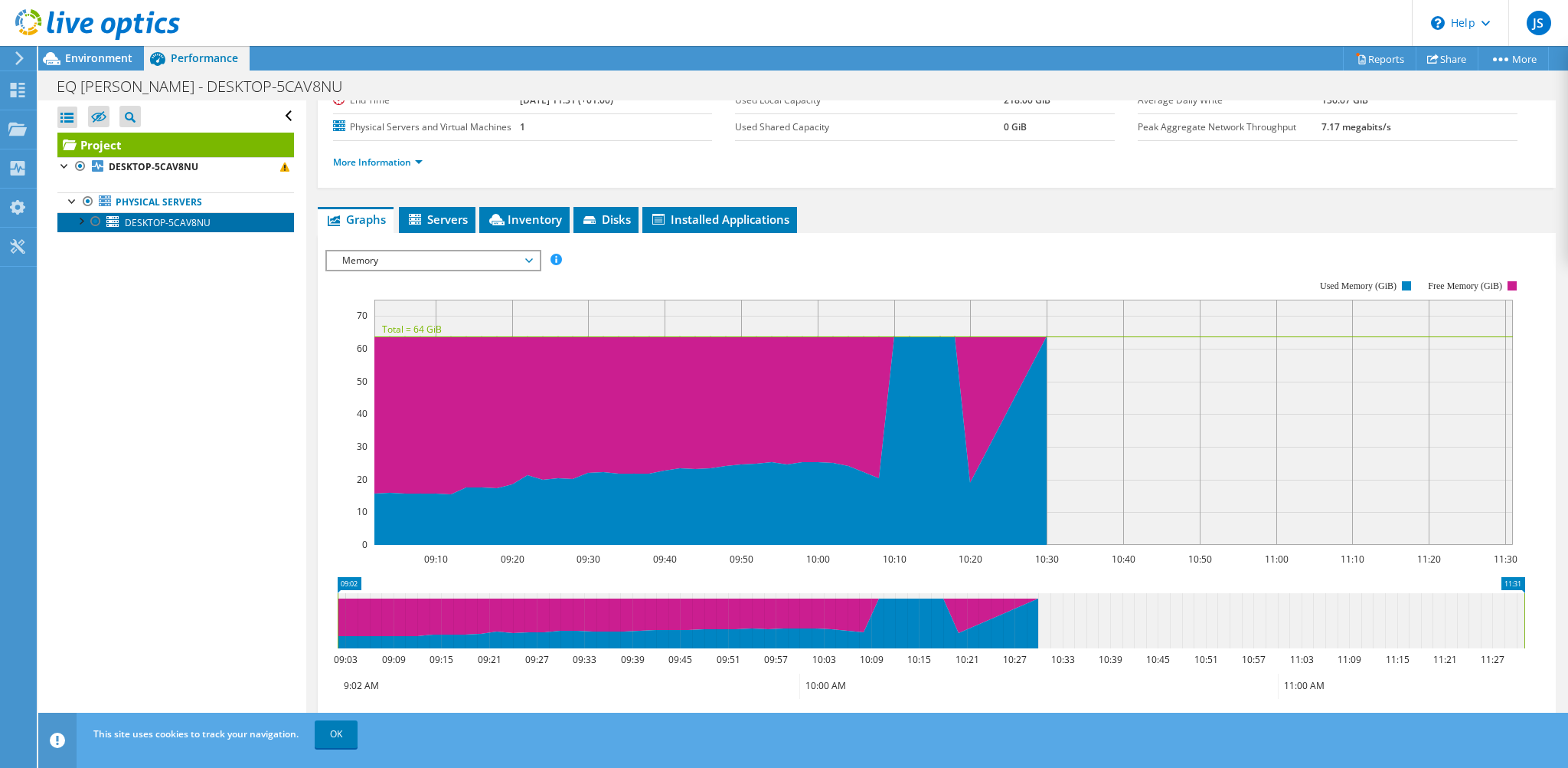
click at [138, 219] on span "DESKTOP-5CAV8NU" at bounding box center [167, 222] width 86 height 13
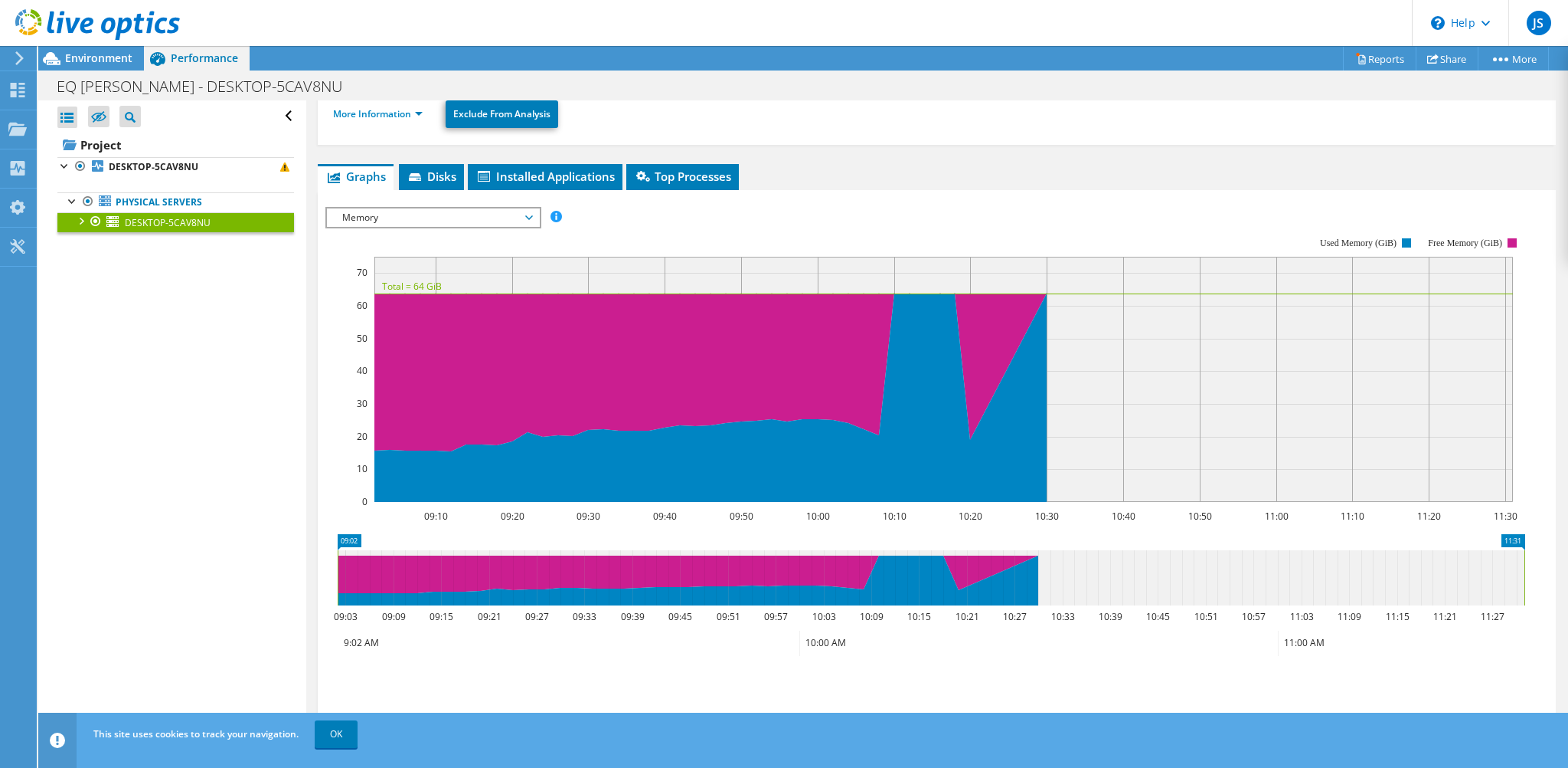
click at [79, 221] on div at bounding box center [80, 219] width 15 height 15
click at [662, 174] on span "Top Processes" at bounding box center [683, 175] width 97 height 15
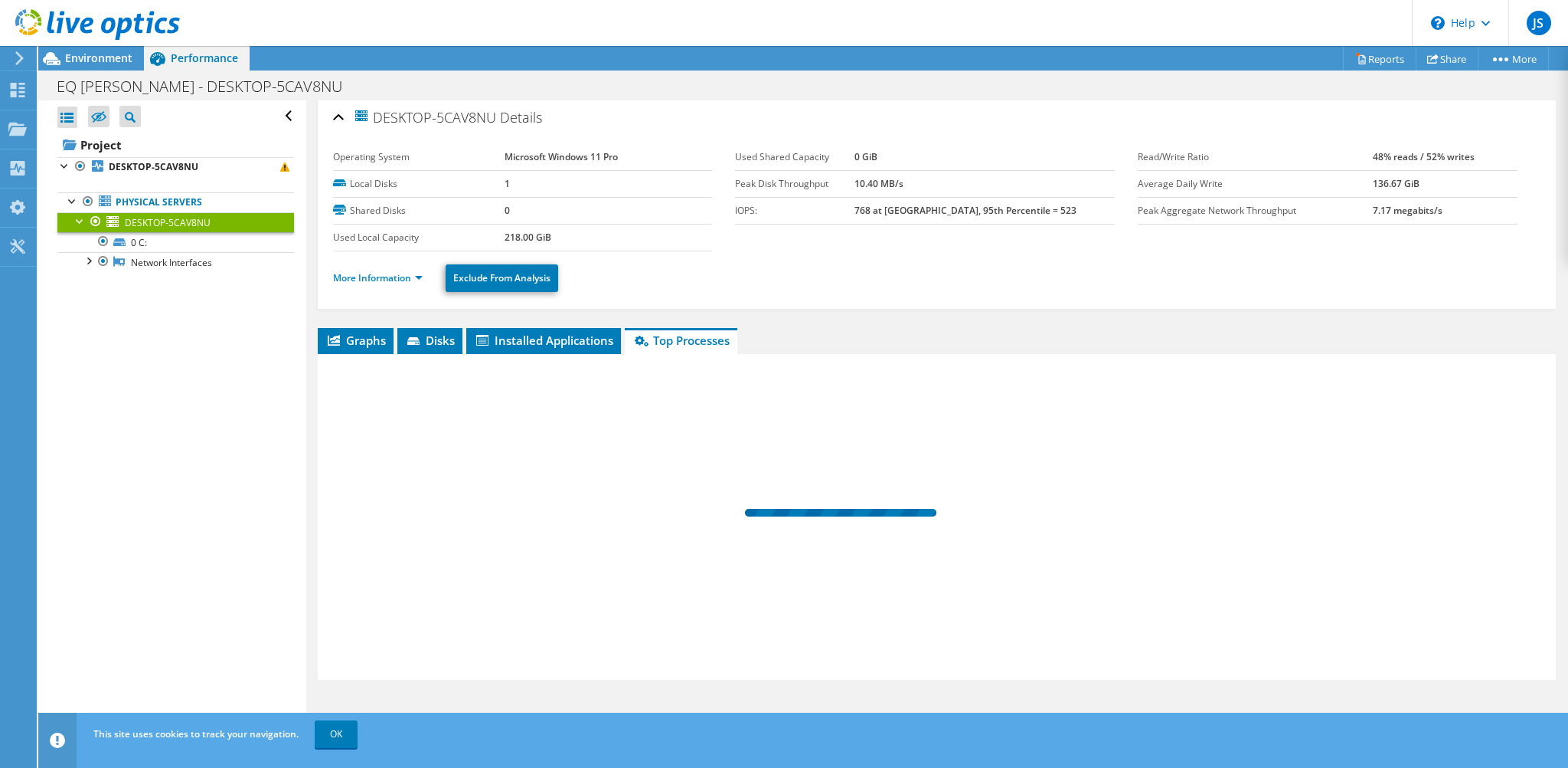
scroll to position [0, 0]
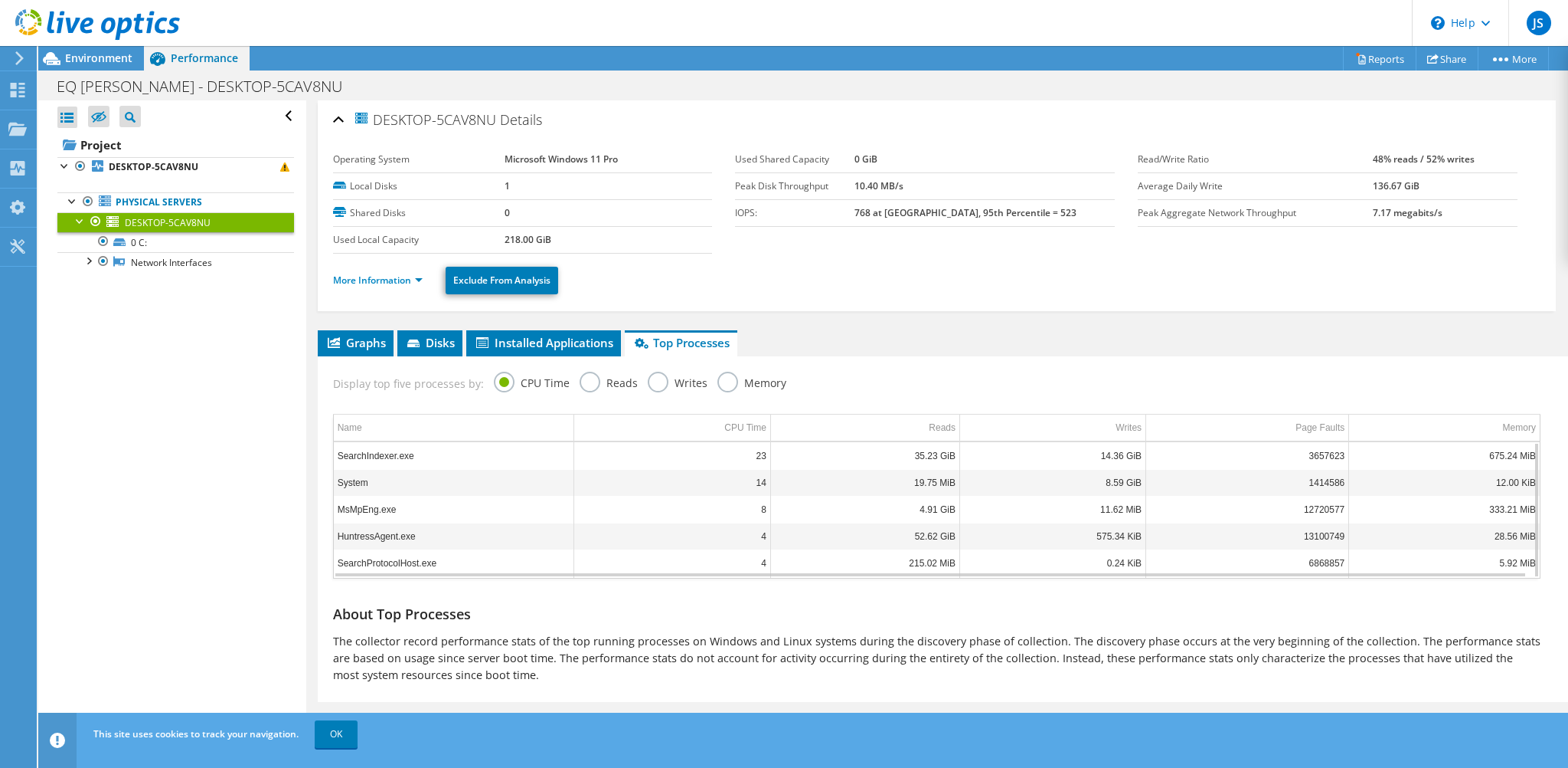
click at [1460, 504] on td "333.21 MiB" at bounding box center [1444, 509] width 191 height 27
click at [707, 378] on div "Display top five processes by: CPU Time Reads Writes Memory" at bounding box center [937, 381] width 1223 height 49
click at [722, 377] on label "Memory" at bounding box center [752, 380] width 69 height 19
click at [0, 0] on input "Memory" at bounding box center [0, 0] width 0 height 0
click at [1486, 435] on td "Memory" at bounding box center [1445, 428] width 189 height 27
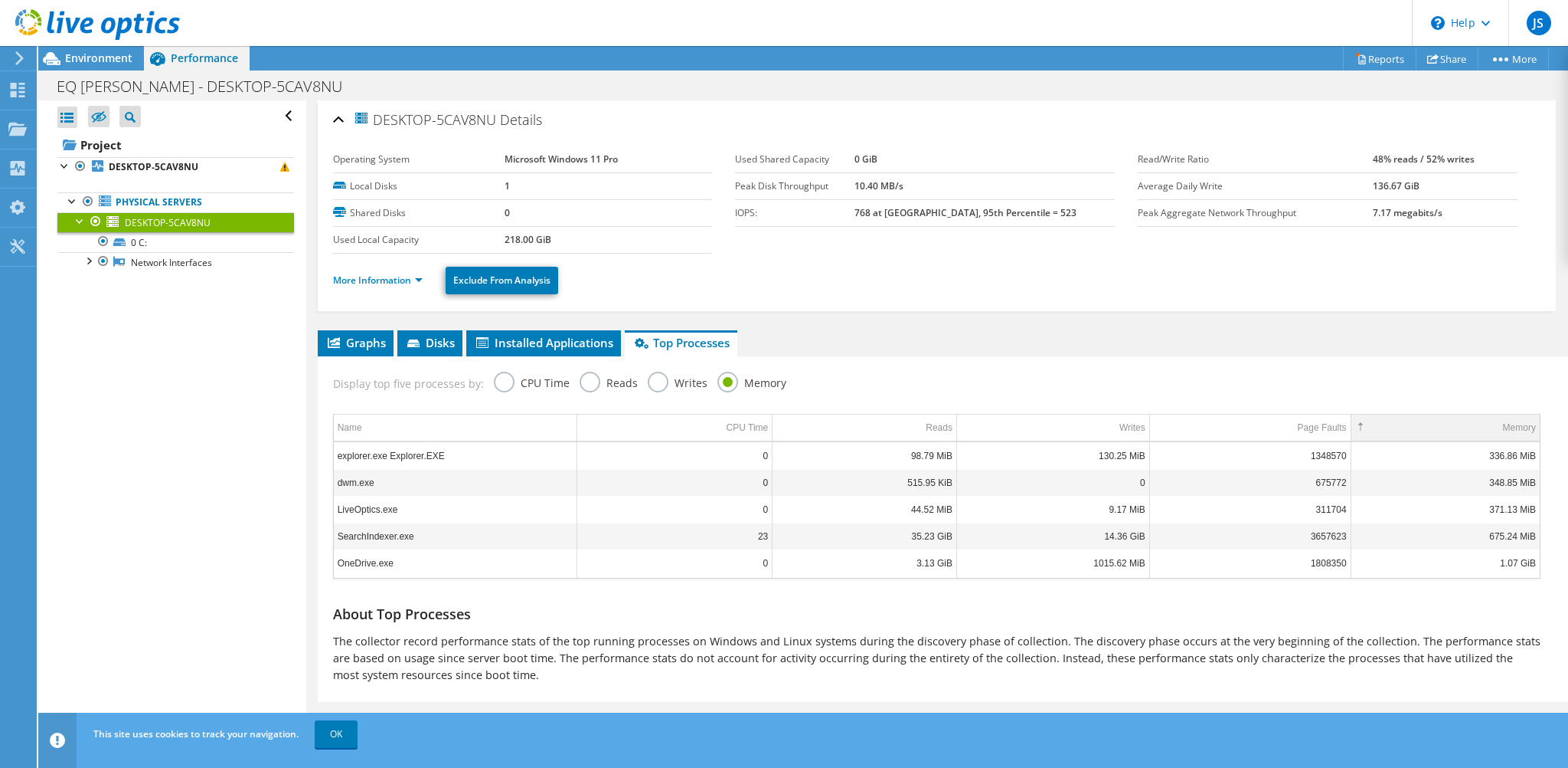
click at [1492, 425] on td "Memory" at bounding box center [1445, 428] width 189 height 27
click at [407, 280] on link "More Information" at bounding box center [378, 279] width 90 height 13
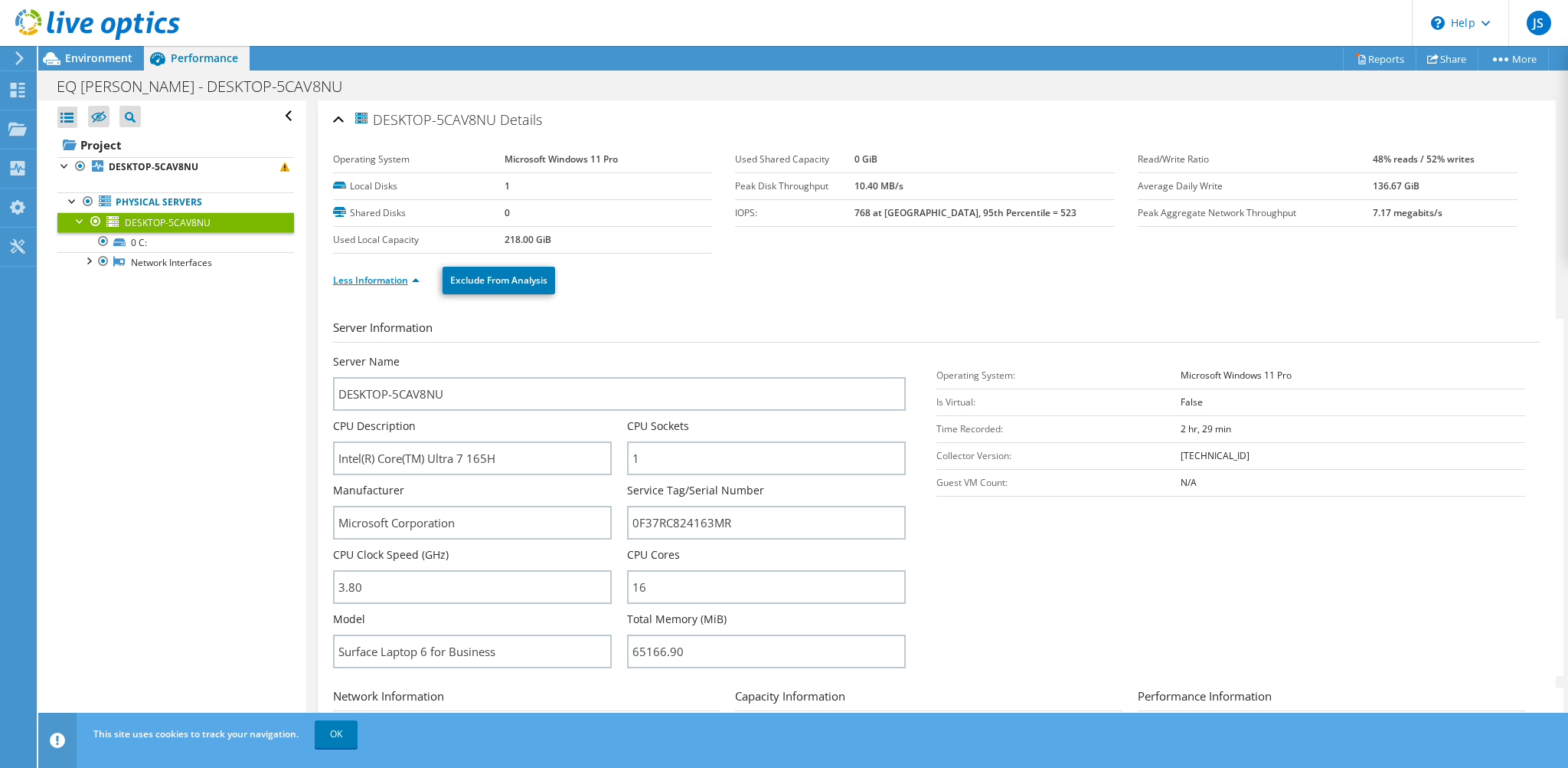
click at [412, 279] on link "Less Information" at bounding box center [376, 279] width 86 height 13
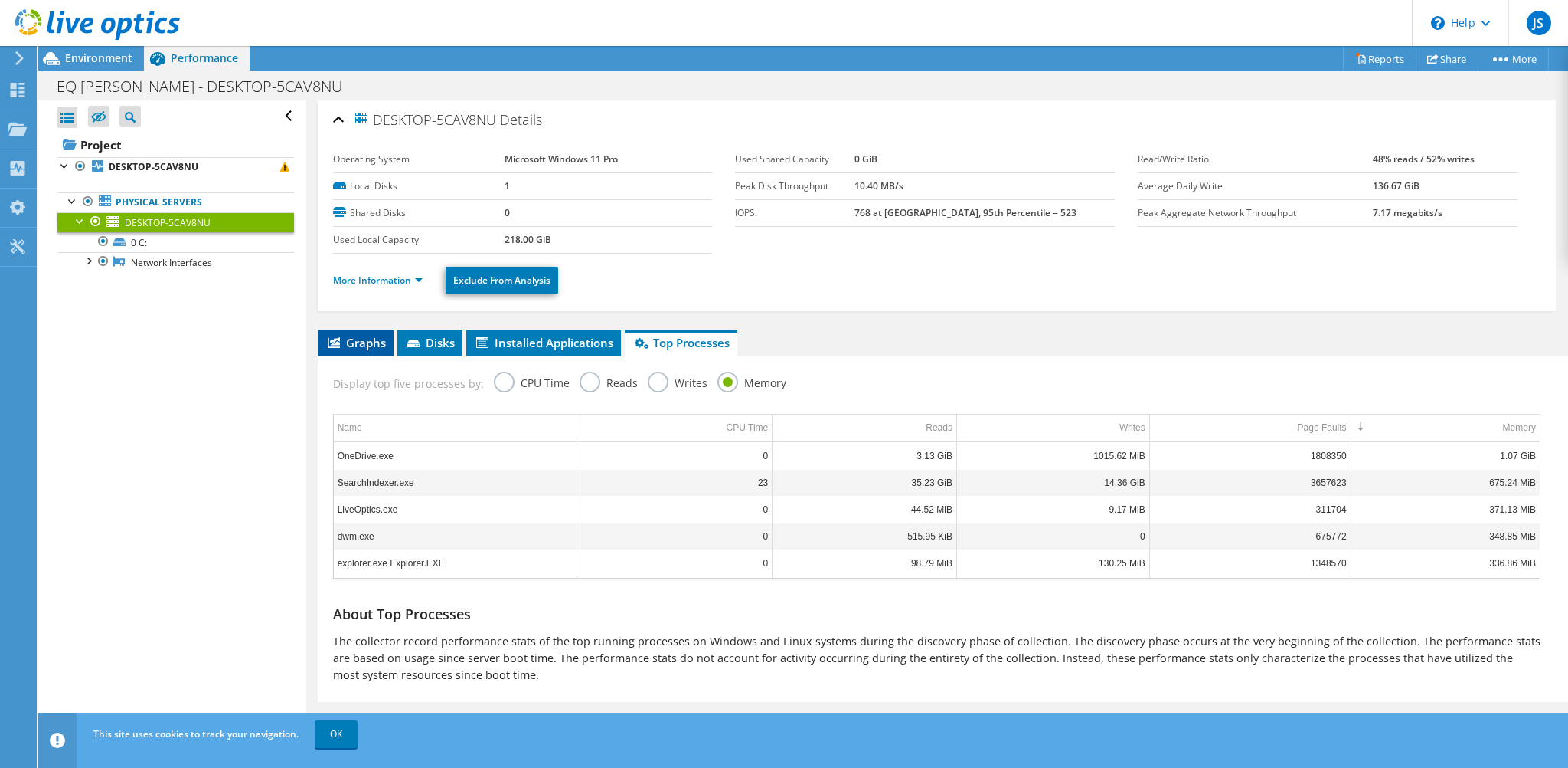
click at [343, 344] on span "Graphs" at bounding box center [355, 341] width 60 height 15
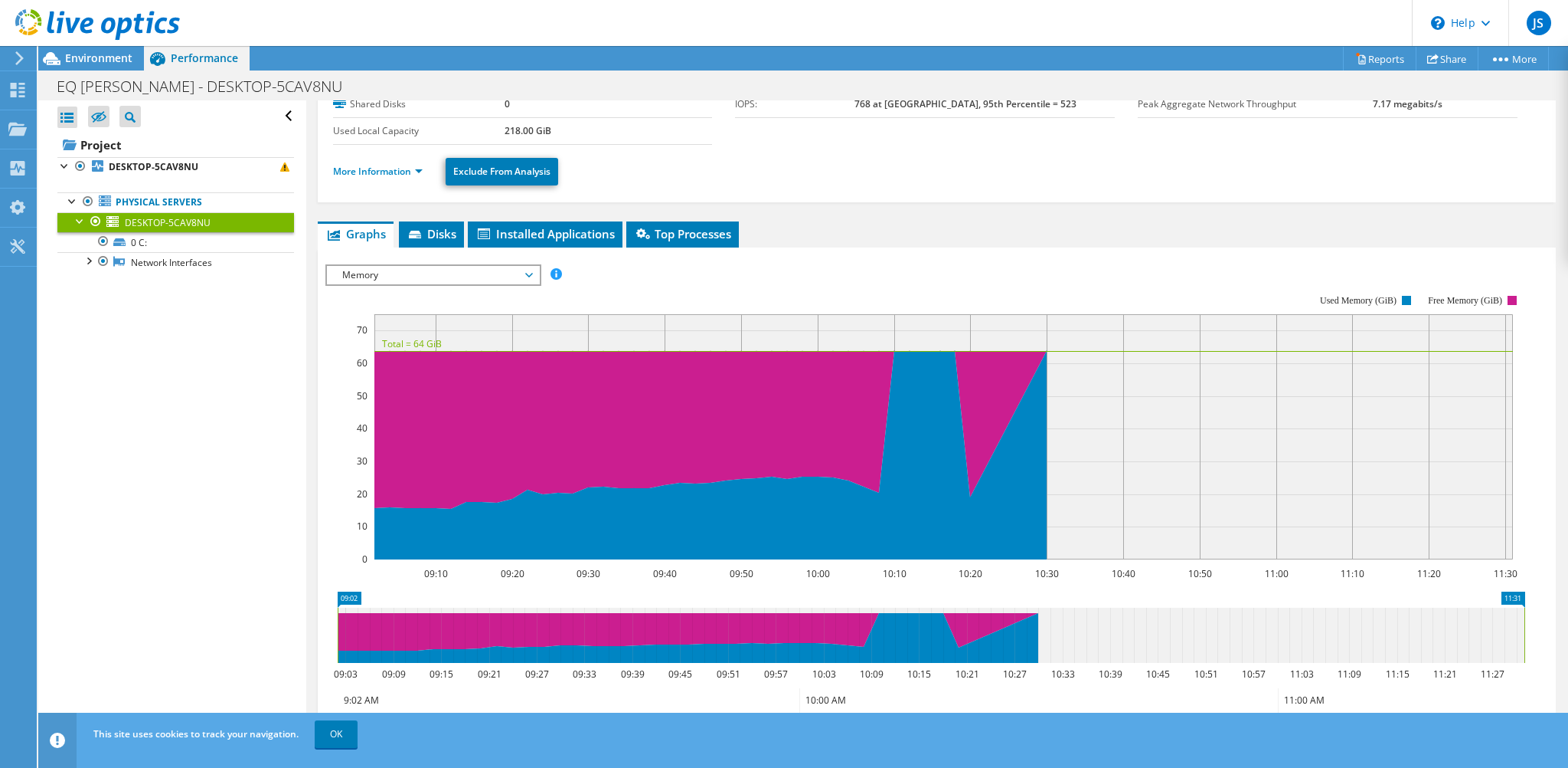
scroll to position [153, 0]
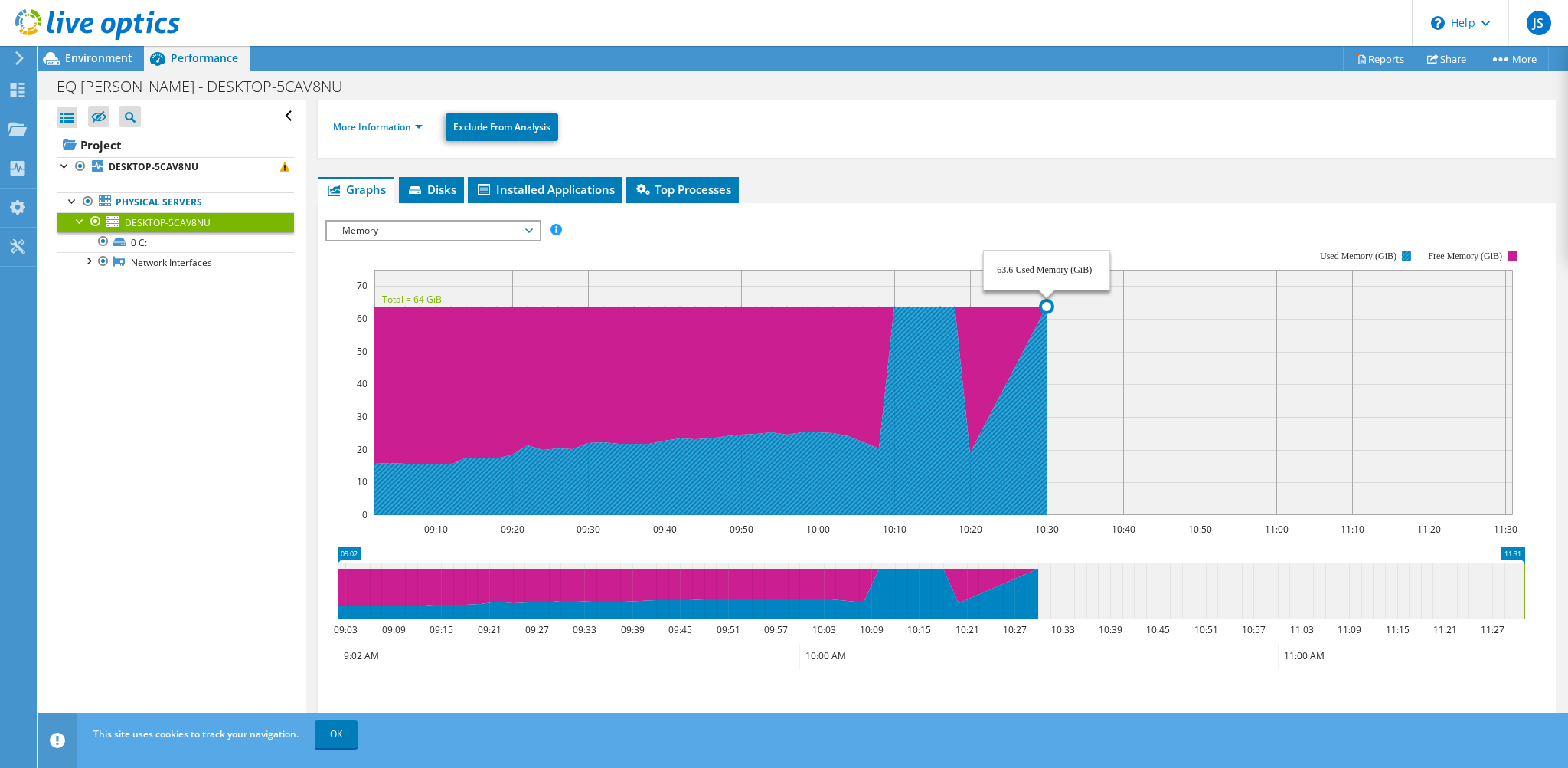
click at [1024, 396] on icon at bounding box center [711, 411] width 673 height 209
click at [1047, 300] on circle at bounding box center [1047, 306] width 12 height 12
click at [1047, 302] on circle at bounding box center [1047, 306] width 12 height 12
drag, startPoint x: 1046, startPoint y: 301, endPoint x: 1029, endPoint y: 390, distance: 90.6
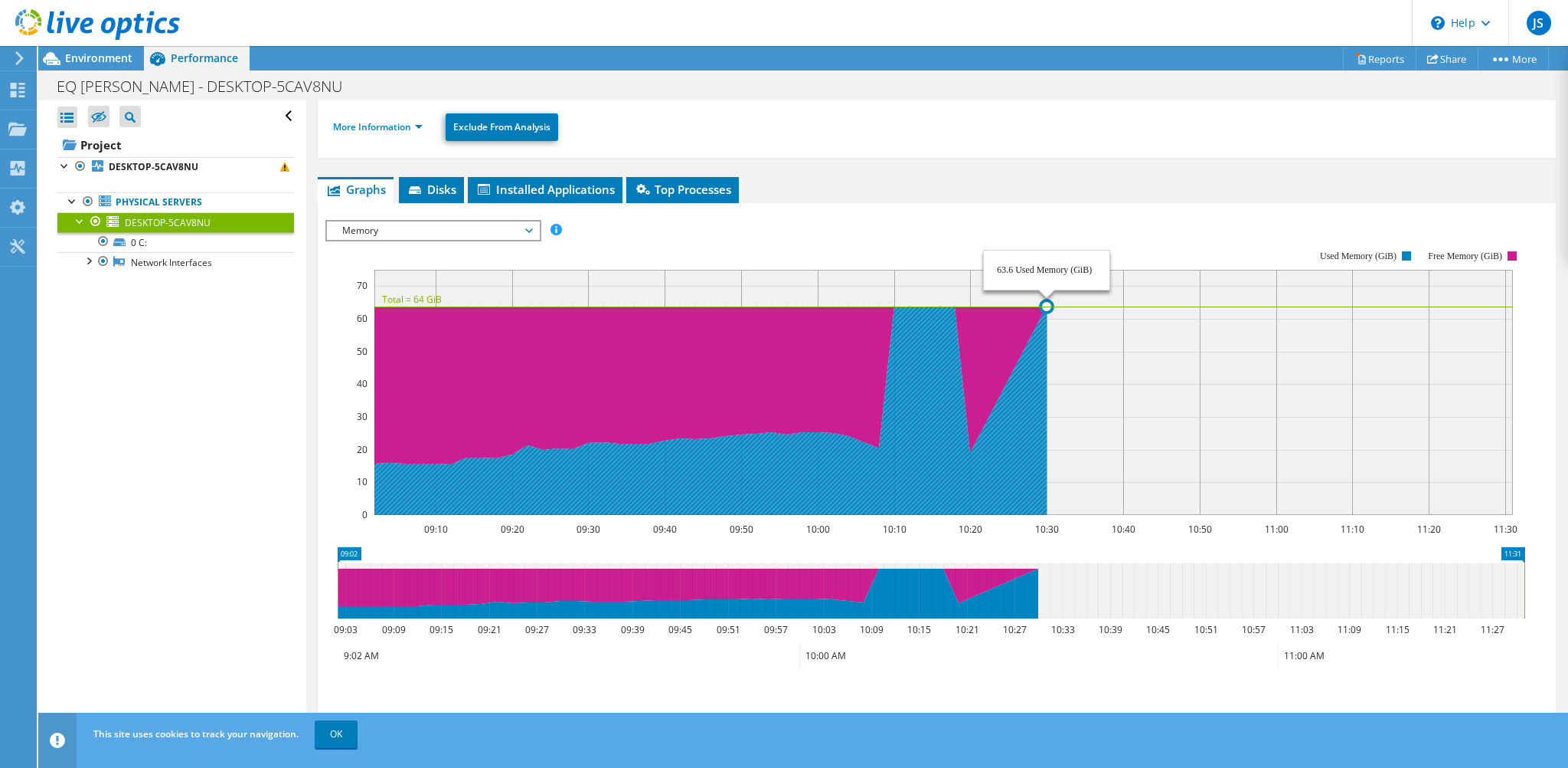
click at [1029, 390] on icon at bounding box center [711, 411] width 673 height 209
click at [1049, 304] on circle at bounding box center [1047, 306] width 12 height 12
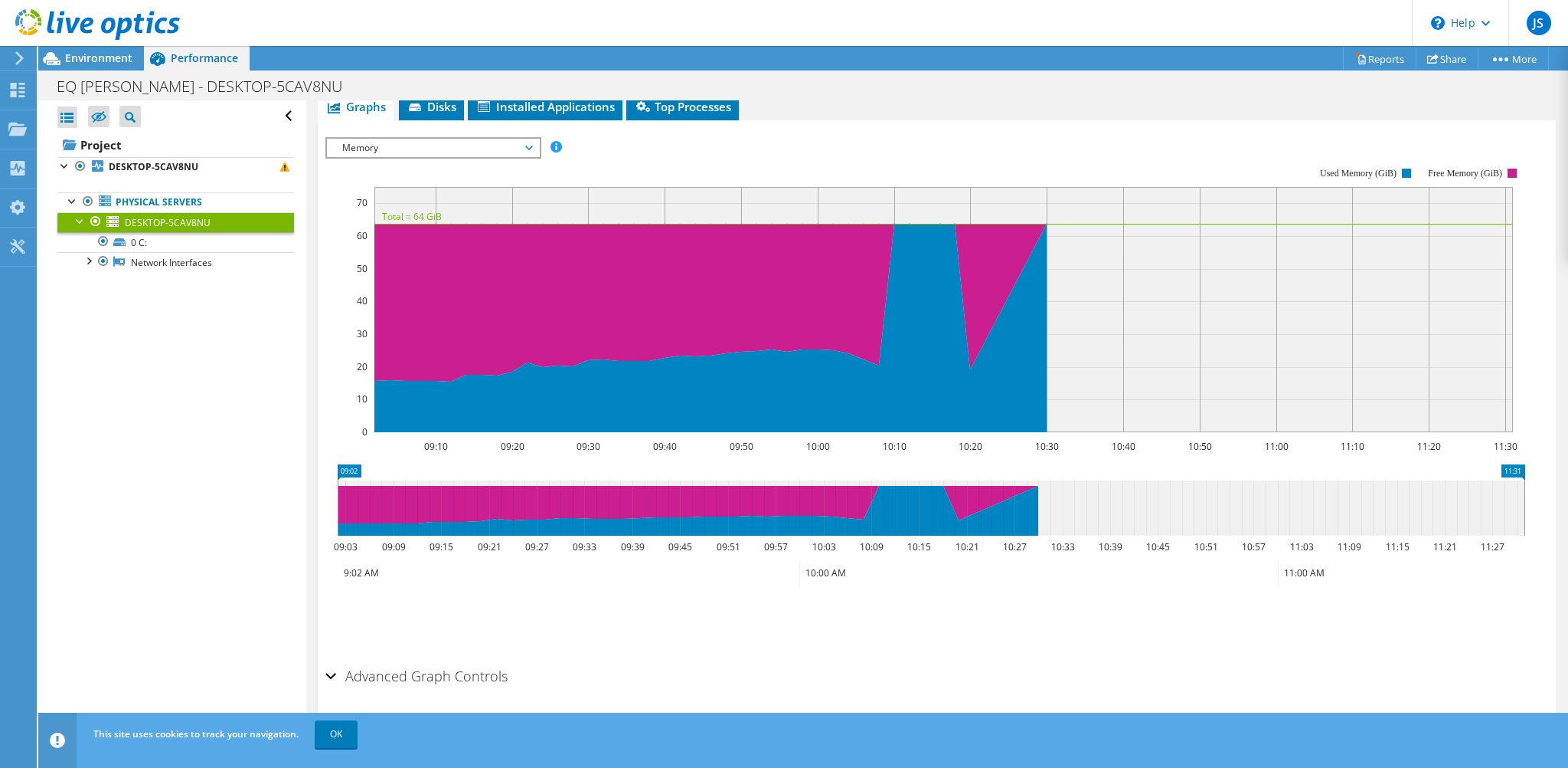
scroll to position [260, 0]
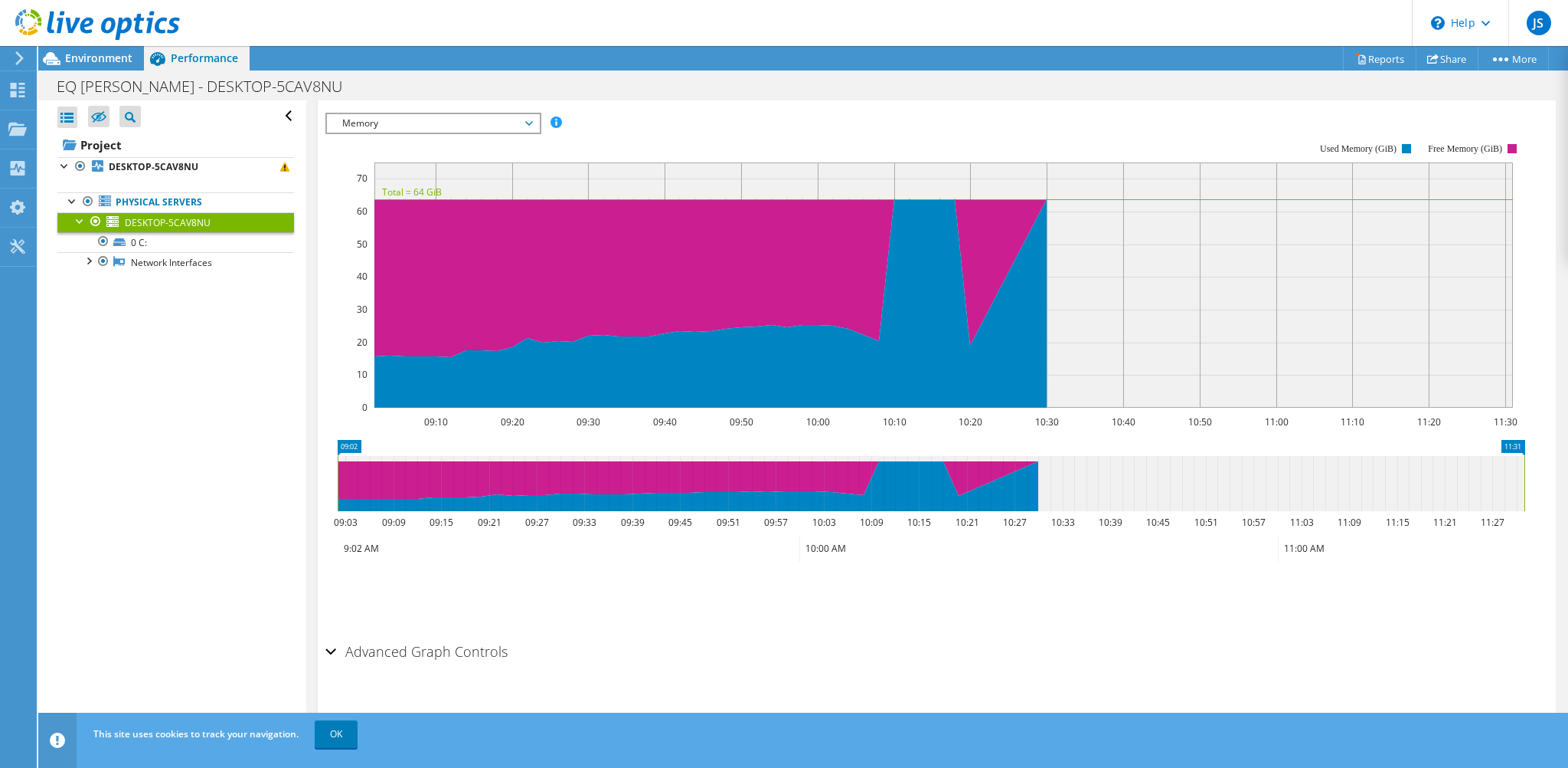
click at [325, 651] on div "Advanced Graph Controls" at bounding box center [937, 652] width 1223 height 33
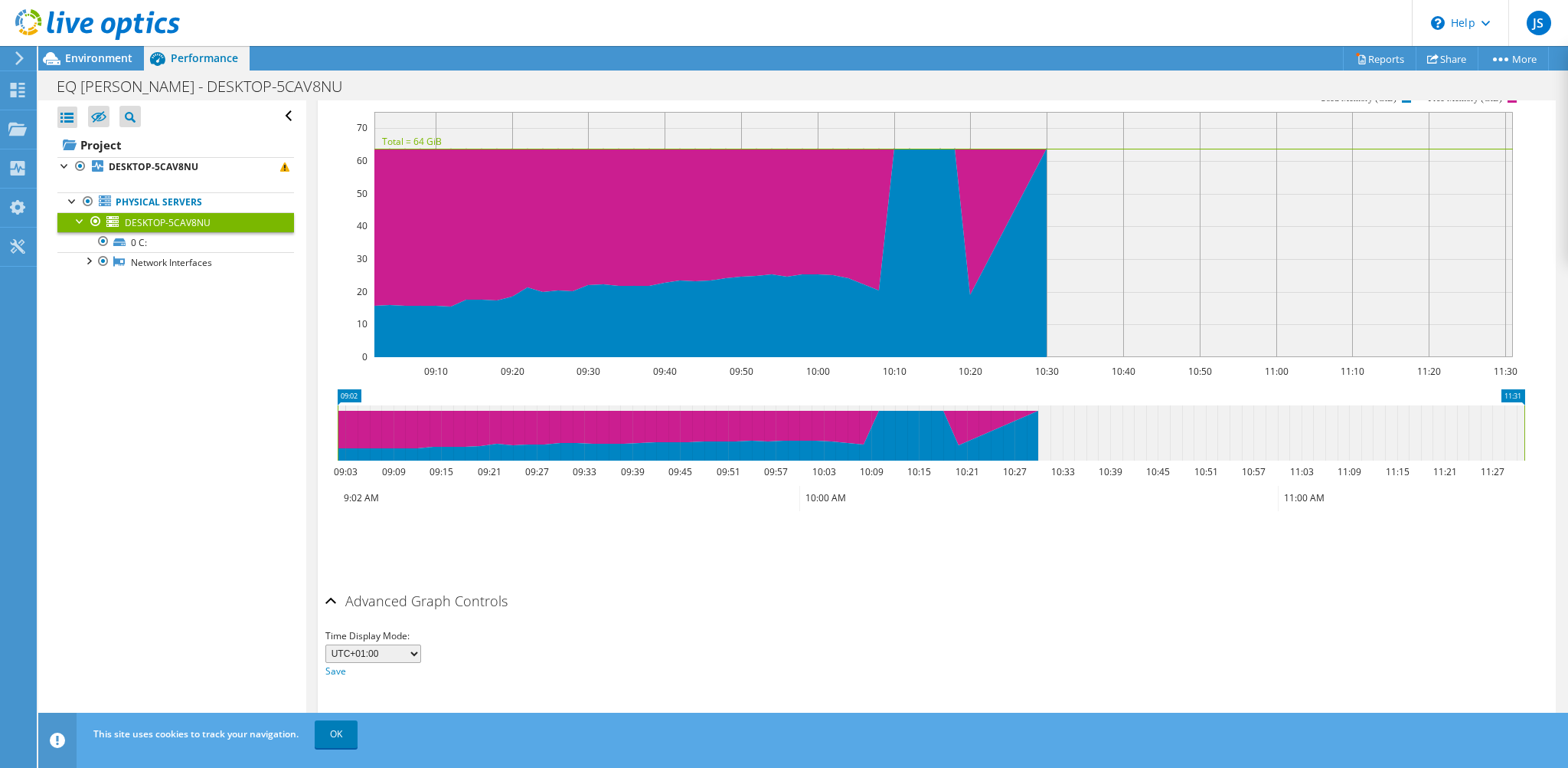
scroll to position [313, 0]
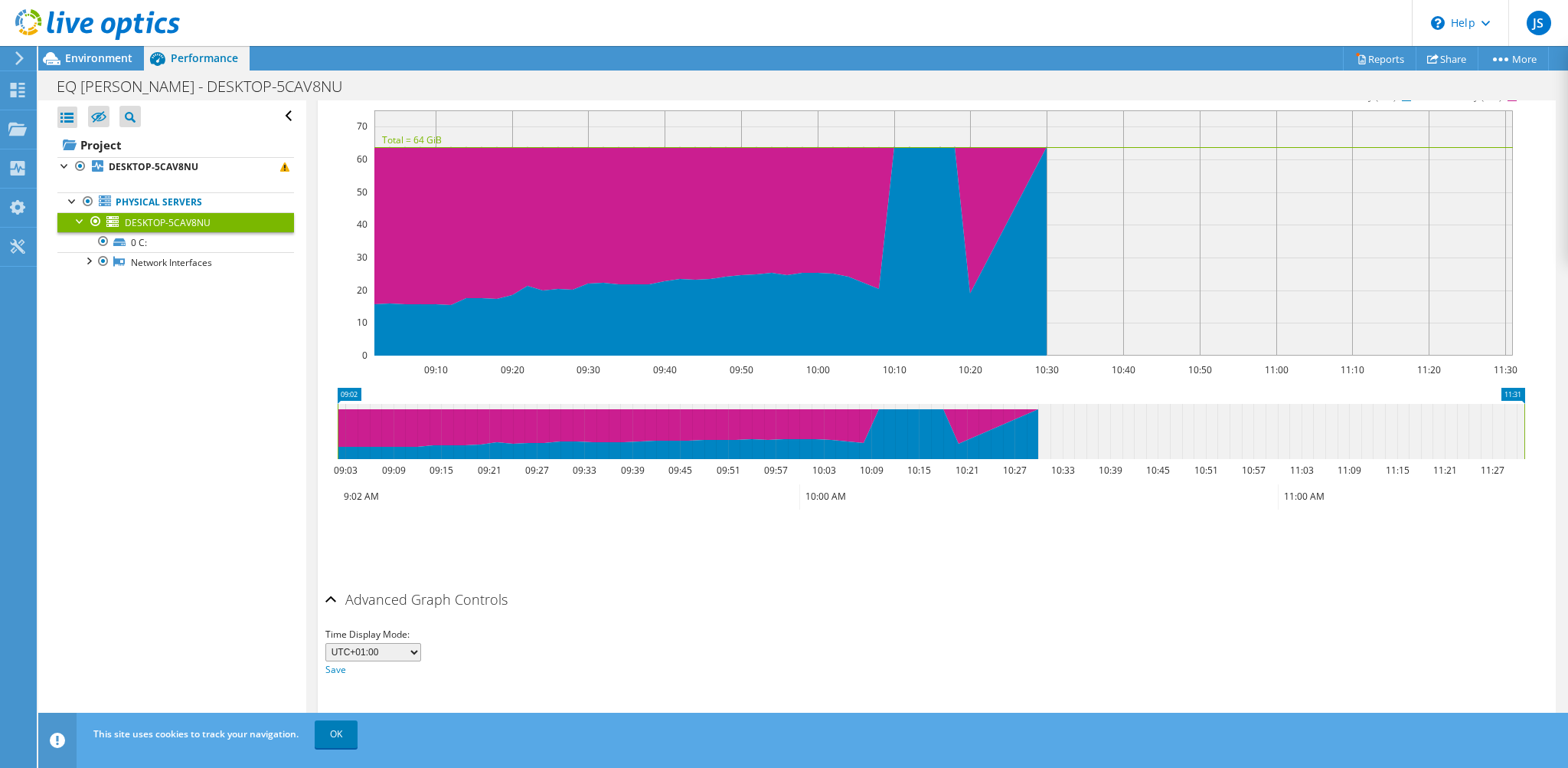
click at [388, 646] on select "UTC-12:00 UTC-11:00 UTC-10:00 UTC-09:30 UTC-09:00 UTC-08:00 UTC-07:00 UTC-06:00…" at bounding box center [373, 651] width 96 height 19
click at [611, 561] on div "Save Zoom" at bounding box center [937, 543] width 1223 height 66
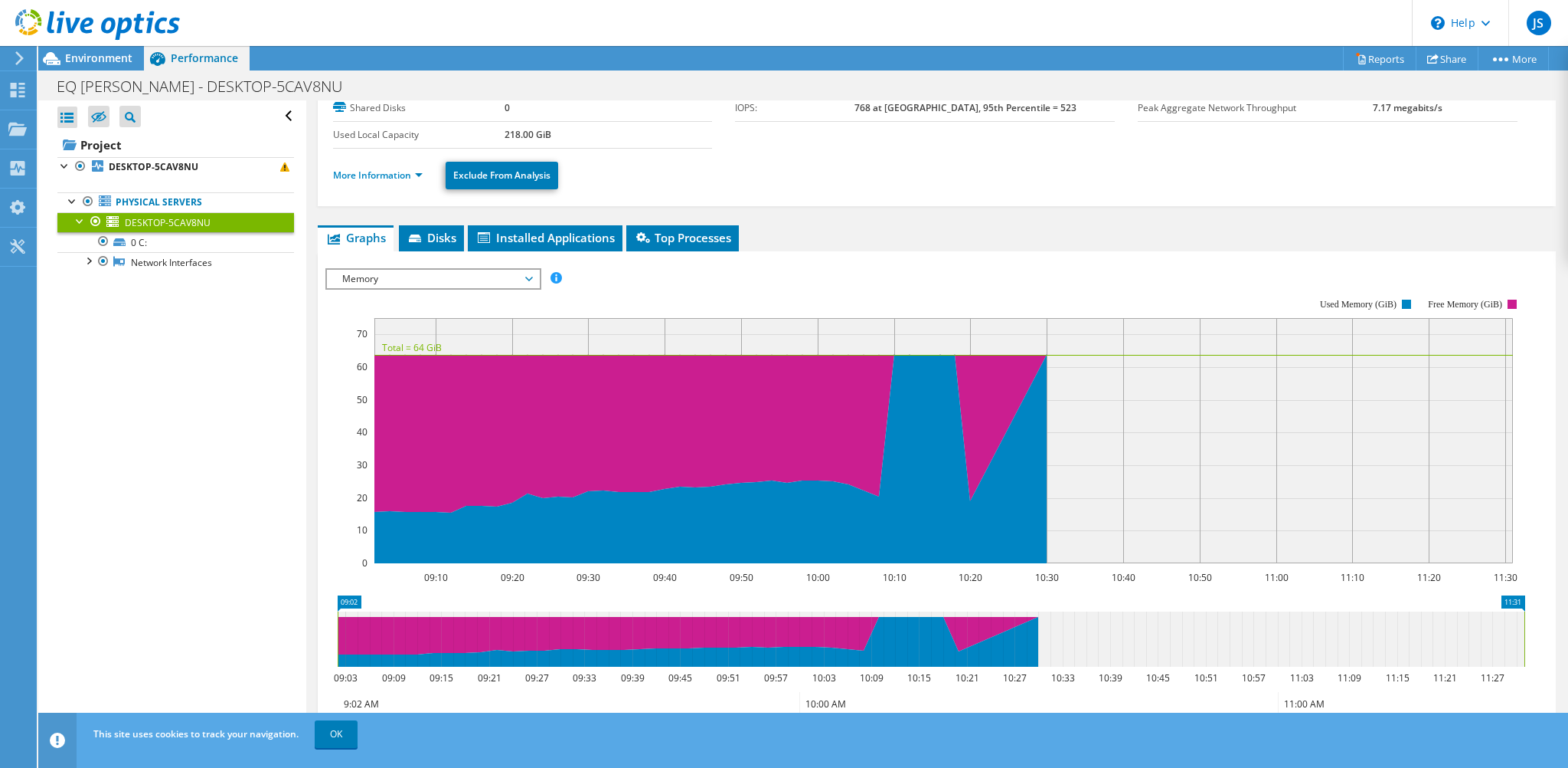
scroll to position [0, 0]
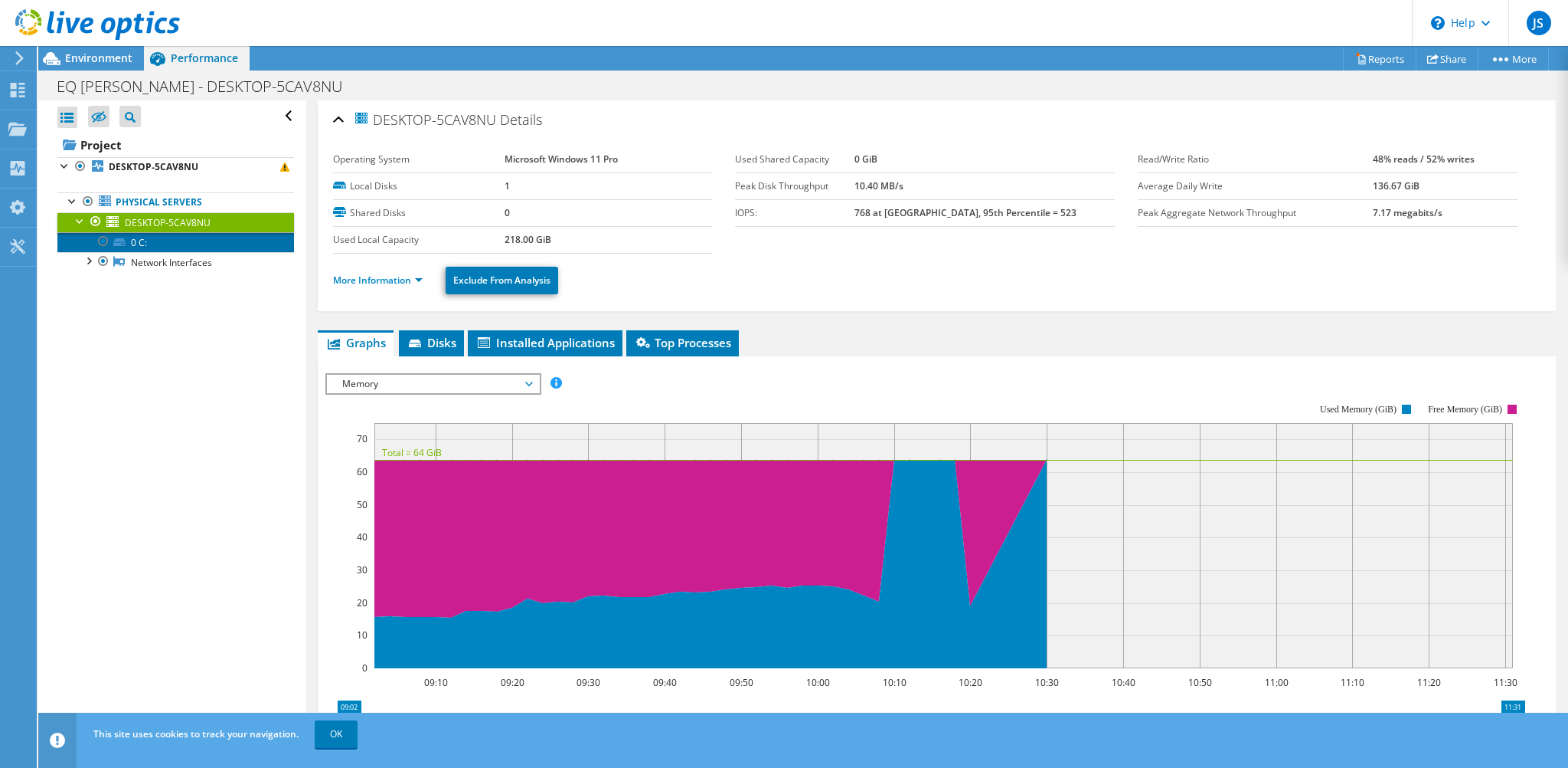
click at [117, 244] on icon at bounding box center [120, 242] width 12 height 8
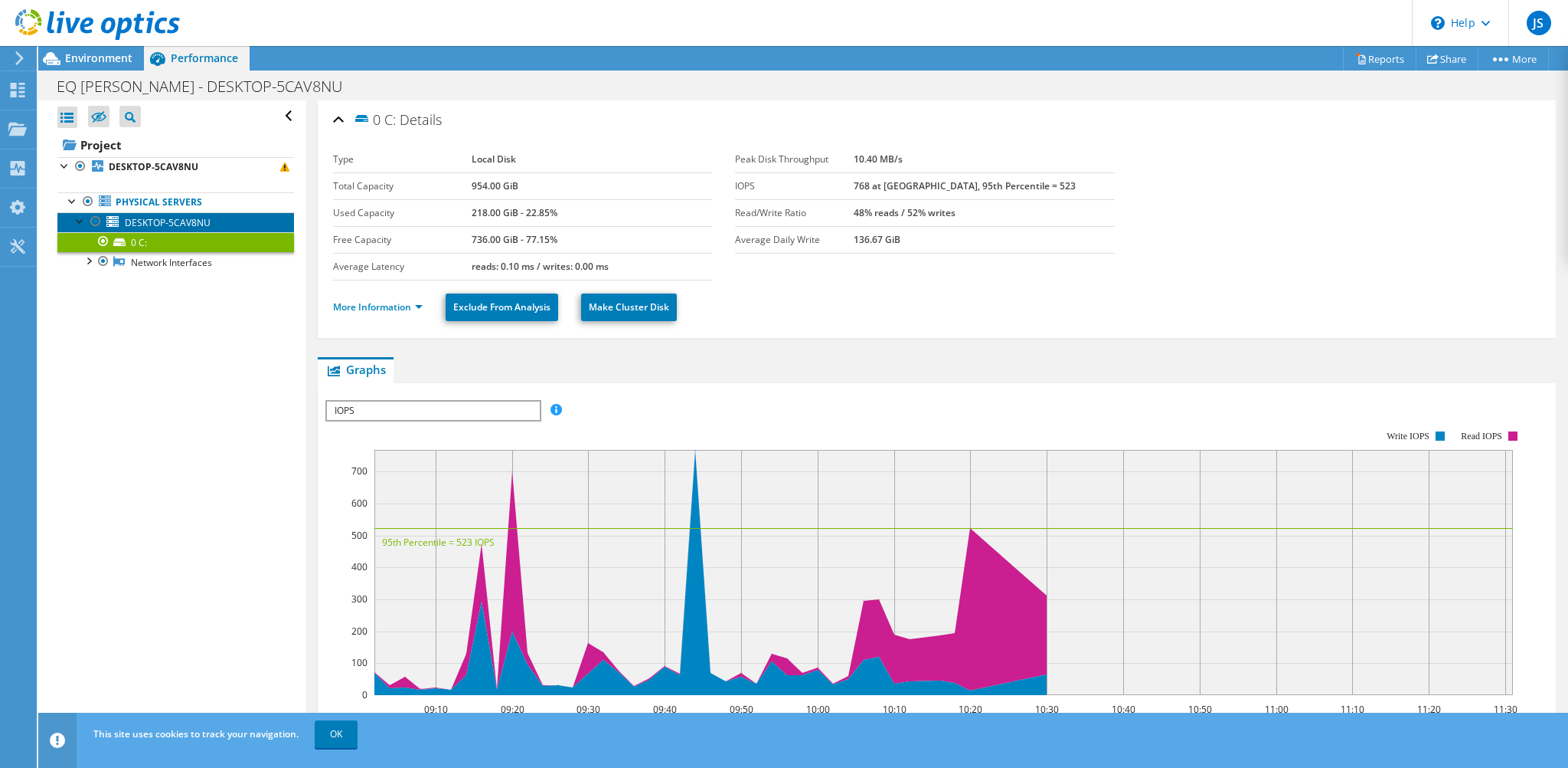
click at [184, 229] on link "DESKTOP-5CAV8NU" at bounding box center [175, 222] width 236 height 20
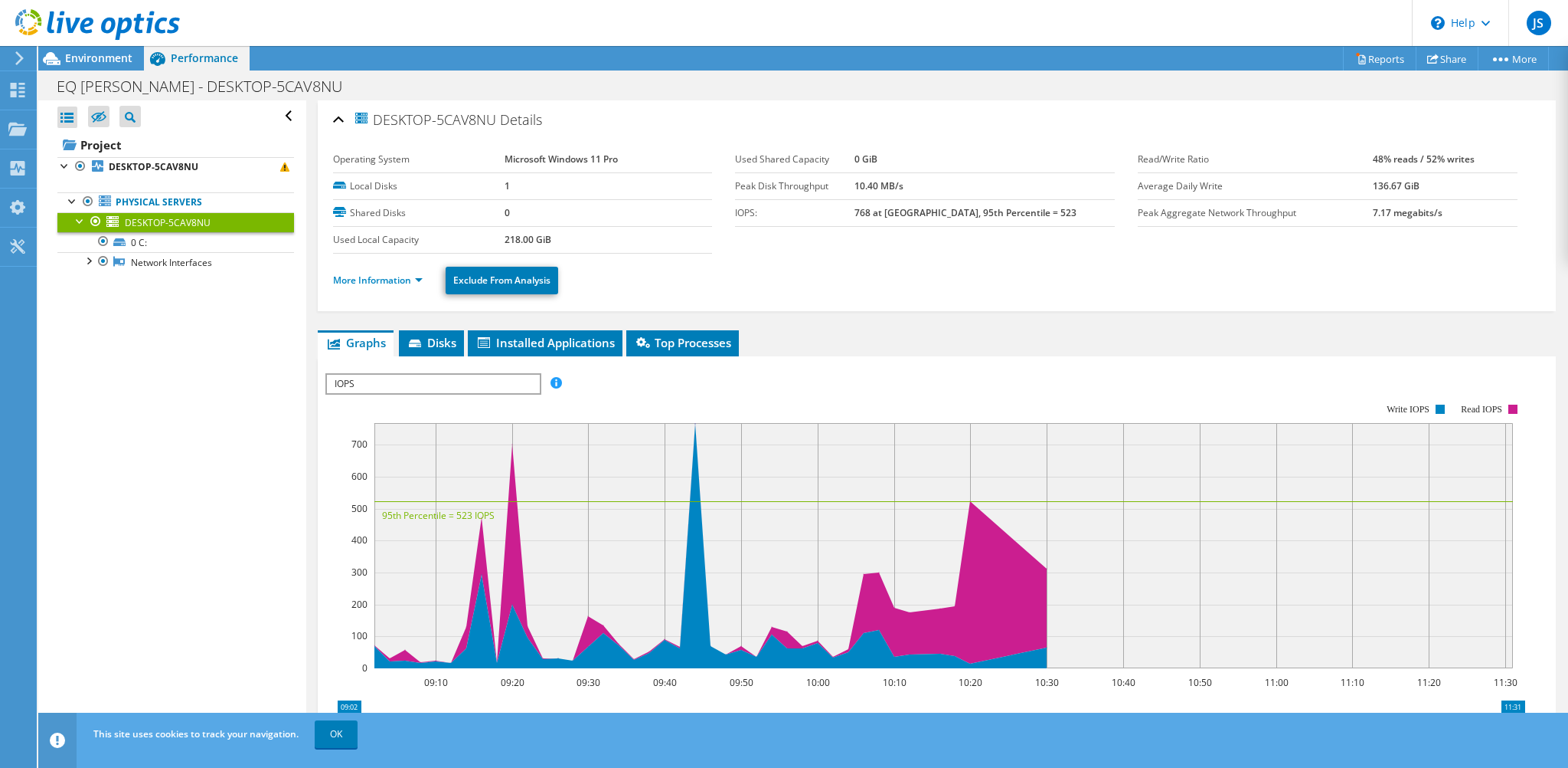
click at [469, 379] on span "IOPS" at bounding box center [433, 384] width 212 height 19
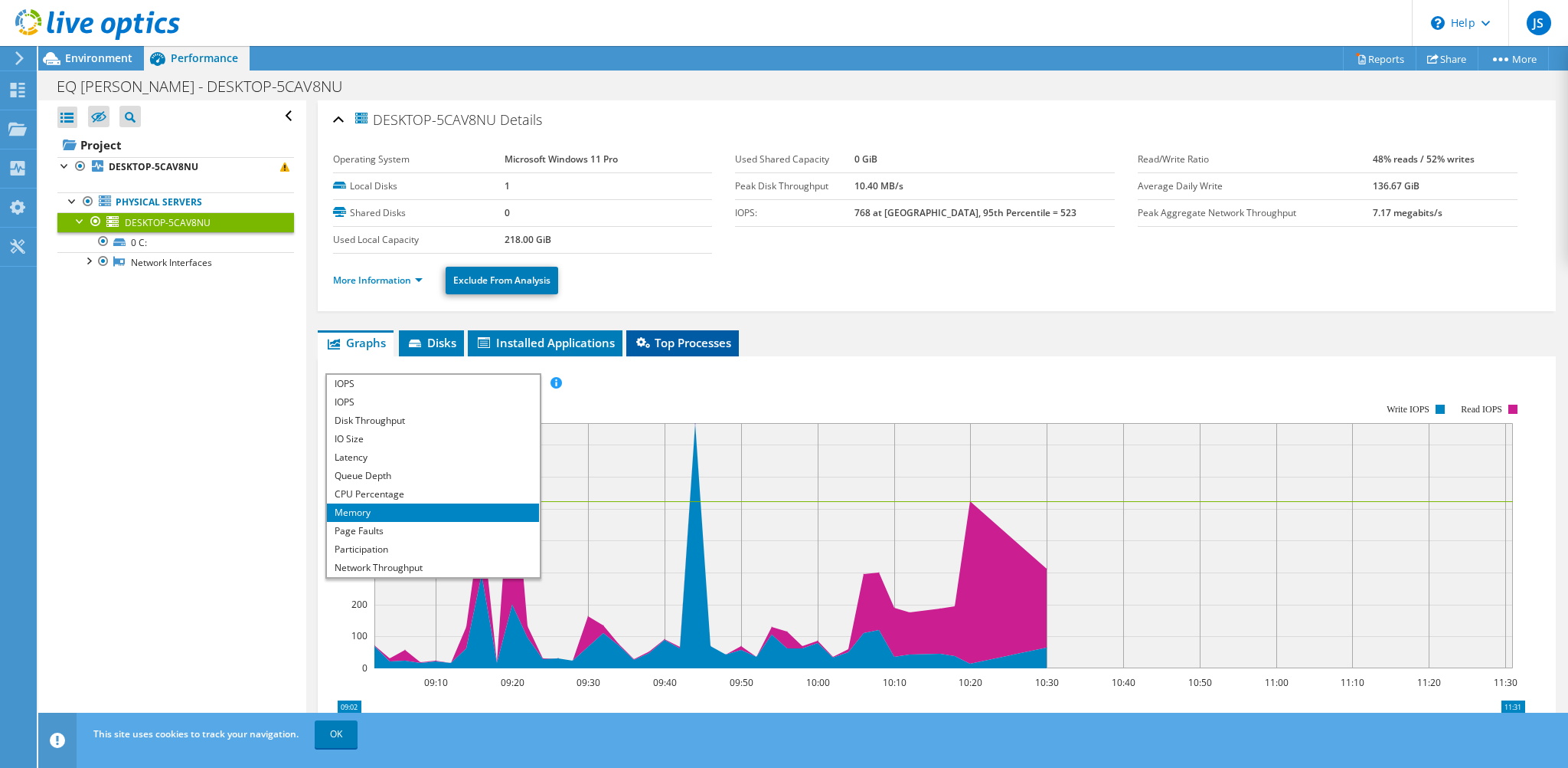
click at [658, 350] on li "Top Processes" at bounding box center [683, 343] width 113 height 26
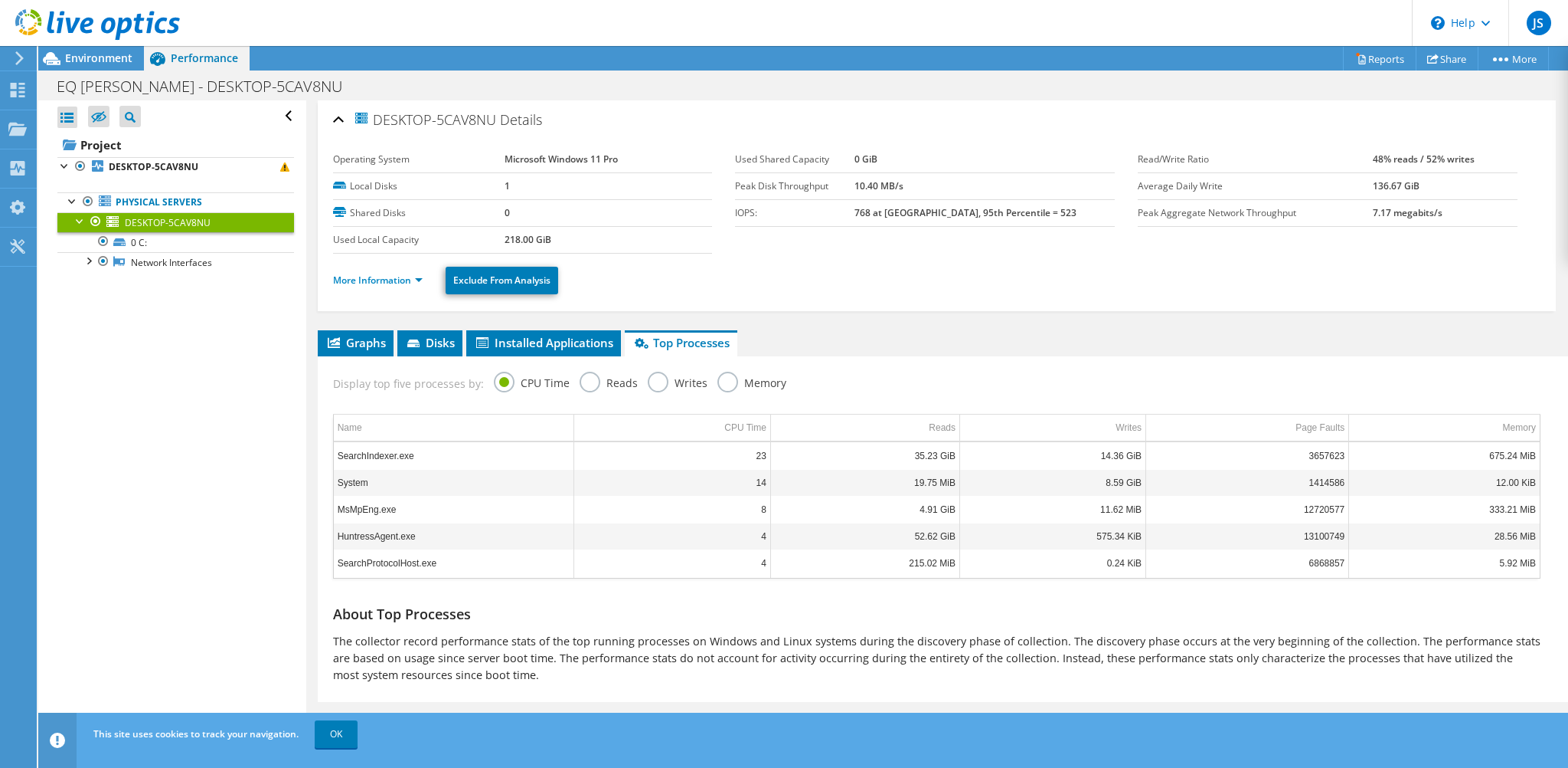
click at [729, 375] on label "Memory" at bounding box center [752, 380] width 69 height 19
click at [0, 0] on input "Memory" at bounding box center [0, 0] width 0 height 0
click at [1456, 435] on td "Memory" at bounding box center [1445, 428] width 189 height 27
click at [1490, 429] on td "Memory" at bounding box center [1445, 428] width 189 height 27
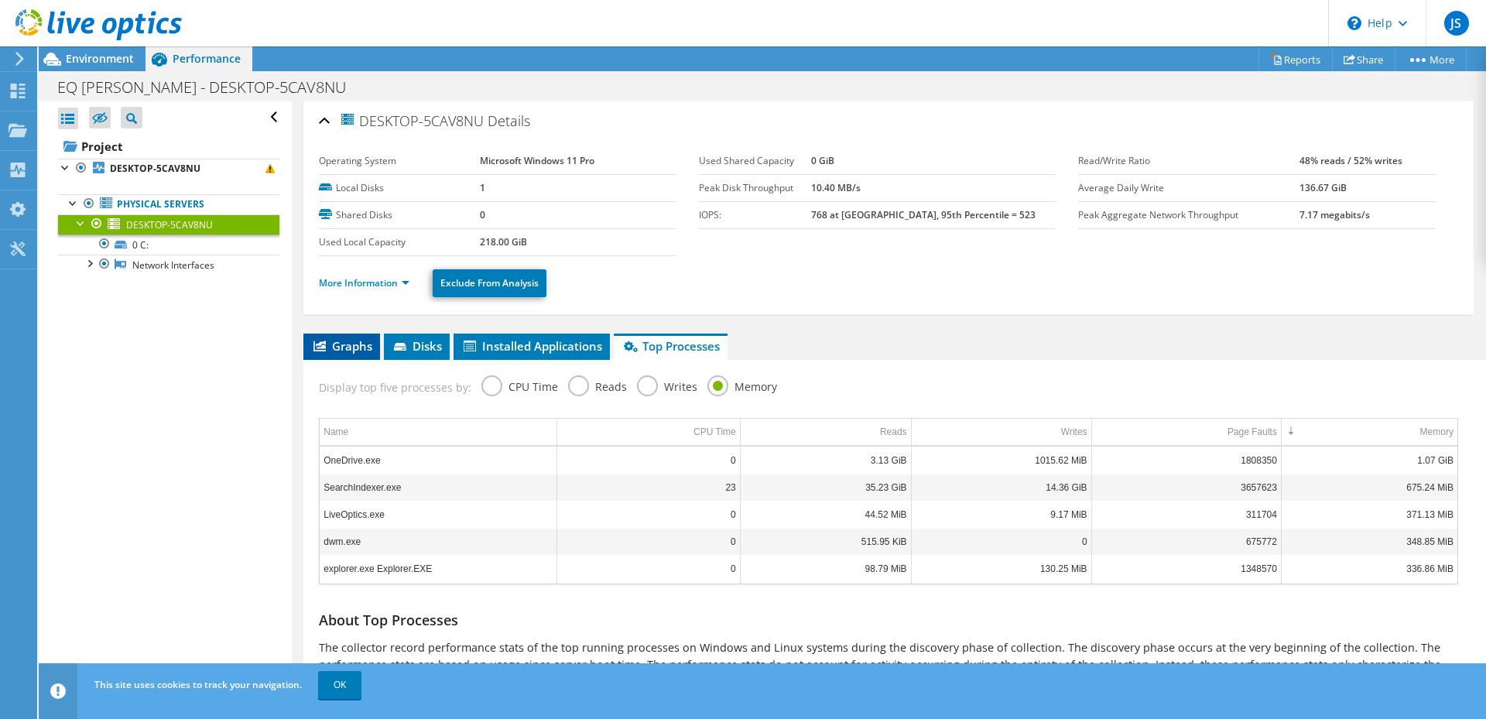
click at [342, 340] on span "Graphs" at bounding box center [341, 345] width 61 height 15
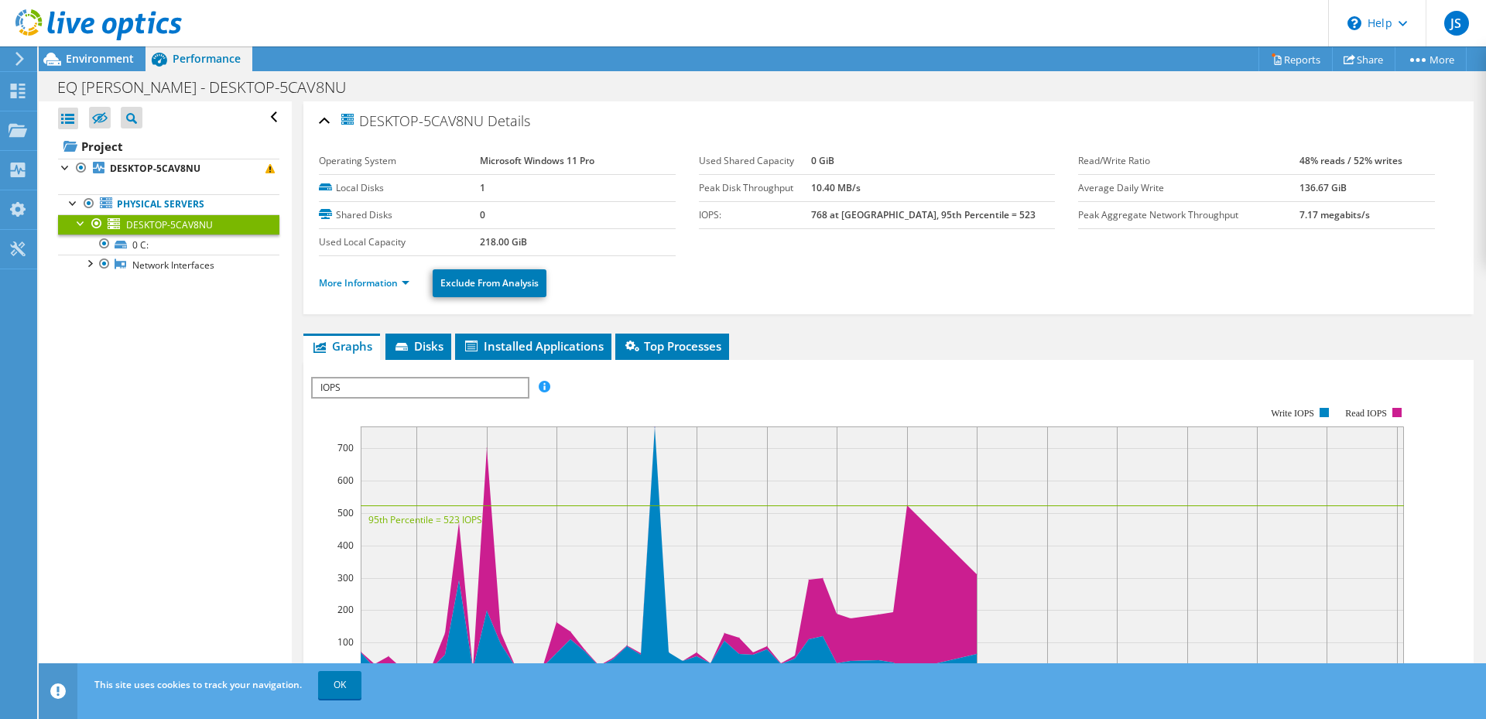
click at [419, 377] on div "IOPS IOPS Disk Throughput IO Size Latency Queue Depth CPU Percentage Memory Pag…" at bounding box center [420, 388] width 218 height 22
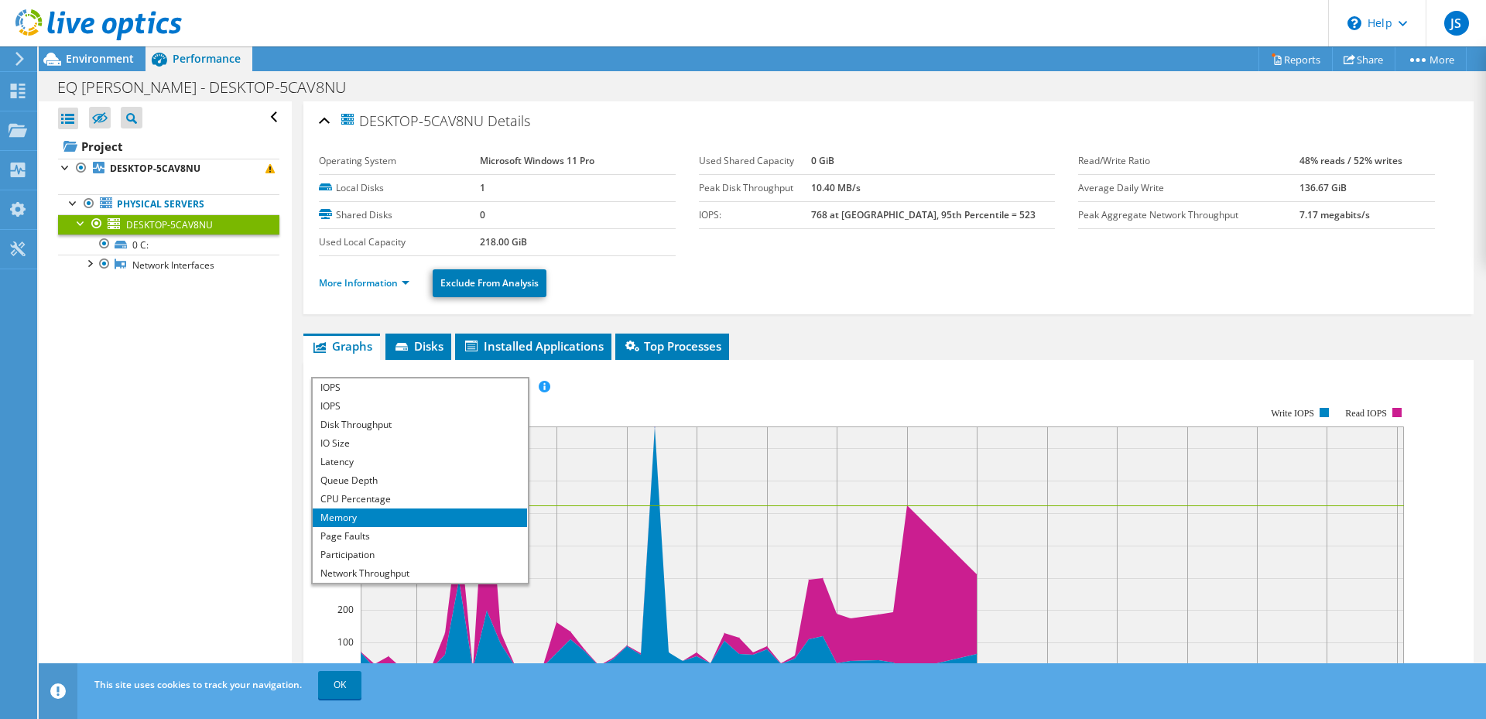
click at [375, 517] on li "Memory" at bounding box center [420, 518] width 214 height 19
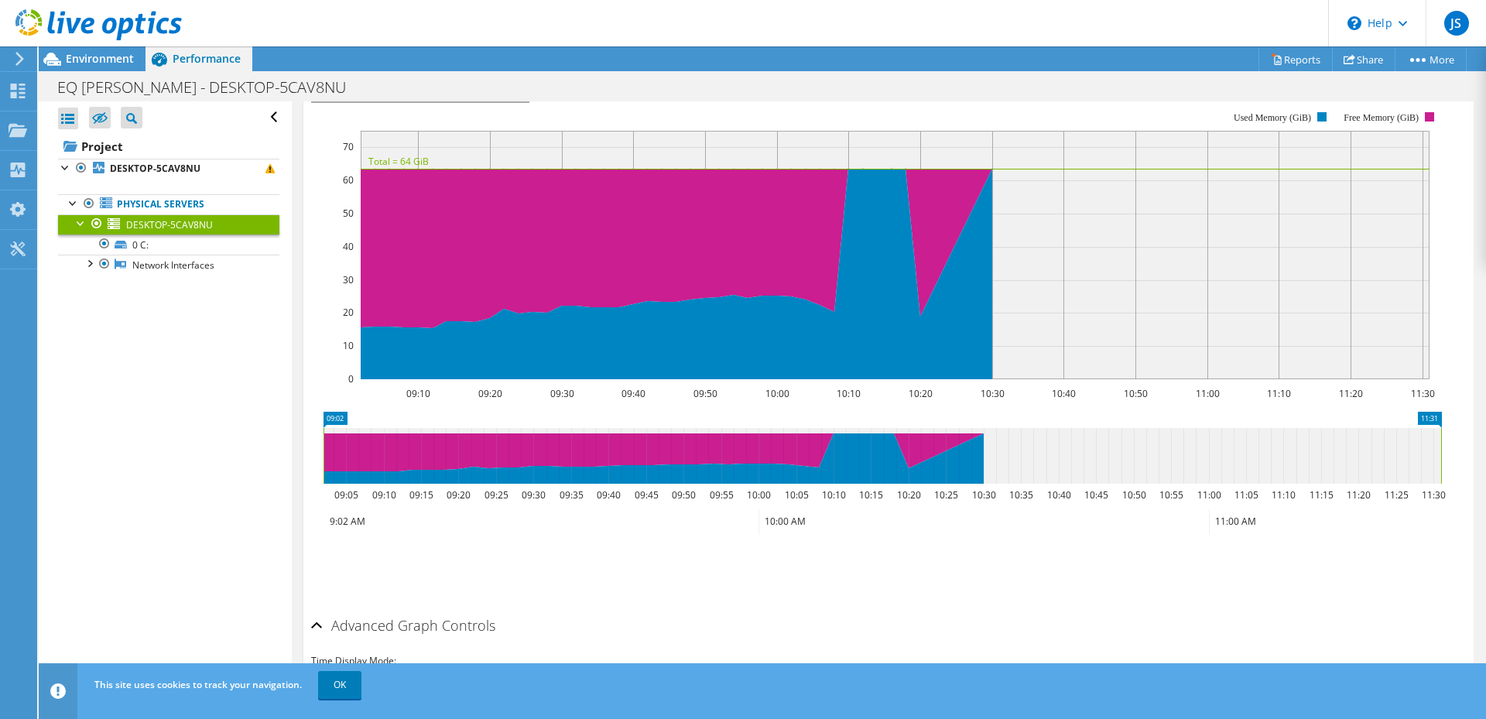
scroll to position [231, 0]
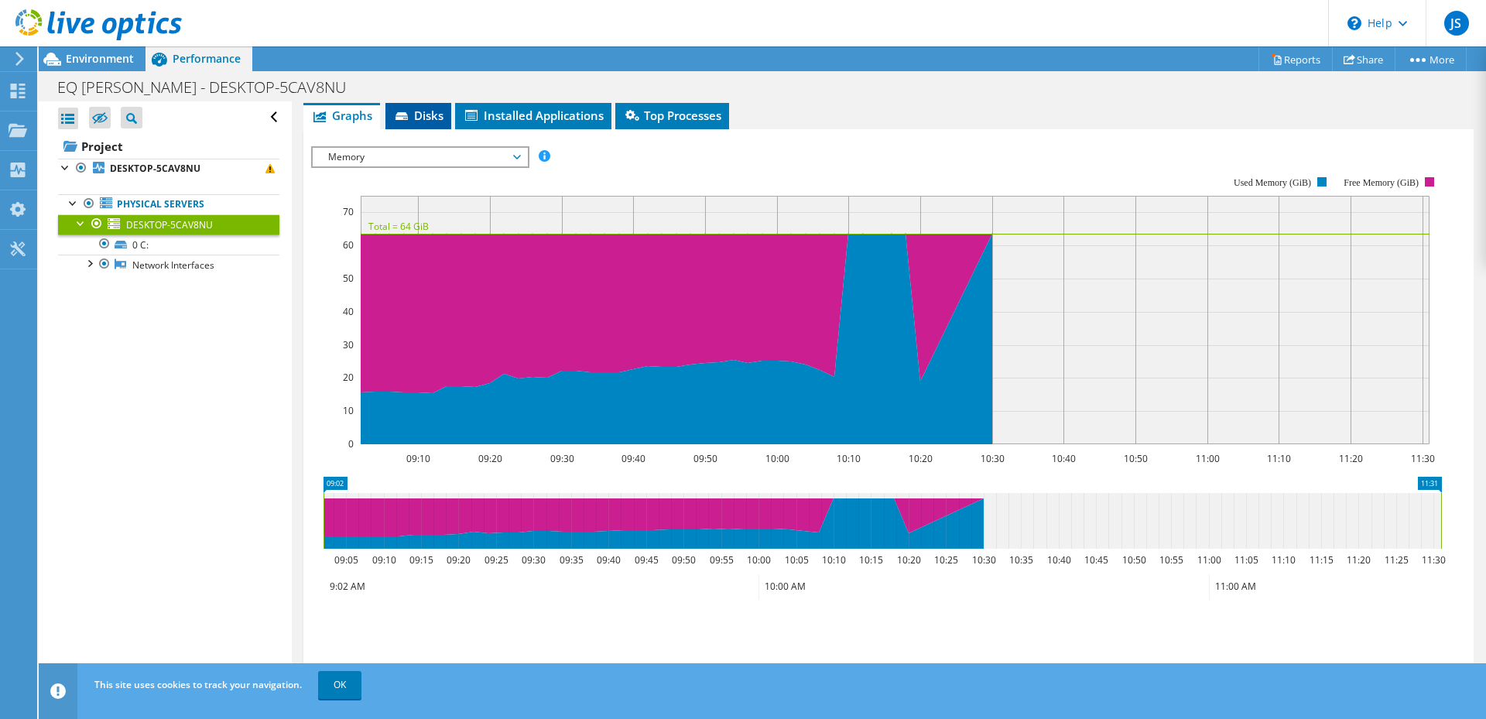
click at [427, 109] on span "Disks" at bounding box center [418, 115] width 50 height 15
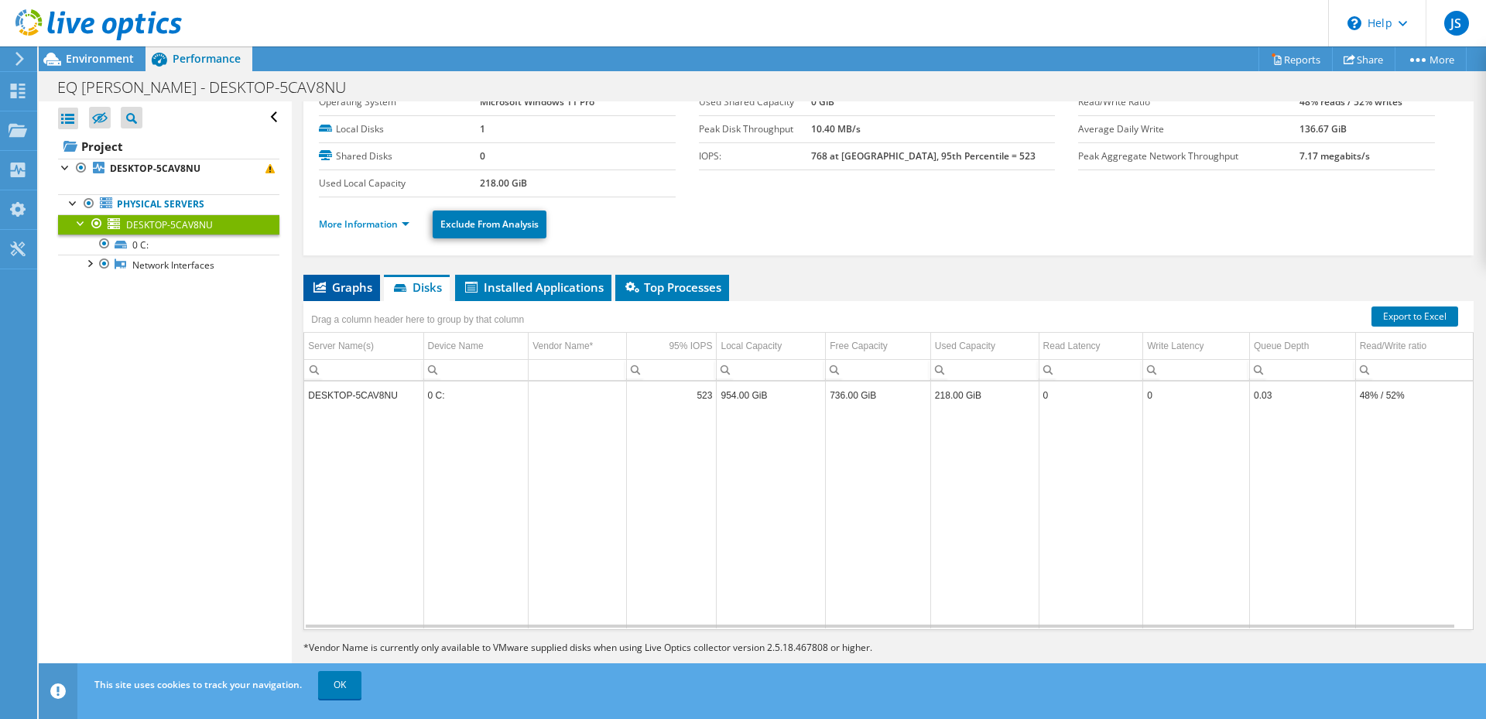
click at [341, 286] on span "Graphs" at bounding box center [341, 286] width 61 height 15
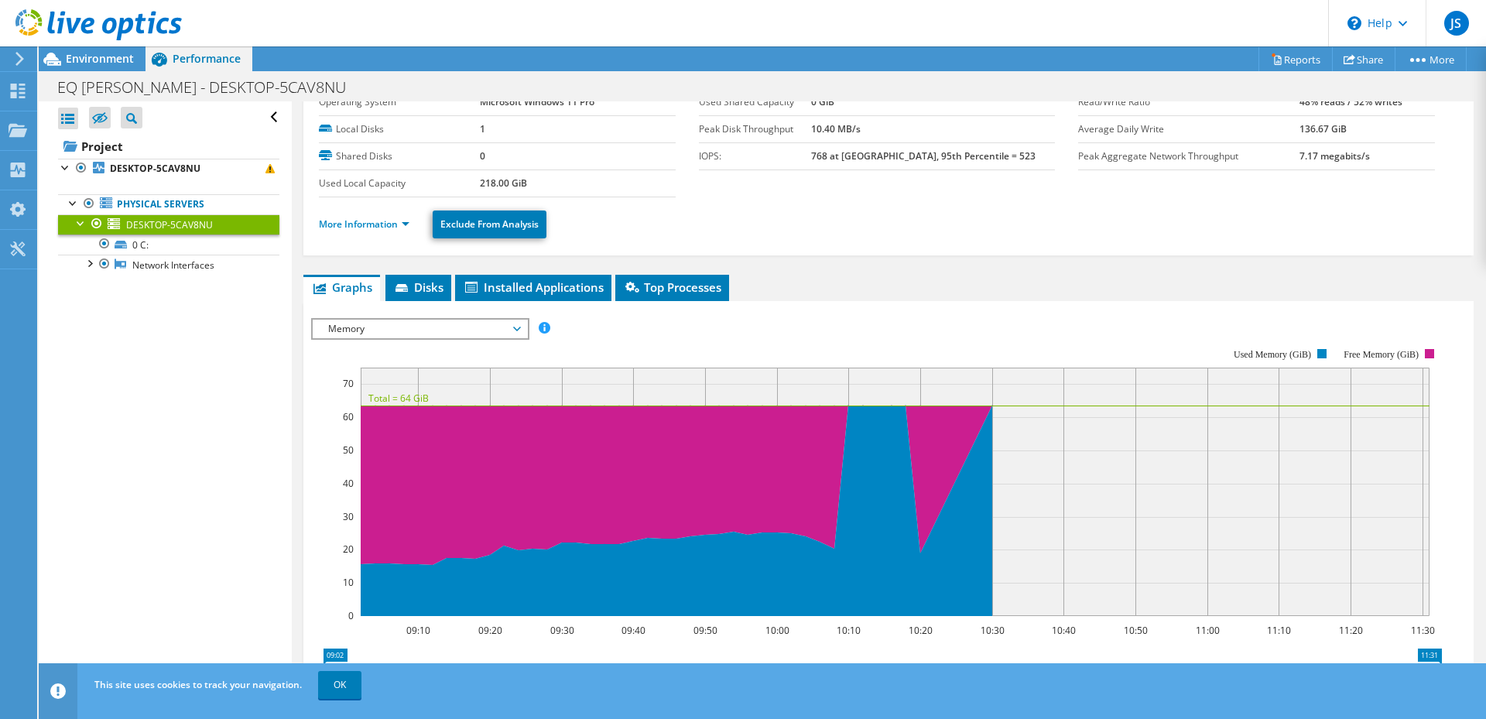
scroll to position [231, 0]
